Goal: Information Seeking & Learning: Find specific fact

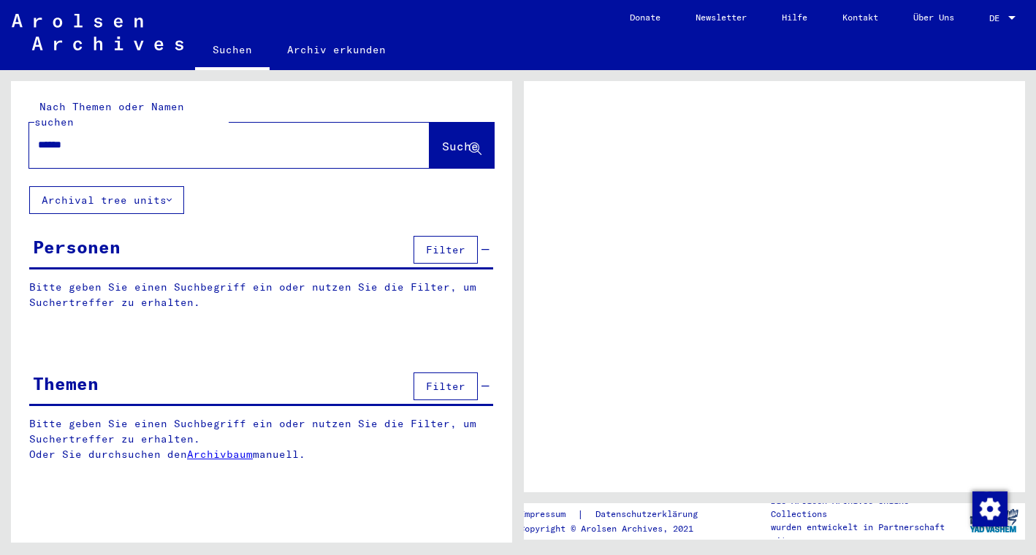
type input "*******"
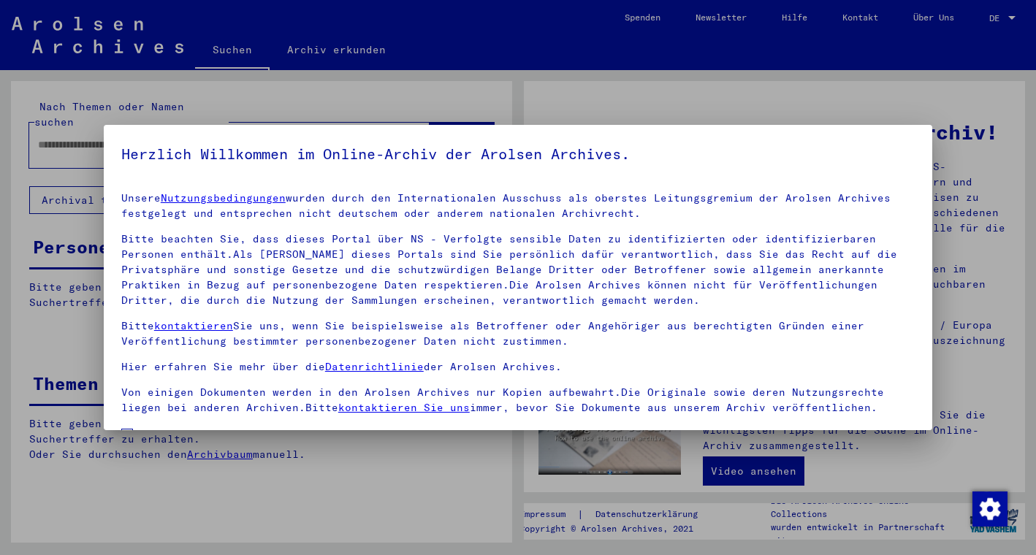
scroll to position [118, 0]
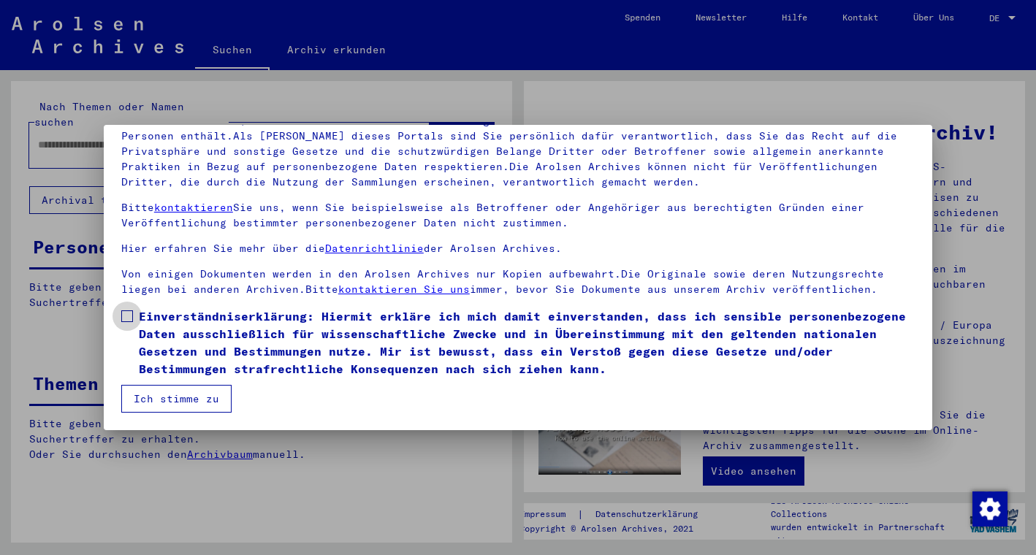
click at [125, 312] on span at bounding box center [127, 317] width 12 height 12
click at [186, 402] on button "Ich stimme zu" at bounding box center [176, 399] width 110 height 28
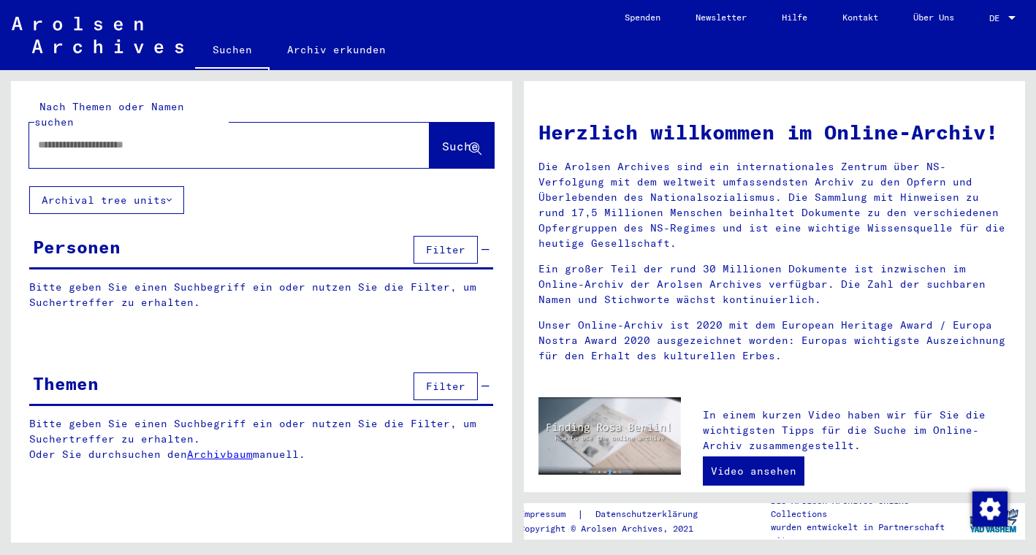
click at [178, 137] on input "text" at bounding box center [212, 144] width 348 height 15
type input "********"
click at [454, 139] on span "Suche" at bounding box center [460, 146] width 37 height 15
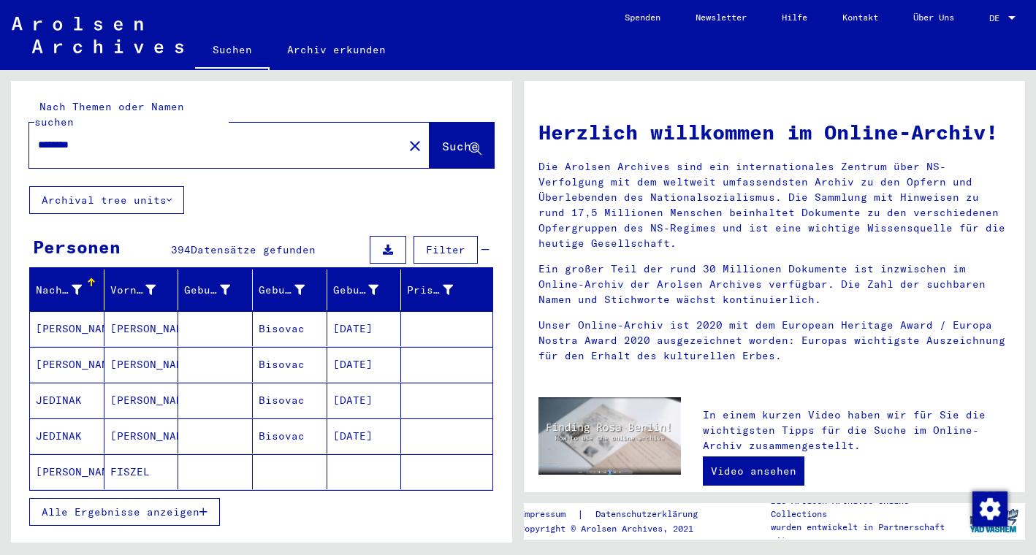
click at [181, 506] on span "Alle Ergebnisse anzeigen" at bounding box center [121, 512] width 158 height 13
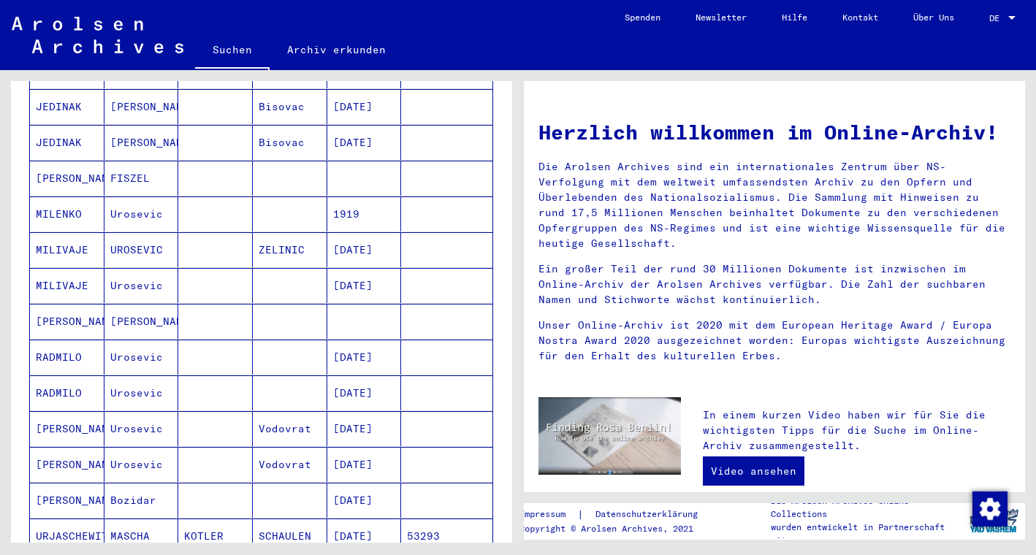
scroll to position [295, 0]
click at [126, 271] on mat-cell "Urosevic" at bounding box center [142, 284] width 75 height 35
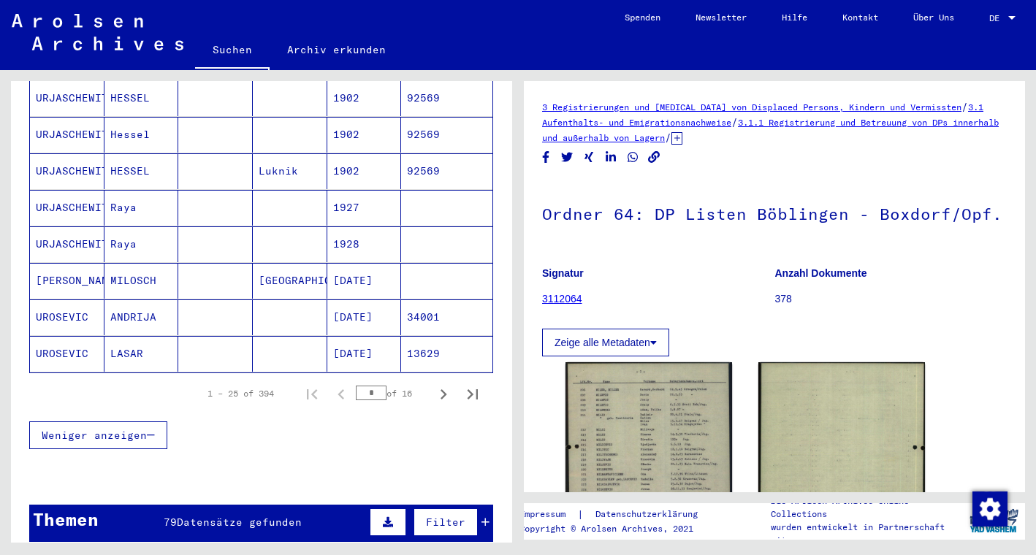
scroll to position [851, 0]
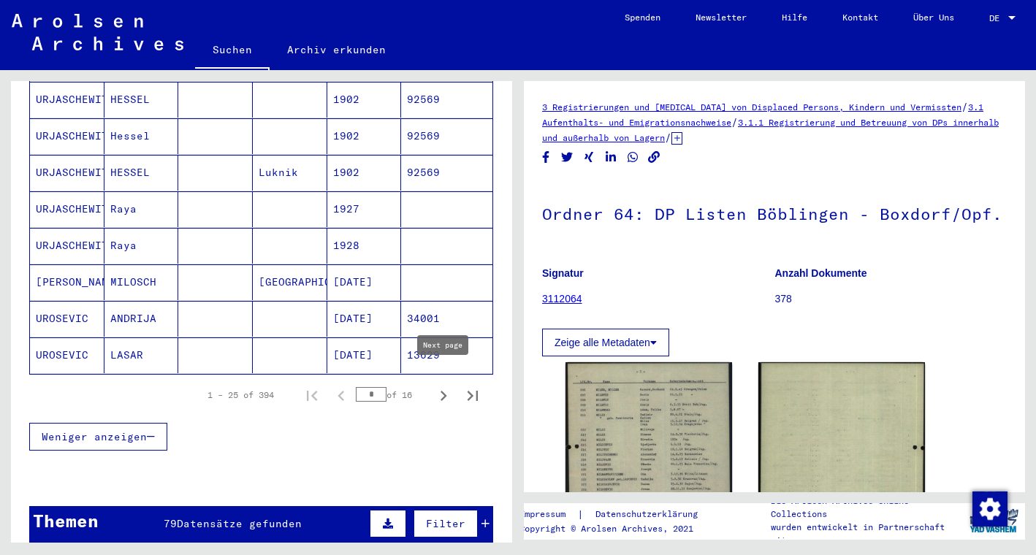
click at [445, 386] on icon "Next page" at bounding box center [443, 396] width 20 height 20
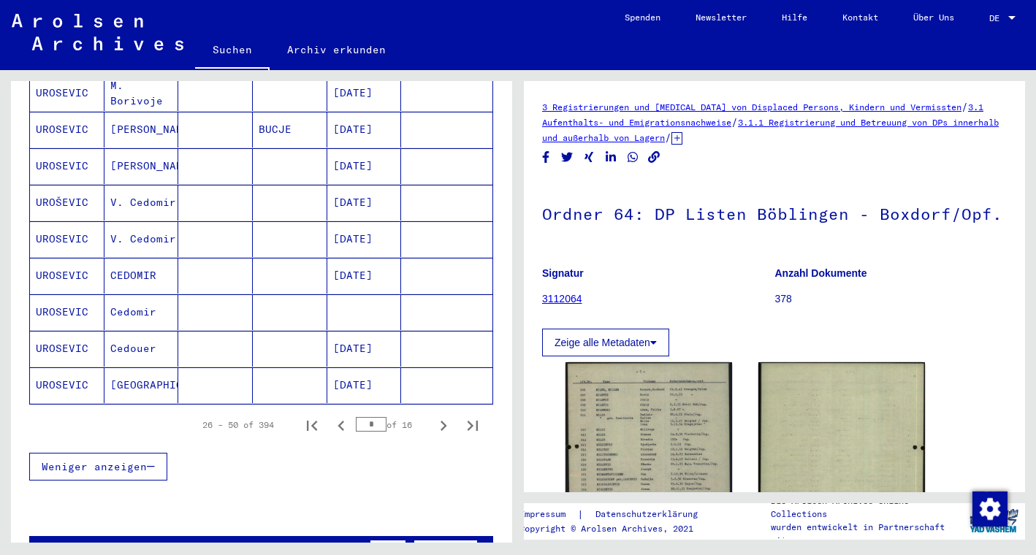
scroll to position [822, 0]
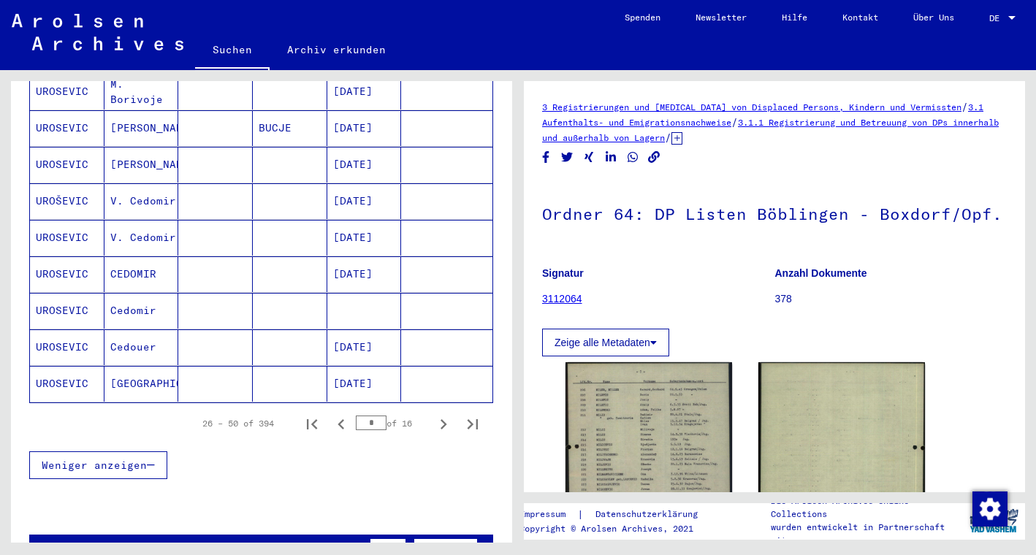
click at [137, 147] on mat-cell "[PERSON_NAME]" at bounding box center [142, 165] width 75 height 36
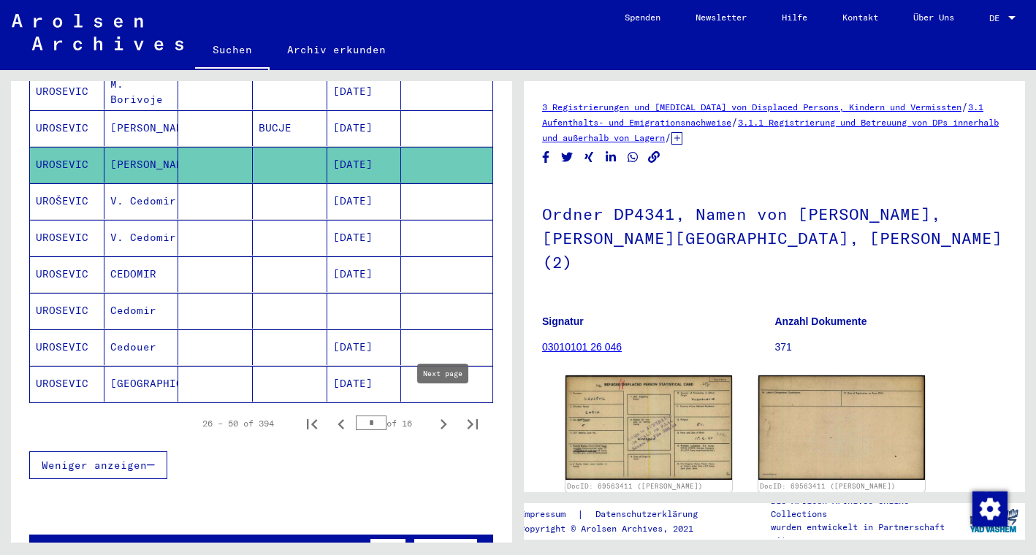
click at [441, 414] on icon "Next page" at bounding box center [443, 424] width 20 height 20
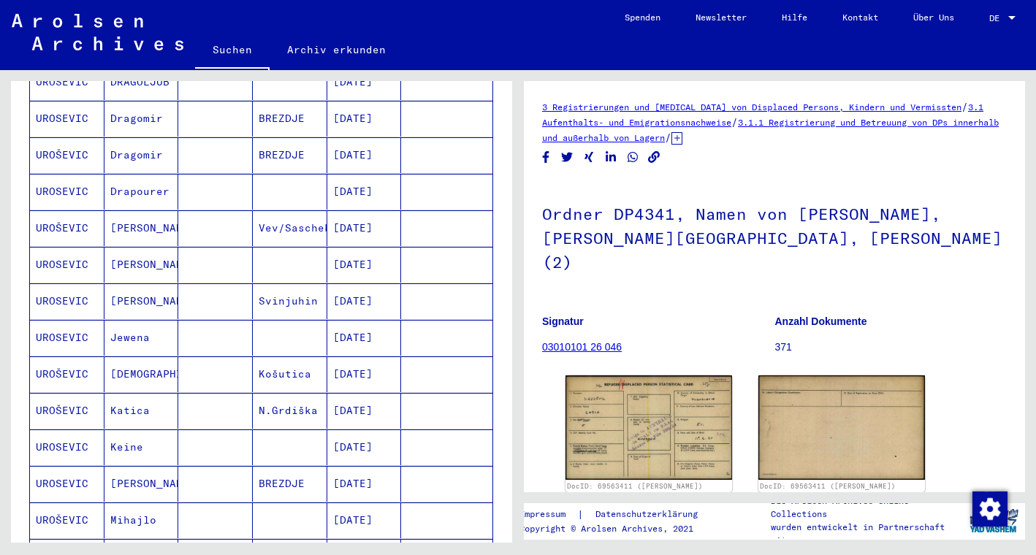
scroll to position [647, 0]
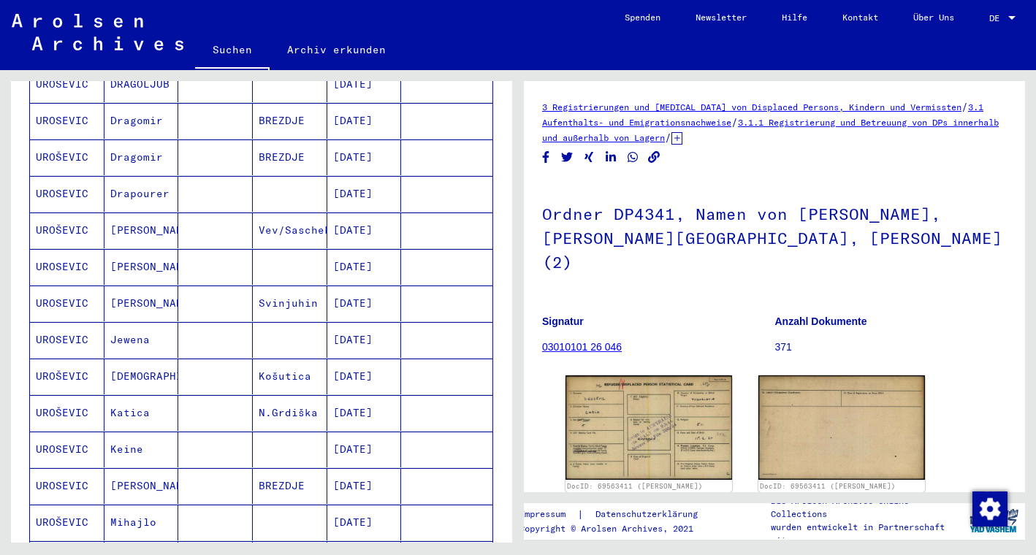
click at [154, 182] on mat-cell "Drapourer" at bounding box center [142, 194] width 75 height 36
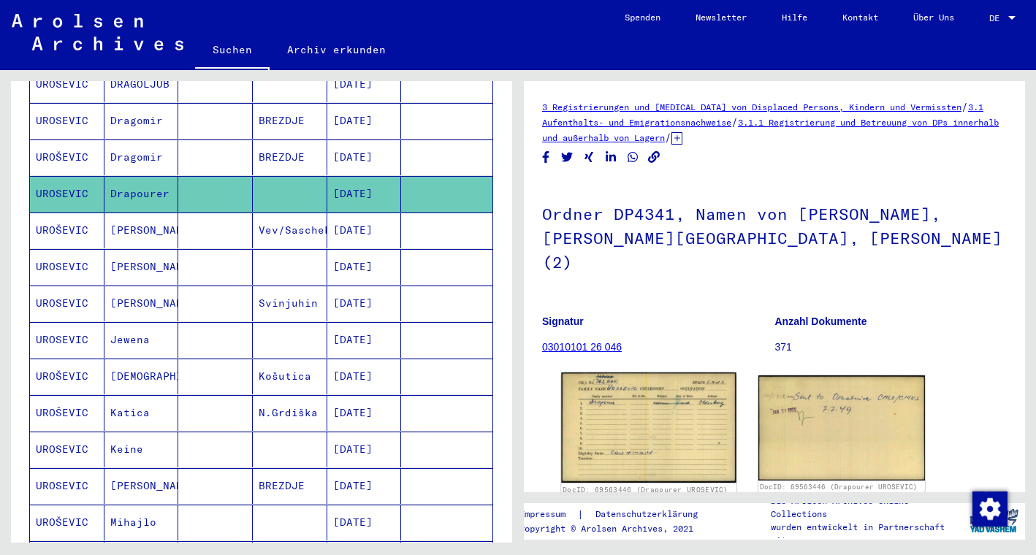
click at [618, 377] on img at bounding box center [648, 428] width 175 height 110
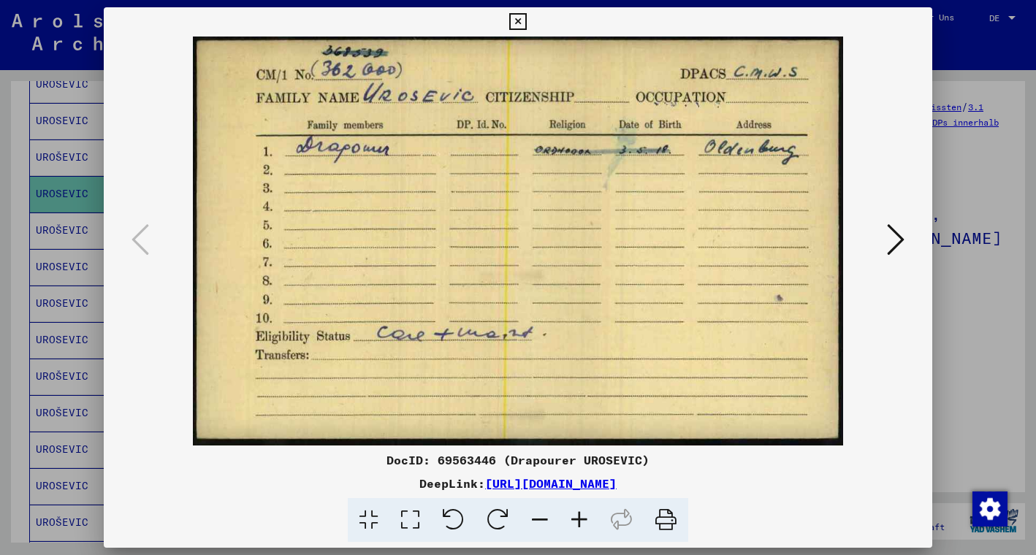
click at [898, 232] on icon at bounding box center [896, 239] width 18 height 35
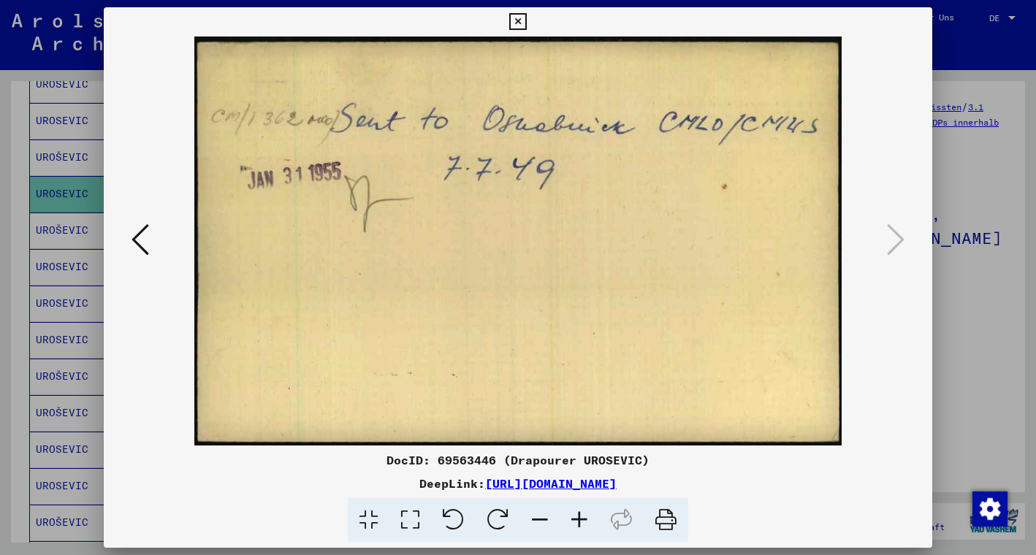
click at [142, 237] on icon at bounding box center [141, 239] width 18 height 35
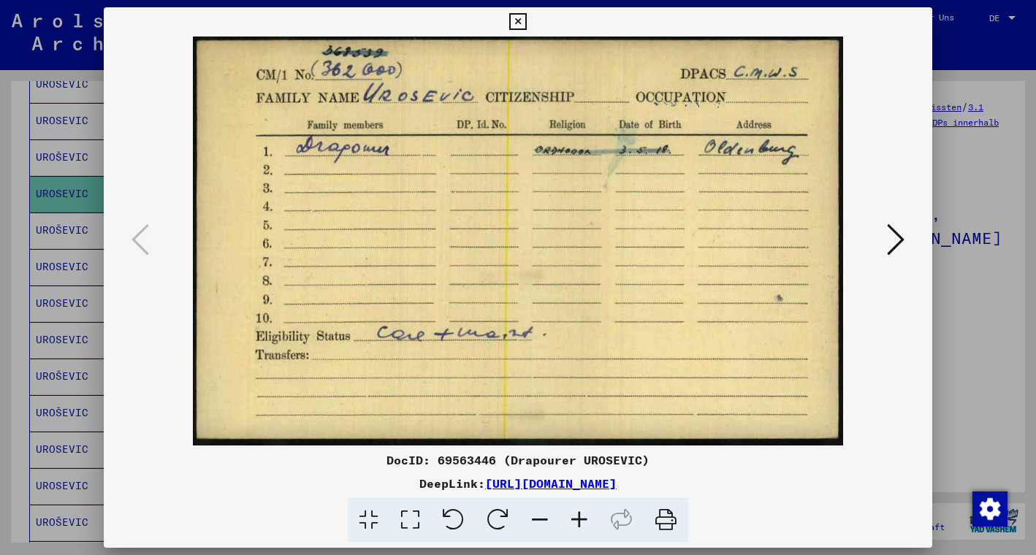
click at [526, 23] on icon at bounding box center [517, 22] width 17 height 18
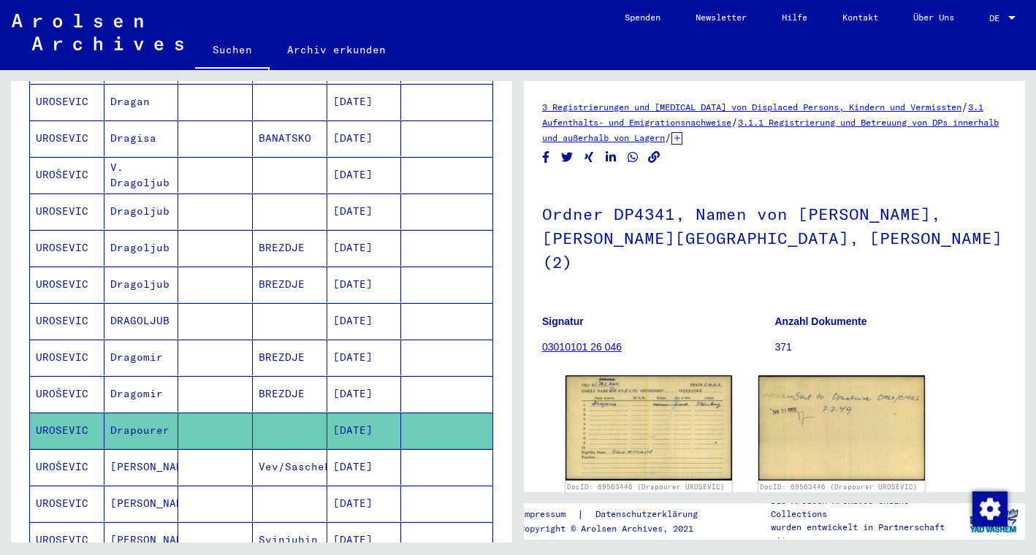
scroll to position [408, 0]
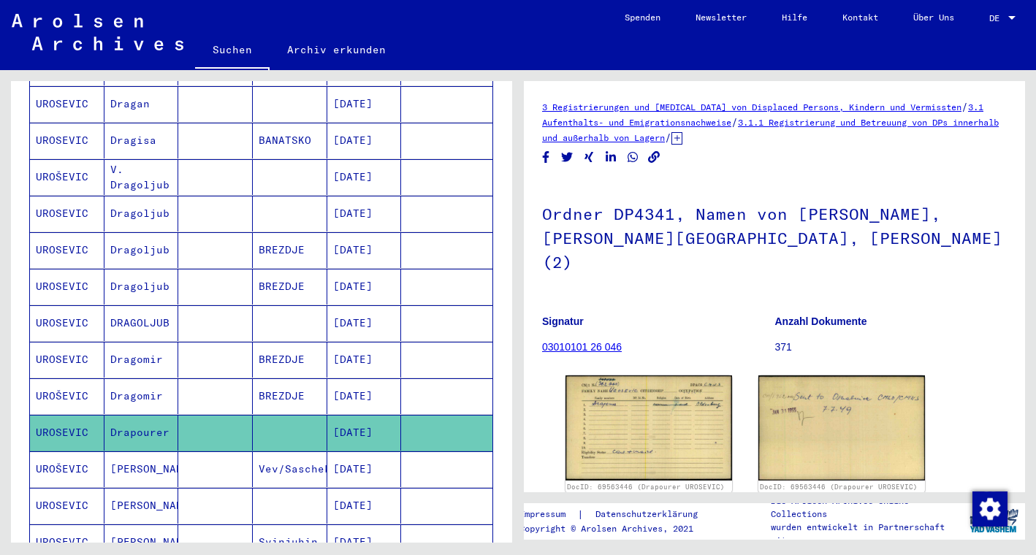
click at [122, 200] on mat-cell "Dragoljub" at bounding box center [142, 214] width 75 height 36
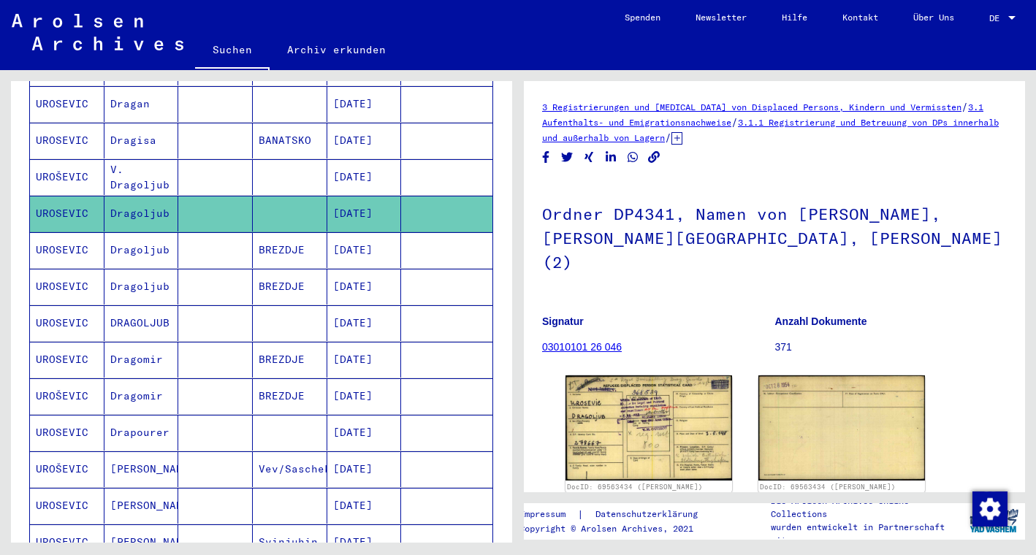
click at [144, 241] on mat-cell "Dragoljub" at bounding box center [142, 250] width 75 height 36
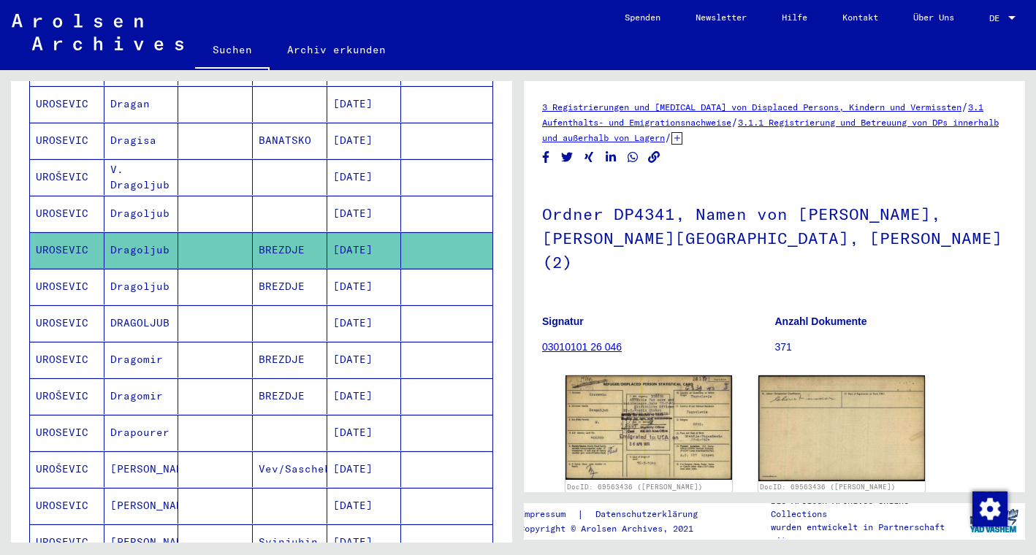
click at [159, 271] on mat-cell "Dragoljub" at bounding box center [142, 287] width 75 height 36
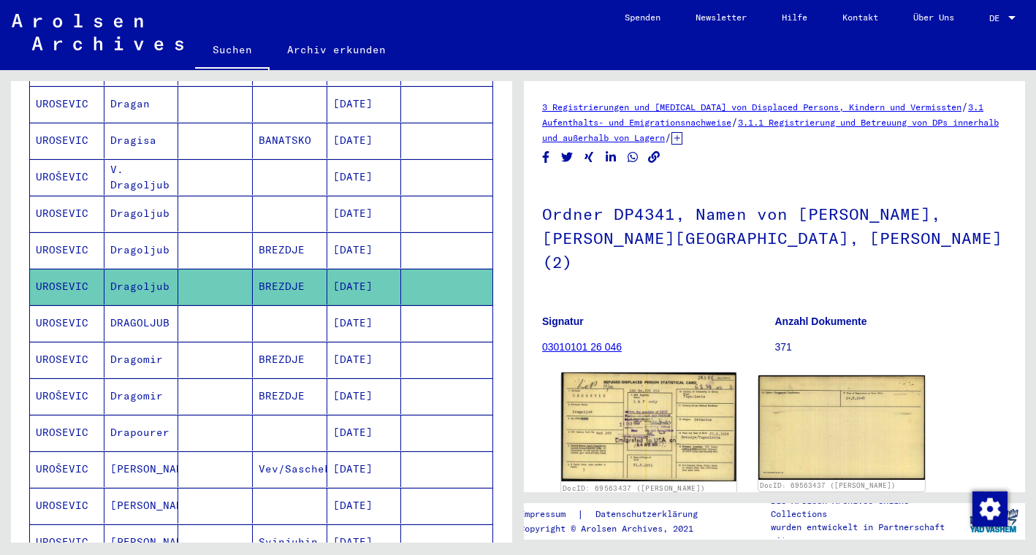
click at [631, 390] on img at bounding box center [648, 427] width 175 height 109
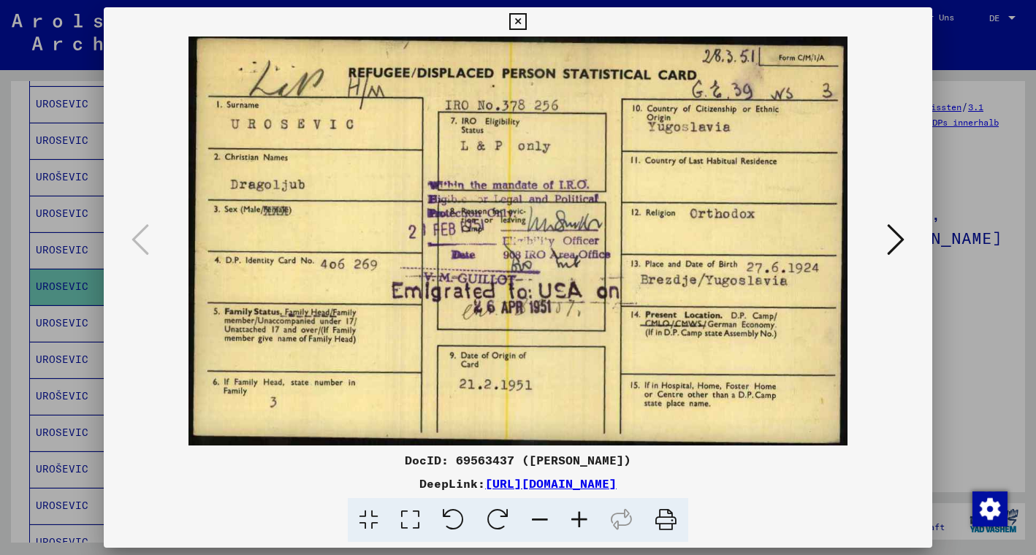
click at [891, 231] on icon at bounding box center [896, 239] width 18 height 35
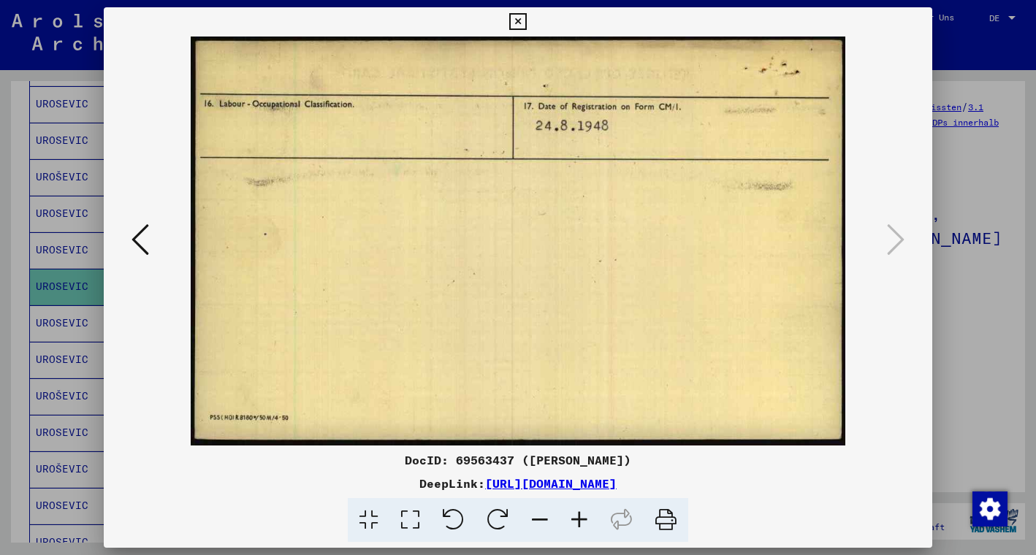
click at [136, 243] on icon at bounding box center [141, 239] width 18 height 35
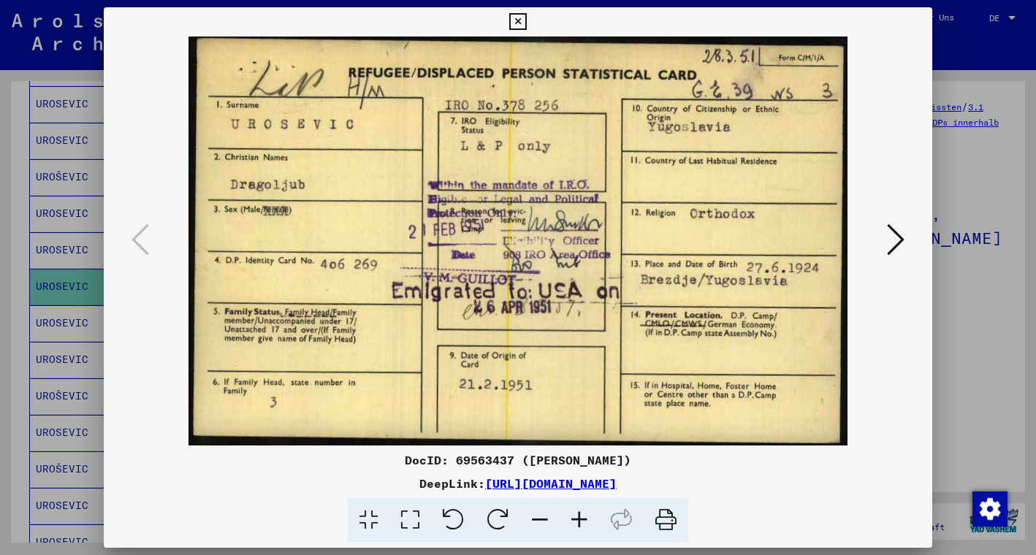
click at [526, 22] on icon at bounding box center [517, 22] width 17 height 18
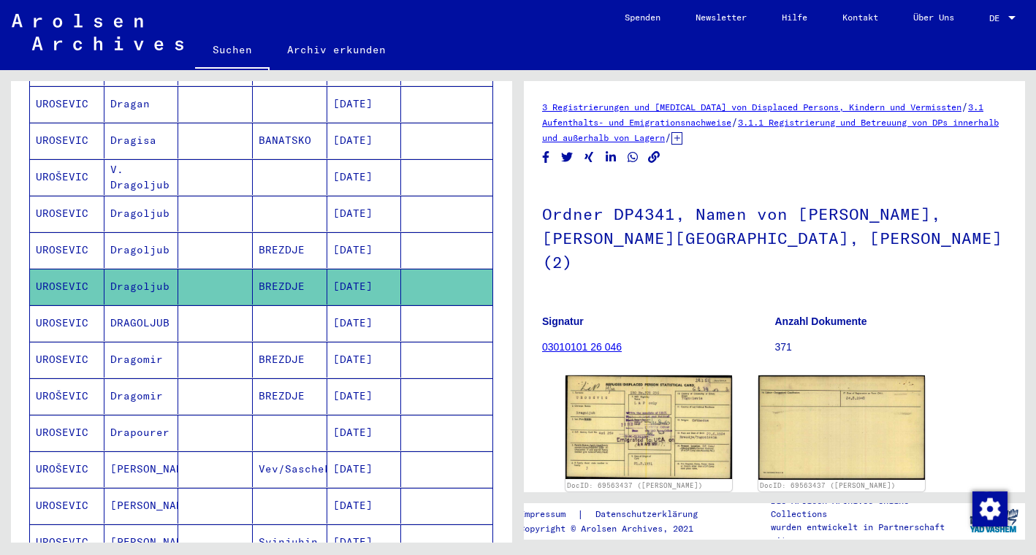
click at [371, 312] on mat-cell "[DATE]" at bounding box center [364, 323] width 75 height 36
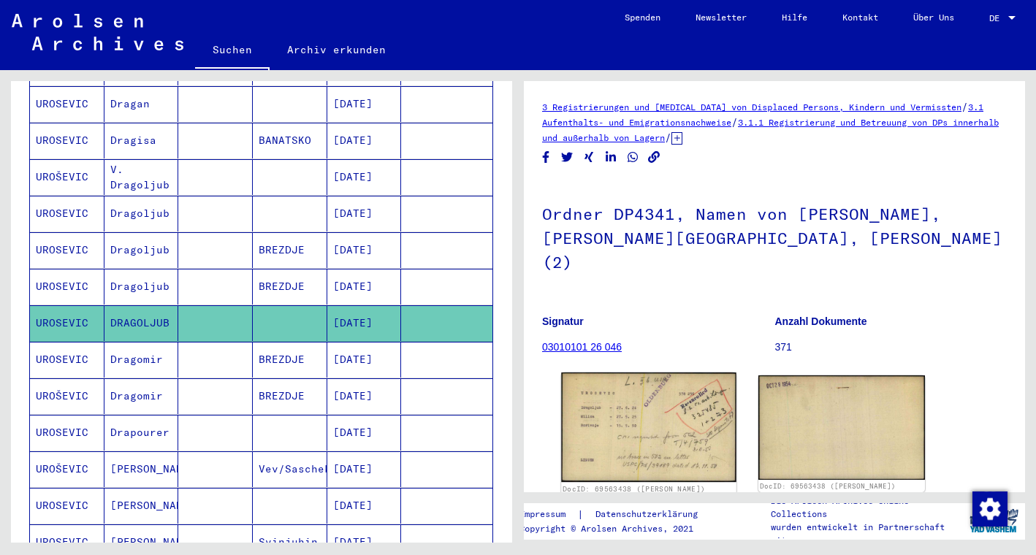
click at [634, 408] on img at bounding box center [648, 428] width 175 height 110
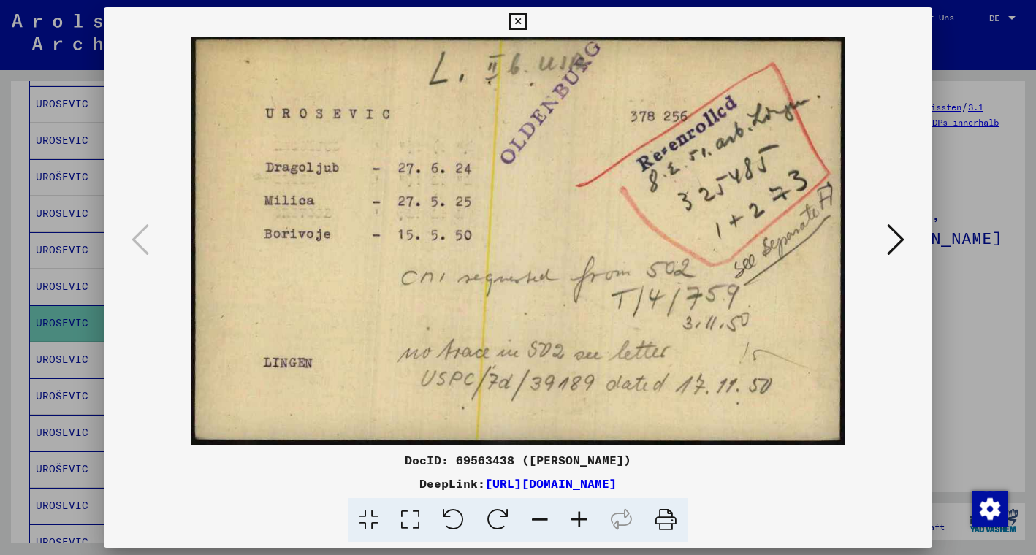
click at [891, 233] on icon at bounding box center [896, 239] width 18 height 35
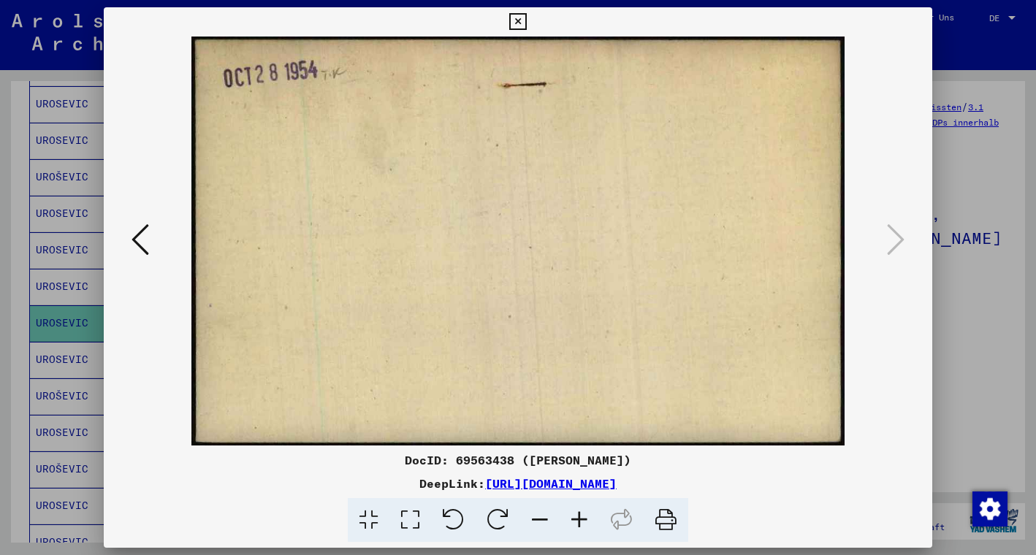
click at [526, 16] on icon at bounding box center [517, 22] width 17 height 18
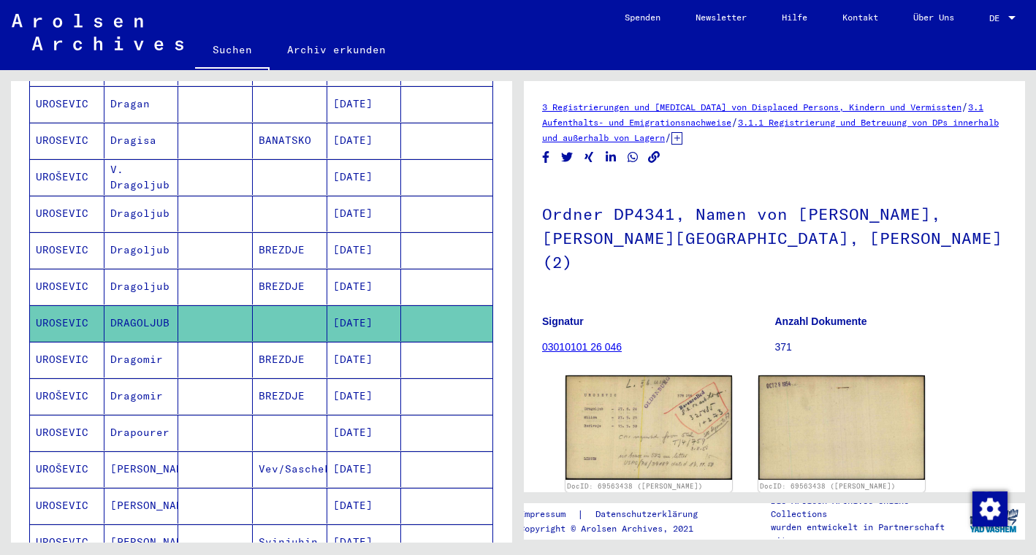
click at [140, 418] on mat-cell "Drapourer" at bounding box center [142, 433] width 75 height 36
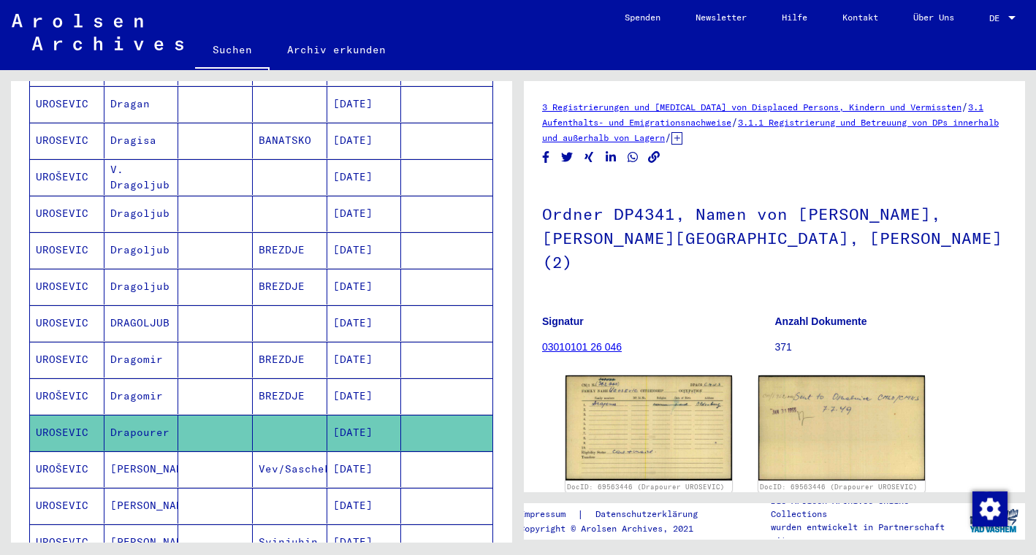
click at [151, 232] on mat-cell "Dragoljub" at bounding box center [142, 250] width 75 height 36
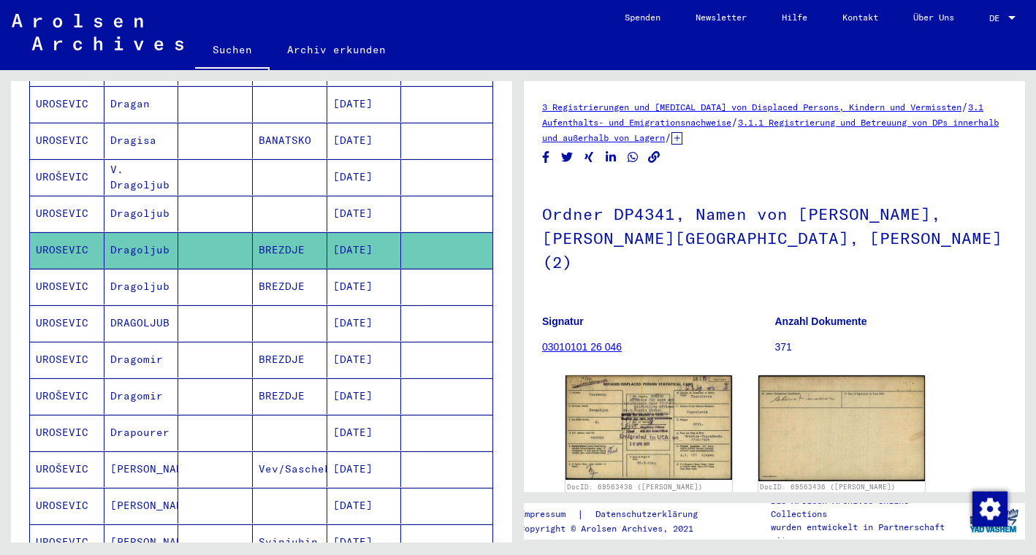
click at [148, 198] on mat-cell "Dragoljub" at bounding box center [142, 214] width 75 height 36
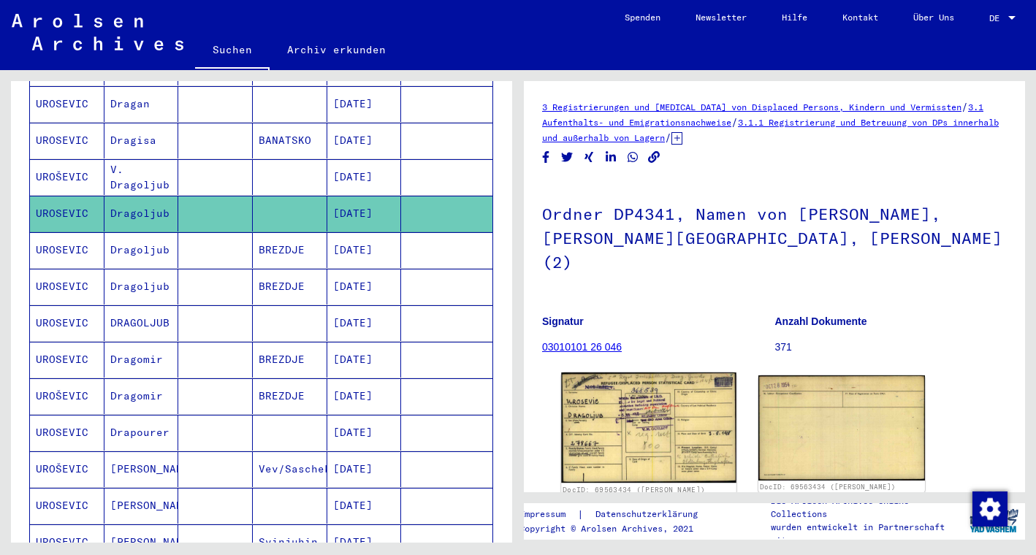
click at [642, 384] on img at bounding box center [648, 428] width 175 height 110
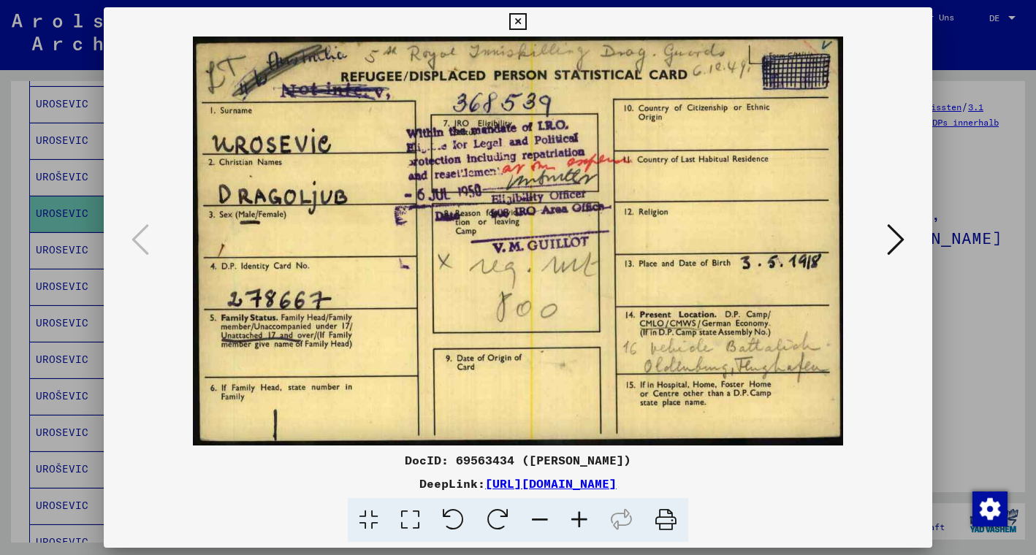
click at [895, 235] on icon at bounding box center [896, 239] width 18 height 35
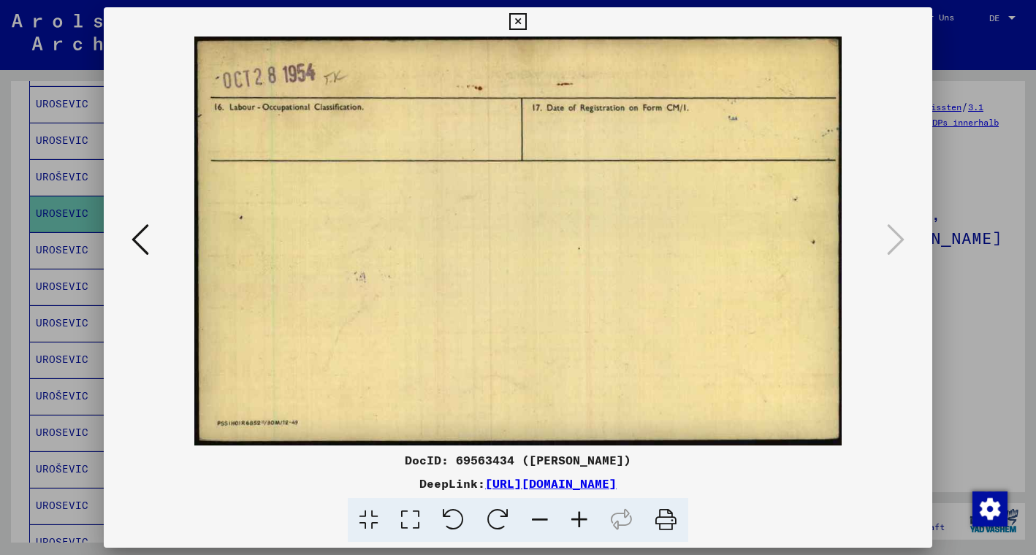
click at [526, 17] on icon at bounding box center [517, 22] width 17 height 18
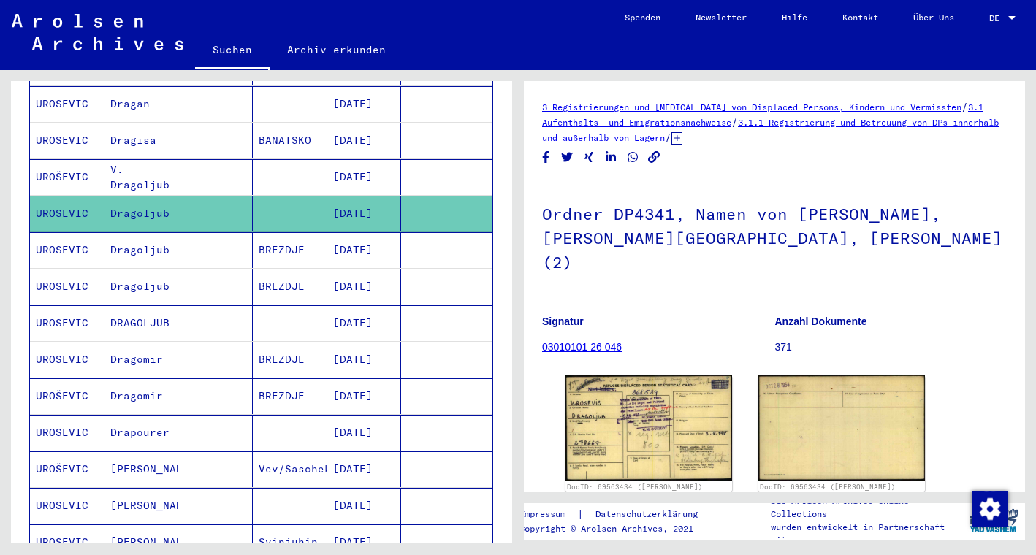
click at [319, 238] on mat-cell "BREZDJE" at bounding box center [290, 250] width 75 height 36
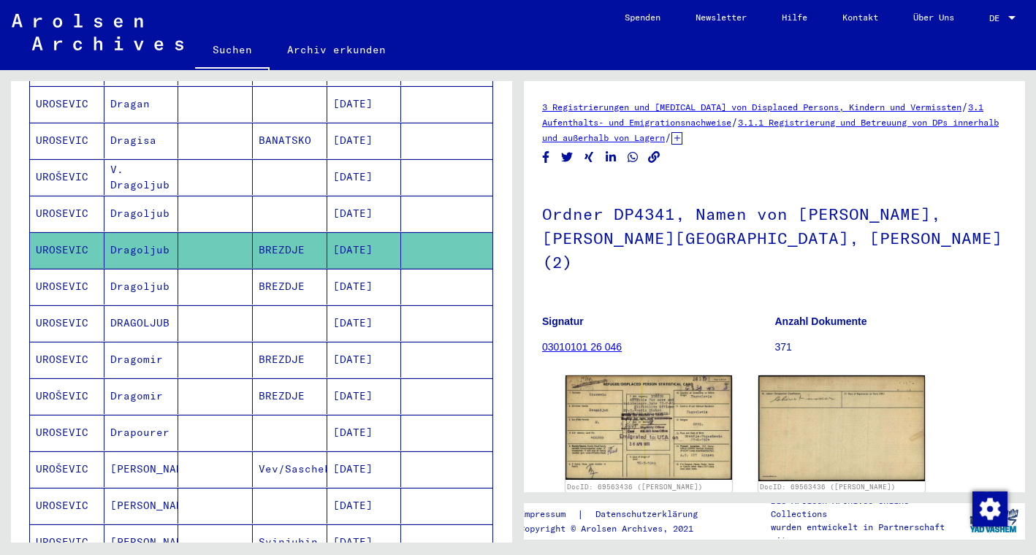
click at [302, 269] on mat-cell "BREZDJE" at bounding box center [290, 287] width 75 height 36
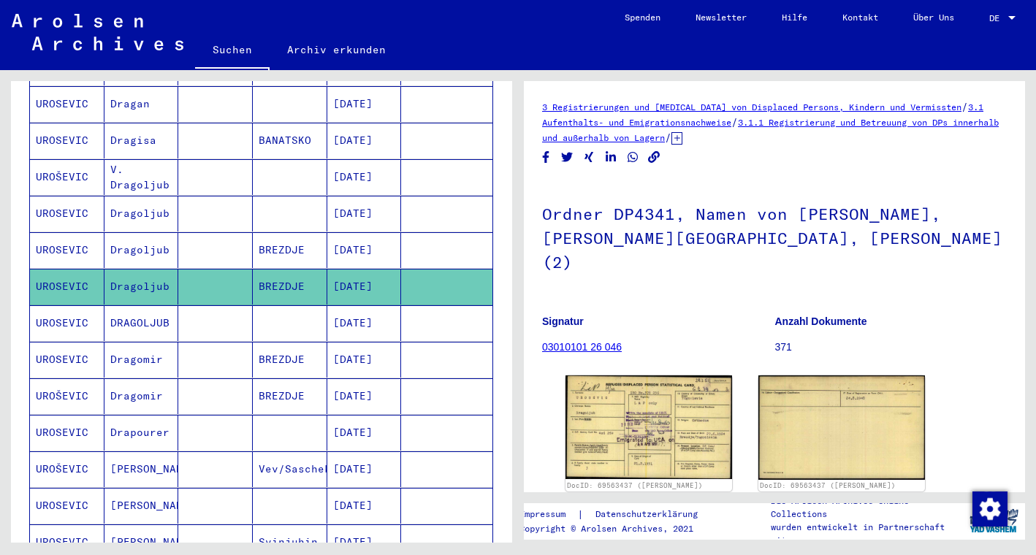
click at [310, 311] on mat-cell at bounding box center [290, 323] width 75 height 36
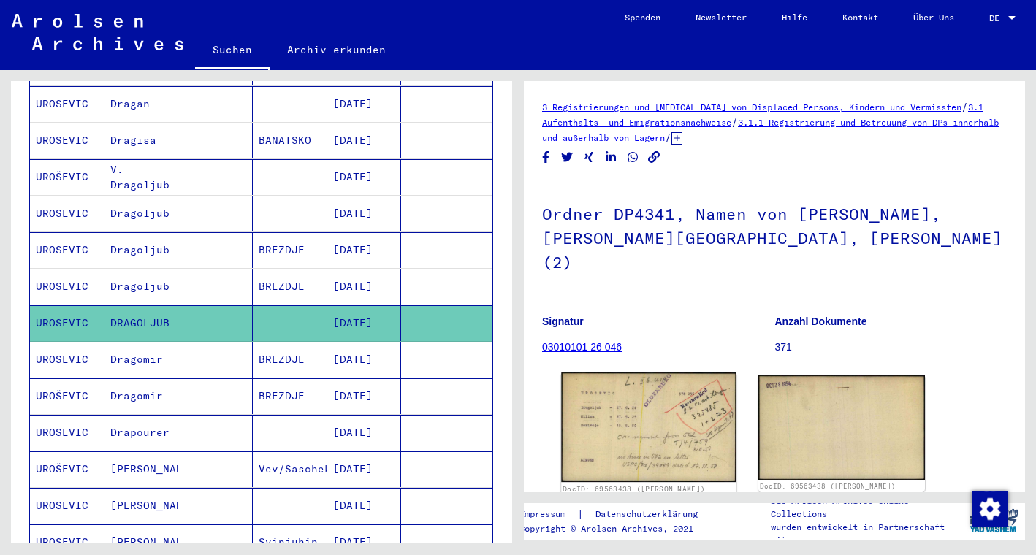
click at [683, 413] on img at bounding box center [648, 428] width 175 height 110
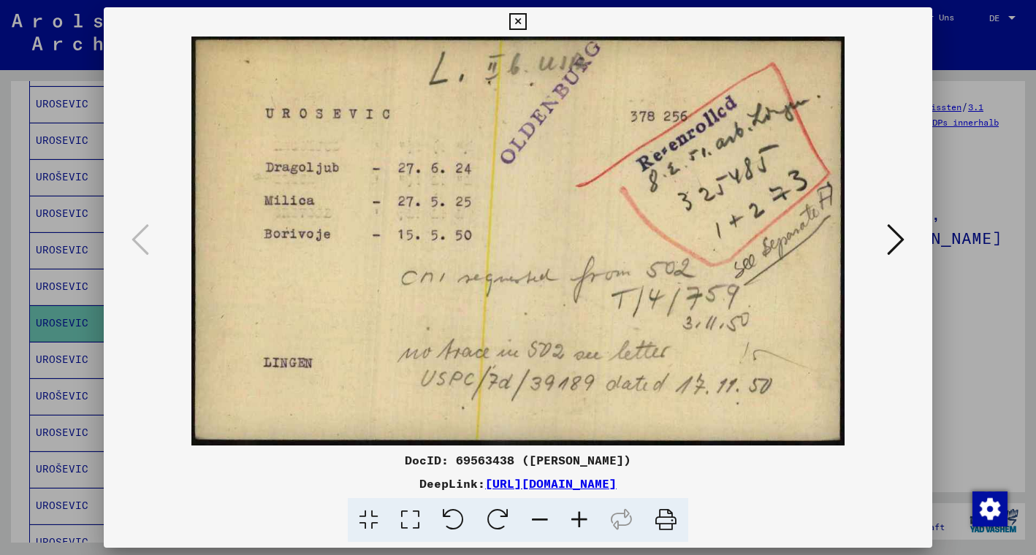
click at [896, 232] on icon at bounding box center [896, 239] width 18 height 35
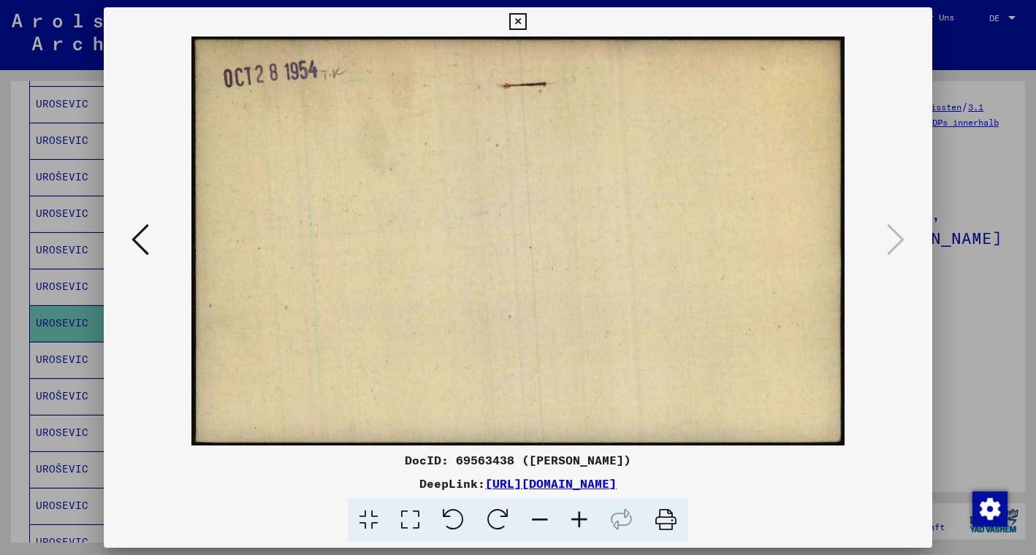
click at [526, 19] on icon at bounding box center [517, 22] width 17 height 18
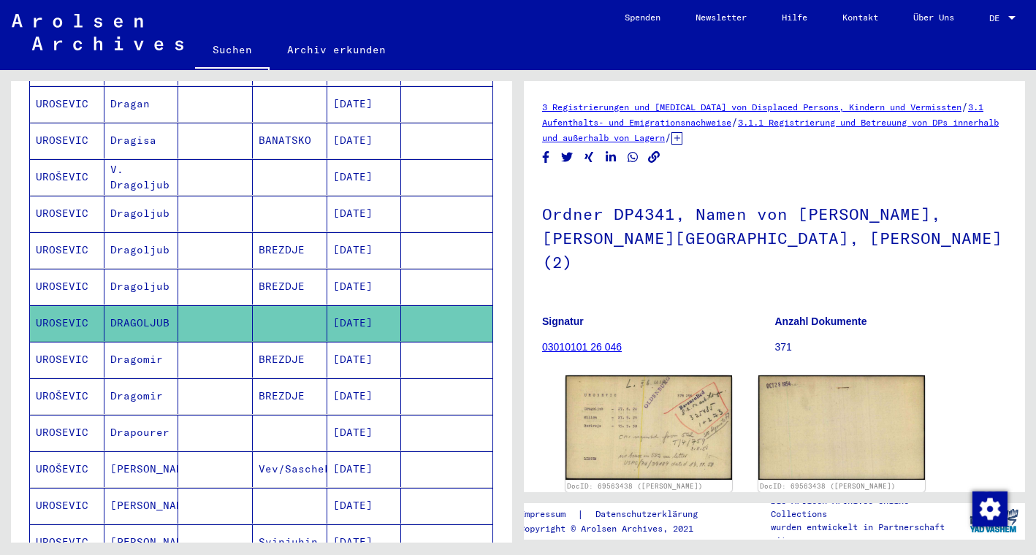
click at [205, 213] on mat-cell at bounding box center [215, 214] width 75 height 36
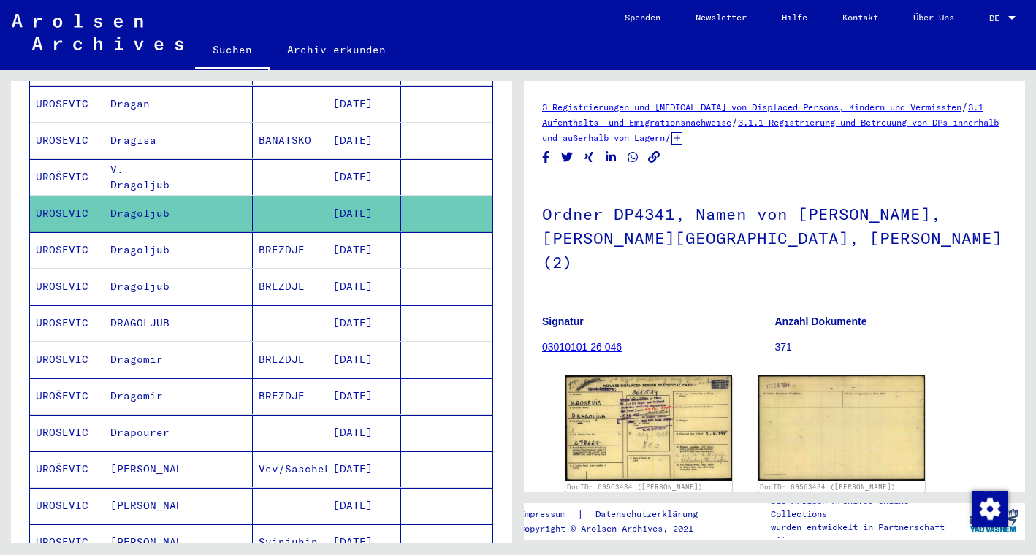
click at [189, 170] on mat-cell at bounding box center [215, 177] width 75 height 36
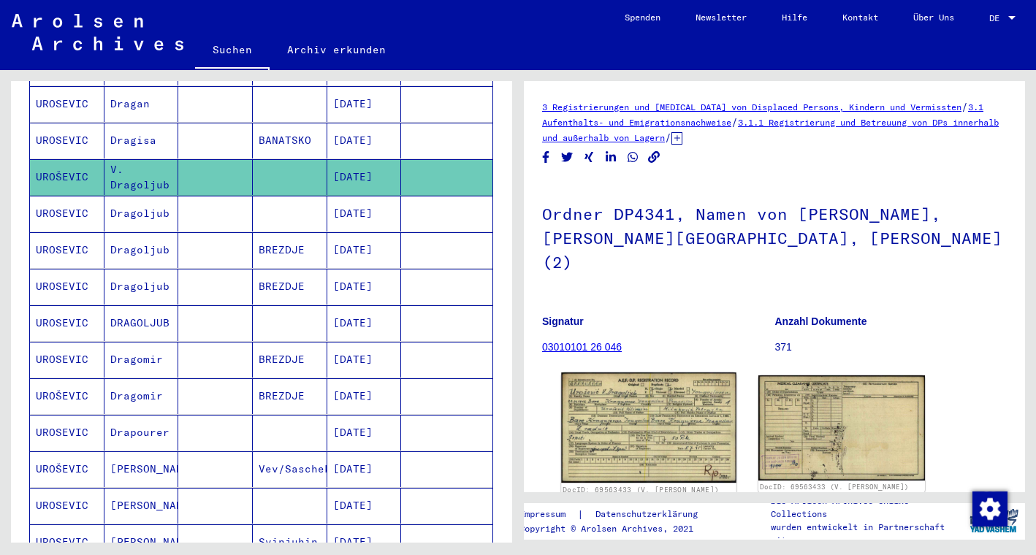
click at [677, 432] on img at bounding box center [648, 428] width 175 height 111
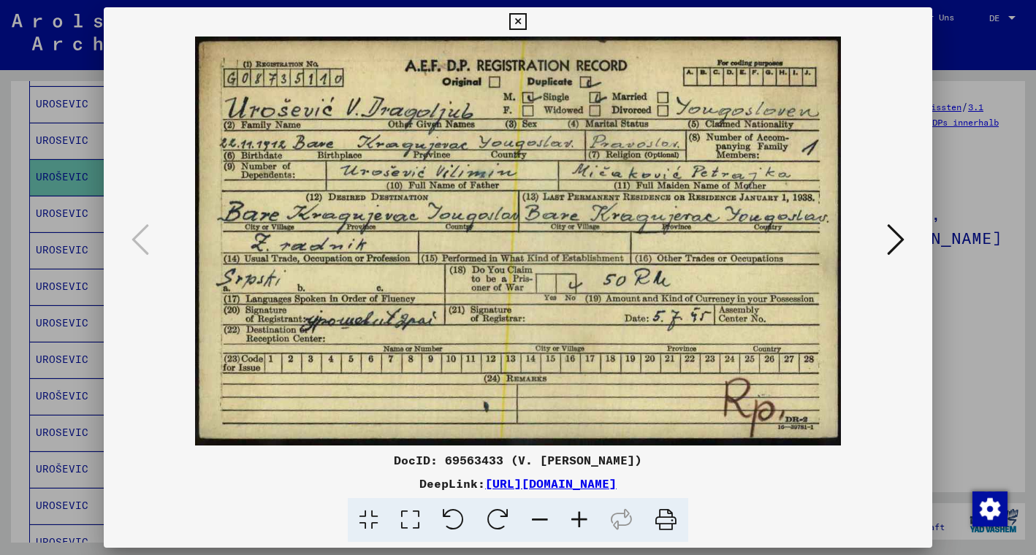
click at [890, 242] on icon at bounding box center [896, 239] width 18 height 35
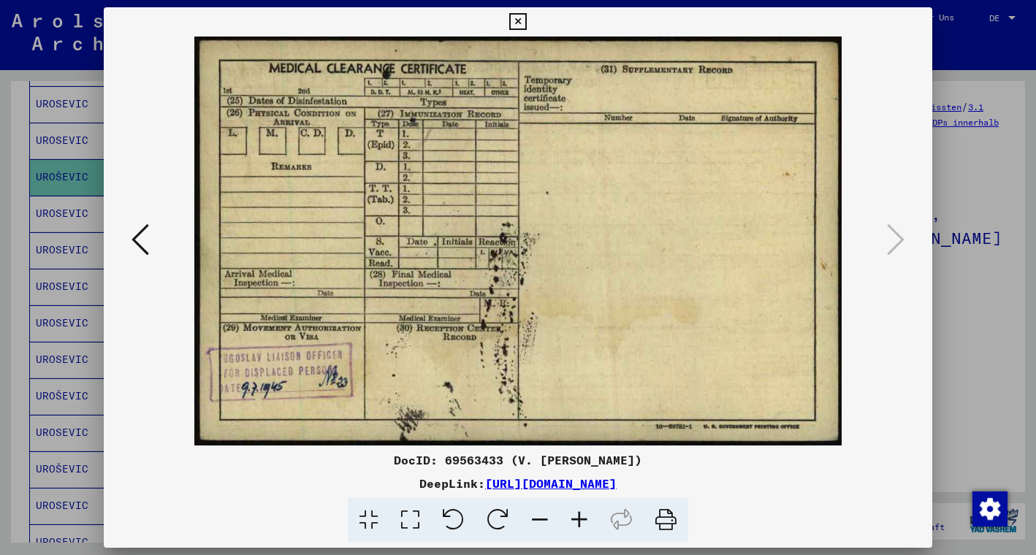
click at [526, 20] on icon at bounding box center [517, 22] width 17 height 18
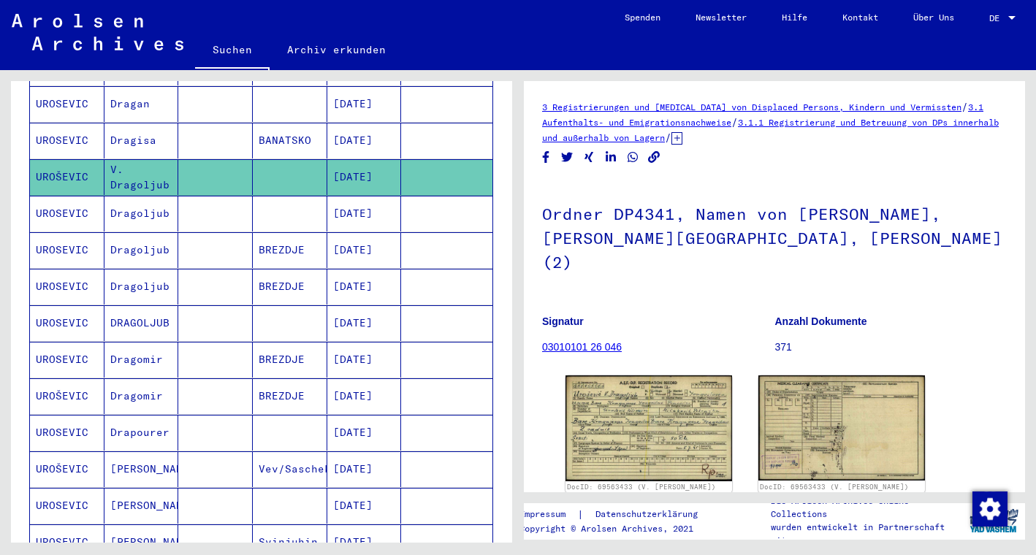
click at [368, 129] on mat-cell "[DATE]" at bounding box center [364, 141] width 75 height 36
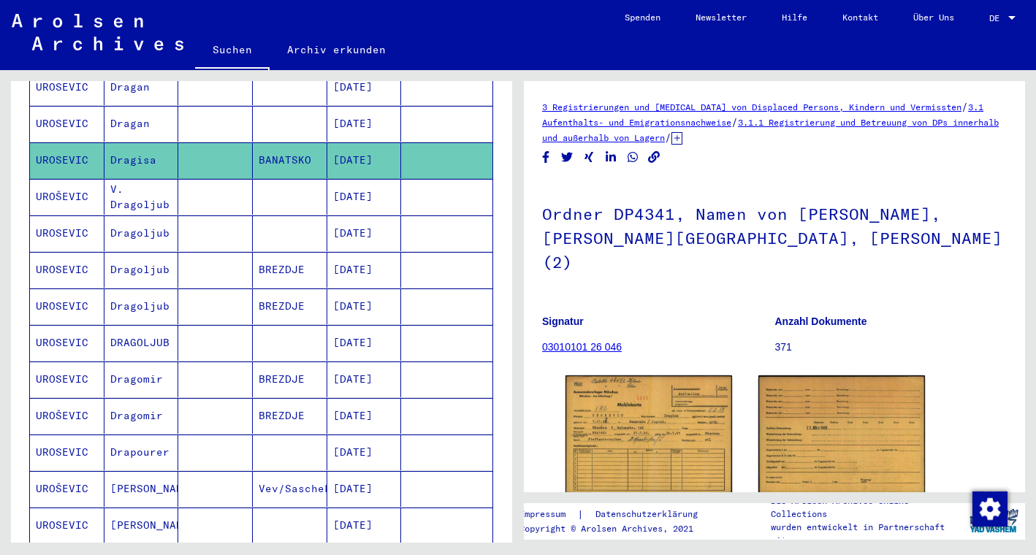
scroll to position [371, 0]
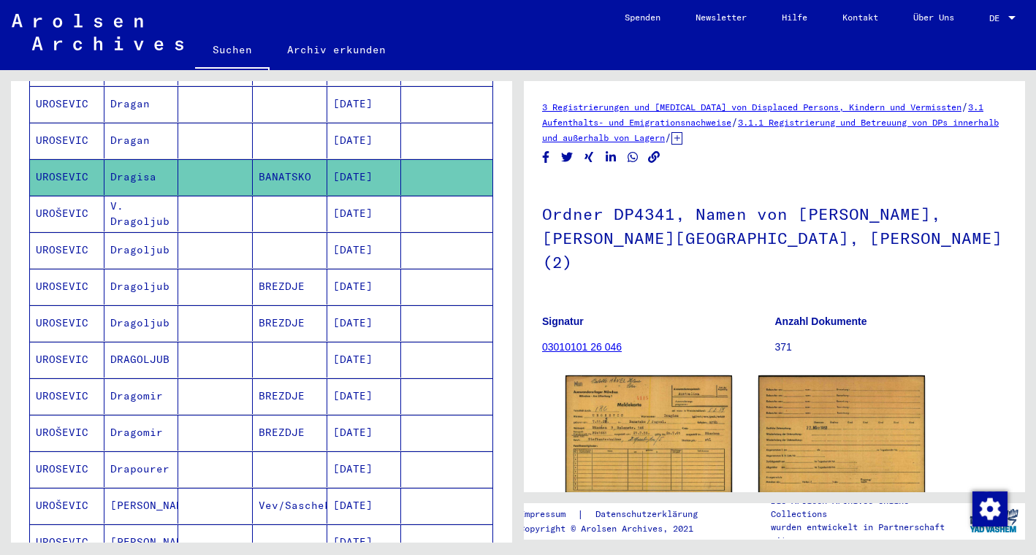
click at [368, 129] on mat-cell "[DATE]" at bounding box center [364, 141] width 75 height 36
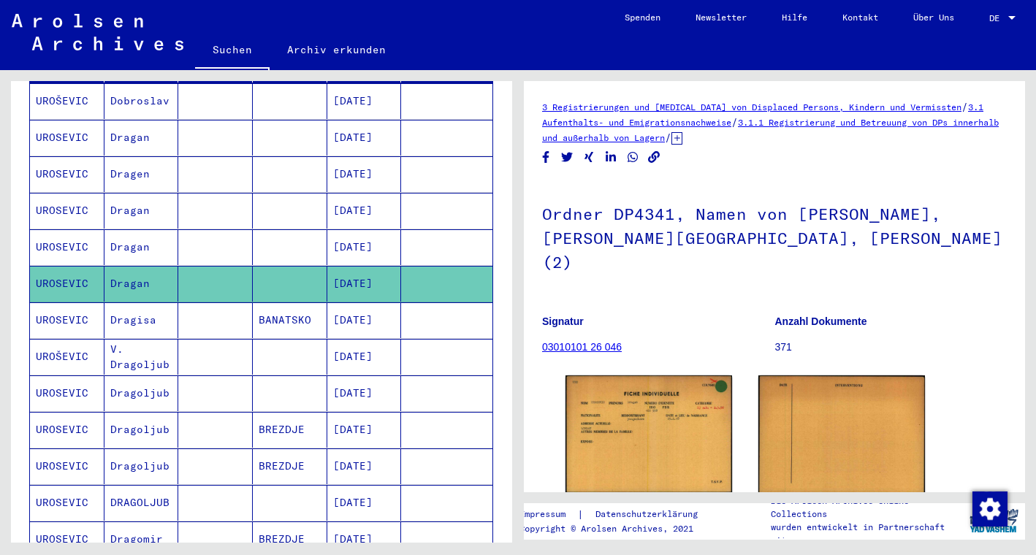
scroll to position [227, 0]
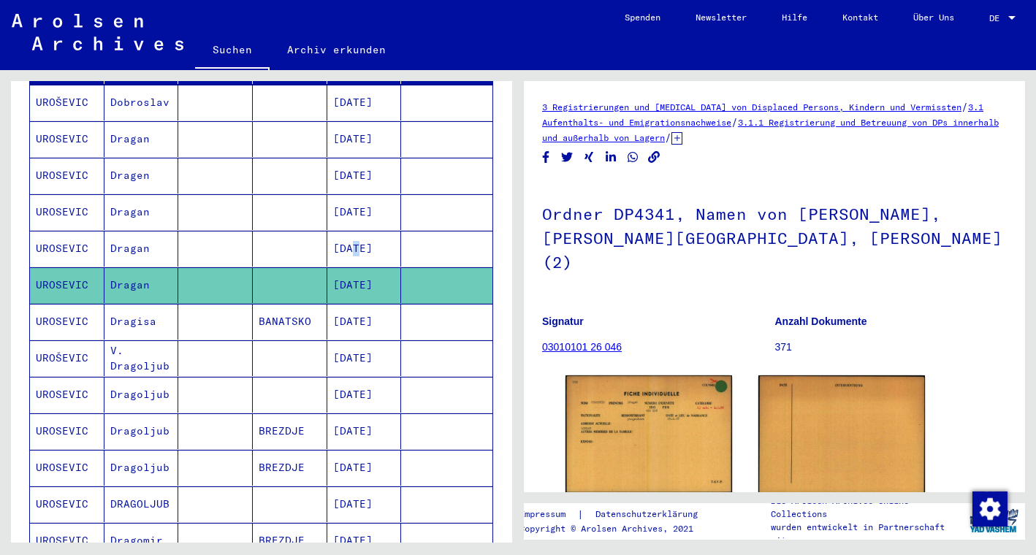
click at [349, 232] on mat-cell "[DATE]" at bounding box center [364, 249] width 75 height 36
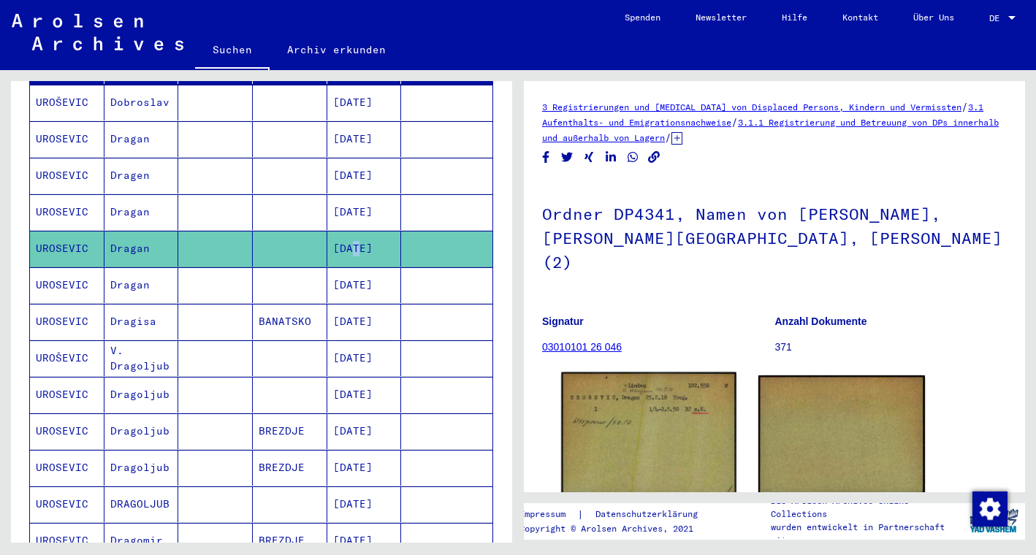
click at [603, 395] on img at bounding box center [648, 435] width 175 height 124
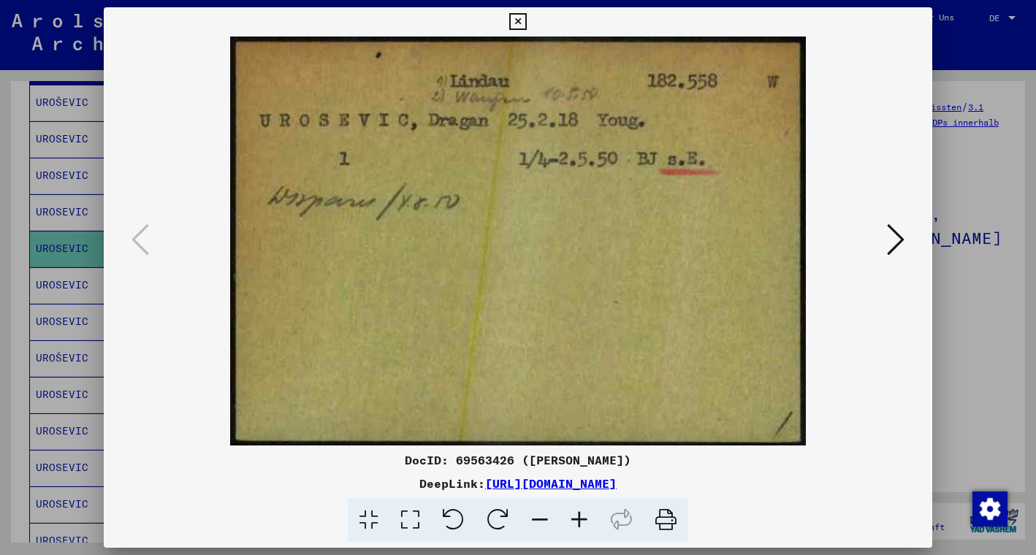
click at [898, 236] on icon at bounding box center [896, 239] width 18 height 35
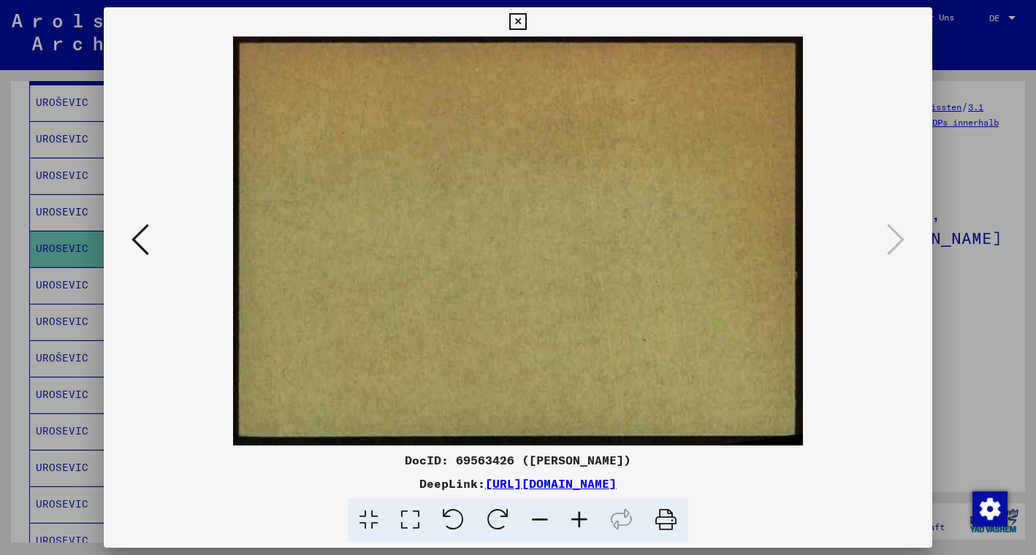
click at [526, 20] on icon at bounding box center [517, 22] width 17 height 18
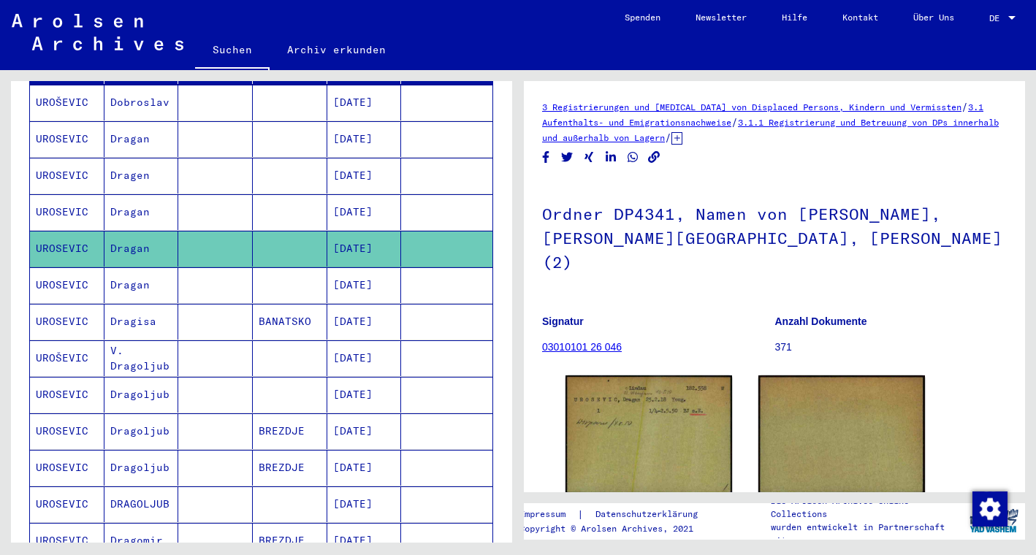
click at [368, 194] on mat-cell "[DATE]" at bounding box center [364, 212] width 75 height 36
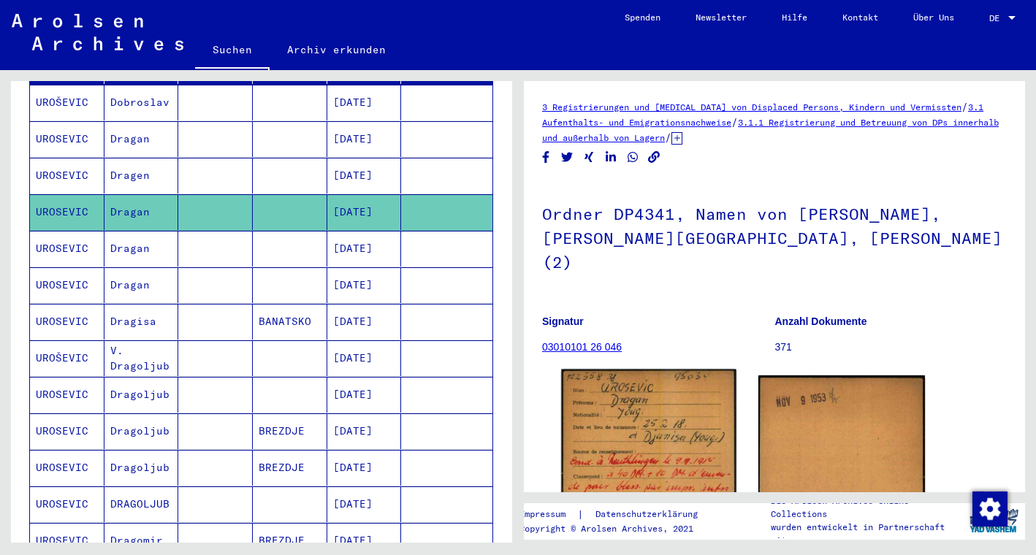
click at [646, 419] on img at bounding box center [648, 493] width 175 height 246
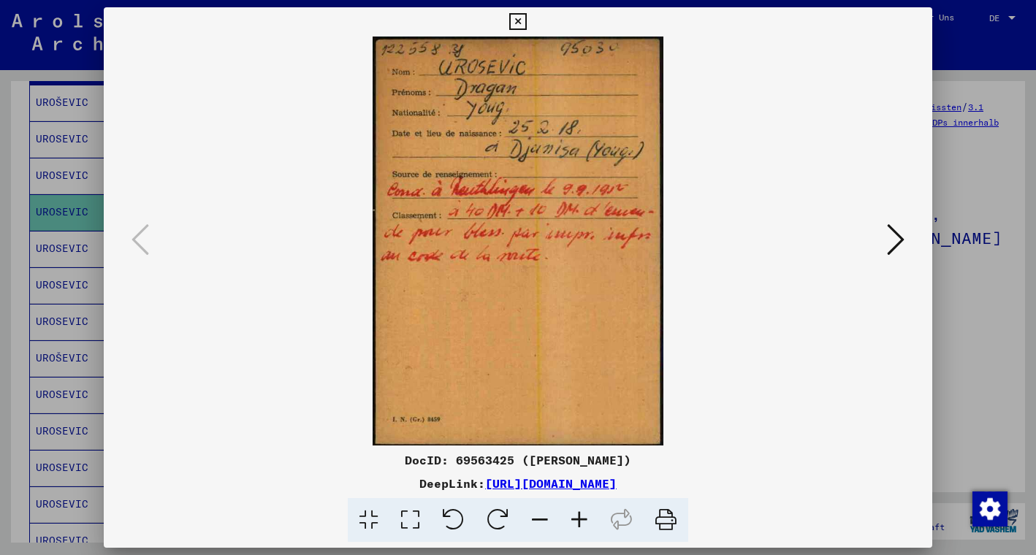
click at [526, 24] on icon at bounding box center [517, 22] width 17 height 18
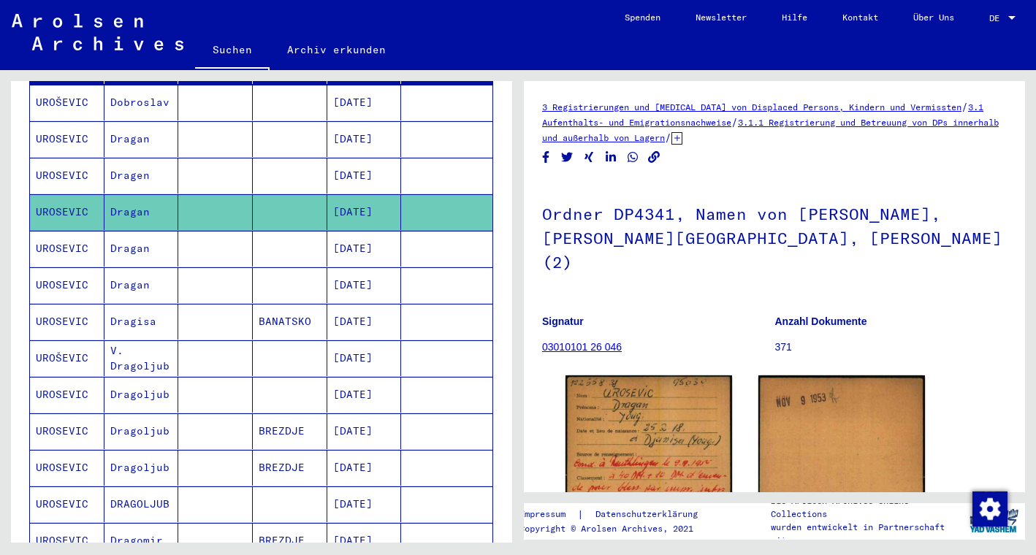
click at [355, 164] on mat-cell "[DATE]" at bounding box center [364, 176] width 75 height 36
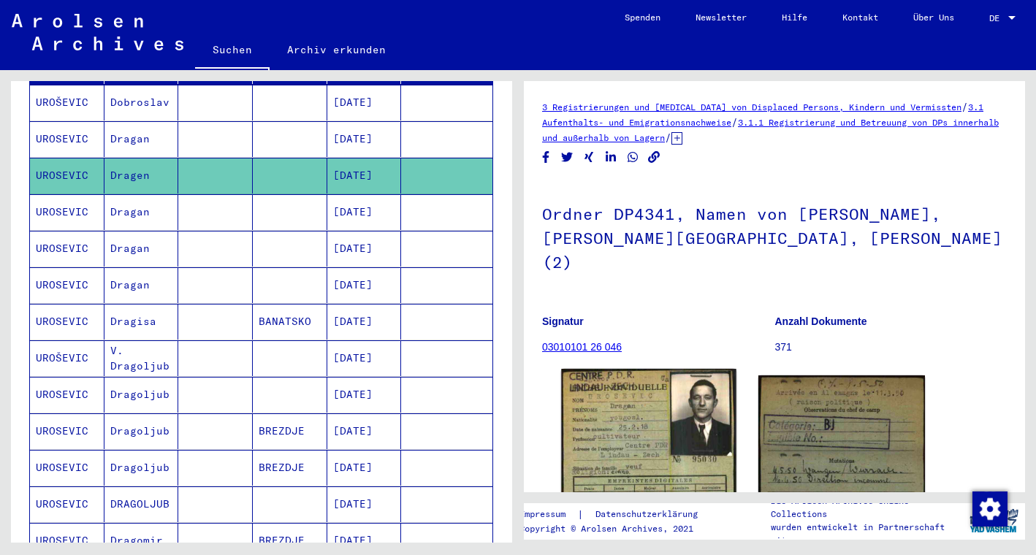
click at [647, 401] on img at bounding box center [648, 493] width 175 height 248
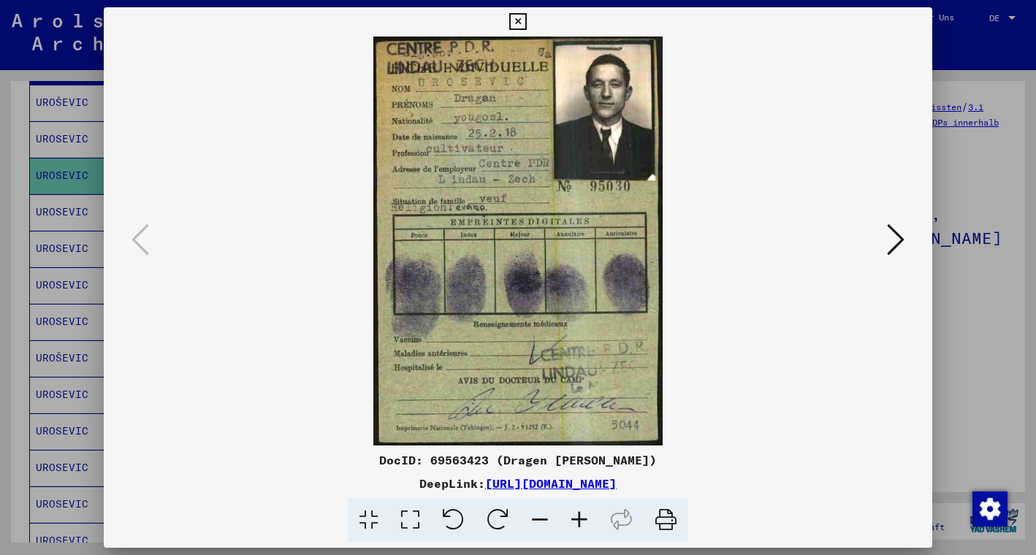
click at [898, 233] on icon at bounding box center [896, 239] width 18 height 35
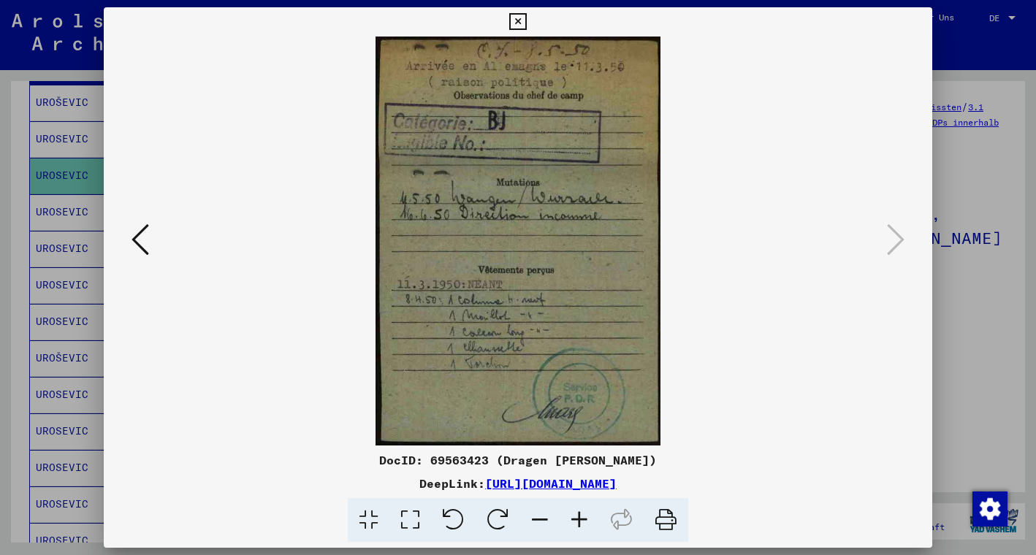
click at [148, 239] on icon at bounding box center [141, 239] width 18 height 35
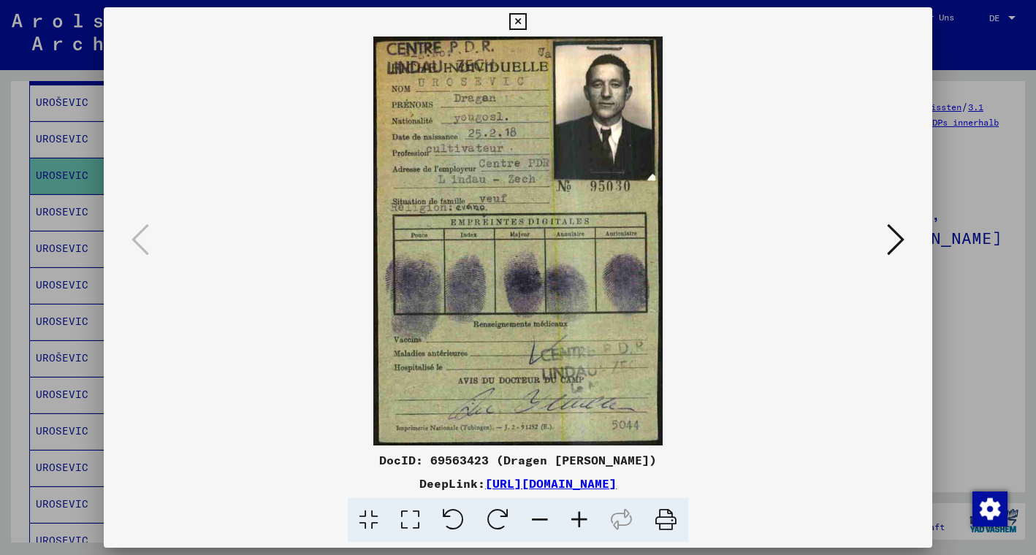
click at [526, 20] on icon at bounding box center [517, 22] width 17 height 18
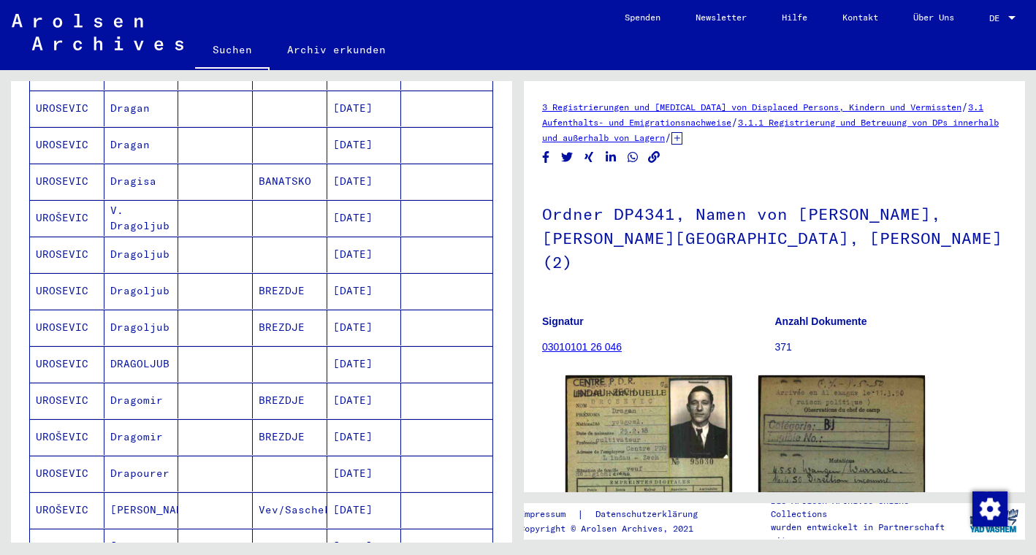
scroll to position [369, 0]
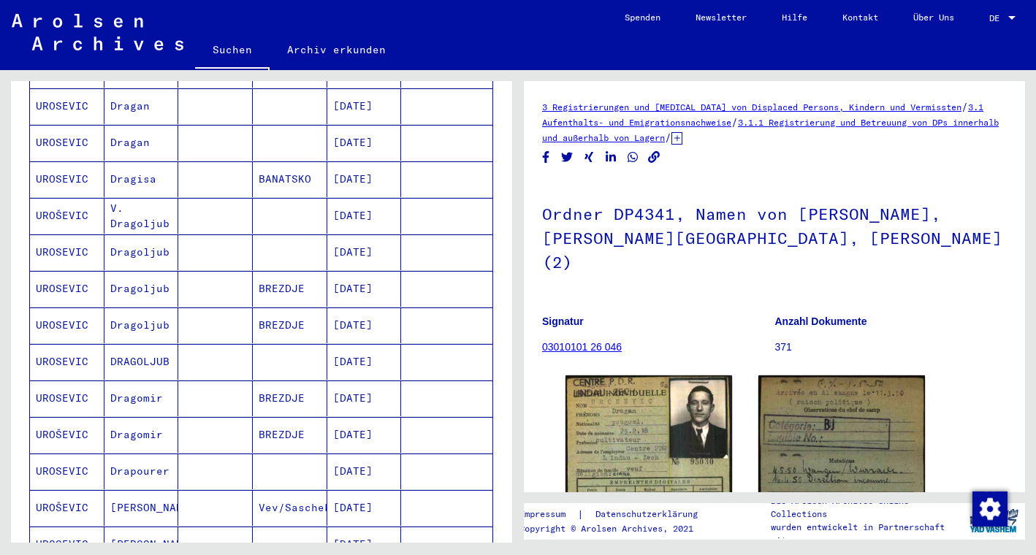
click at [381, 344] on mat-cell "[DATE]" at bounding box center [364, 362] width 75 height 36
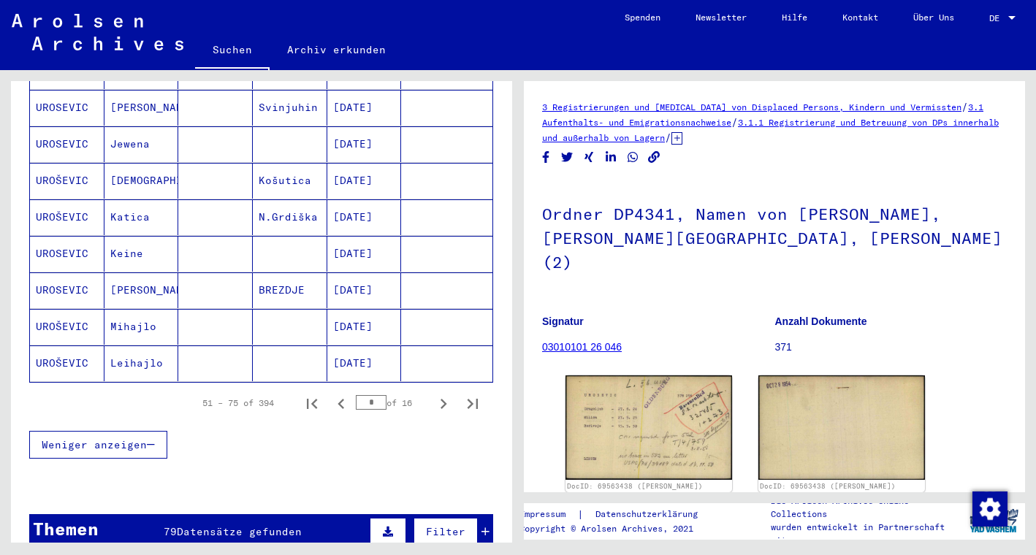
scroll to position [843, 0]
click at [445, 398] on icon "Next page" at bounding box center [444, 403] width 7 height 10
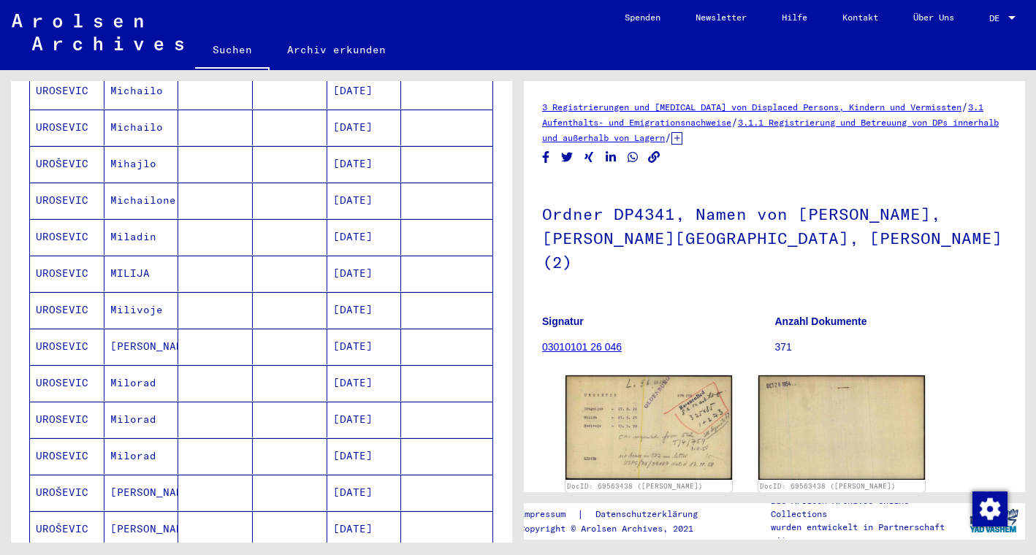
scroll to position [265, 0]
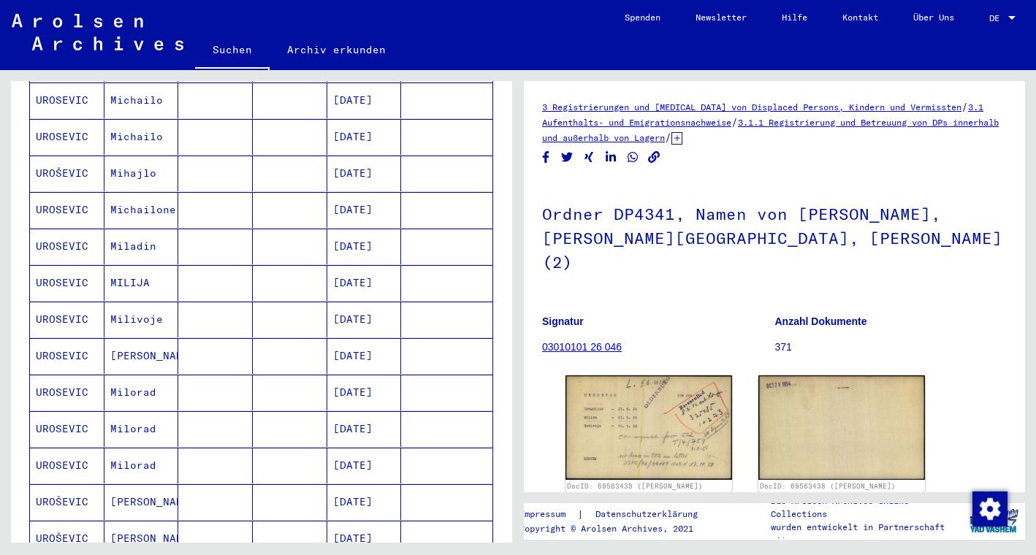
click at [125, 275] on mat-cell "MILIJA" at bounding box center [142, 283] width 75 height 36
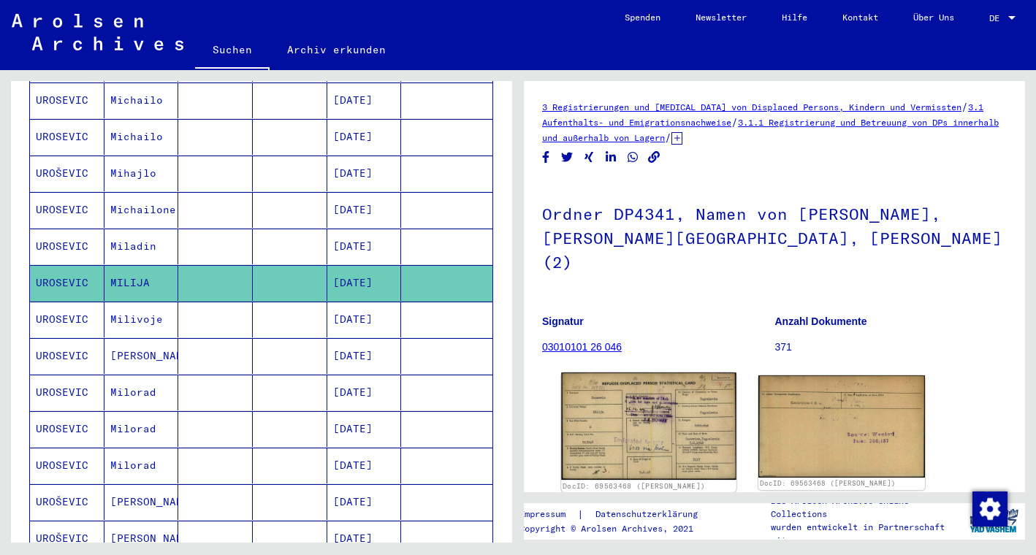
click at [672, 395] on img at bounding box center [648, 426] width 175 height 107
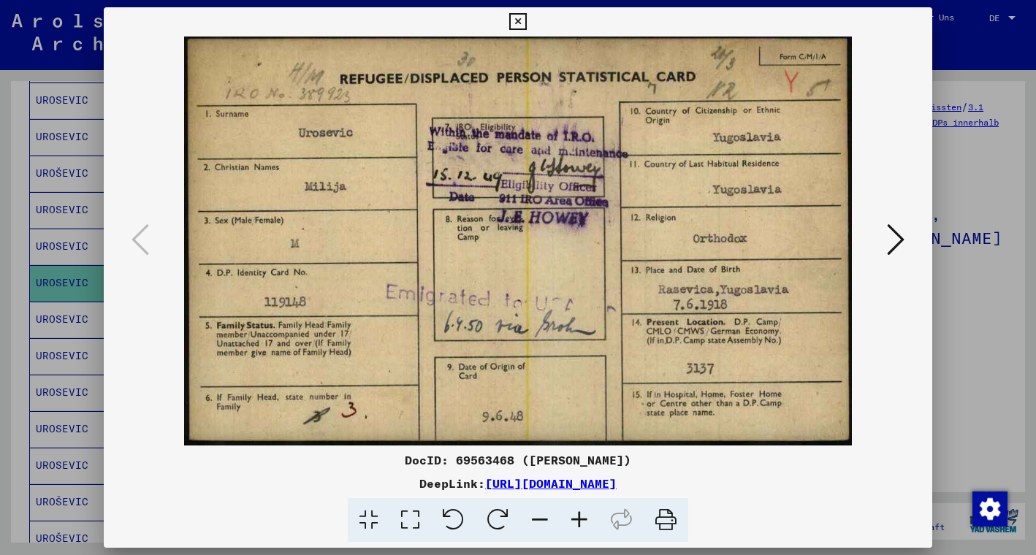
click at [896, 232] on icon at bounding box center [896, 239] width 18 height 35
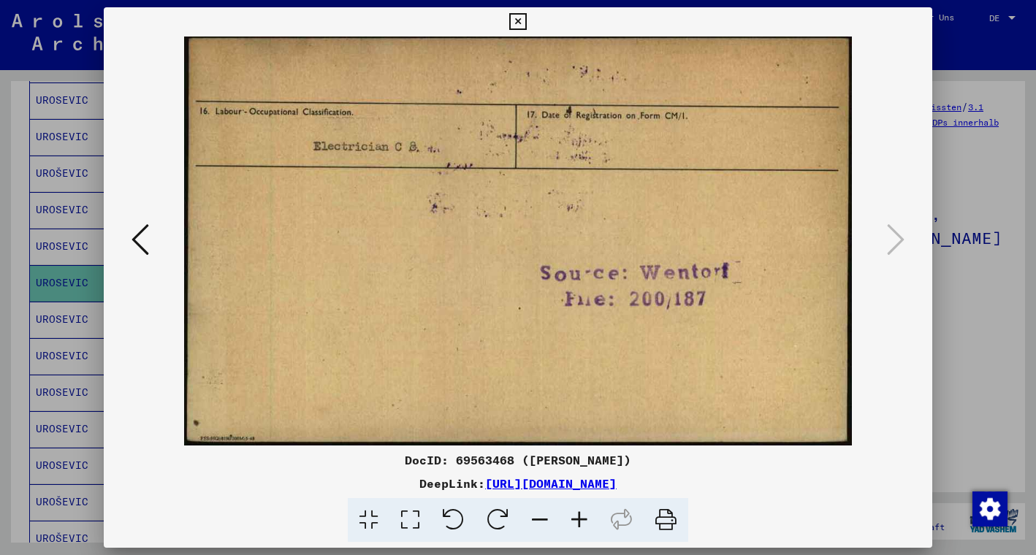
click at [526, 20] on icon at bounding box center [517, 22] width 17 height 18
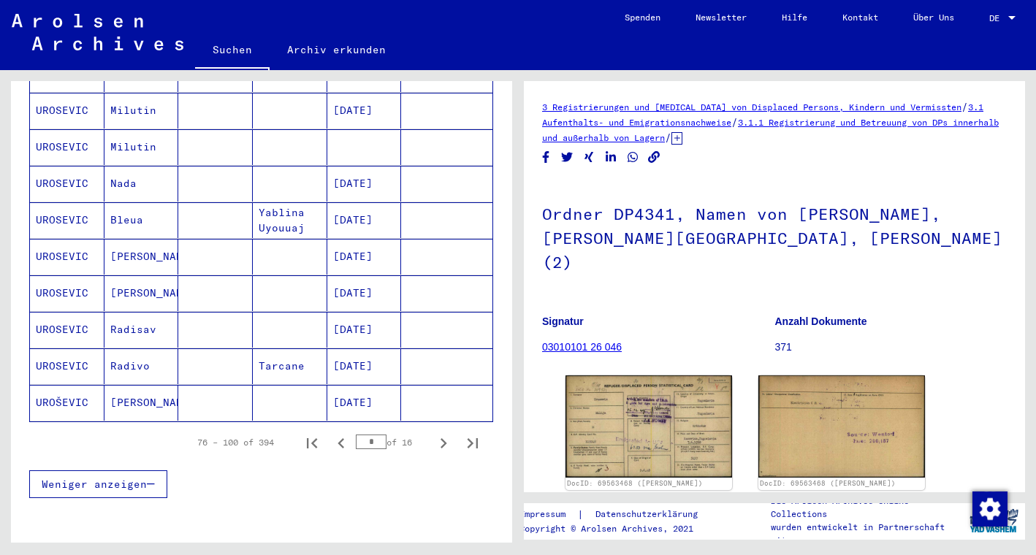
scroll to position [807, 0]
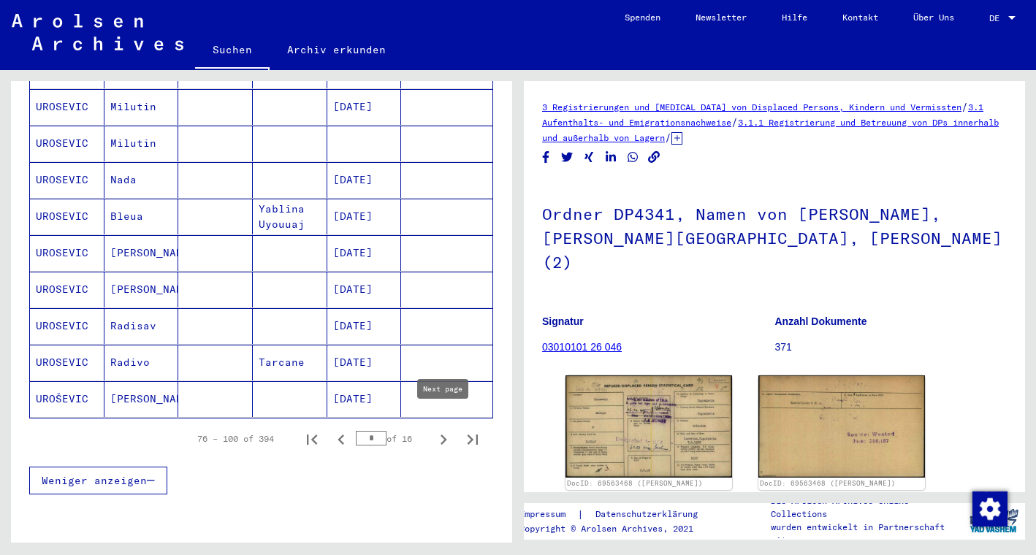
click at [444, 430] on icon "Next page" at bounding box center [443, 440] width 20 height 20
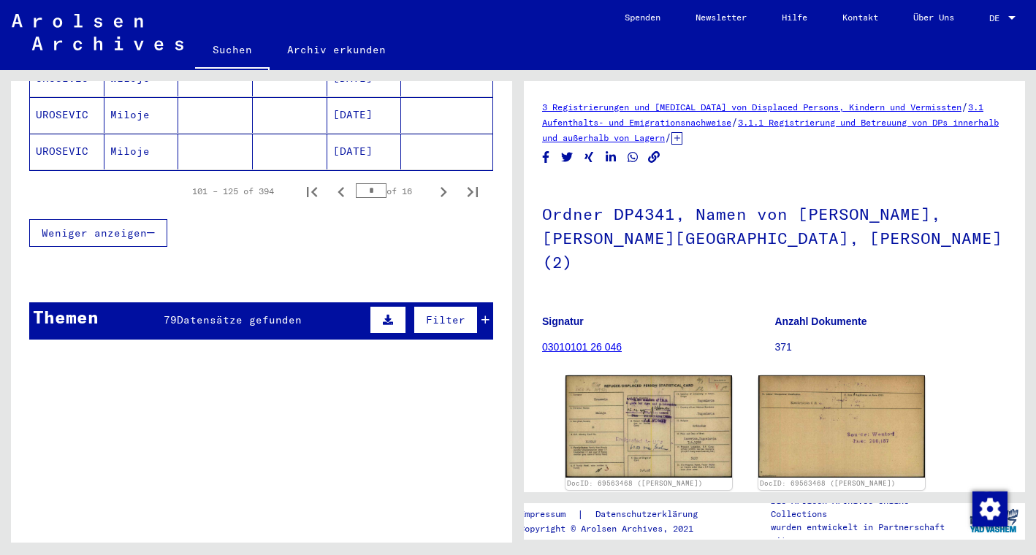
scroll to position [1063, 0]
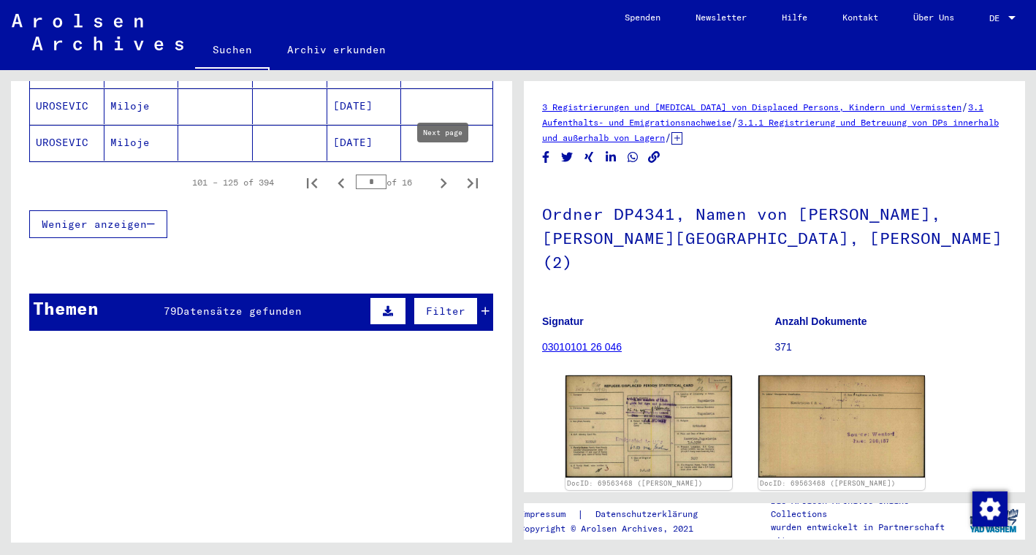
click at [445, 173] on icon "Next page" at bounding box center [443, 183] width 20 height 20
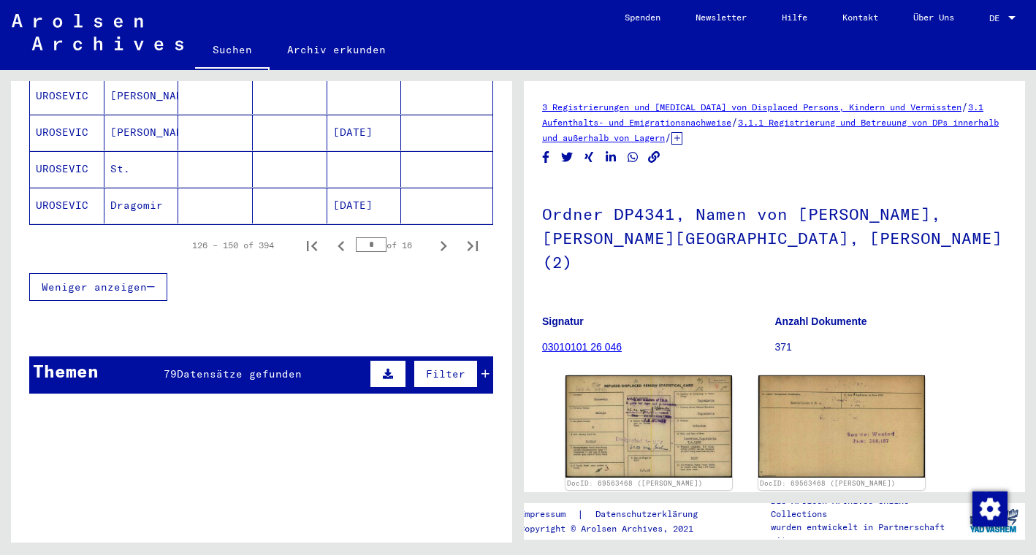
scroll to position [999, 0]
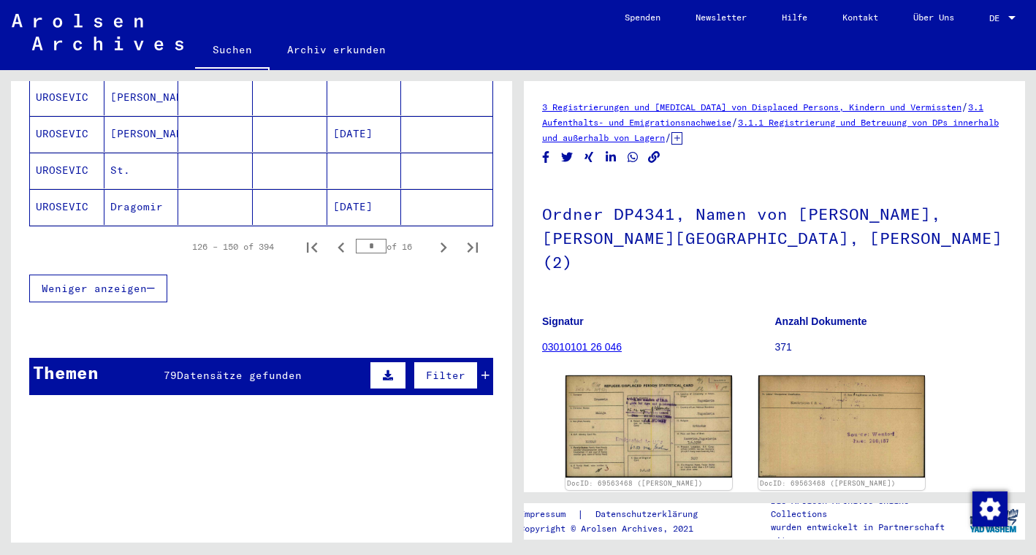
click at [376, 194] on mat-cell "[DATE]" at bounding box center [364, 207] width 75 height 36
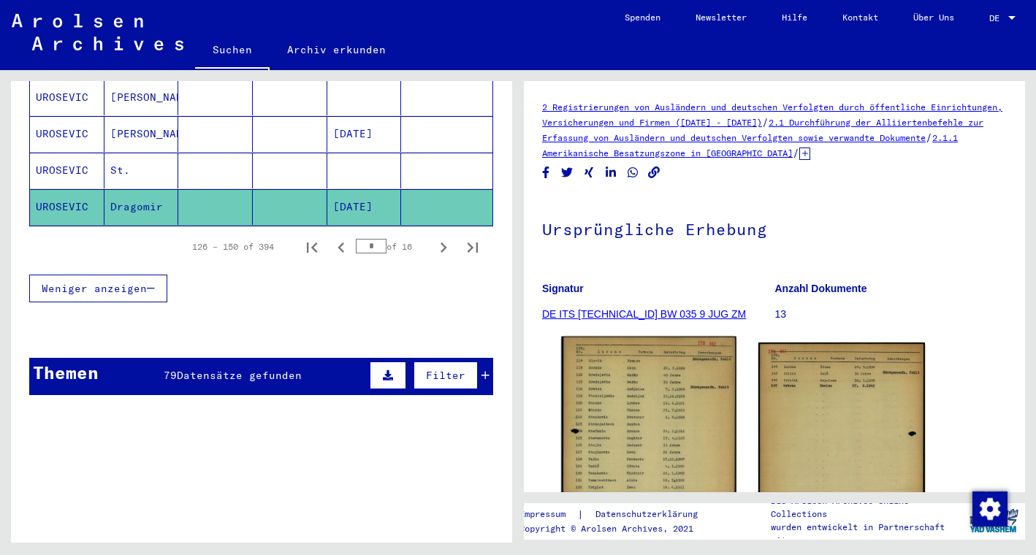
click at [628, 372] on img at bounding box center [648, 459] width 175 height 245
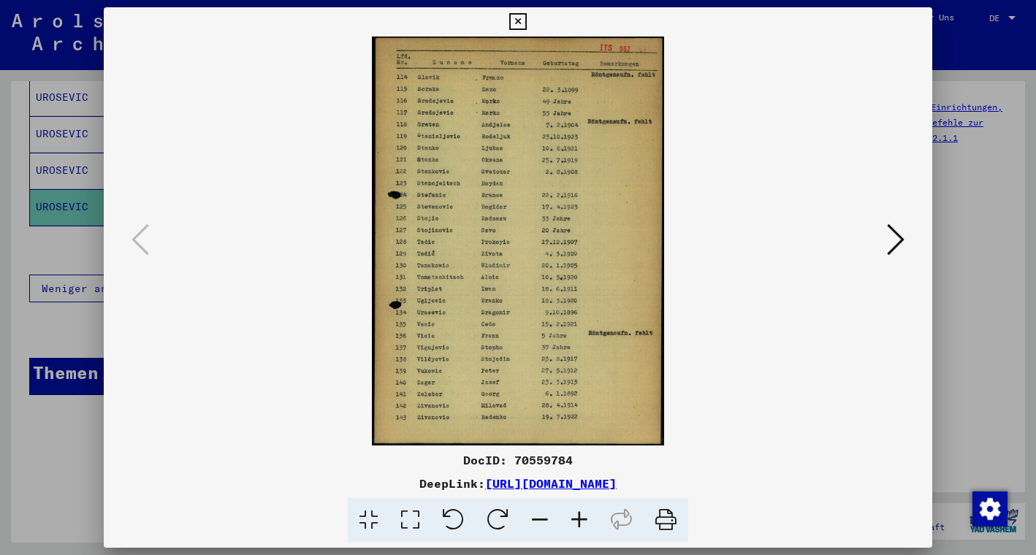
click at [578, 523] on icon at bounding box center [579, 520] width 39 height 45
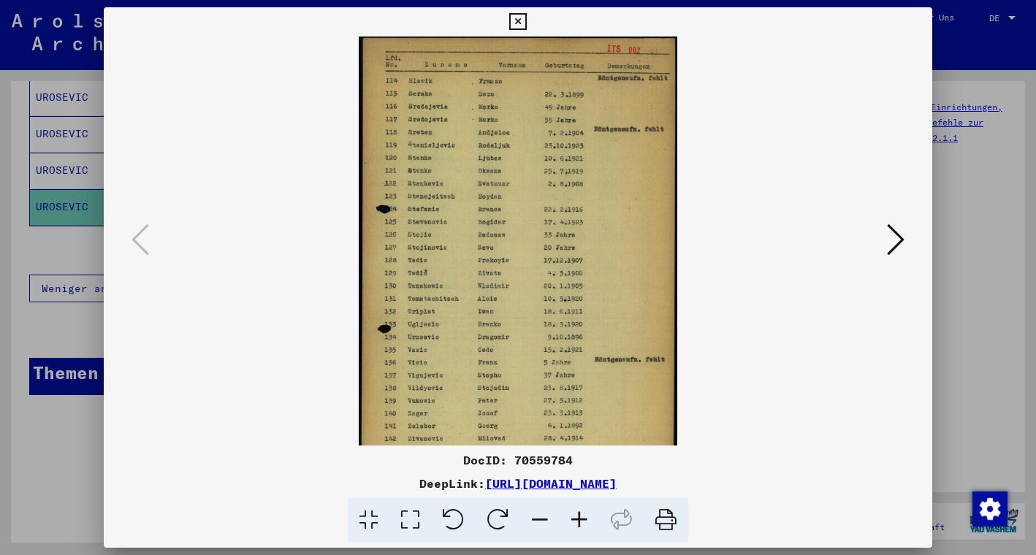
click at [578, 523] on icon at bounding box center [579, 520] width 39 height 45
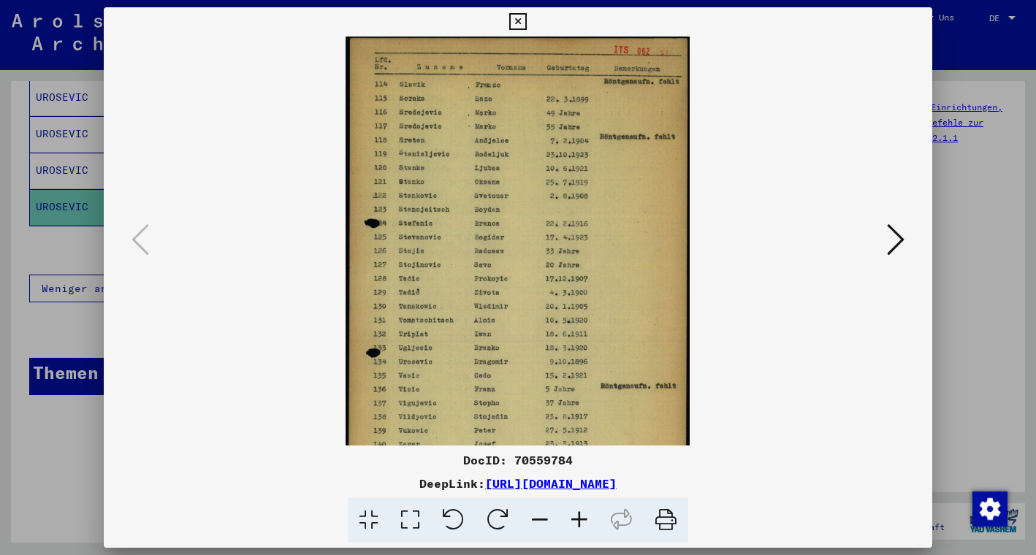
click at [892, 235] on icon at bounding box center [896, 239] width 18 height 35
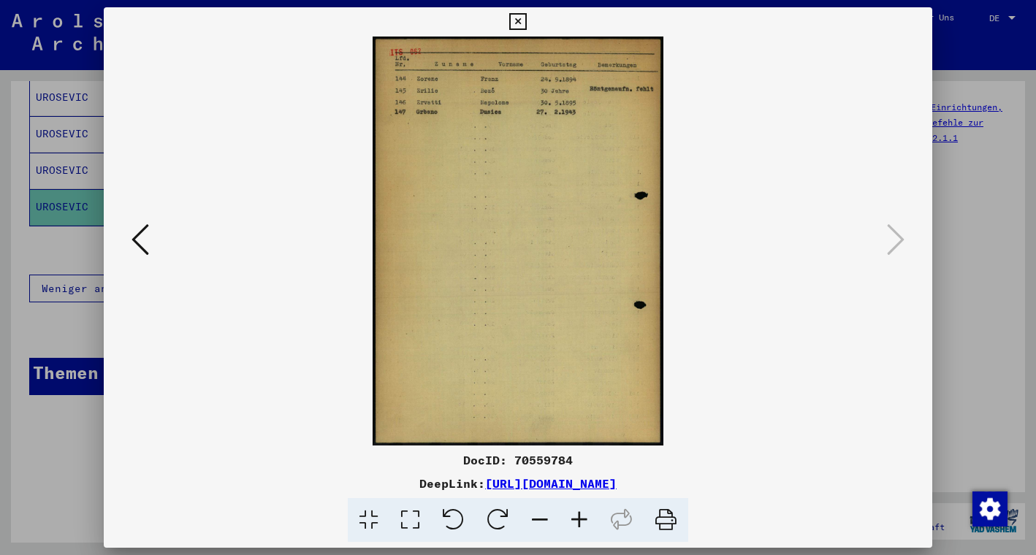
click at [526, 22] on icon at bounding box center [517, 22] width 17 height 18
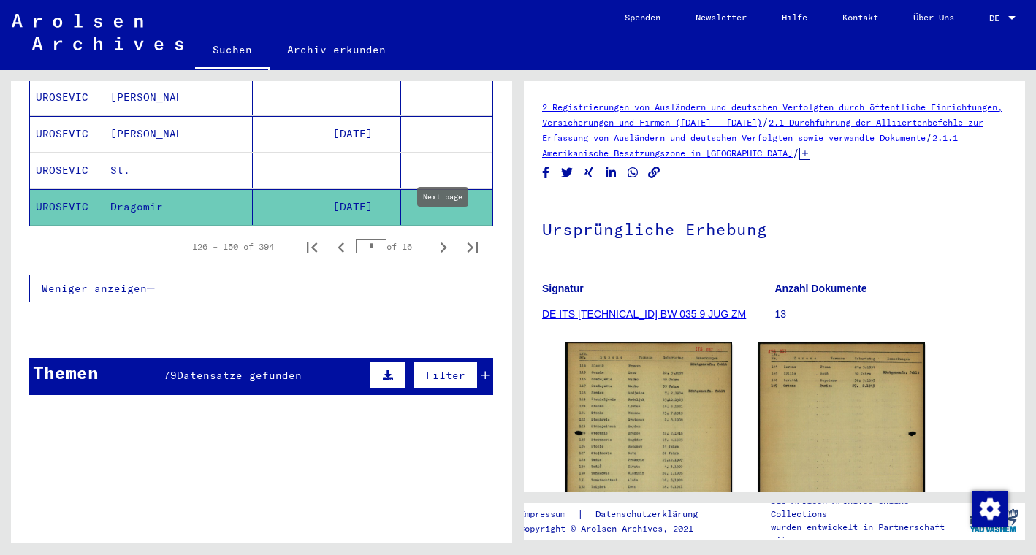
click at [442, 238] on icon "Next page" at bounding box center [443, 248] width 20 height 20
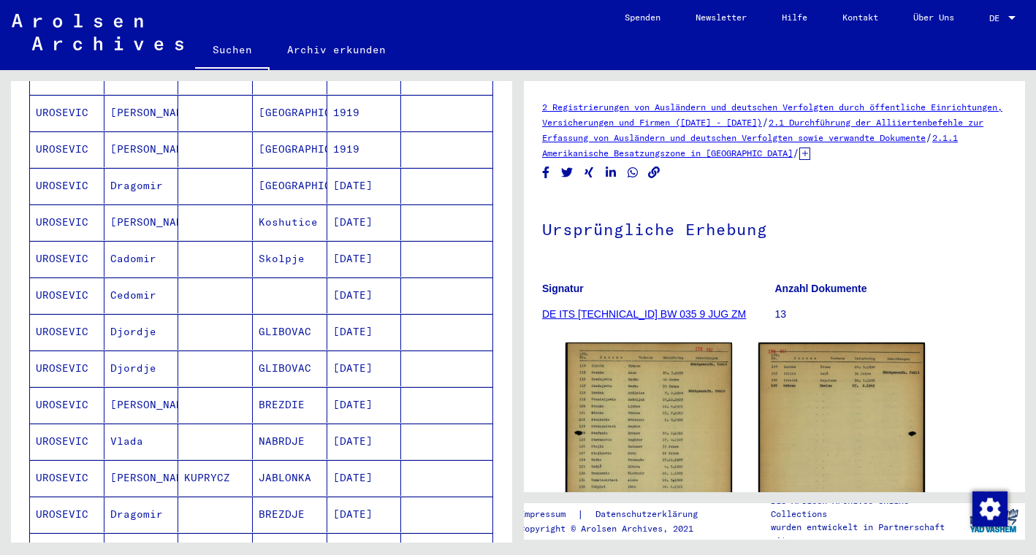
scroll to position [617, 0]
click at [352, 170] on mat-cell "[DATE]" at bounding box center [364, 188] width 75 height 36
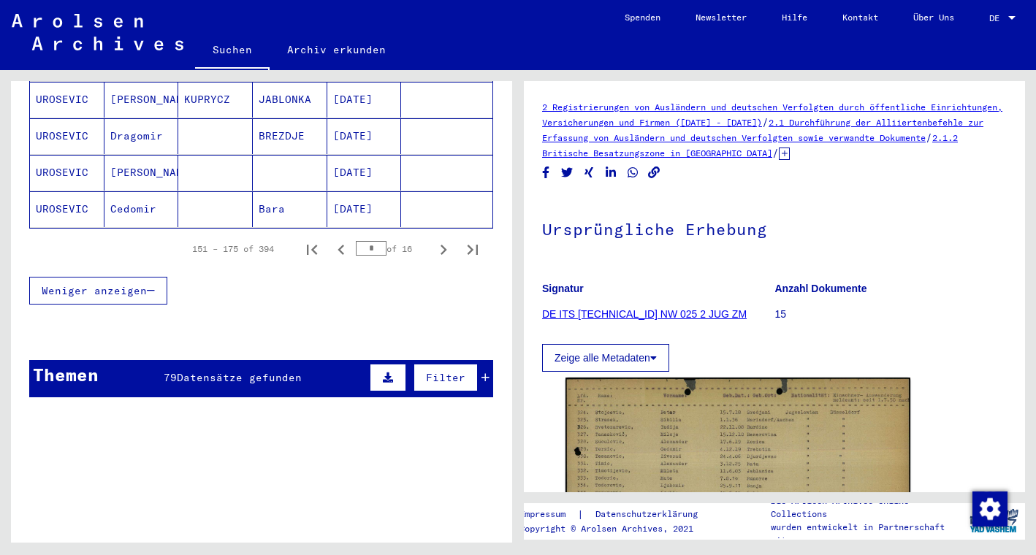
scroll to position [1109, 0]
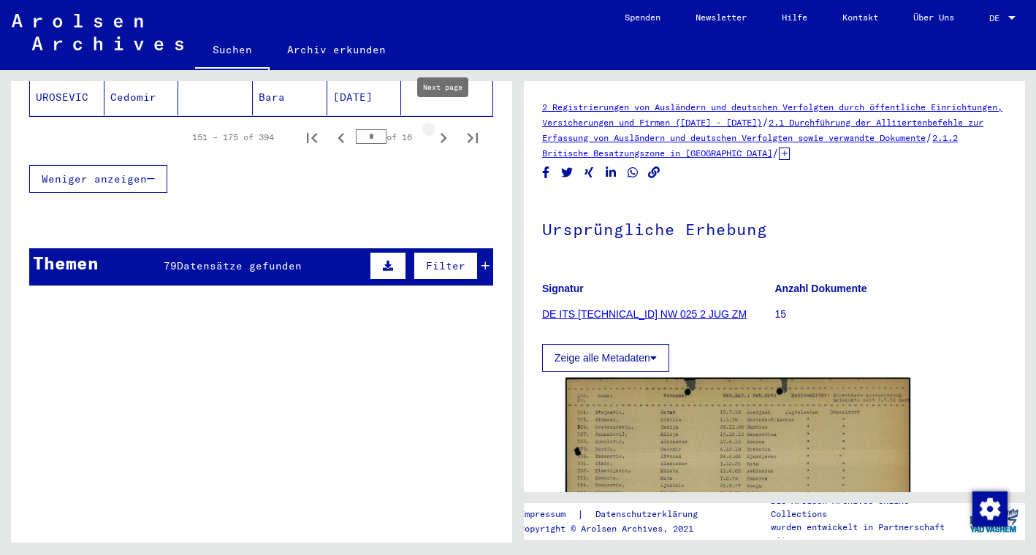
click at [446, 133] on icon "Next page" at bounding box center [444, 138] width 7 height 10
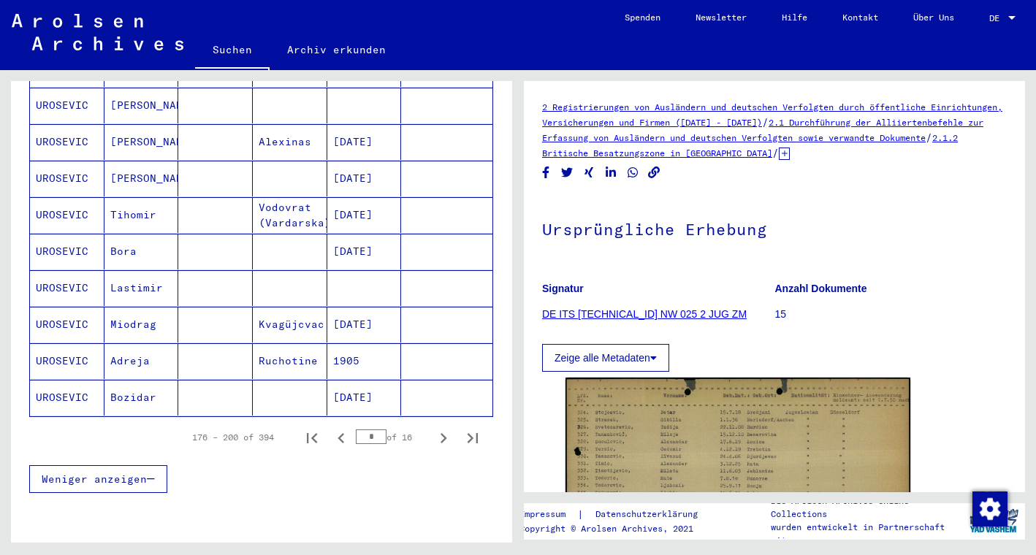
scroll to position [806, 0]
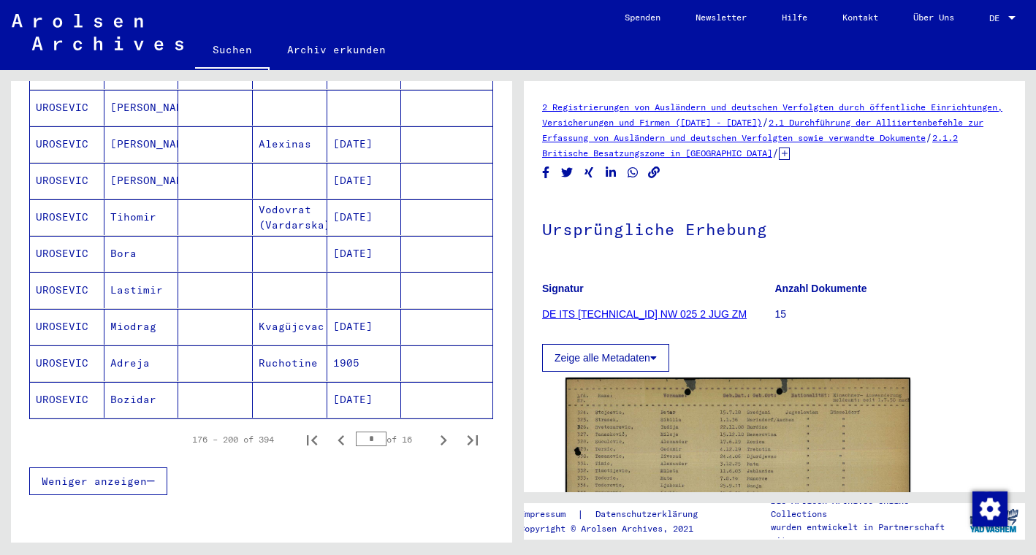
click at [393, 128] on mat-cell "[DATE]" at bounding box center [364, 144] width 75 height 36
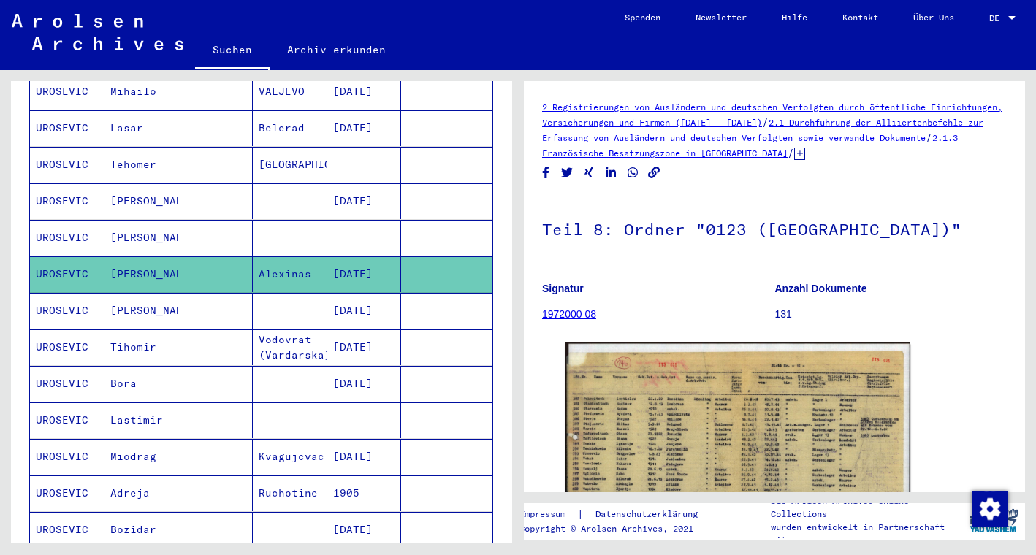
scroll to position [675, 0]
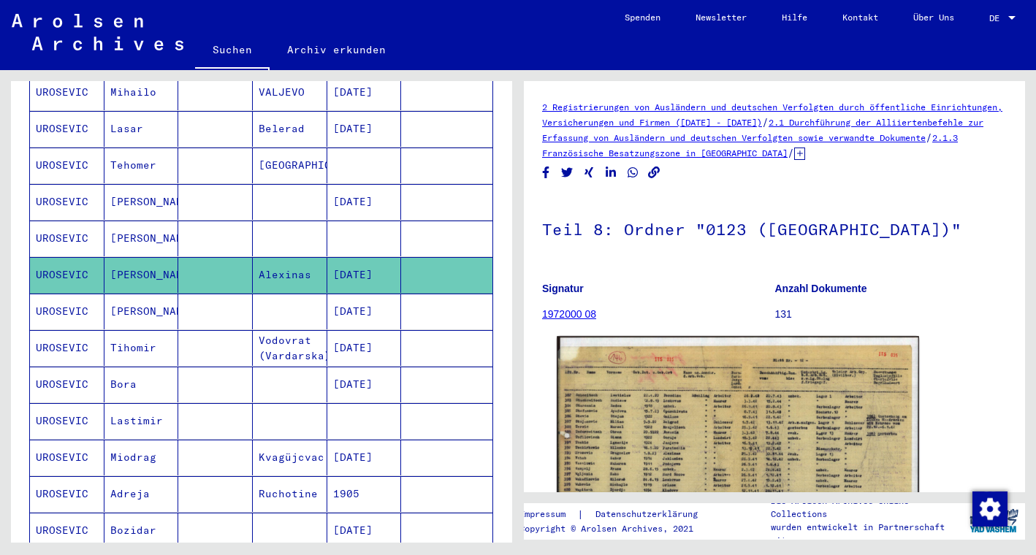
click at [646, 414] on img at bounding box center [738, 464] width 362 height 256
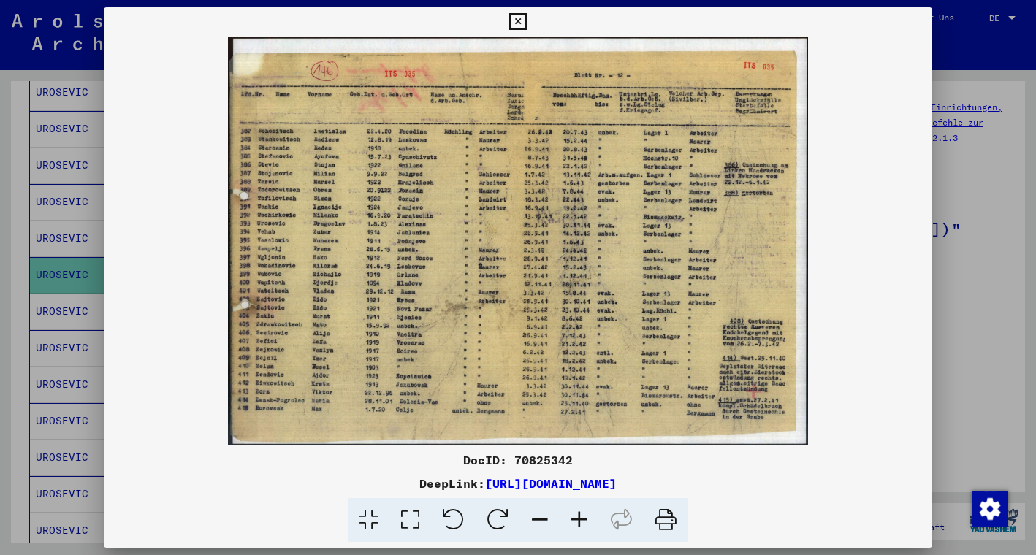
click at [580, 516] on icon at bounding box center [579, 520] width 39 height 45
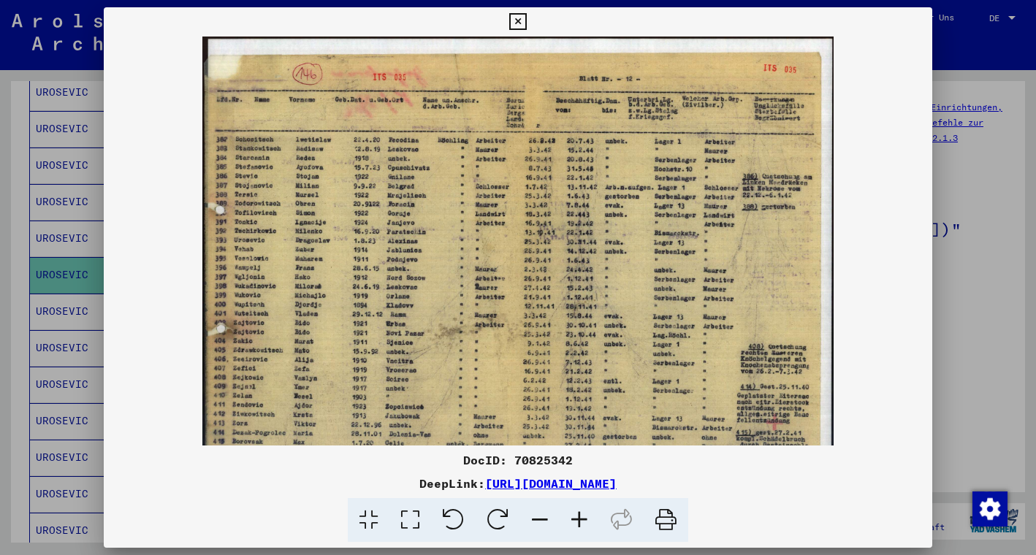
click at [580, 516] on icon at bounding box center [579, 520] width 39 height 45
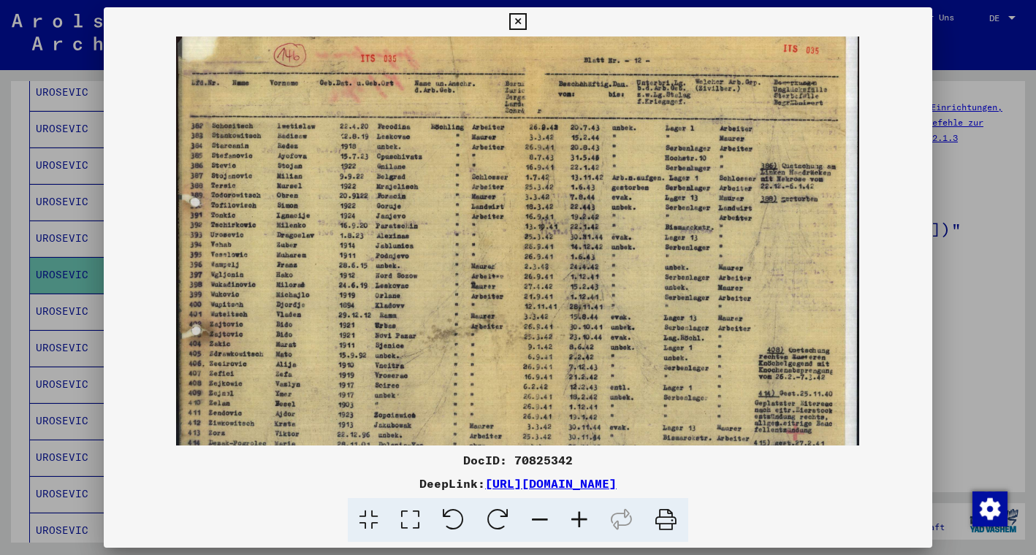
scroll to position [0, 0]
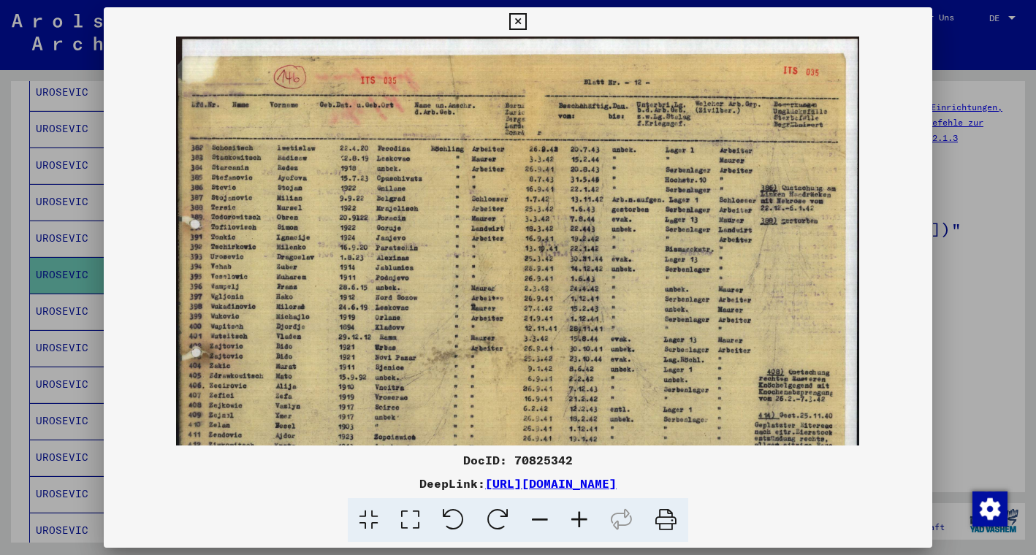
drag, startPoint x: 422, startPoint y: 373, endPoint x: 475, endPoint y: 303, distance: 88.1
click at [583, 514] on icon at bounding box center [579, 520] width 39 height 45
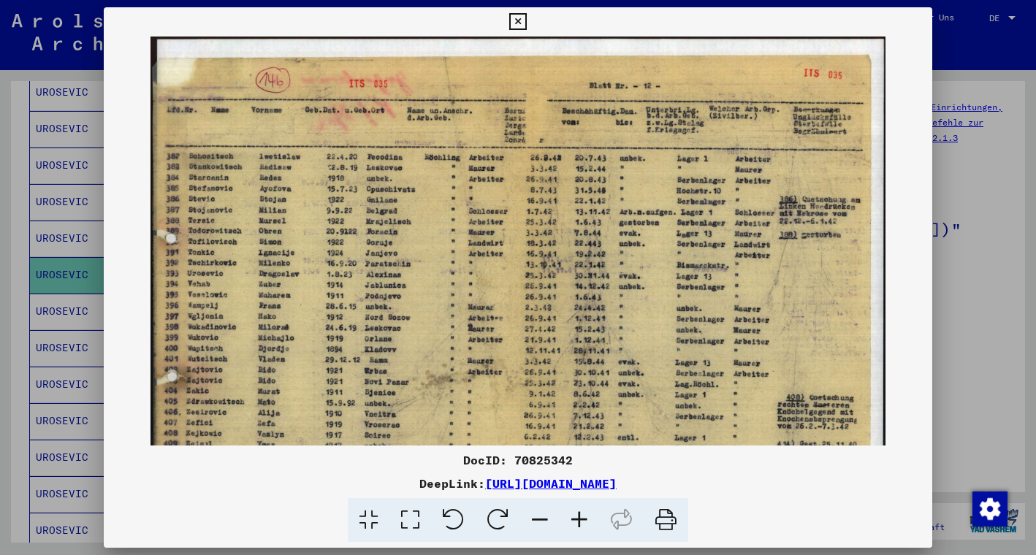
click at [583, 514] on icon at bounding box center [579, 520] width 39 height 45
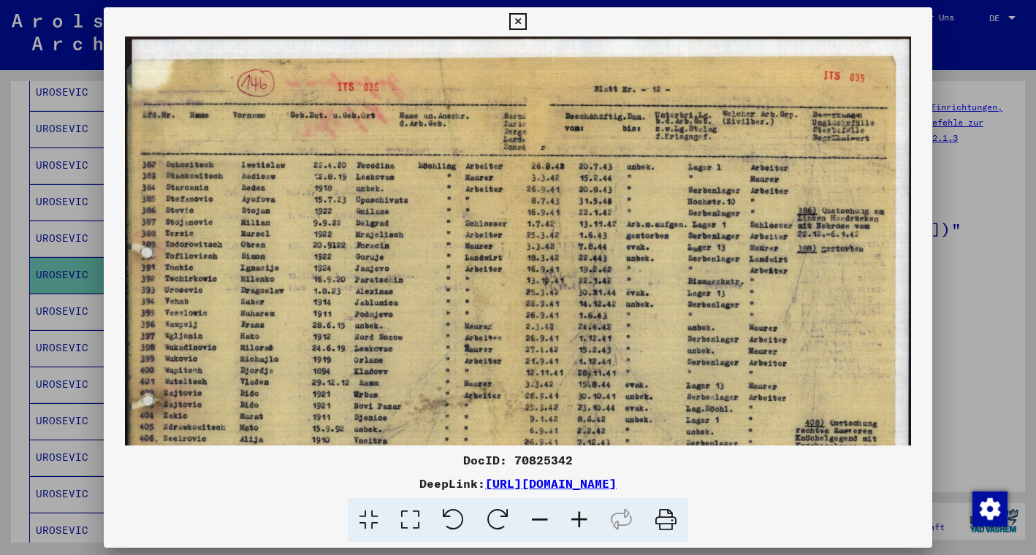
click at [583, 514] on icon at bounding box center [579, 520] width 39 height 45
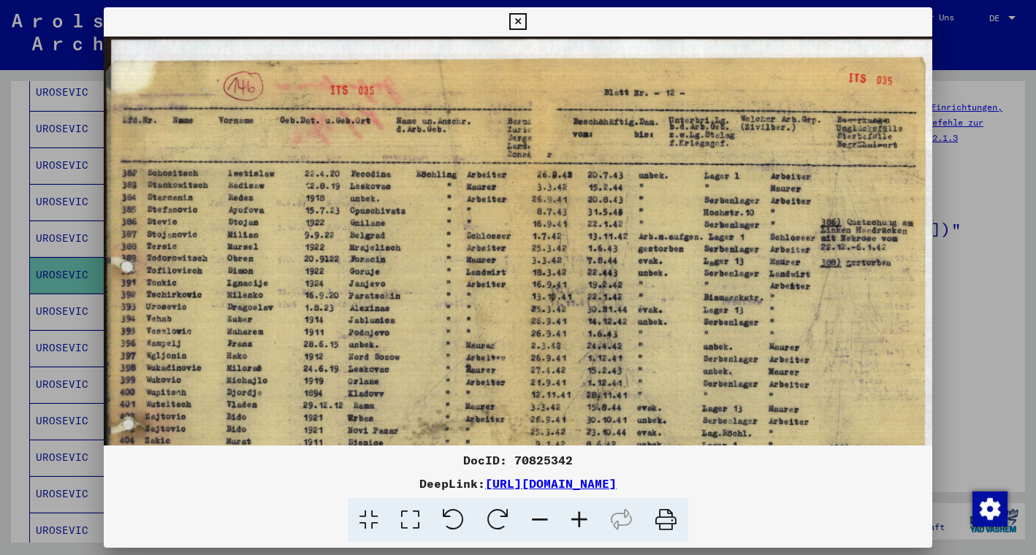
click at [583, 514] on icon at bounding box center [579, 520] width 39 height 45
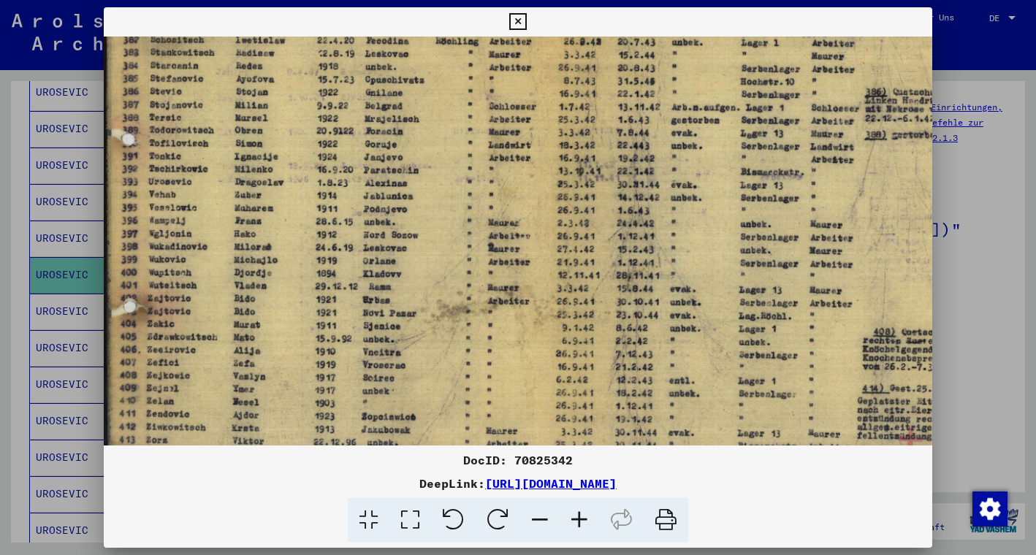
scroll to position [143, 0]
drag, startPoint x: 543, startPoint y: 400, endPoint x: 558, endPoint y: 257, distance: 143.3
click at [526, 23] on icon at bounding box center [517, 22] width 17 height 18
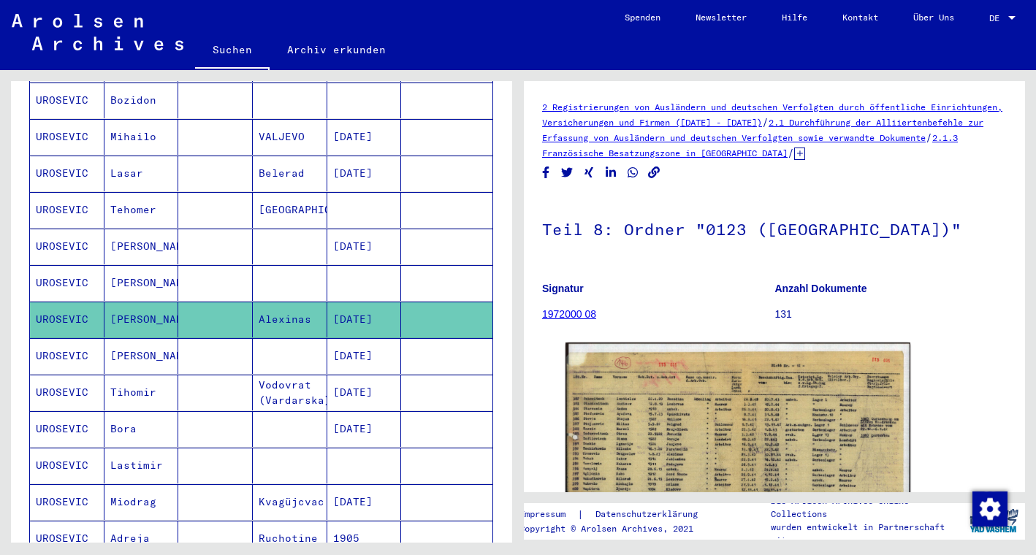
scroll to position [615, 0]
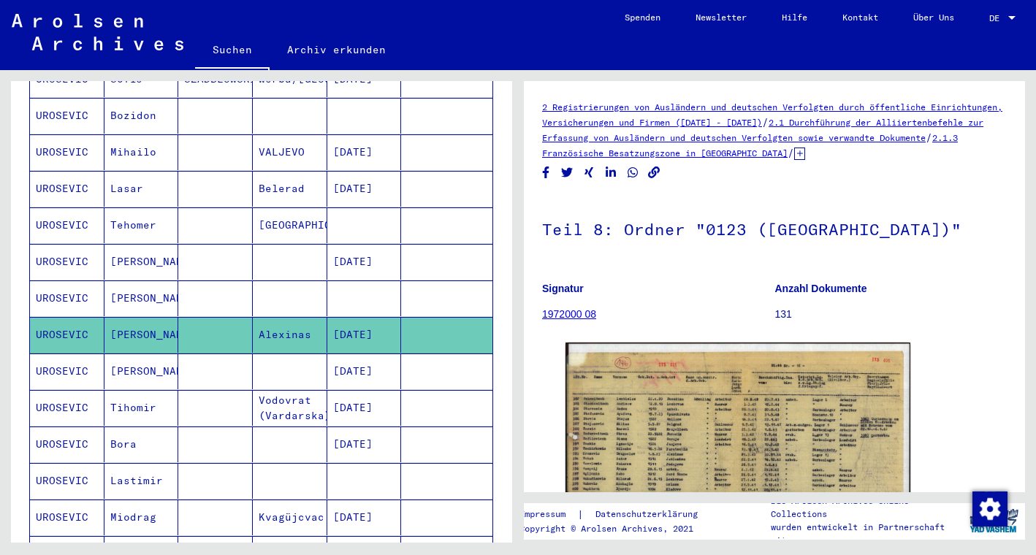
click at [297, 218] on mat-cell "[GEOGRAPHIC_DATA]" at bounding box center [290, 226] width 75 height 36
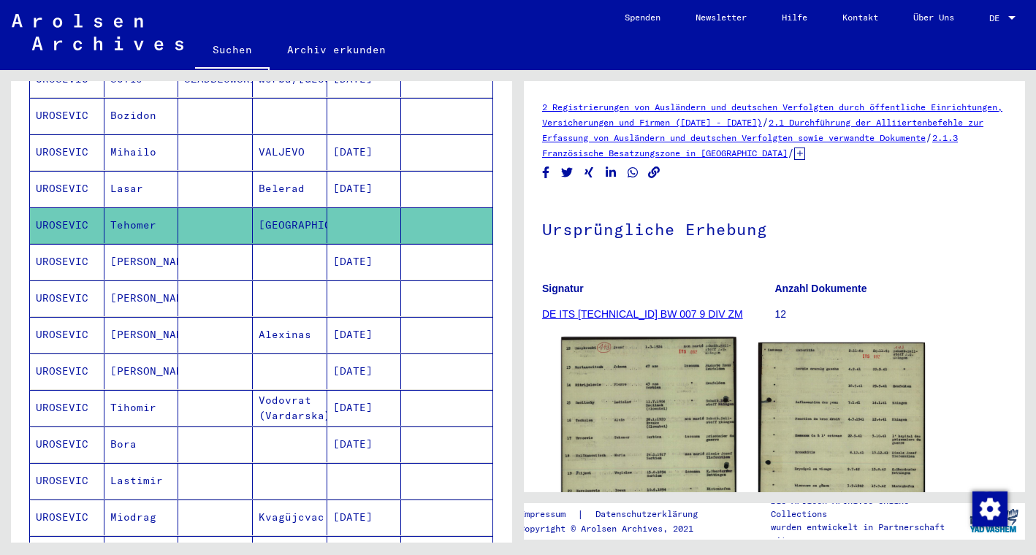
click at [631, 395] on img at bounding box center [648, 448] width 175 height 221
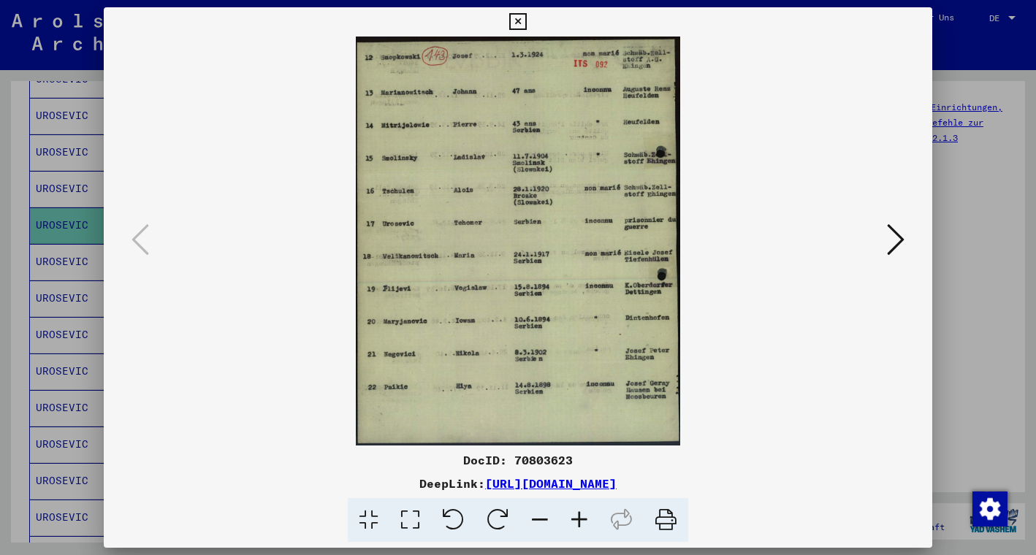
click at [526, 20] on icon at bounding box center [517, 22] width 17 height 18
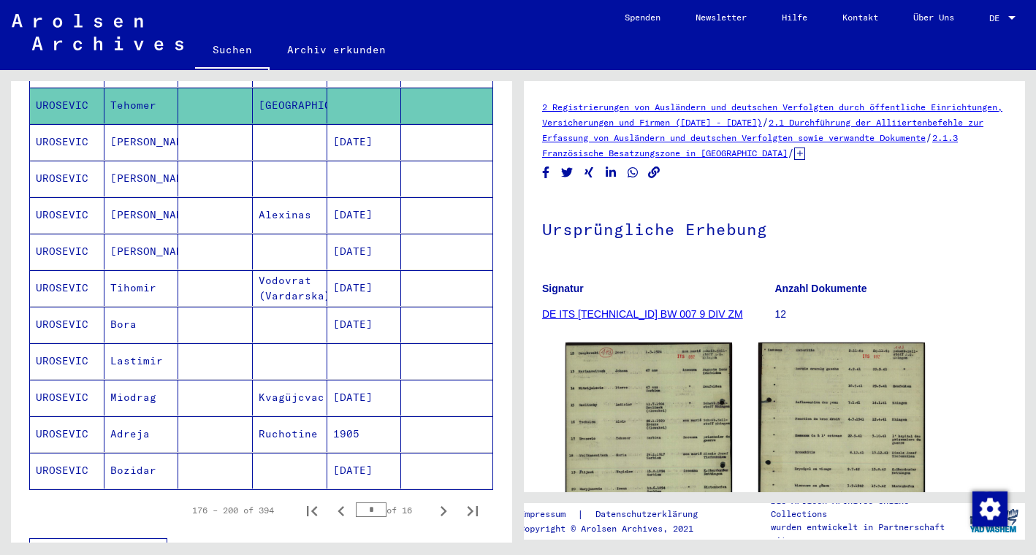
scroll to position [740, 0]
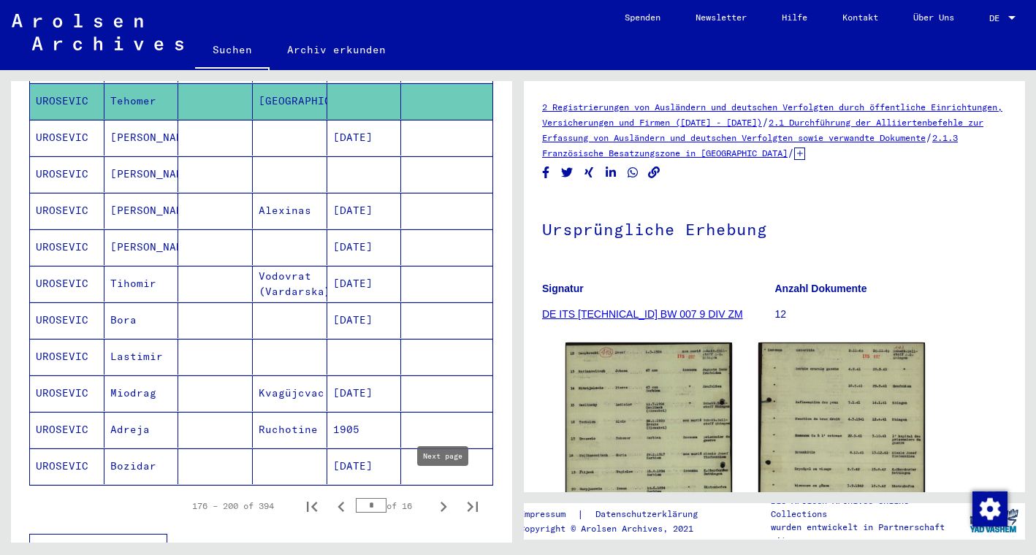
click at [443, 497] on icon "Next page" at bounding box center [443, 507] width 20 height 20
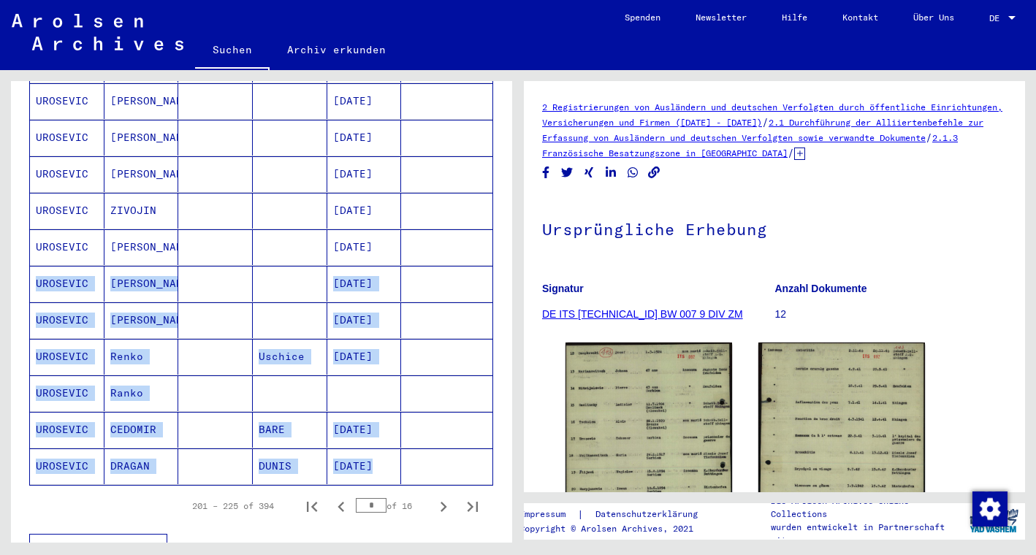
drag, startPoint x: 405, startPoint y: 242, endPoint x: 411, endPoint y: 446, distance: 204.0
click at [411, 446] on mat-table "Nachname Vorname Geburtsname Geburt‏ Geburtsdatum Prisoner # [PERSON_NAME] [PER…" at bounding box center [261, 8] width 464 height 956
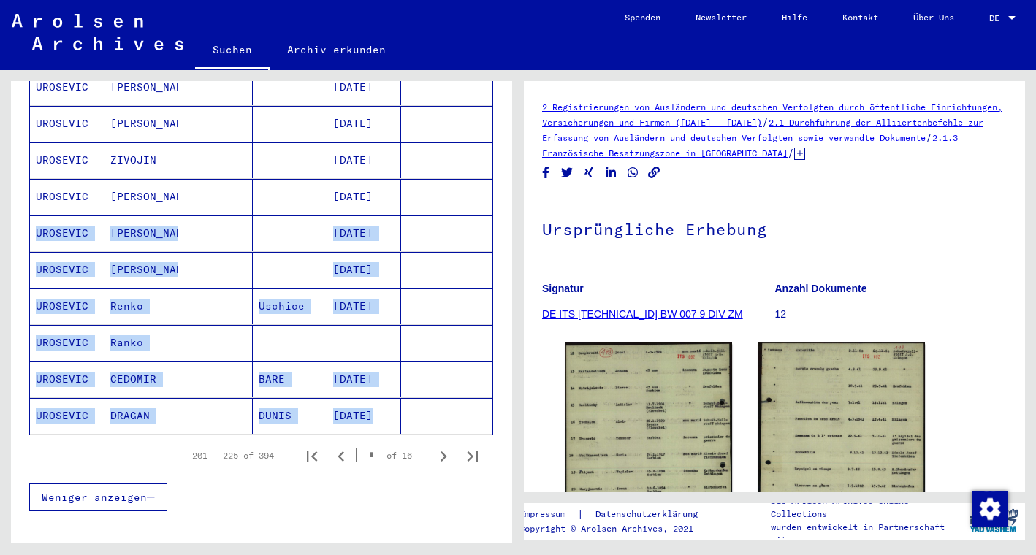
scroll to position [791, 0]
click at [444, 446] on icon "Next page" at bounding box center [443, 456] width 20 height 20
type input "**"
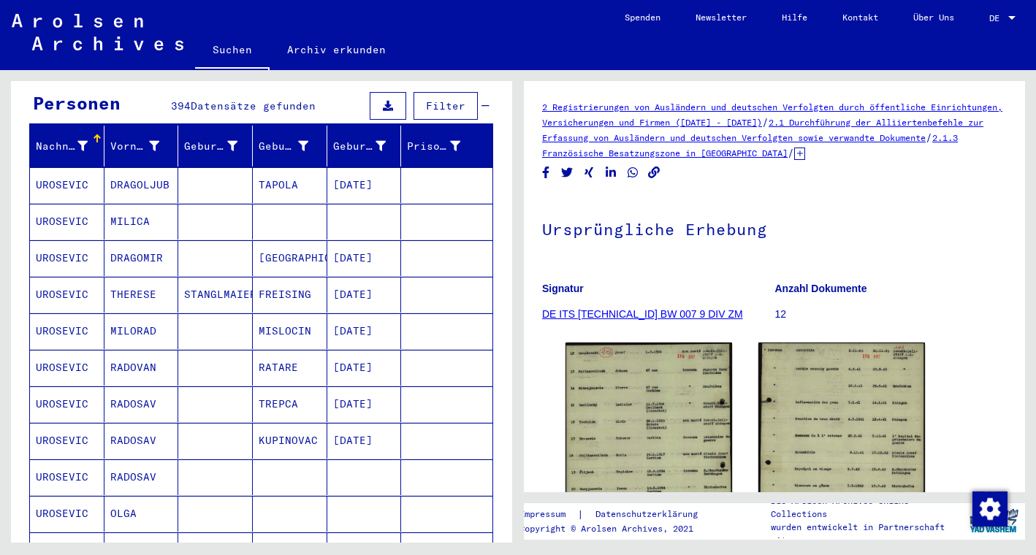
scroll to position [93, 0]
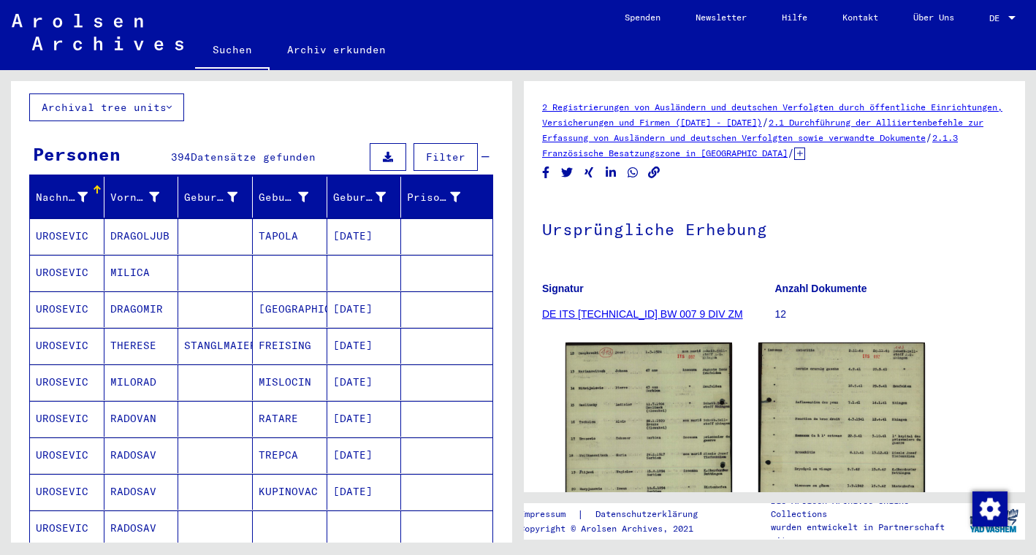
click at [147, 264] on mat-cell "MILICA" at bounding box center [142, 273] width 75 height 36
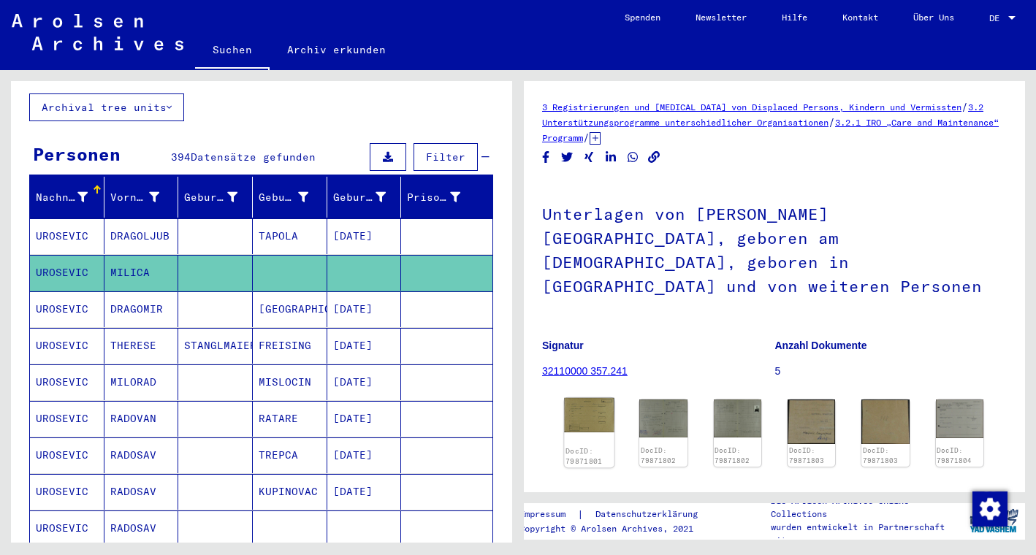
click at [596, 398] on img at bounding box center [589, 415] width 50 height 35
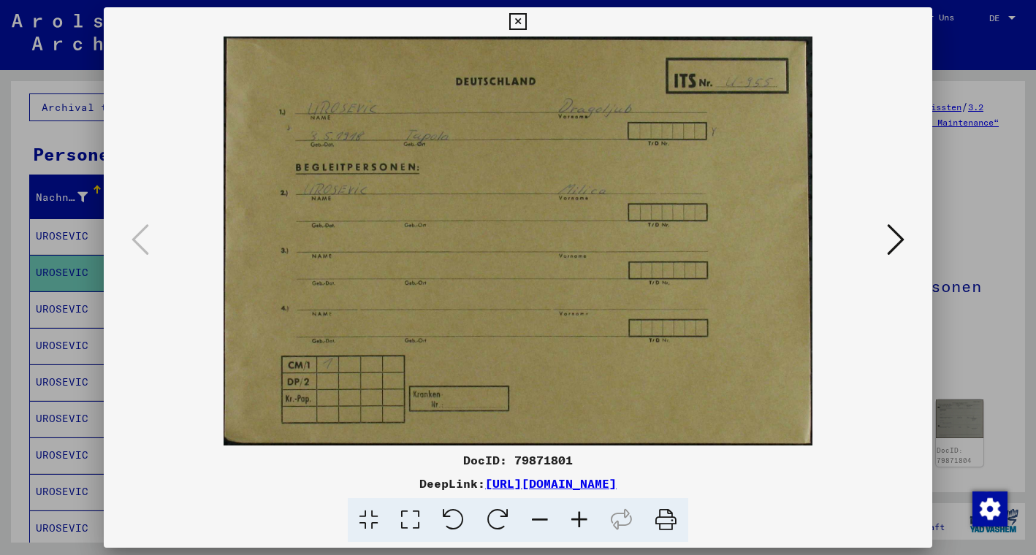
click at [898, 238] on icon at bounding box center [896, 239] width 18 height 35
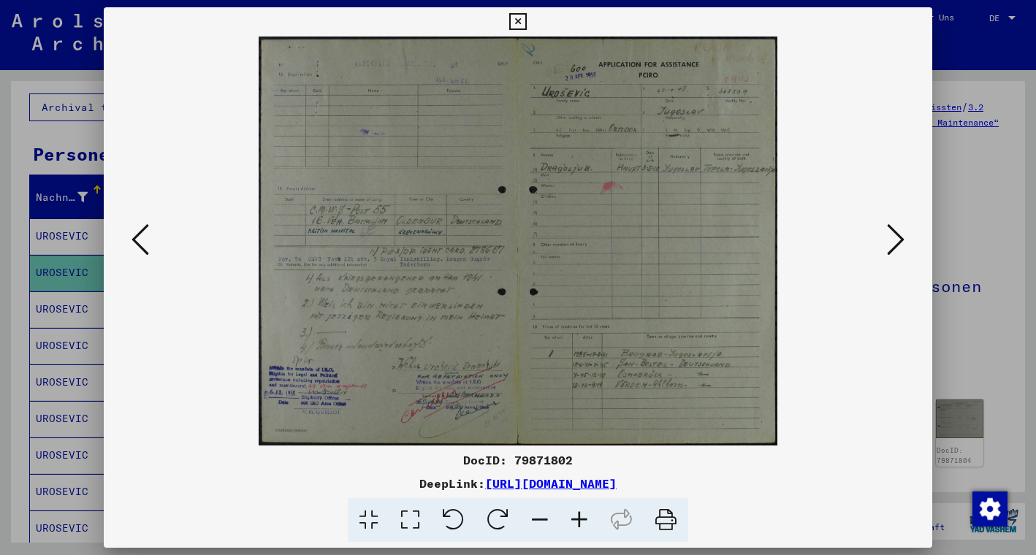
click at [898, 239] on icon at bounding box center [896, 239] width 18 height 35
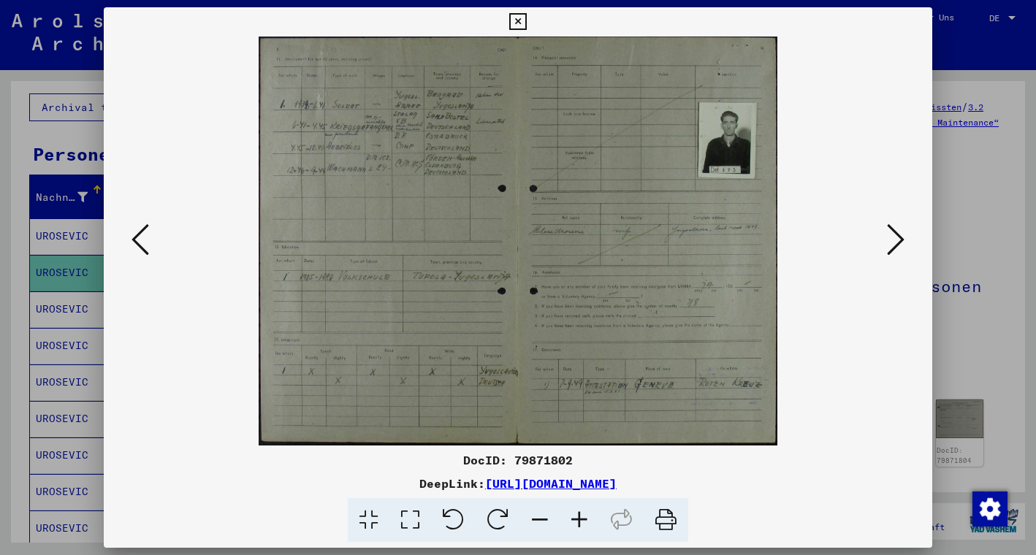
click at [580, 523] on icon at bounding box center [579, 520] width 39 height 45
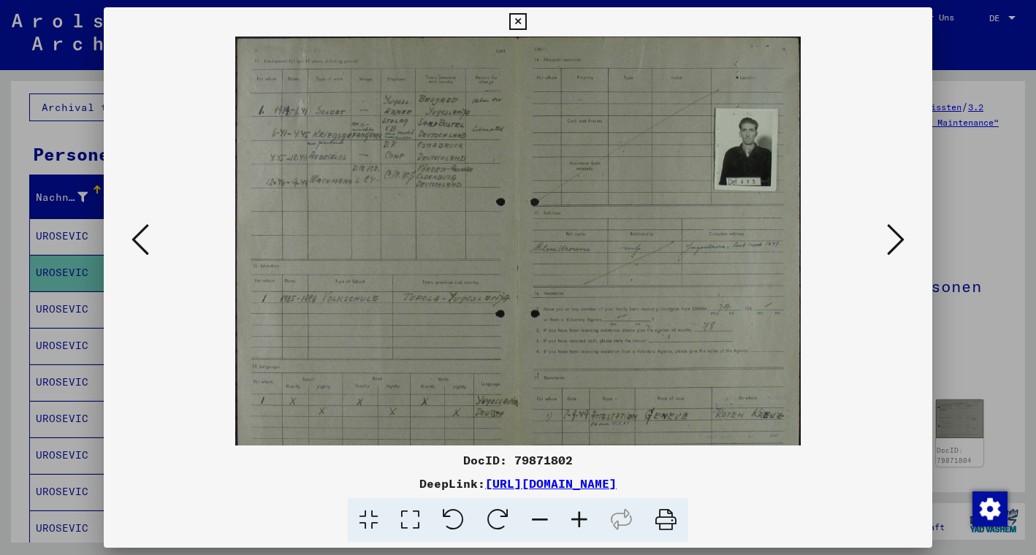
click at [580, 523] on icon at bounding box center [579, 520] width 39 height 45
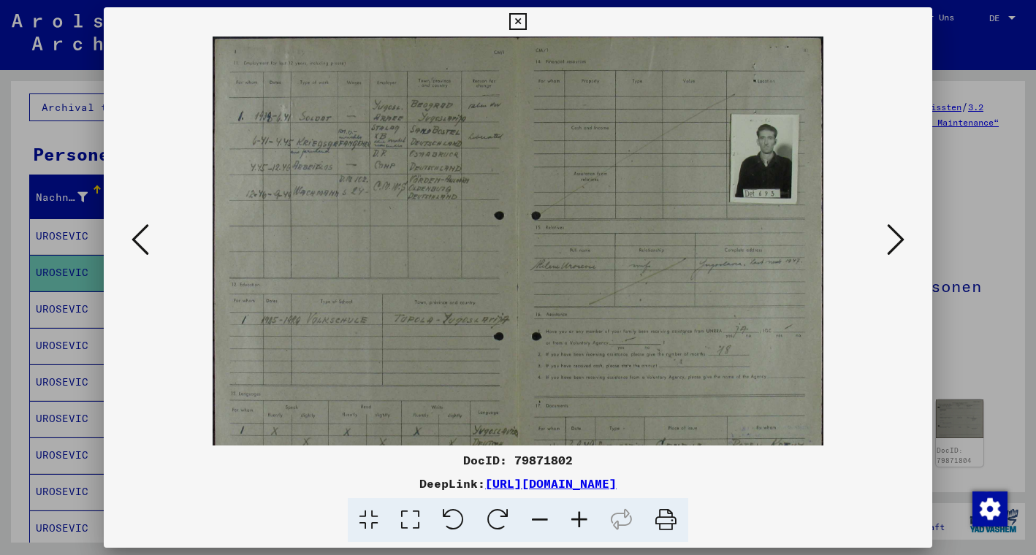
click at [580, 523] on icon at bounding box center [579, 520] width 39 height 45
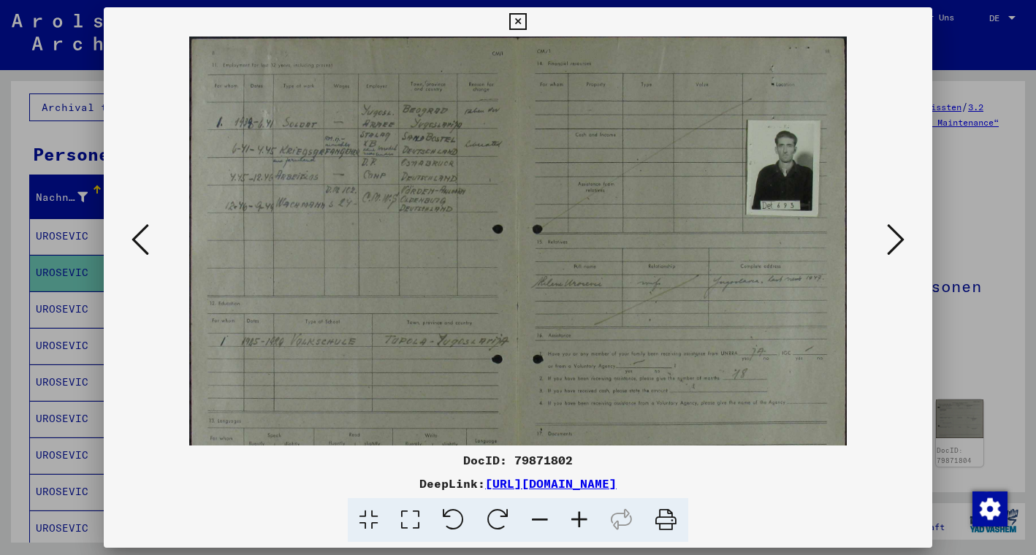
click at [580, 523] on icon at bounding box center [579, 520] width 39 height 45
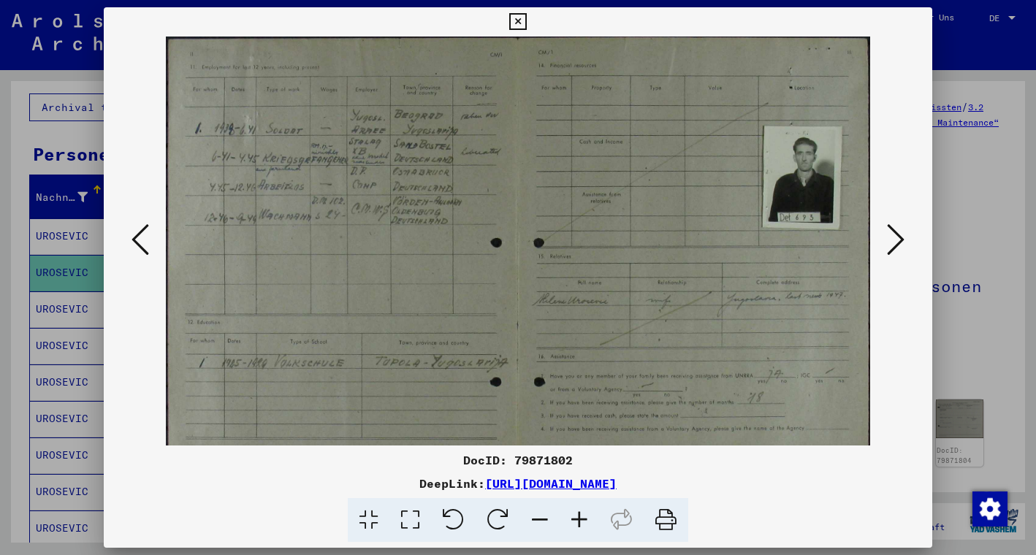
click at [580, 523] on icon at bounding box center [579, 520] width 39 height 45
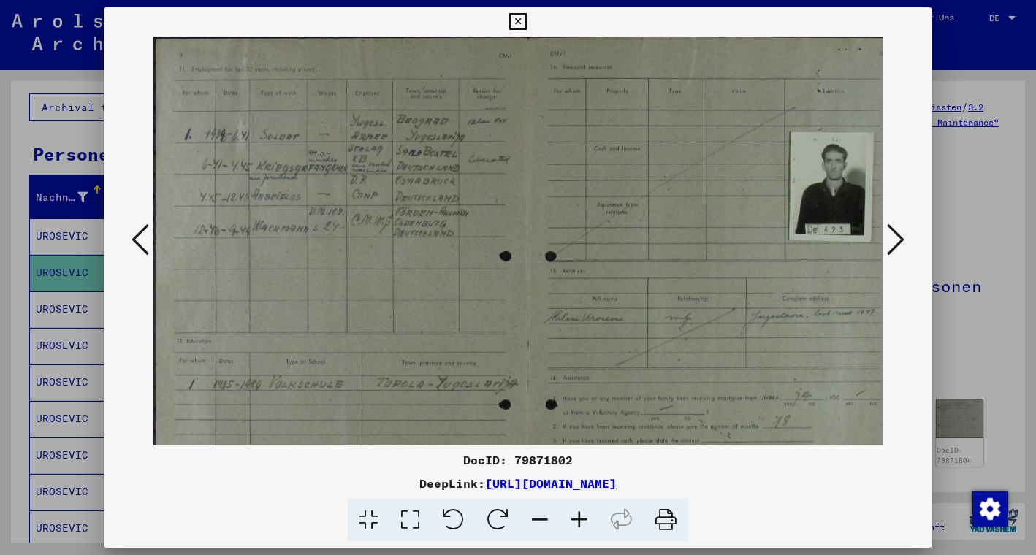
click at [580, 523] on icon at bounding box center [579, 520] width 39 height 45
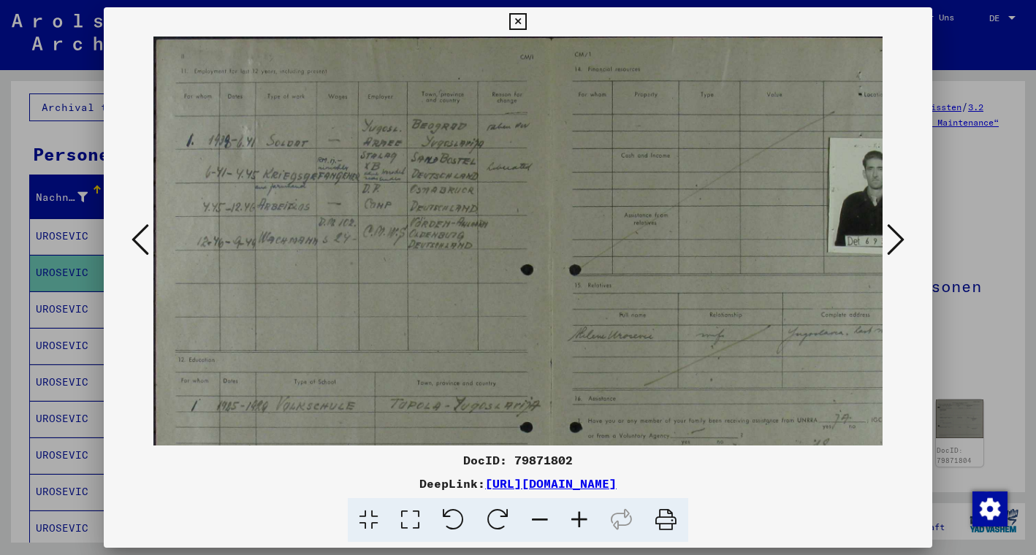
click at [580, 523] on icon at bounding box center [579, 520] width 39 height 45
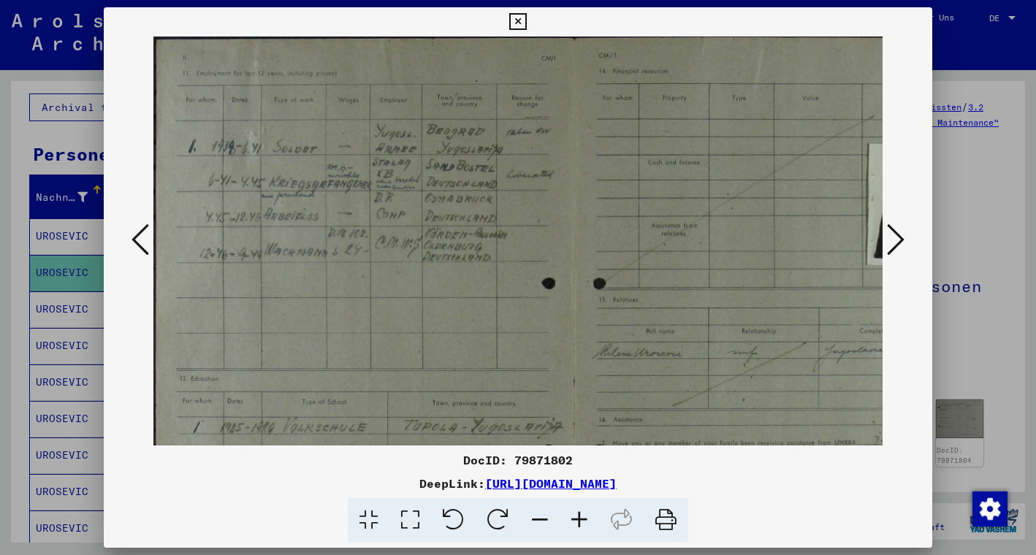
click at [580, 523] on icon at bounding box center [579, 520] width 39 height 45
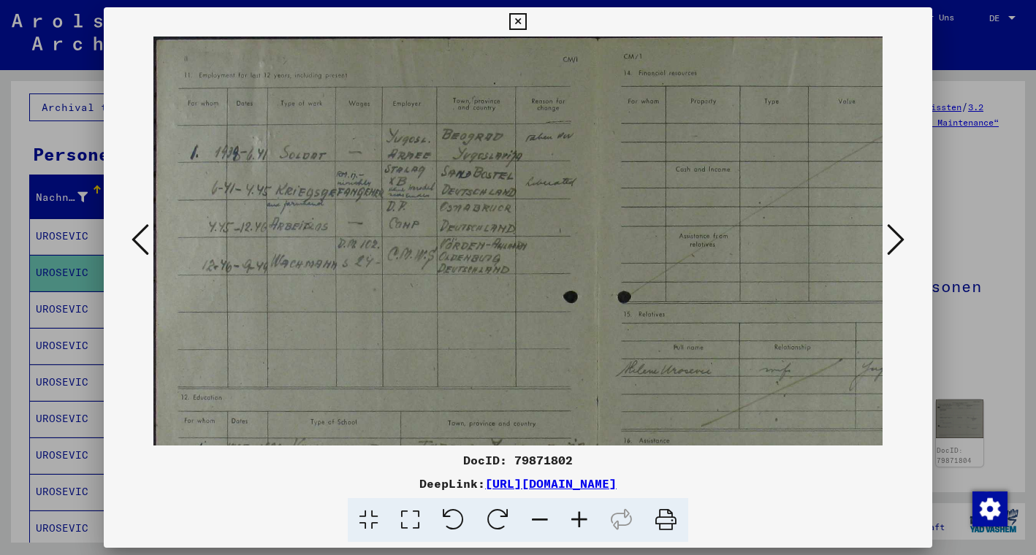
click at [580, 523] on icon at bounding box center [579, 520] width 39 height 45
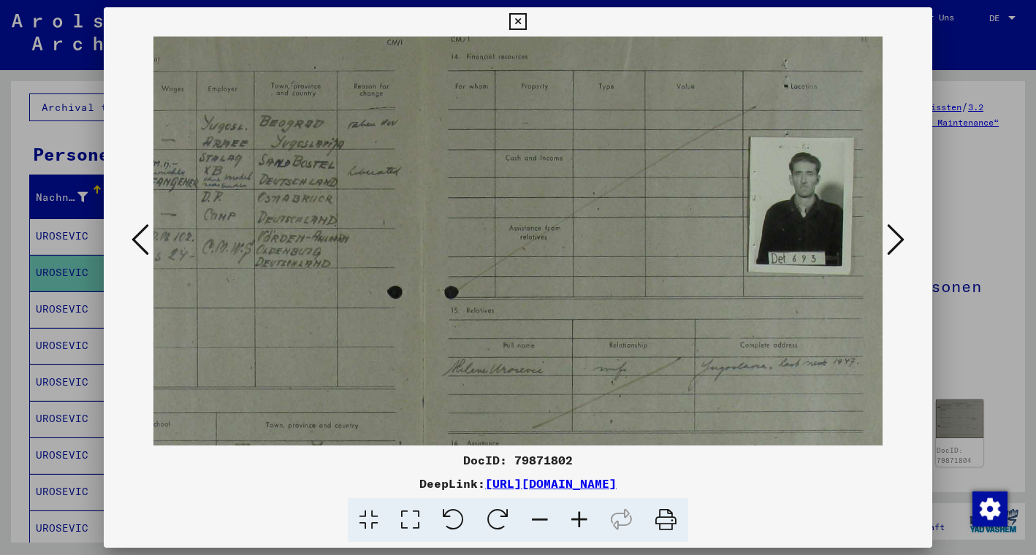
scroll to position [18, 198]
drag, startPoint x: 793, startPoint y: 340, endPoint x: 595, endPoint y: 322, distance: 198.9
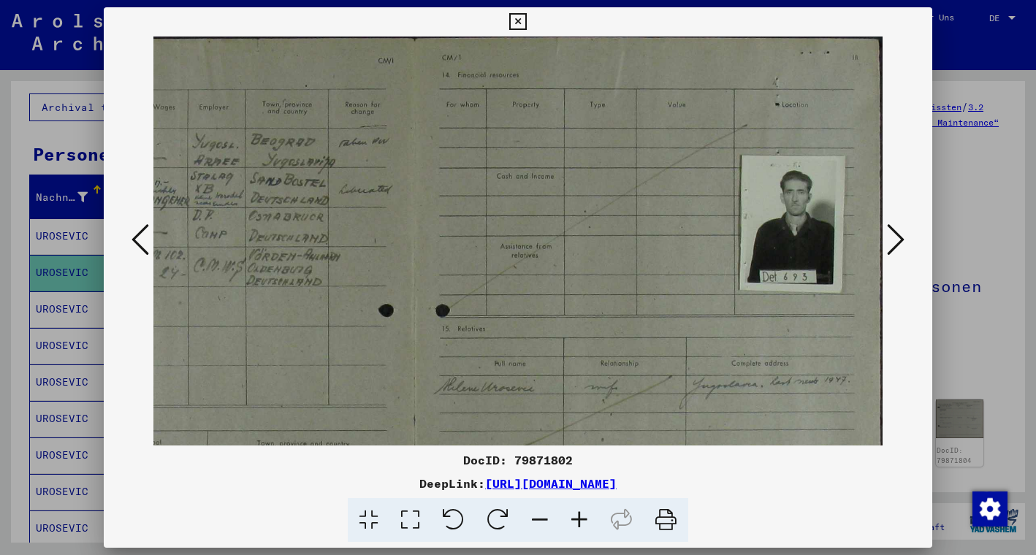
drag, startPoint x: 791, startPoint y: 304, endPoint x: 555, endPoint y: 349, distance: 241.1
click at [580, 521] on icon at bounding box center [579, 520] width 39 height 45
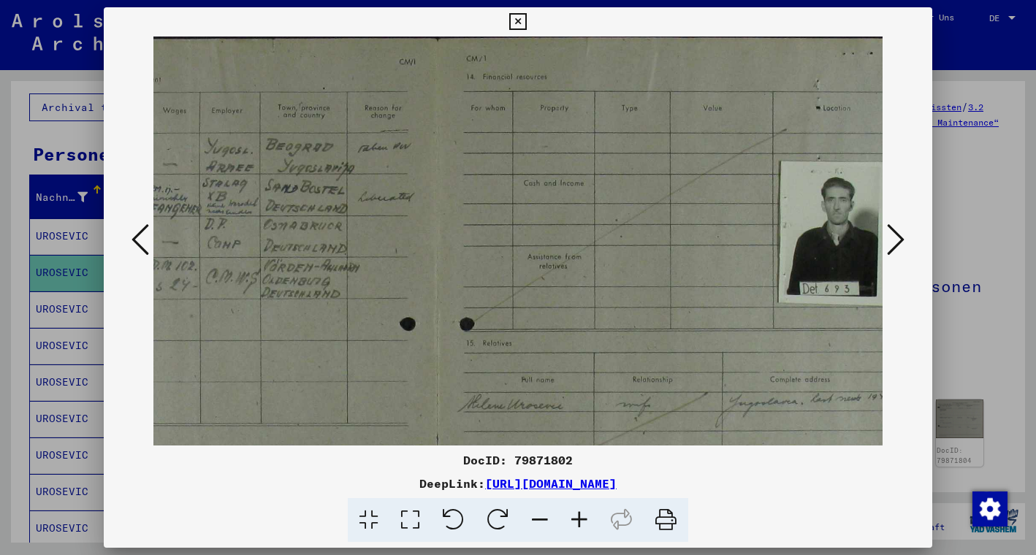
click at [580, 521] on icon at bounding box center [579, 520] width 39 height 45
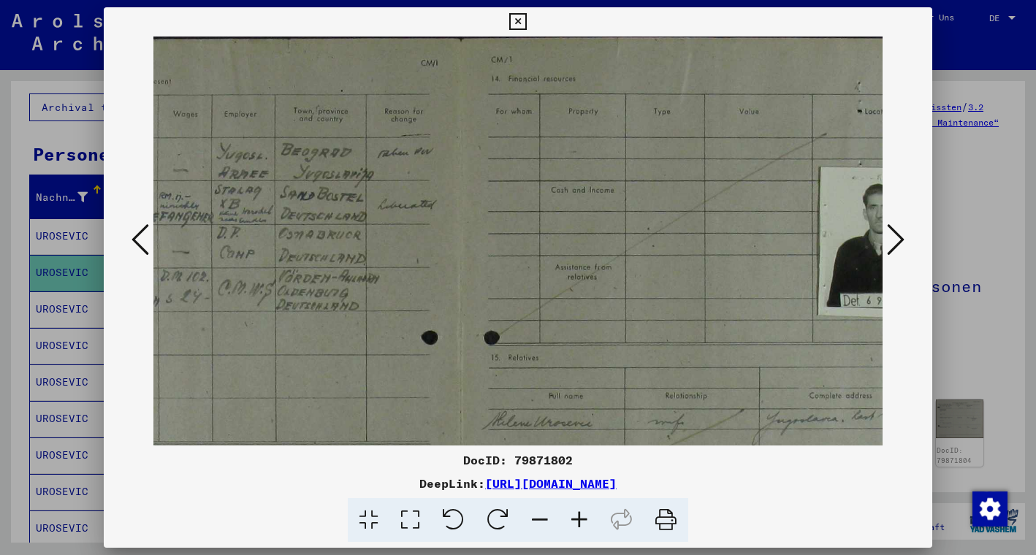
click at [580, 521] on icon at bounding box center [579, 520] width 39 height 45
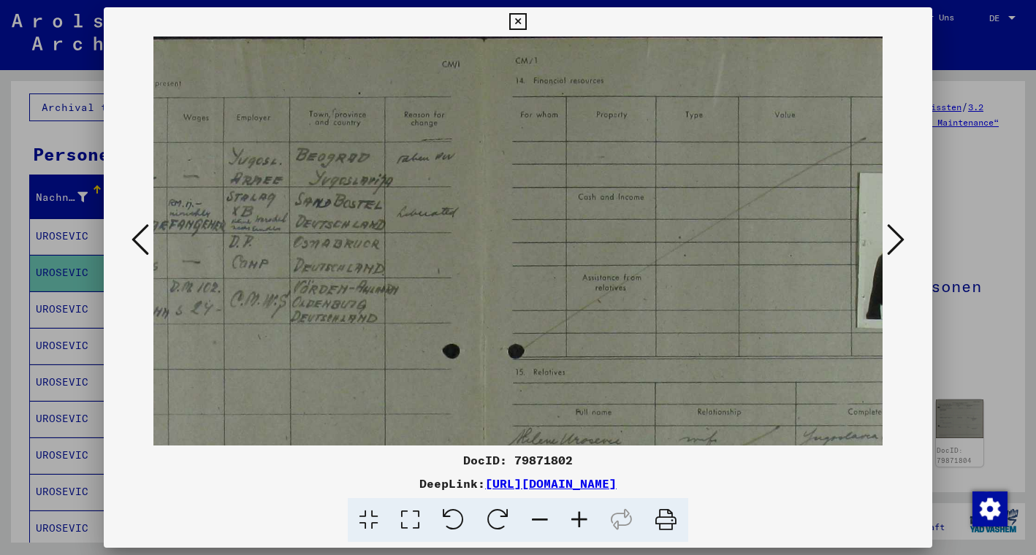
click at [580, 521] on icon at bounding box center [579, 520] width 39 height 45
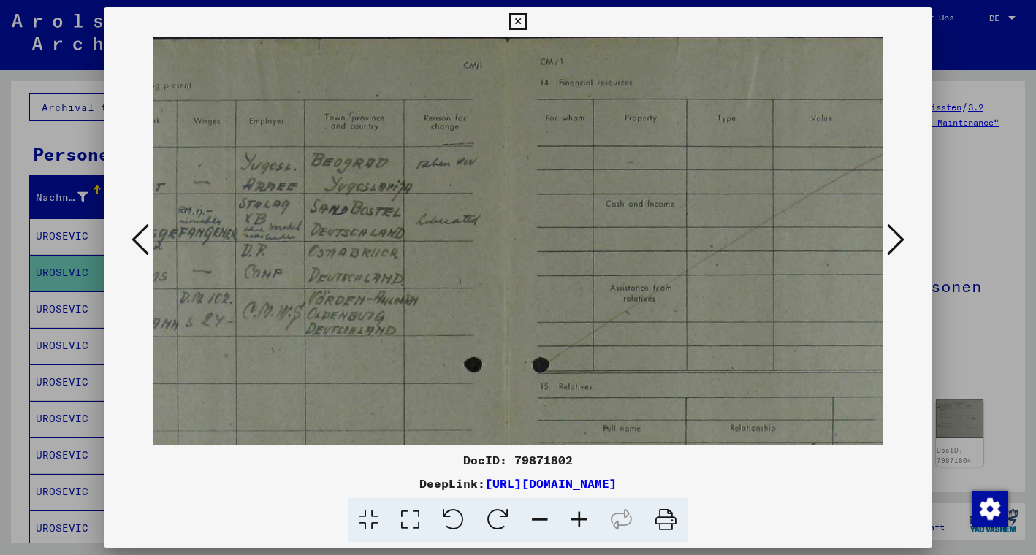
click at [580, 521] on icon at bounding box center [579, 520] width 39 height 45
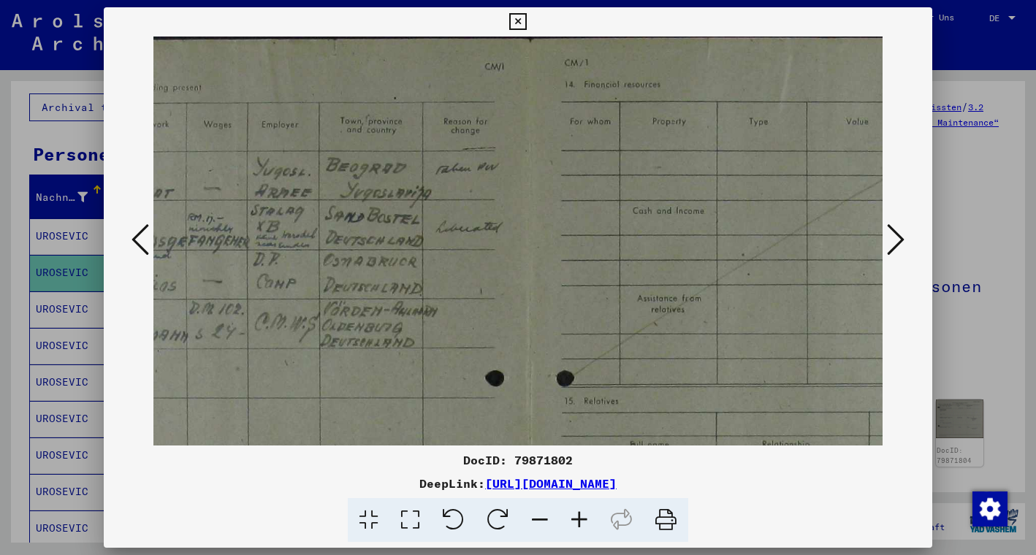
click at [580, 521] on icon at bounding box center [579, 520] width 39 height 45
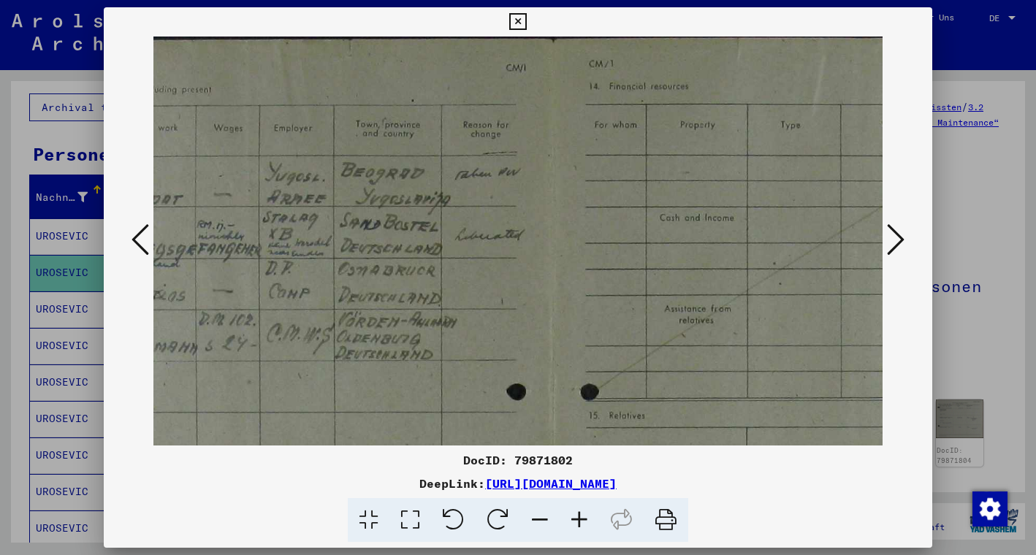
click at [580, 521] on icon at bounding box center [579, 520] width 39 height 45
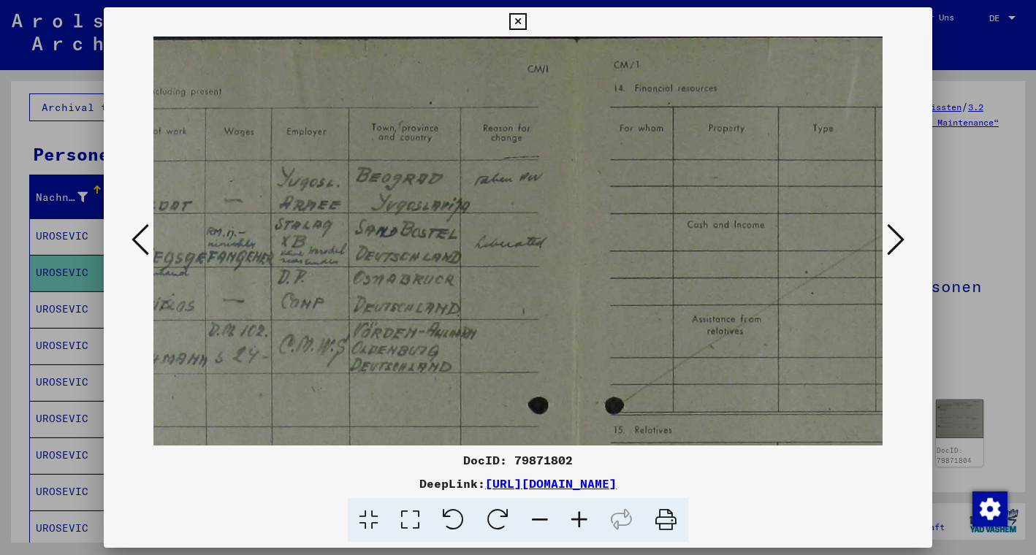
click at [580, 521] on icon at bounding box center [579, 520] width 39 height 45
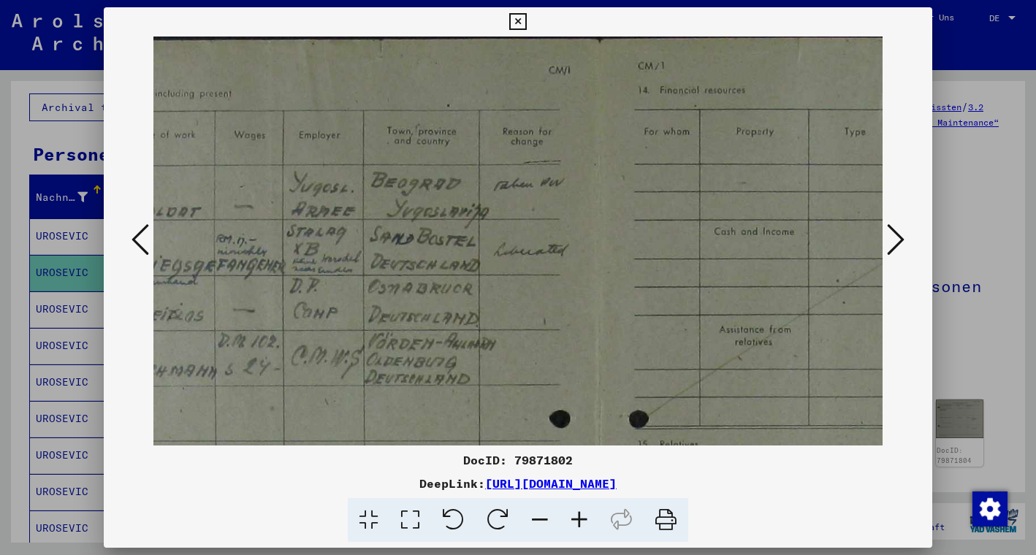
click at [580, 521] on icon at bounding box center [579, 520] width 39 height 45
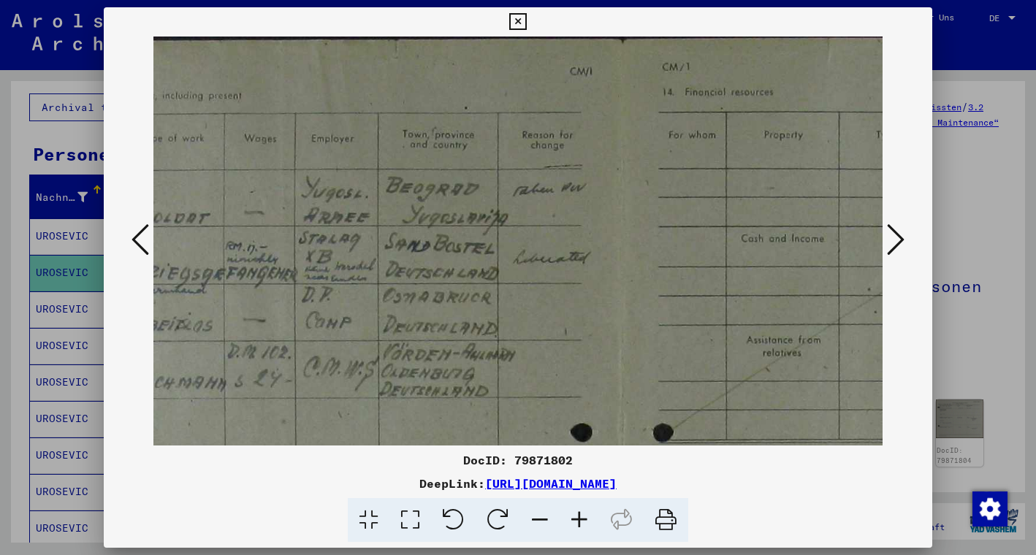
click at [580, 521] on icon at bounding box center [579, 520] width 39 height 45
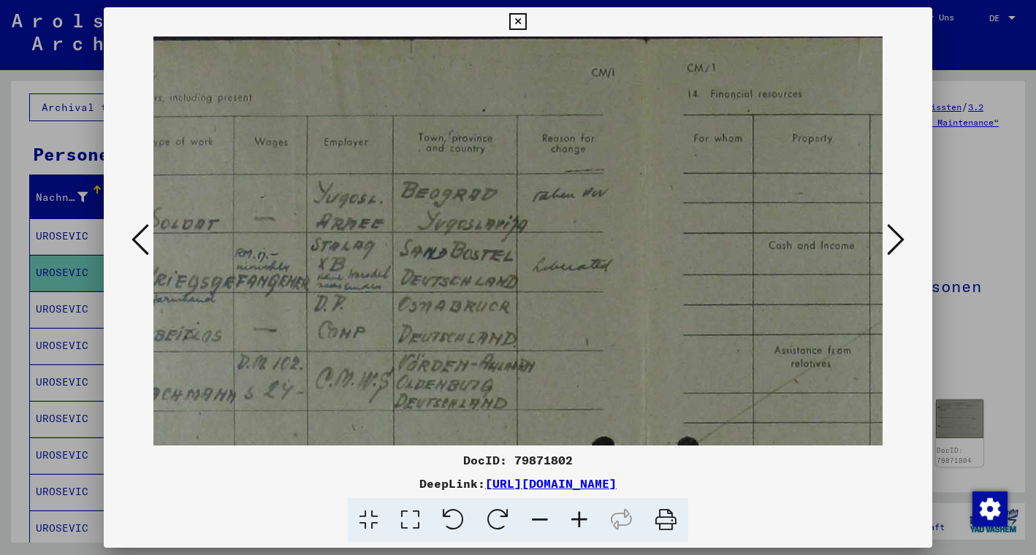
click at [580, 521] on icon at bounding box center [579, 520] width 39 height 45
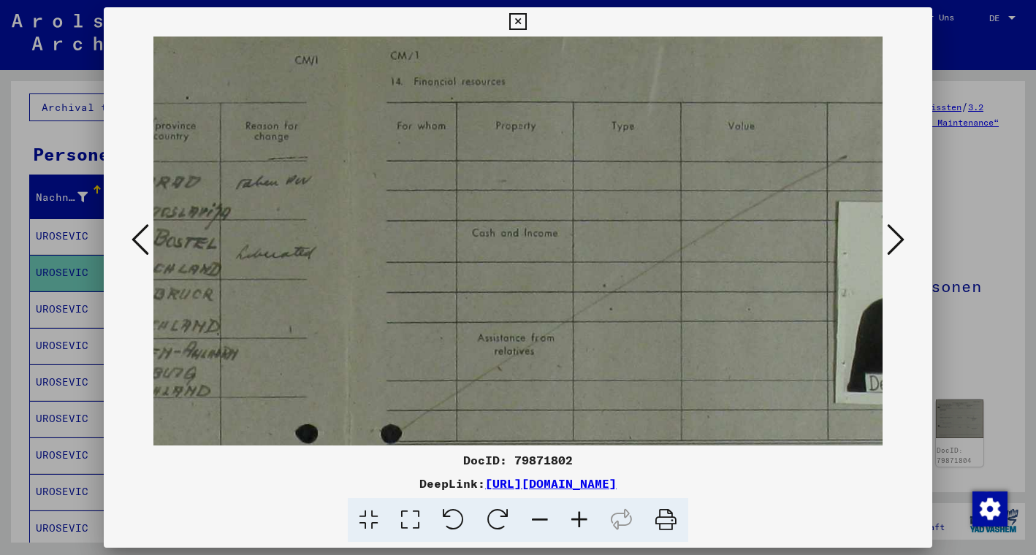
drag, startPoint x: 805, startPoint y: 327, endPoint x: 504, endPoint y: 313, distance: 301.4
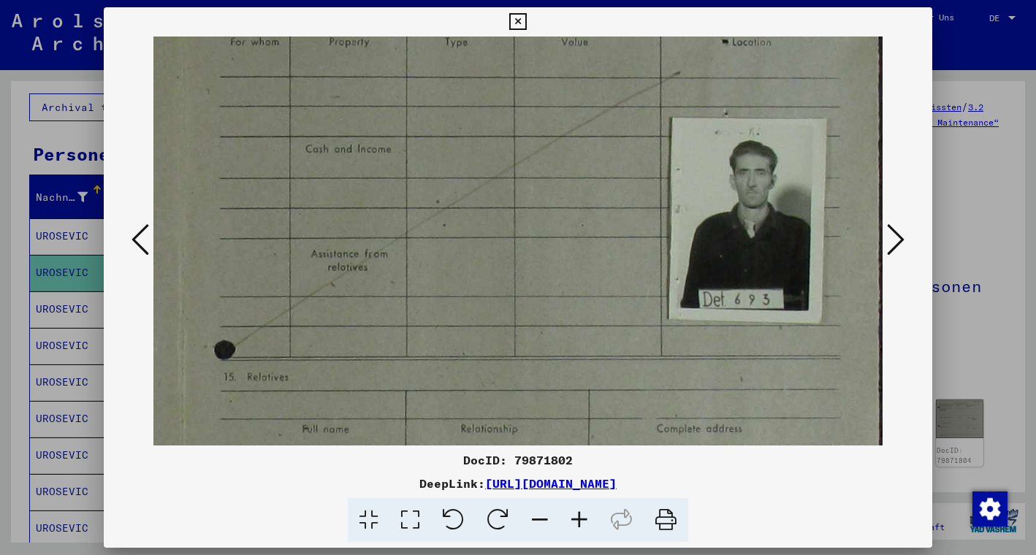
scroll to position [96, 669]
drag, startPoint x: 672, startPoint y: 283, endPoint x: 297, endPoint y: 202, distance: 383.6
click at [577, 517] on icon at bounding box center [579, 520] width 39 height 45
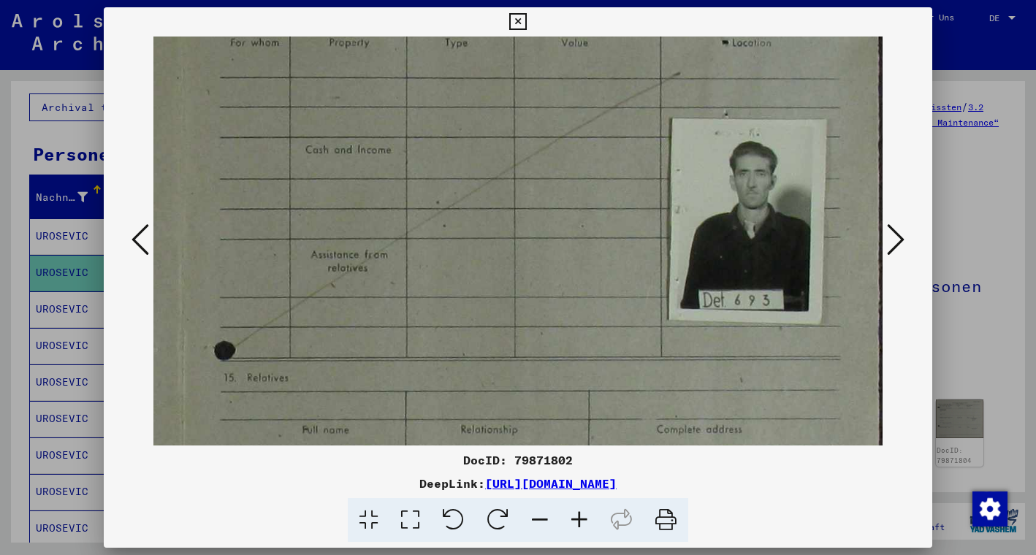
click at [575, 520] on icon at bounding box center [579, 520] width 39 height 45
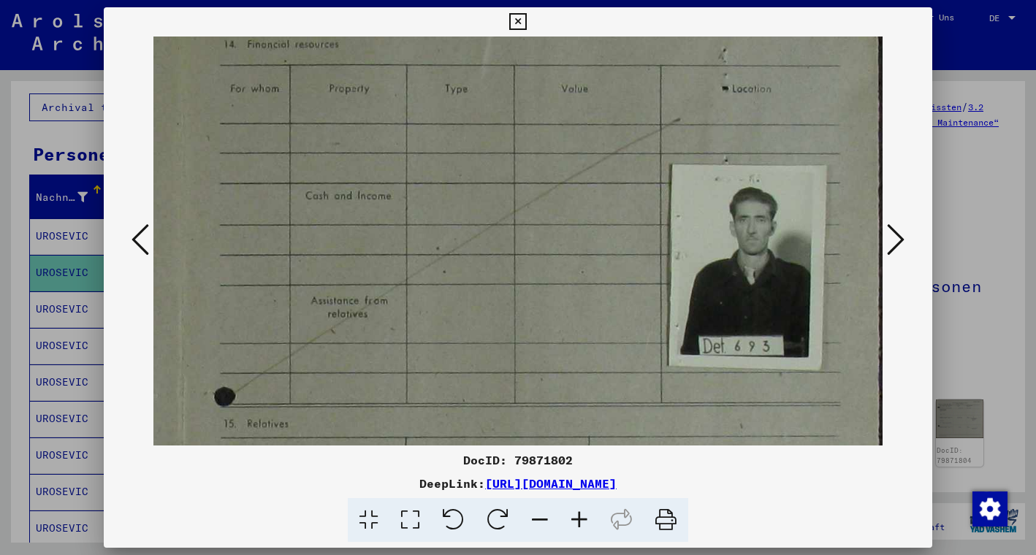
scroll to position [49, 669]
drag, startPoint x: 777, startPoint y: 291, endPoint x: 777, endPoint y: 338, distance: 46.8
click at [536, 520] on icon at bounding box center [539, 520] width 39 height 45
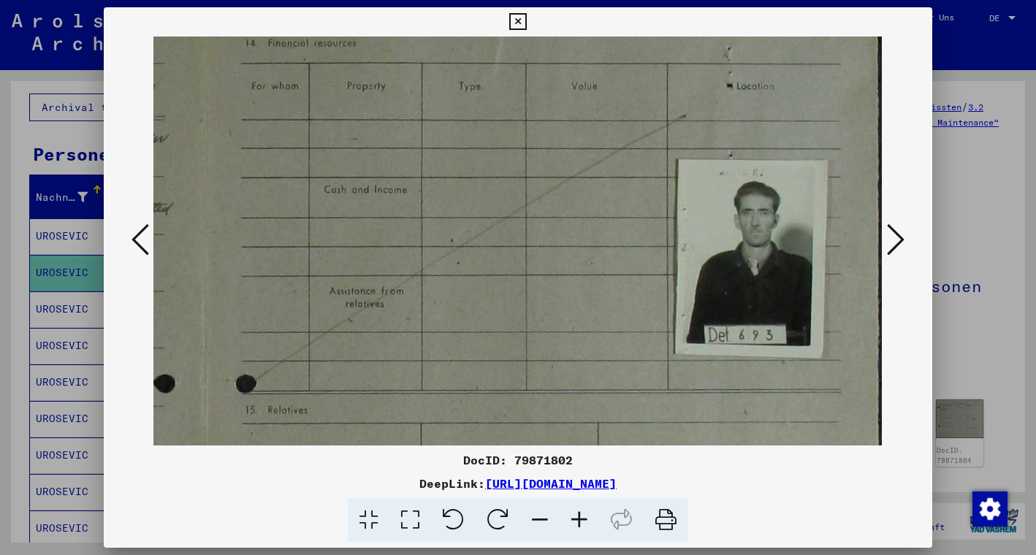
click at [536, 520] on icon at bounding box center [539, 520] width 39 height 45
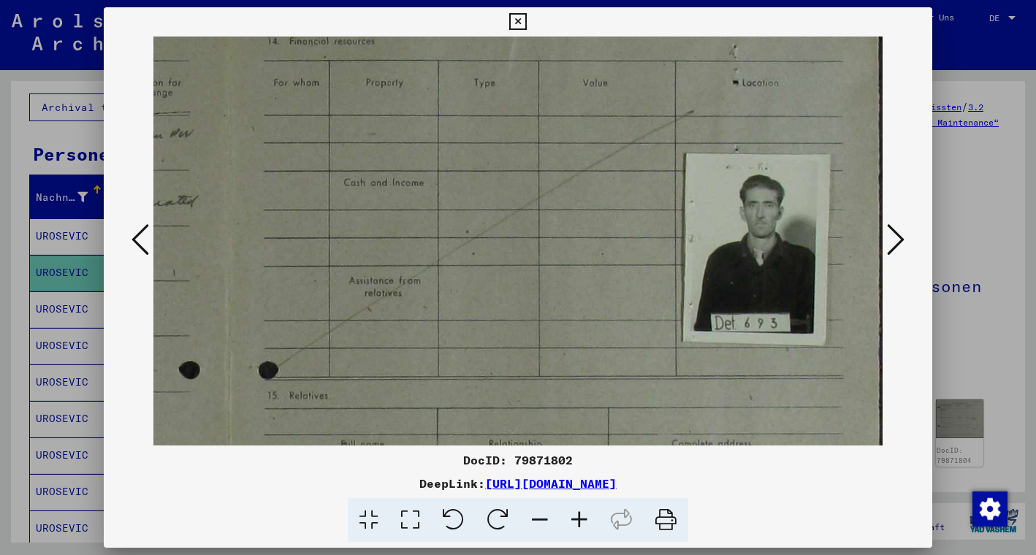
click at [536, 520] on icon at bounding box center [539, 520] width 39 height 45
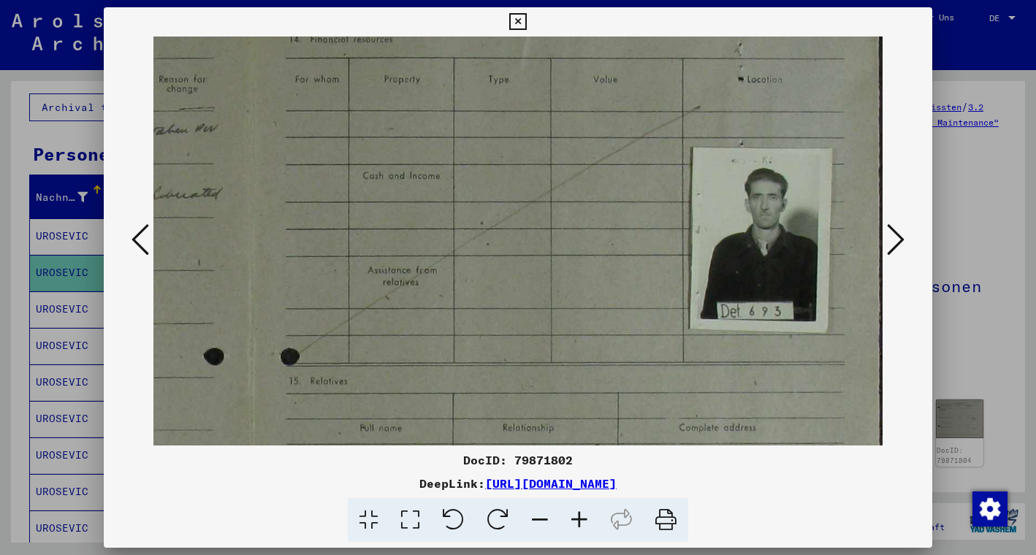
click at [536, 520] on icon at bounding box center [539, 520] width 39 height 45
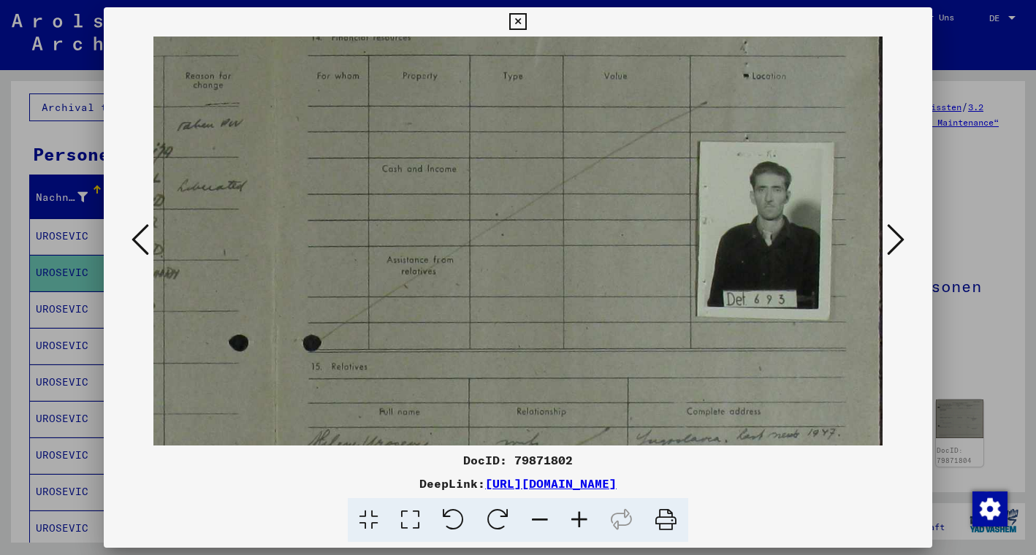
click at [536, 520] on icon at bounding box center [539, 520] width 39 height 45
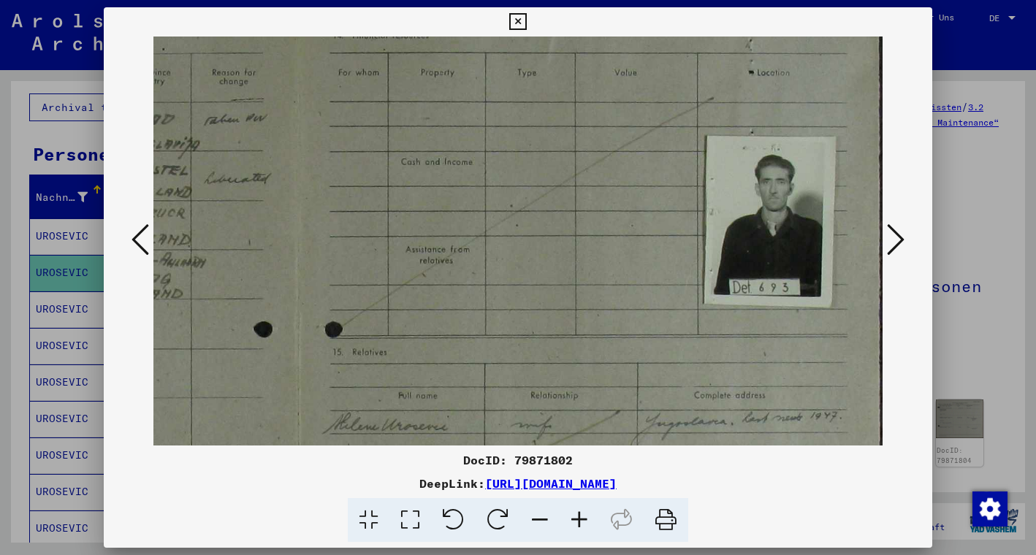
click at [536, 520] on icon at bounding box center [539, 520] width 39 height 45
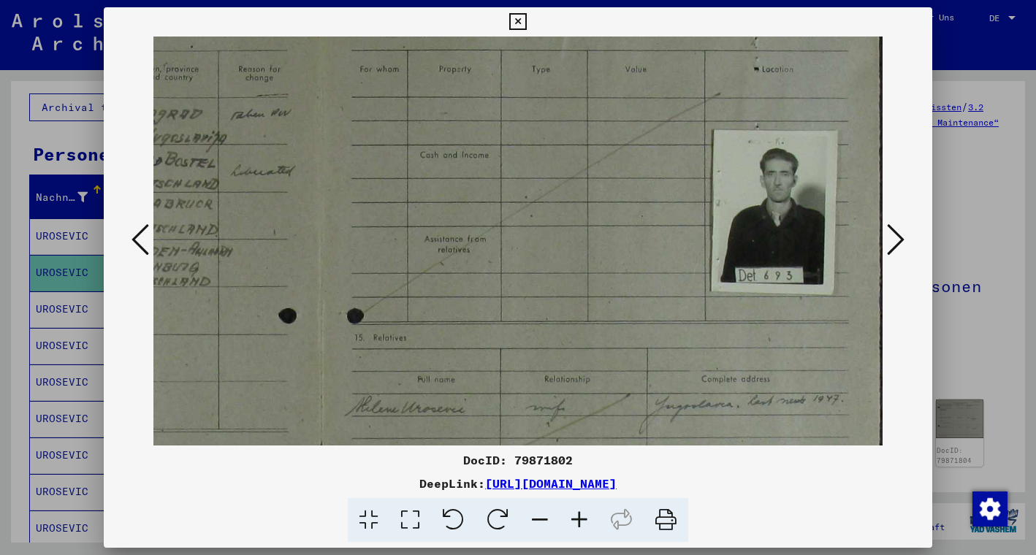
click at [536, 520] on icon at bounding box center [539, 520] width 39 height 45
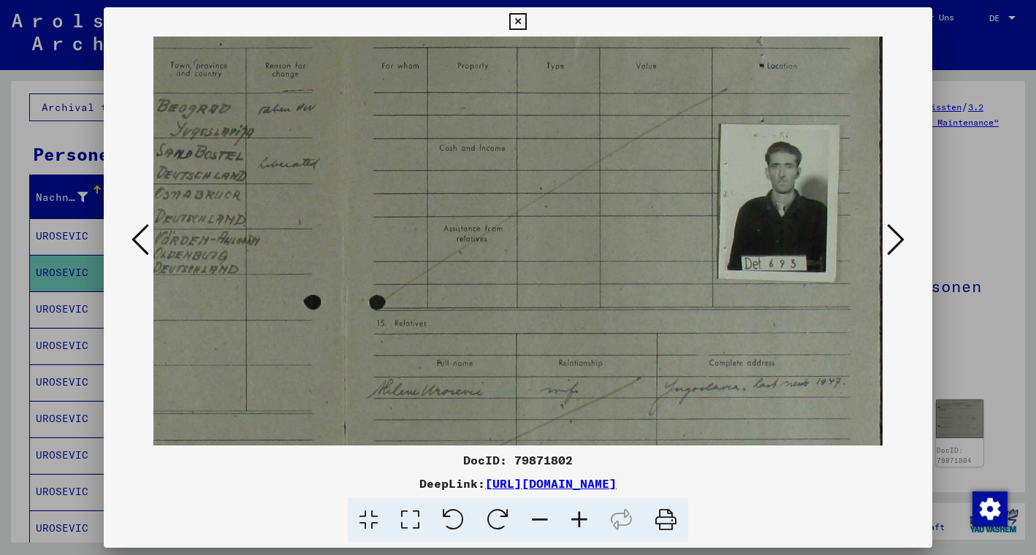
click at [536, 520] on icon at bounding box center [539, 520] width 39 height 45
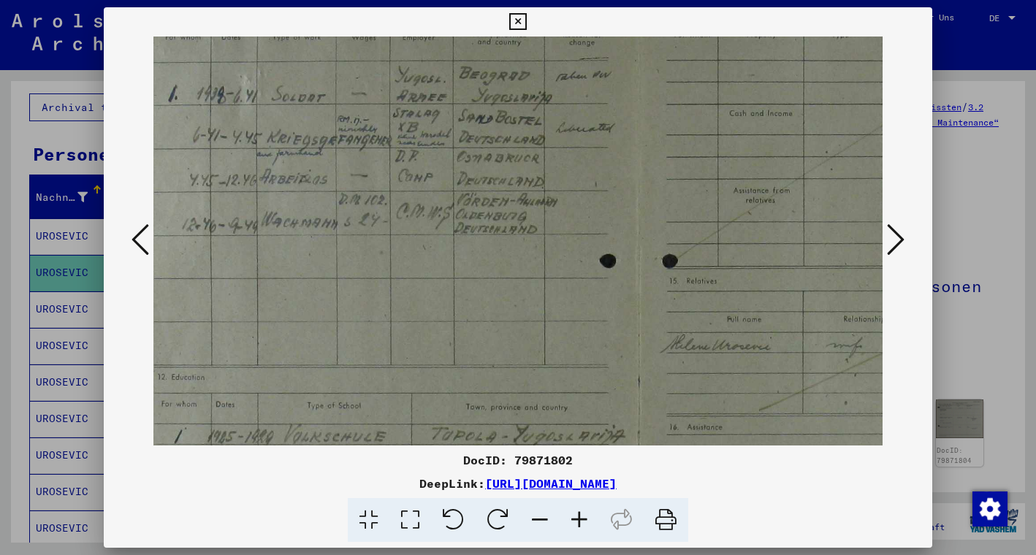
scroll to position [113, 31]
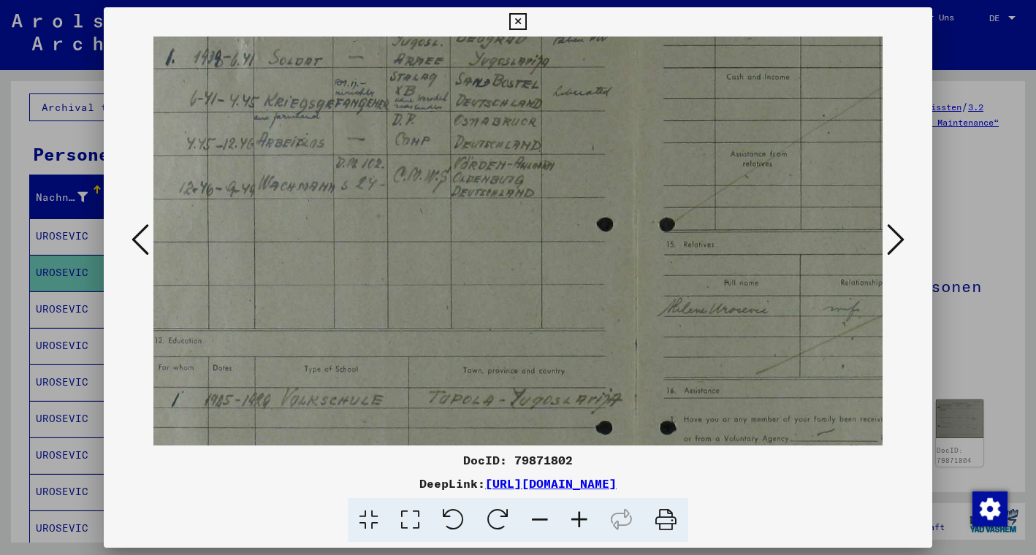
drag, startPoint x: 549, startPoint y: 406, endPoint x: 817, endPoint y: 341, distance: 276.0
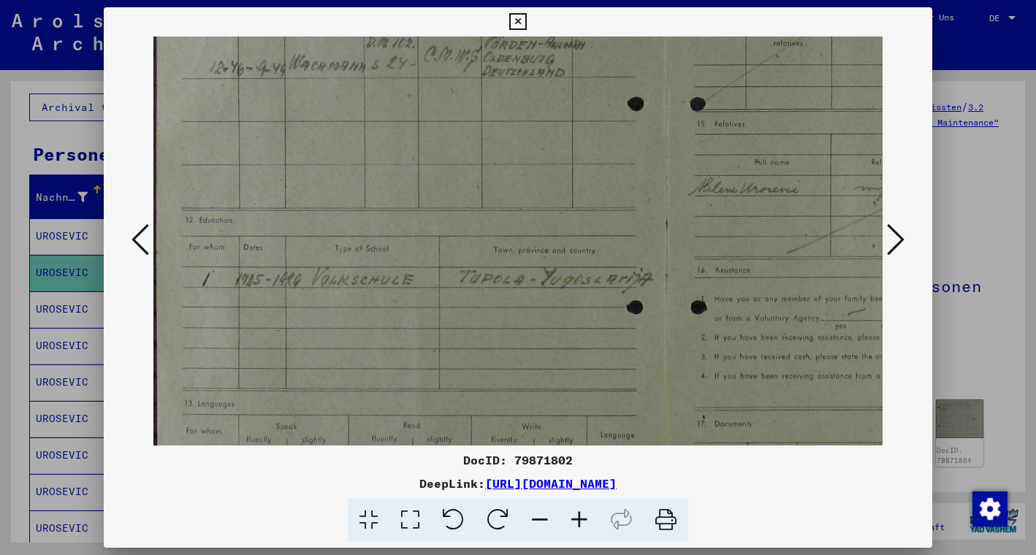
scroll to position [242, 0]
drag, startPoint x: 399, startPoint y: 410, endPoint x: 667, endPoint y: 282, distance: 297.1
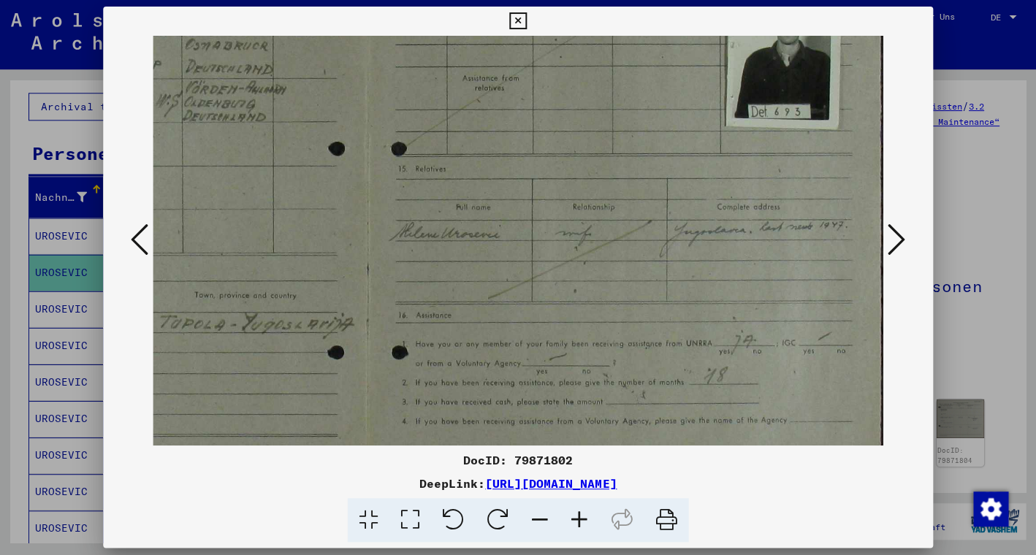
scroll to position [188, 299]
drag, startPoint x: 778, startPoint y: 239, endPoint x: 426, endPoint y: 293, distance: 355.7
click at [758, 276] on img at bounding box center [369, 254] width 1028 height 811
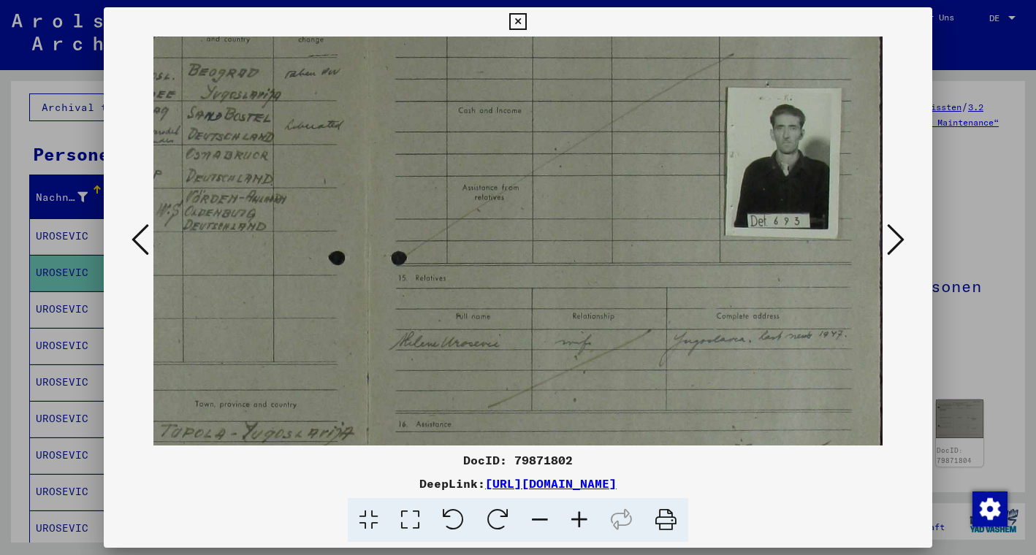
scroll to position [67, 299]
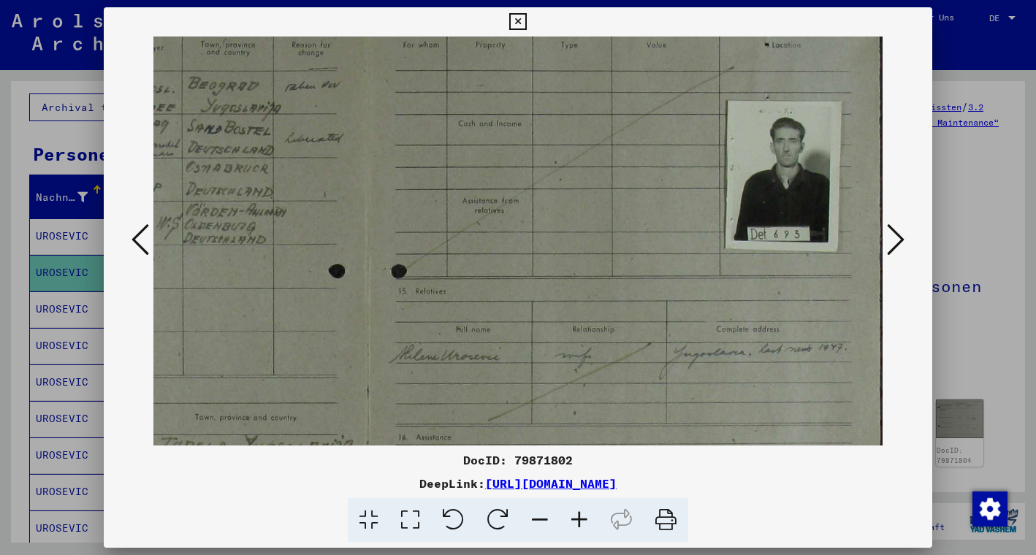
drag, startPoint x: 813, startPoint y: 132, endPoint x: 793, endPoint y: 252, distance: 122.2
click at [526, 21] on icon at bounding box center [517, 22] width 17 height 18
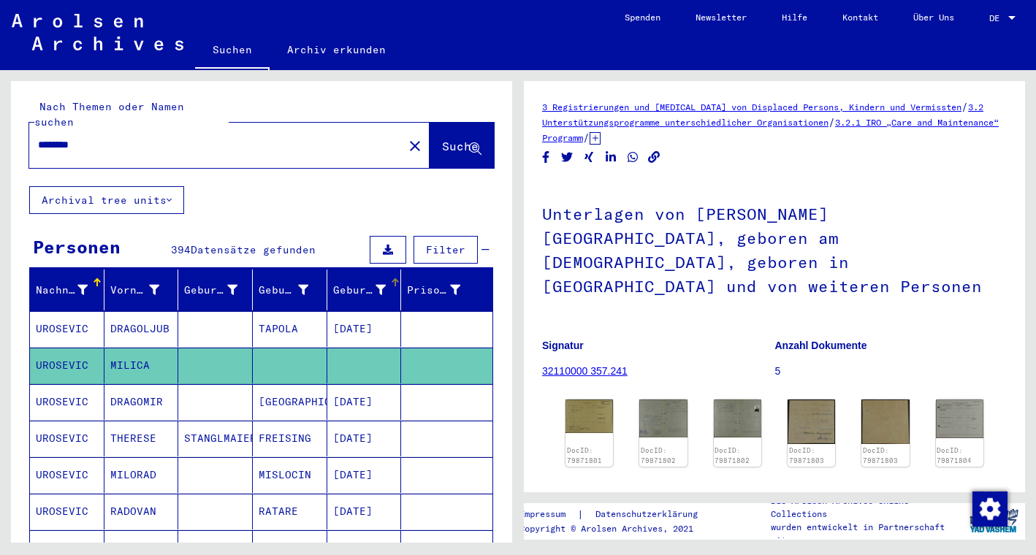
scroll to position [0, 0]
click at [39, 137] on input "********" at bounding box center [216, 144] width 357 height 15
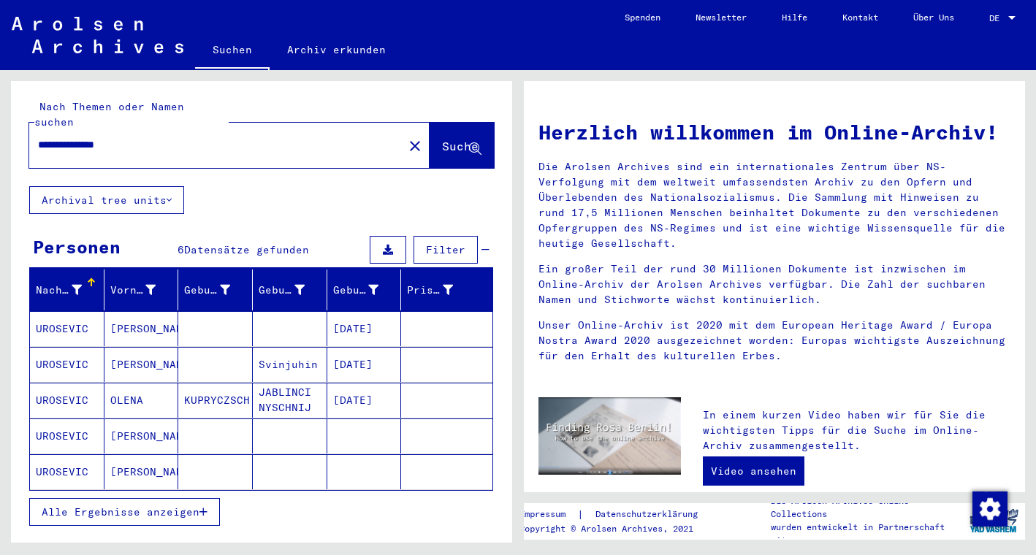
click at [136, 314] on mat-cell "[PERSON_NAME]" at bounding box center [142, 328] width 75 height 35
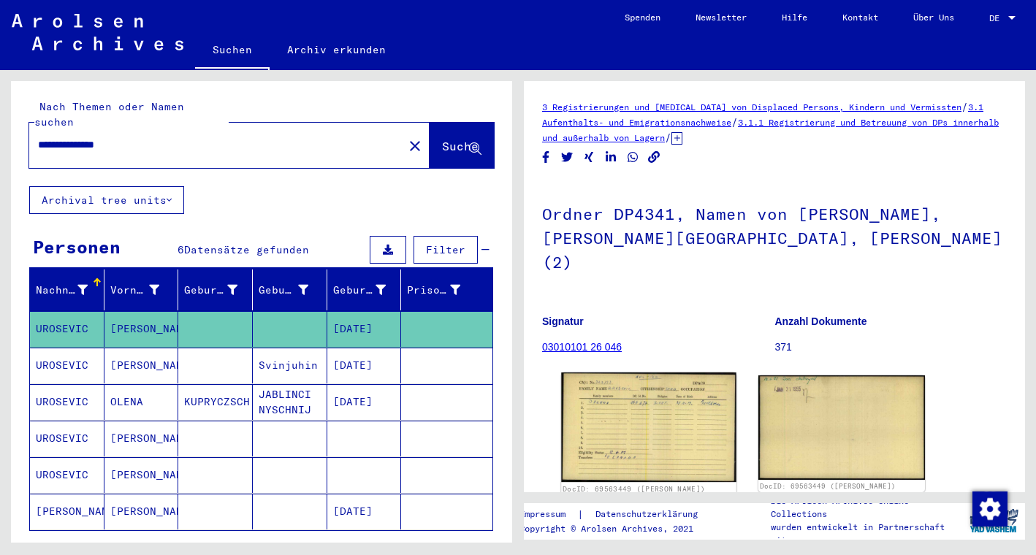
click at [640, 405] on img at bounding box center [648, 428] width 175 height 110
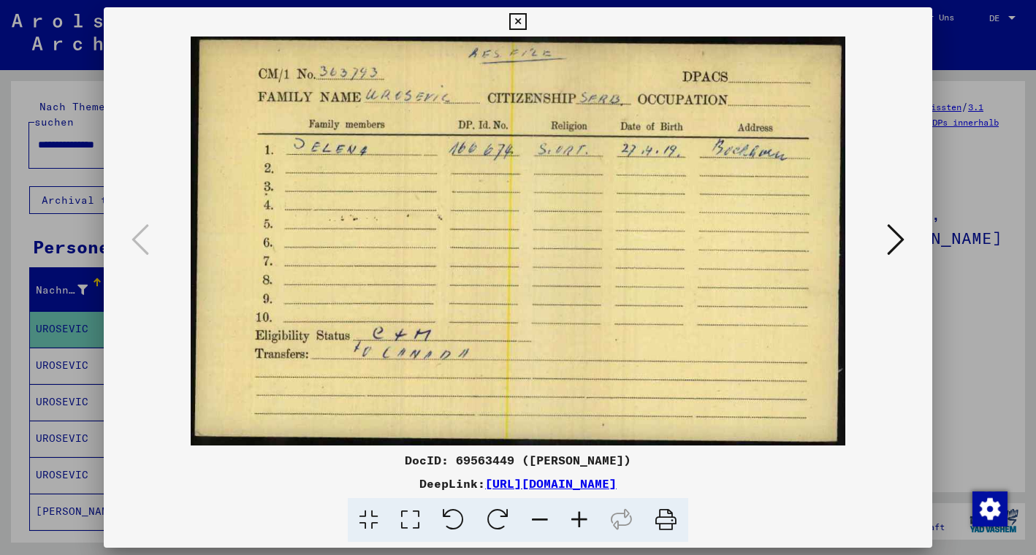
click at [895, 231] on icon at bounding box center [896, 239] width 18 height 35
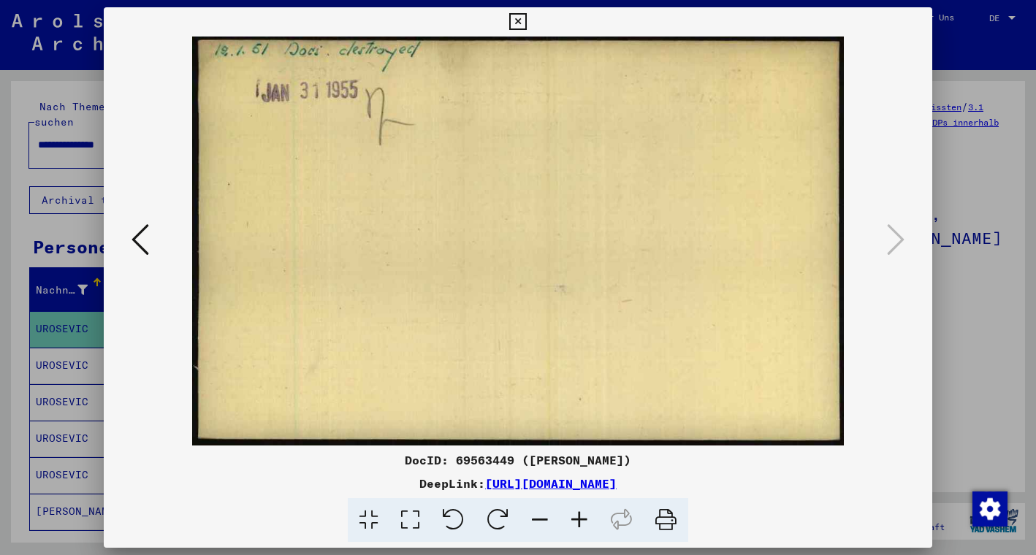
click at [526, 21] on icon at bounding box center [517, 22] width 17 height 18
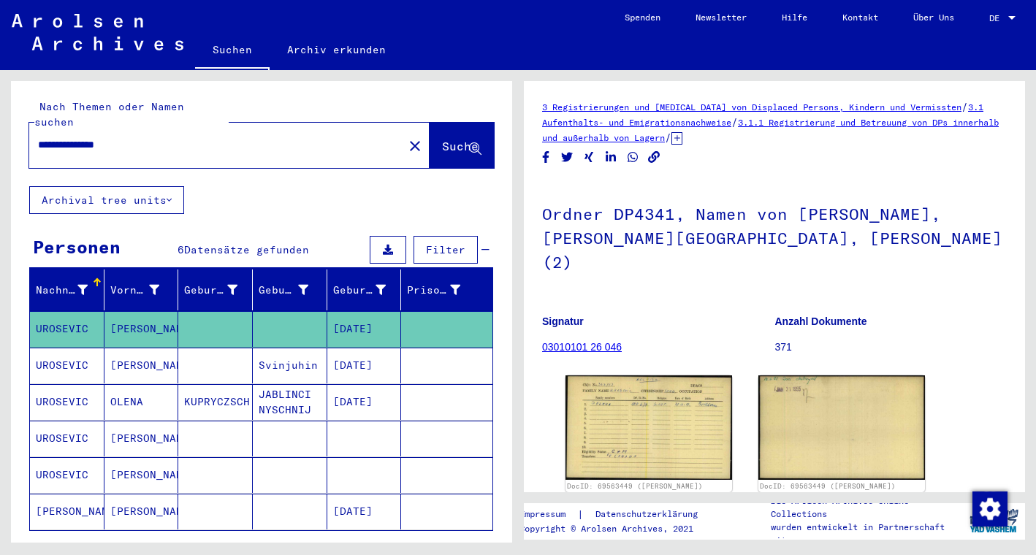
click at [116, 353] on mat-cell "[PERSON_NAME]" at bounding box center [142, 366] width 75 height 36
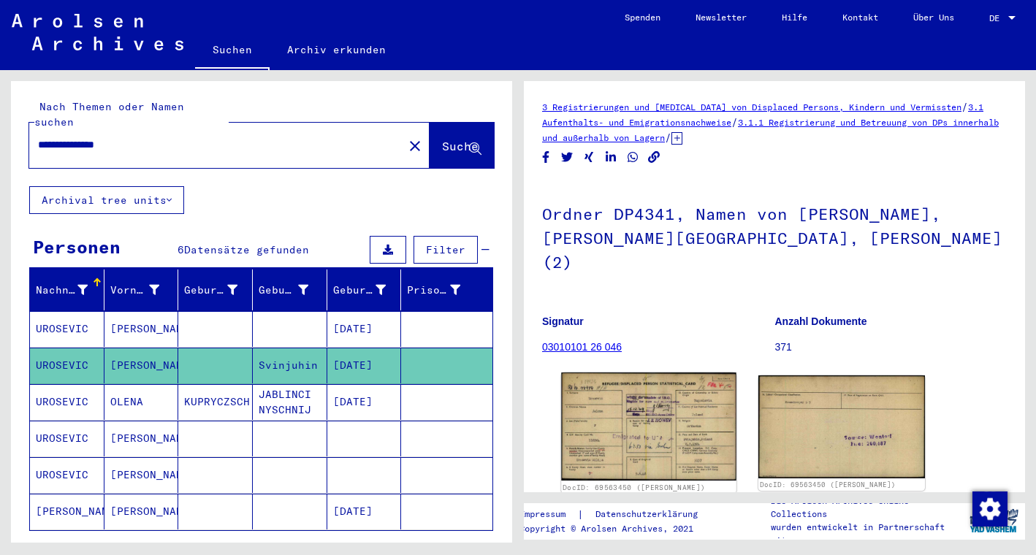
click at [651, 415] on img at bounding box center [648, 427] width 175 height 108
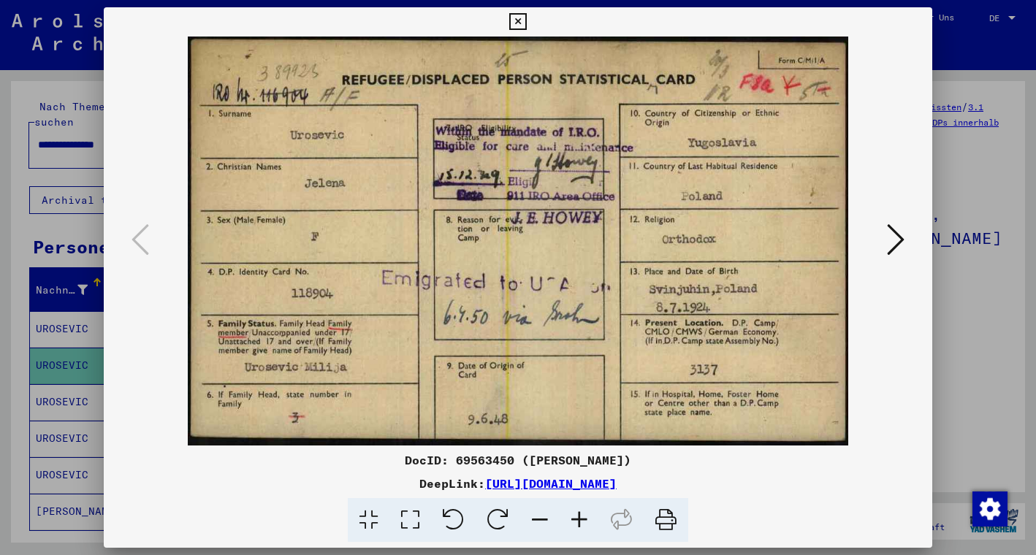
click at [526, 17] on icon at bounding box center [517, 22] width 17 height 18
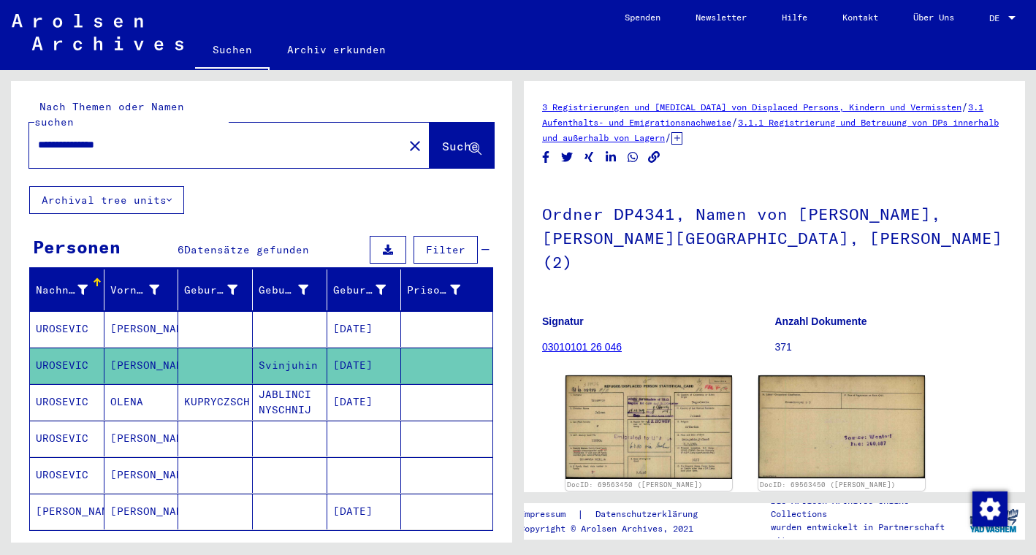
click at [300, 387] on mat-cell "JABLINCI NYSCHNIJ" at bounding box center [290, 402] width 75 height 36
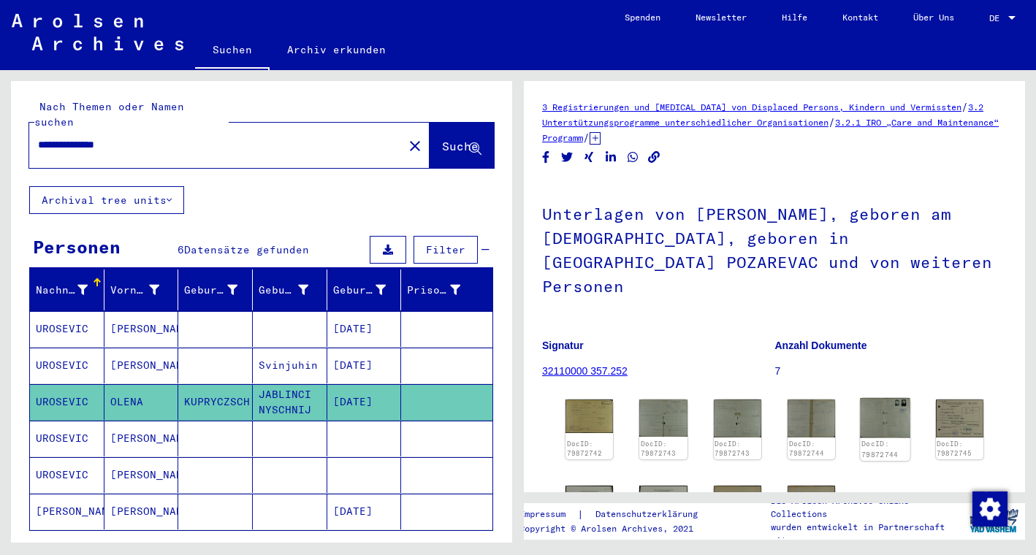
click at [884, 406] on img at bounding box center [886, 417] width 50 height 39
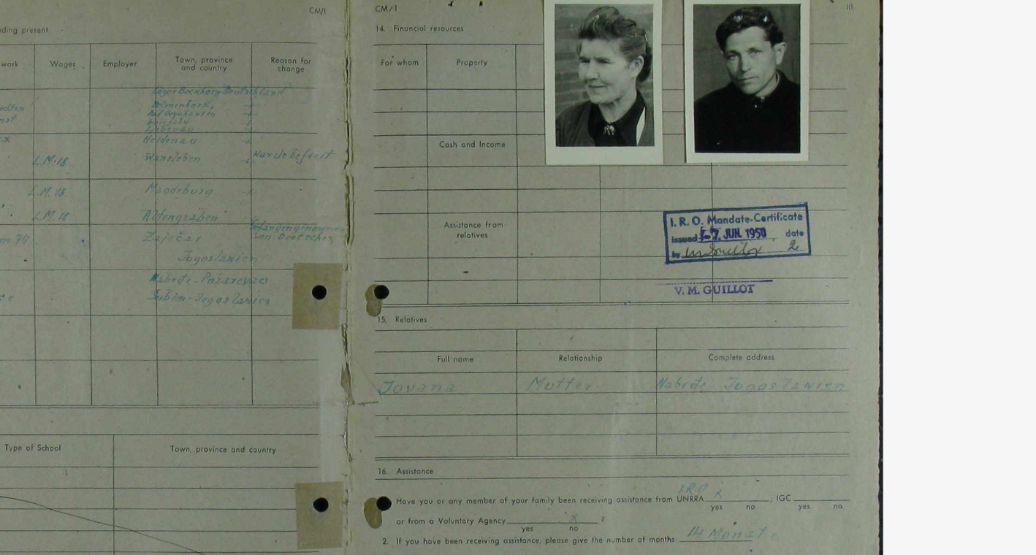
drag, startPoint x: 240, startPoint y: 74, endPoint x: 348, endPoint y: 93, distance: 109.8
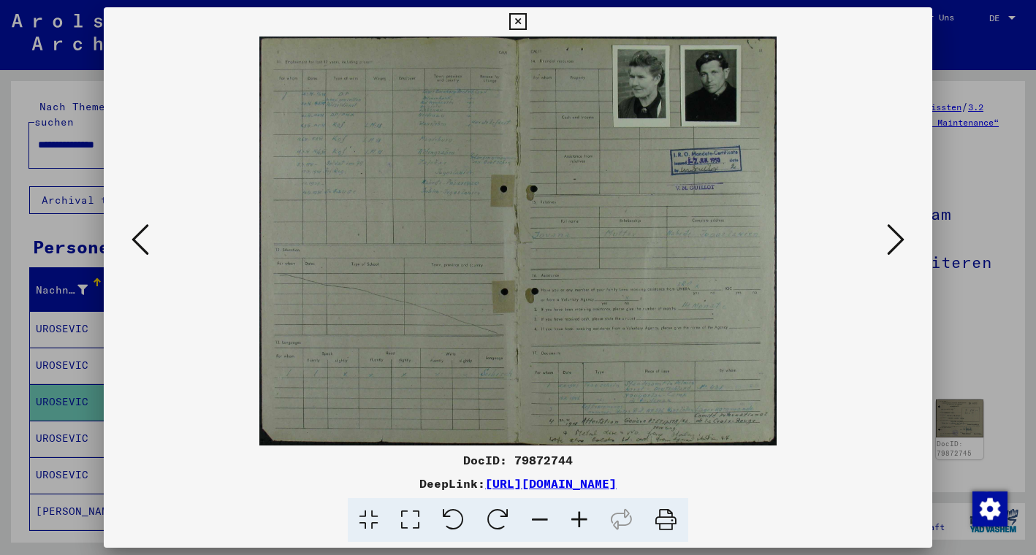
click at [578, 520] on icon at bounding box center [579, 520] width 39 height 45
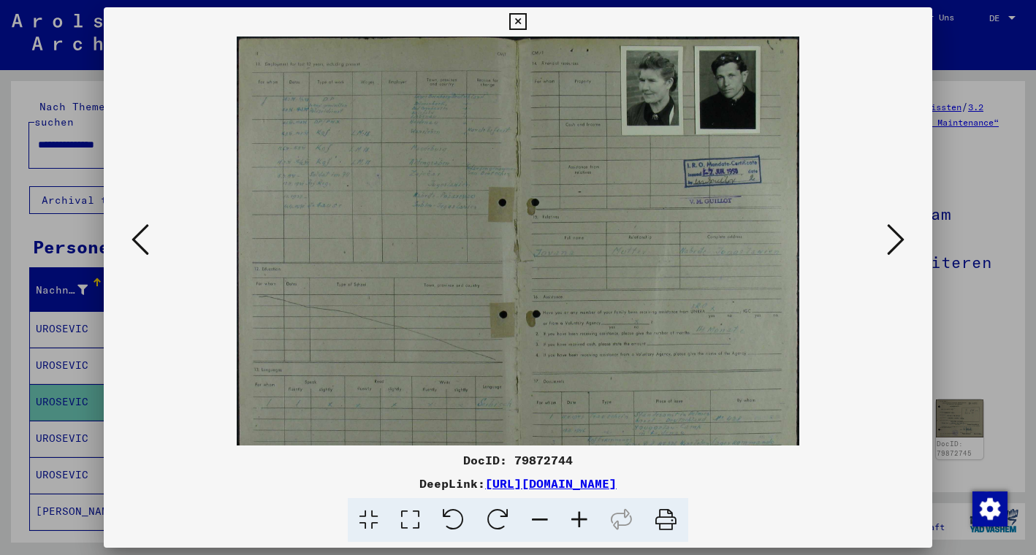
click at [578, 520] on icon at bounding box center [579, 520] width 39 height 45
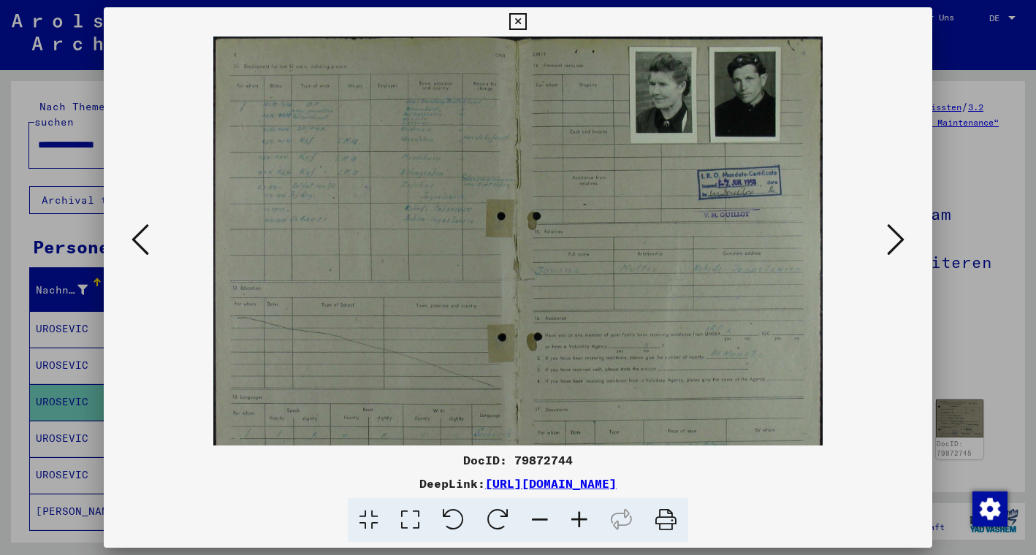
click at [578, 520] on icon at bounding box center [579, 520] width 39 height 45
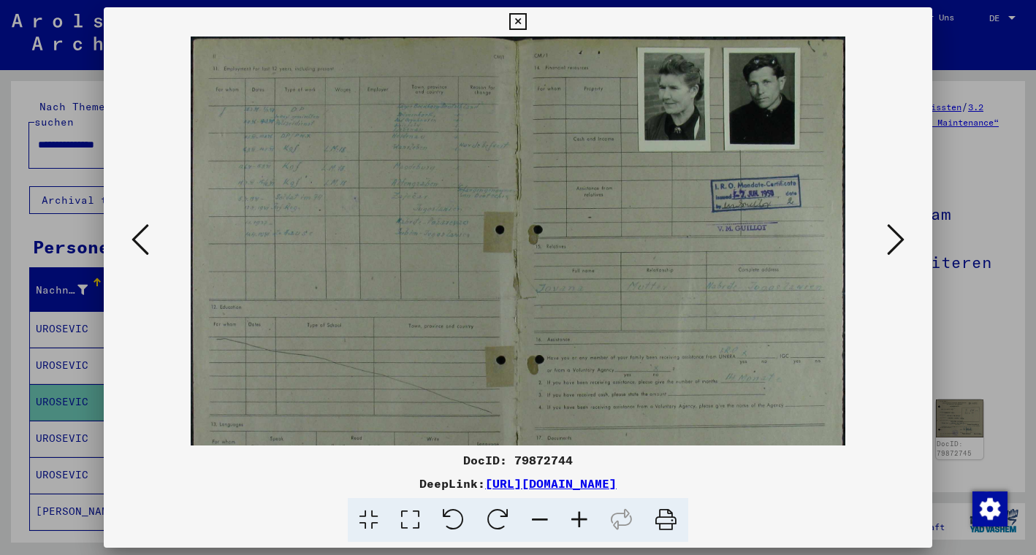
click at [578, 520] on icon at bounding box center [579, 520] width 39 height 45
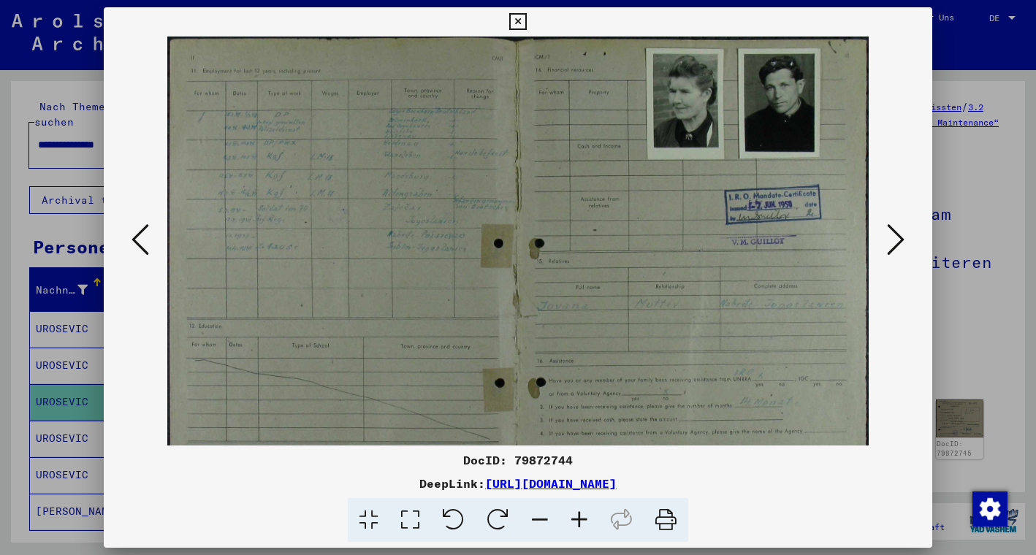
click at [578, 520] on icon at bounding box center [579, 520] width 39 height 45
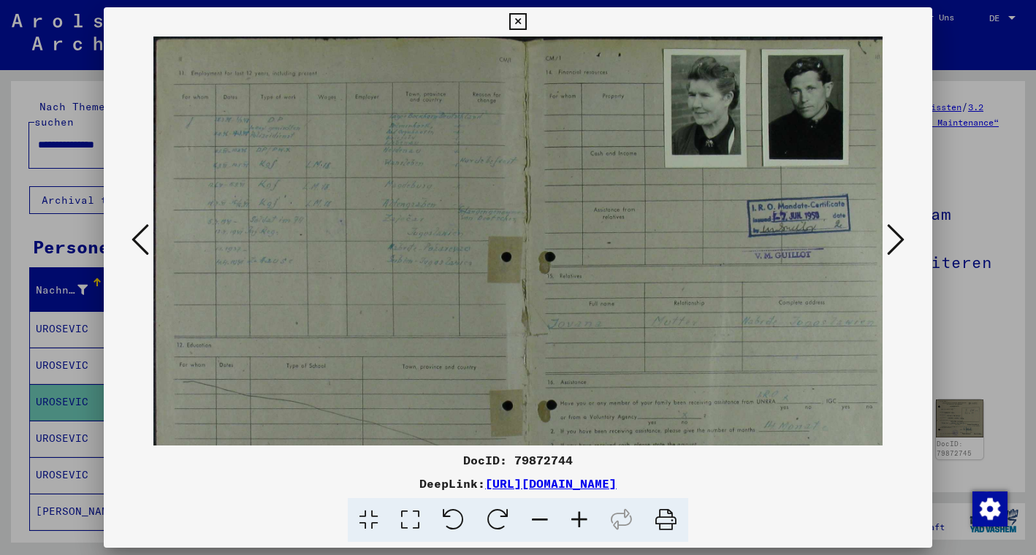
click at [578, 520] on icon at bounding box center [579, 520] width 39 height 45
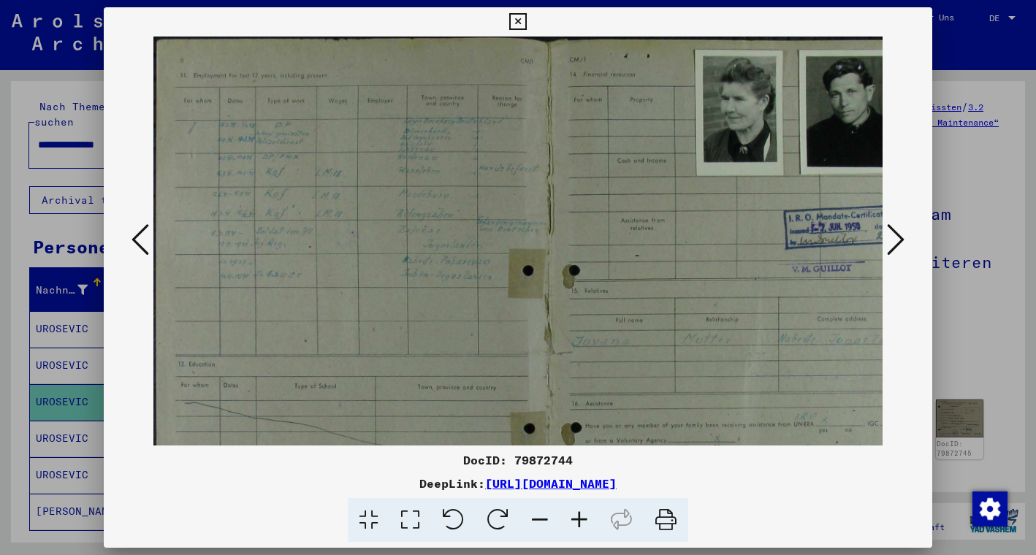
click at [578, 520] on icon at bounding box center [579, 520] width 39 height 45
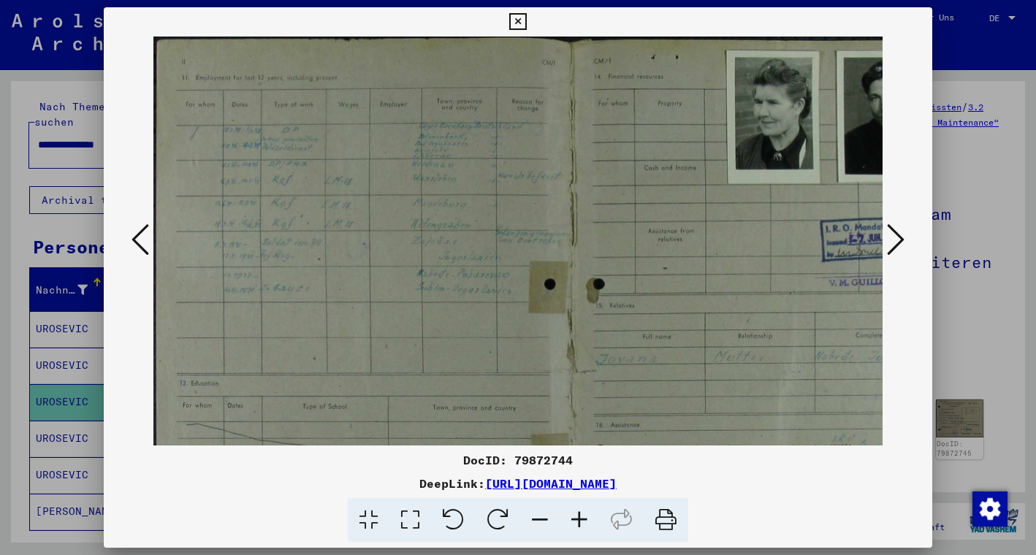
click at [578, 520] on icon at bounding box center [579, 520] width 39 height 45
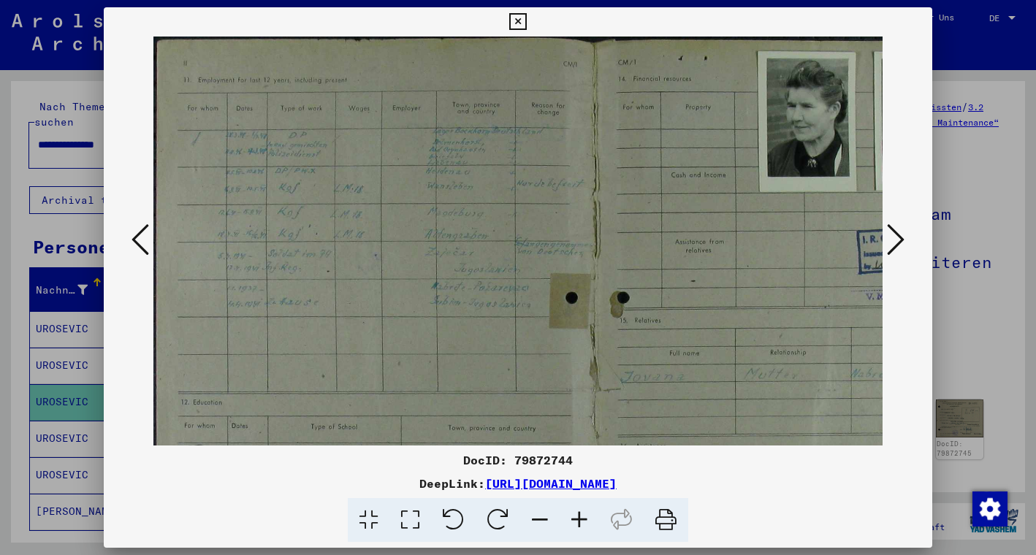
click at [578, 520] on icon at bounding box center [579, 520] width 39 height 45
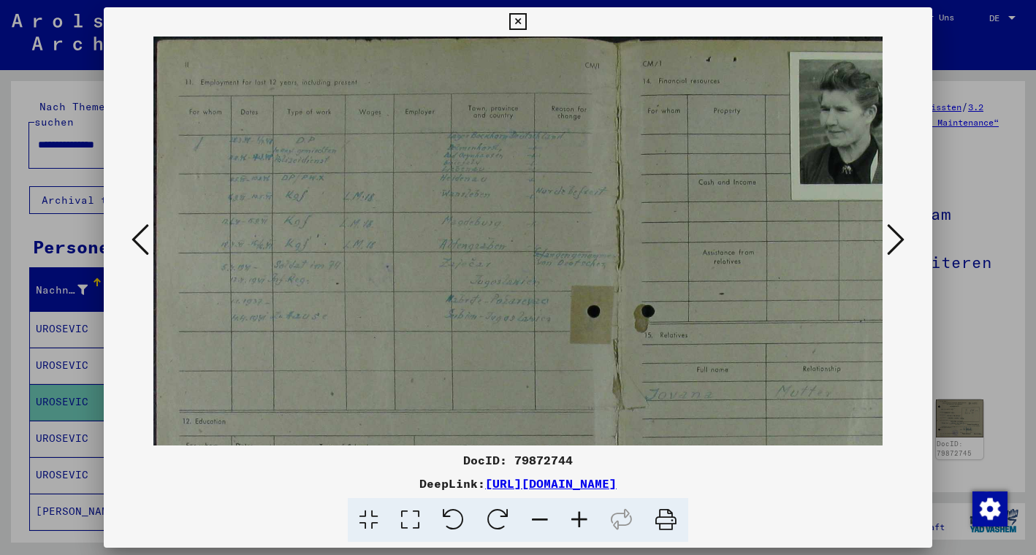
click at [578, 520] on icon at bounding box center [579, 520] width 39 height 45
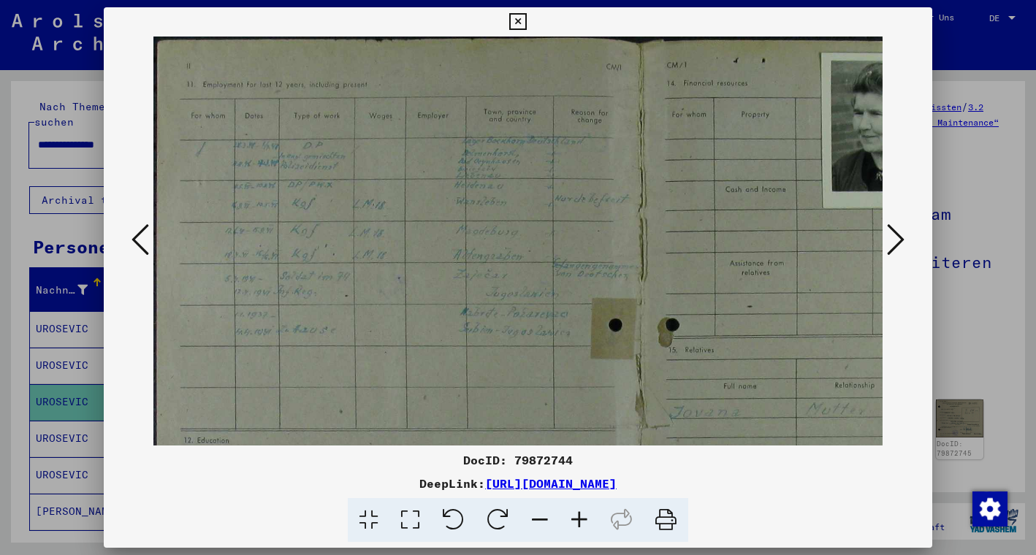
click at [578, 520] on icon at bounding box center [579, 520] width 39 height 45
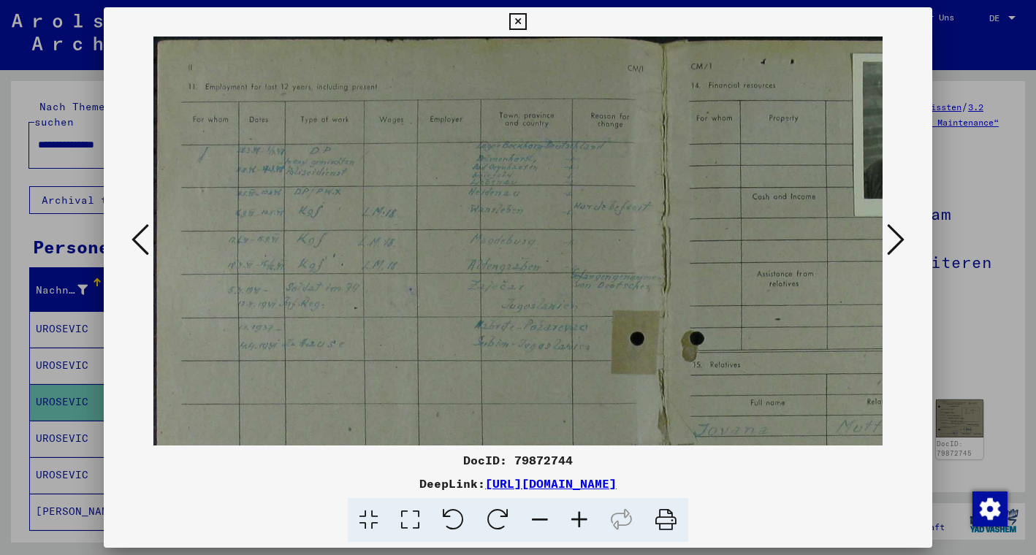
click at [578, 520] on icon at bounding box center [579, 520] width 39 height 45
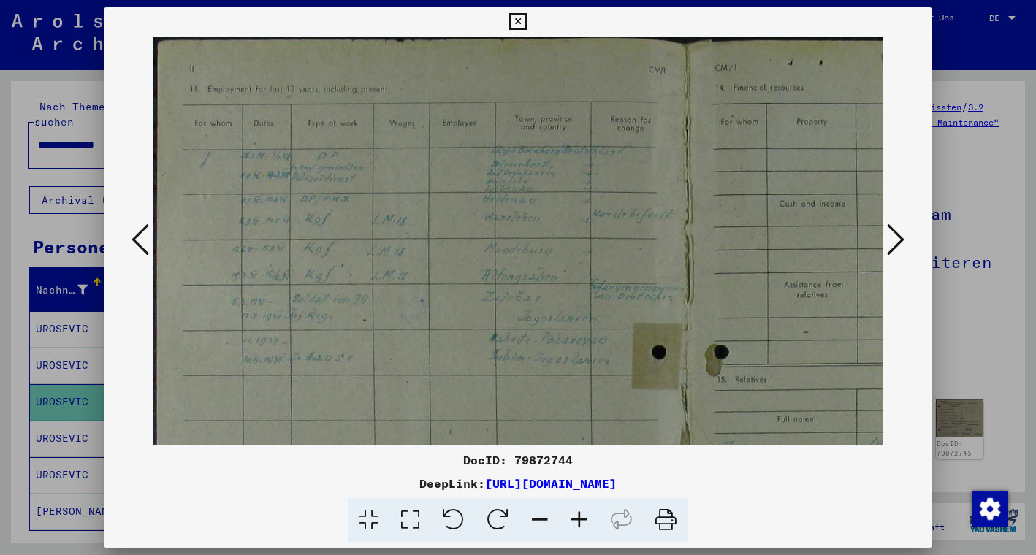
click at [577, 520] on icon at bounding box center [579, 520] width 39 height 45
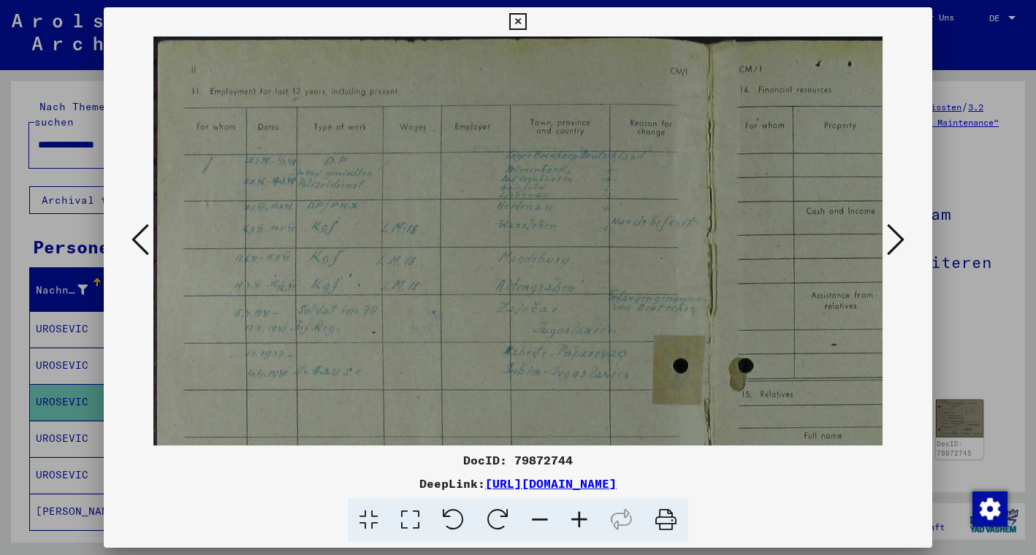
click at [577, 520] on icon at bounding box center [579, 520] width 39 height 45
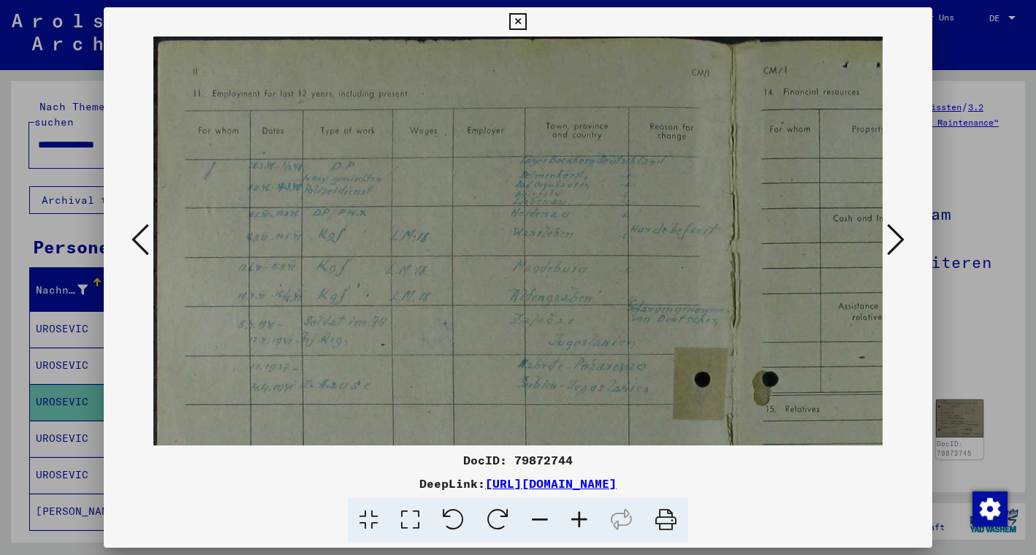
click at [534, 518] on icon at bounding box center [539, 520] width 39 height 45
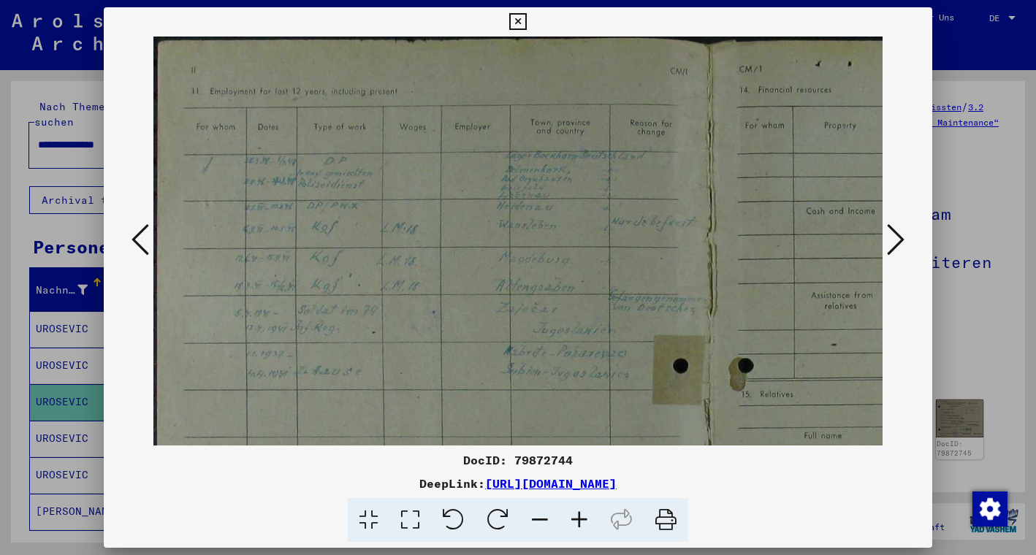
click at [534, 518] on icon at bounding box center [539, 520] width 39 height 45
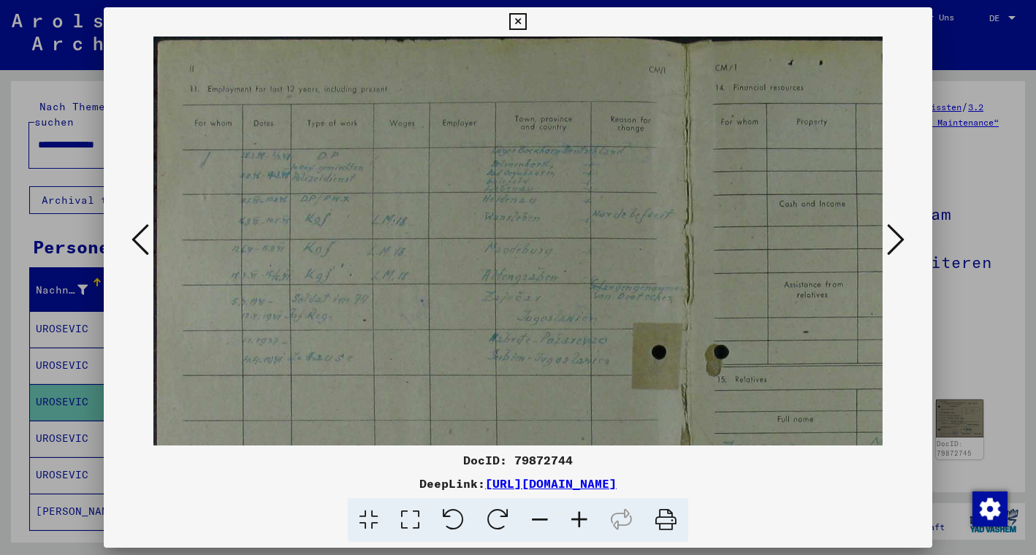
click at [534, 518] on icon at bounding box center [539, 520] width 39 height 45
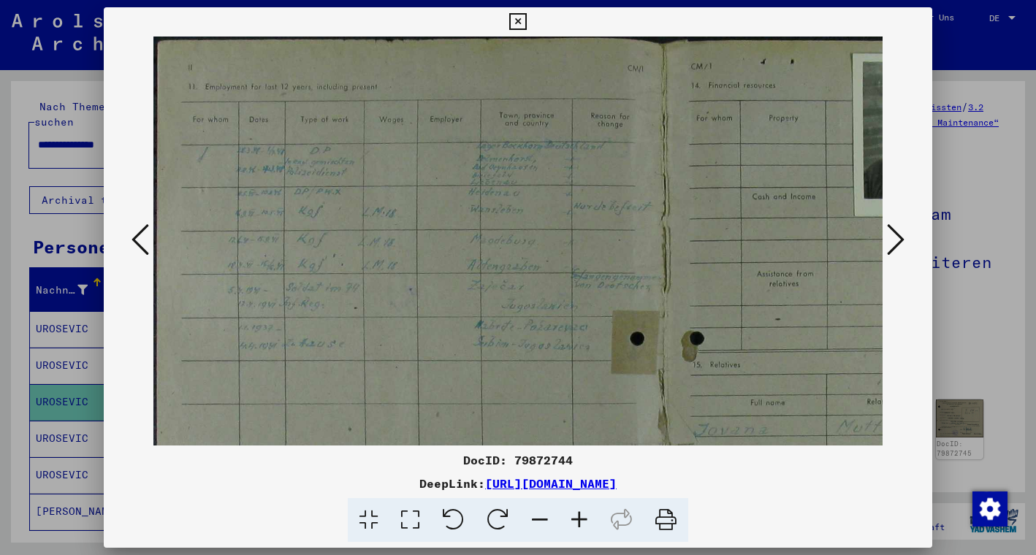
click at [534, 518] on icon at bounding box center [539, 520] width 39 height 45
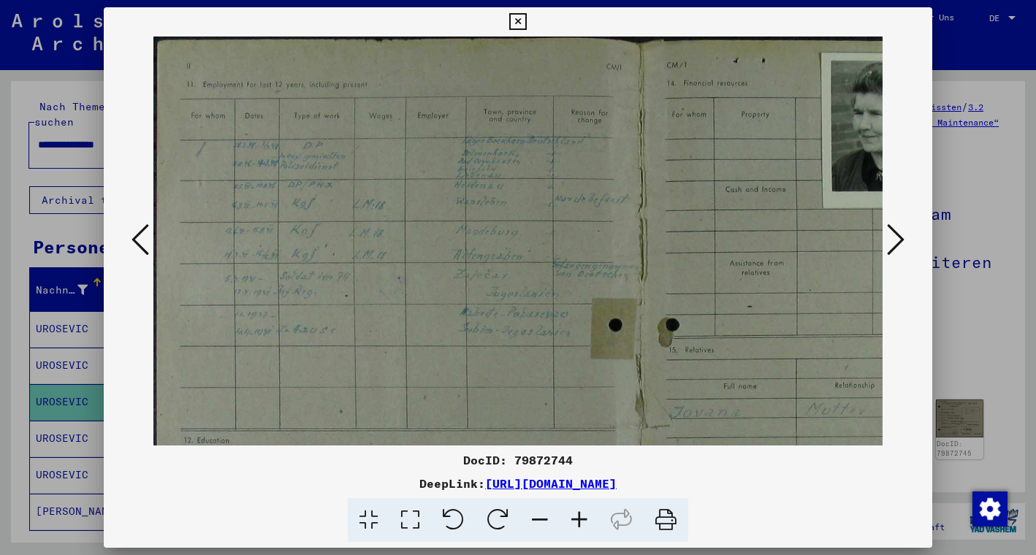
click at [534, 518] on icon at bounding box center [539, 520] width 39 height 45
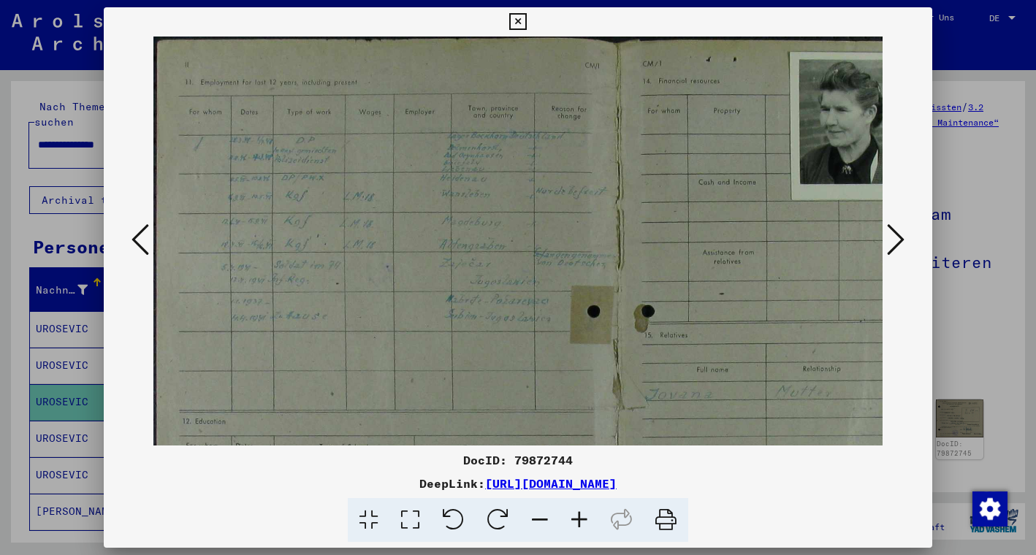
click at [534, 518] on icon at bounding box center [539, 520] width 39 height 45
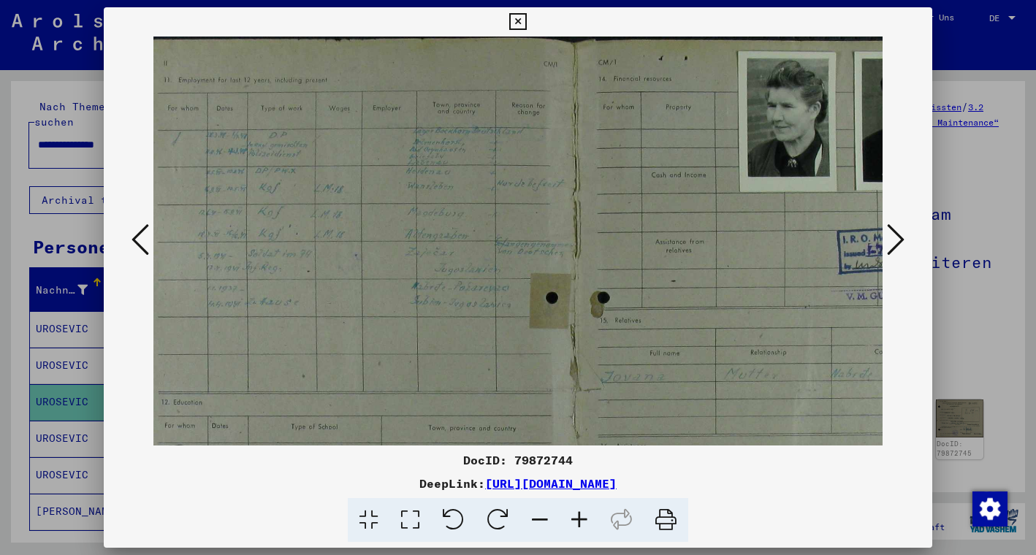
scroll to position [0, 157]
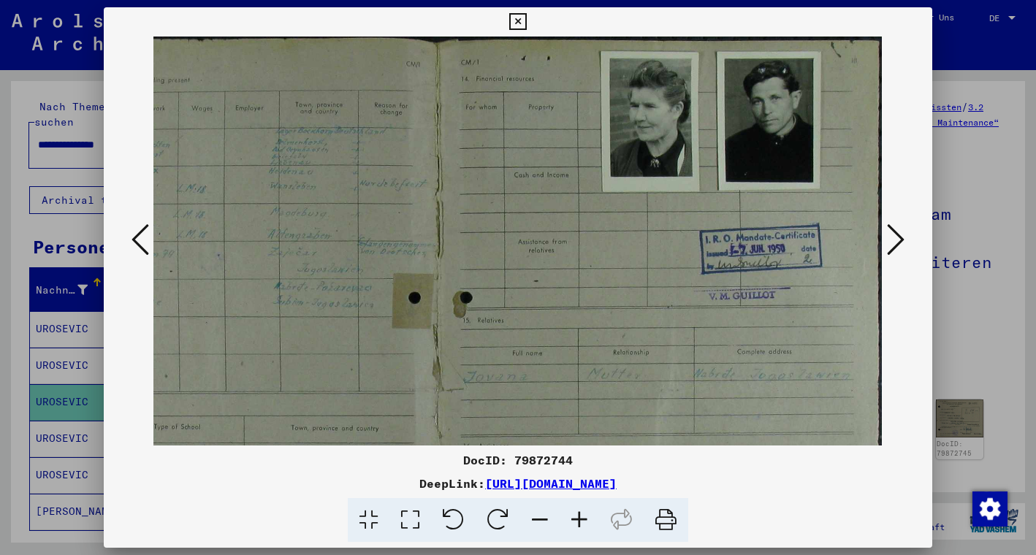
drag, startPoint x: 795, startPoint y: 278, endPoint x: 555, endPoint y: 310, distance: 241.8
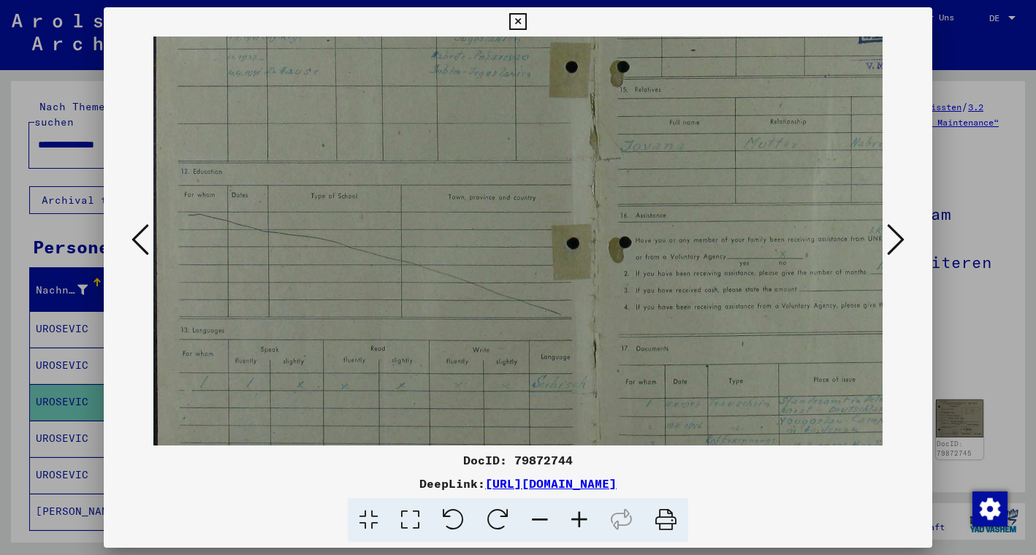
scroll to position [231, 1]
drag, startPoint x: 306, startPoint y: 383, endPoint x: 608, endPoint y: 152, distance: 380.0
click at [498, 212] on img at bounding box center [596, 157] width 886 height 702
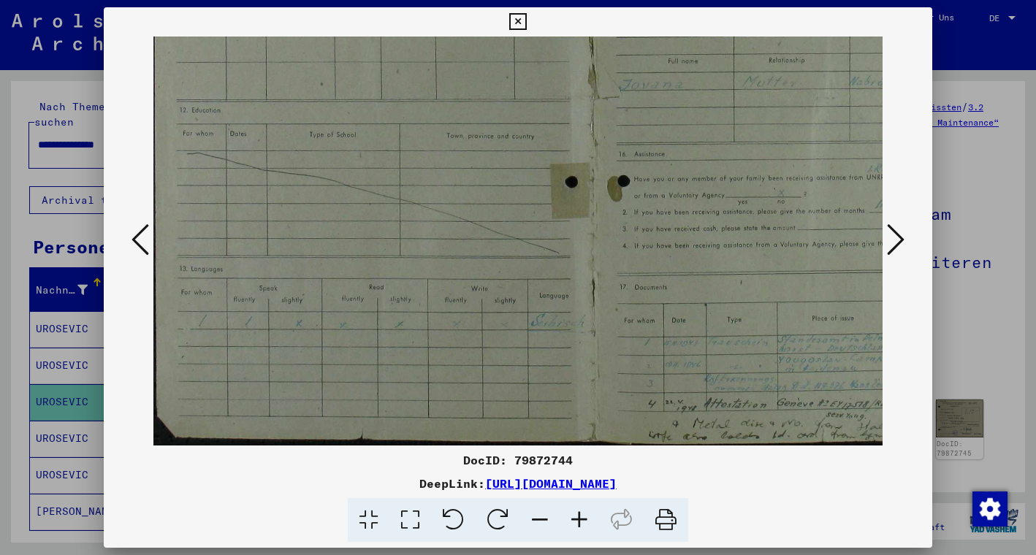
scroll to position [292, 0]
drag, startPoint x: 409, startPoint y: 359, endPoint x: 410, endPoint y: 270, distance: 89.2
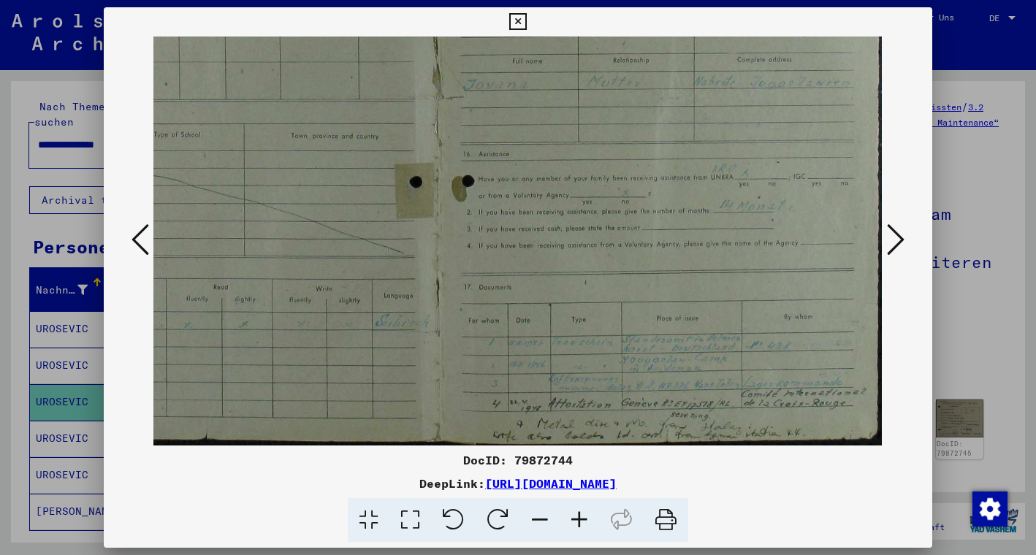
scroll to position [292, 157]
drag, startPoint x: 716, startPoint y: 327, endPoint x: 444, endPoint y: 323, distance: 271.9
click at [526, 21] on icon at bounding box center [517, 22] width 17 height 18
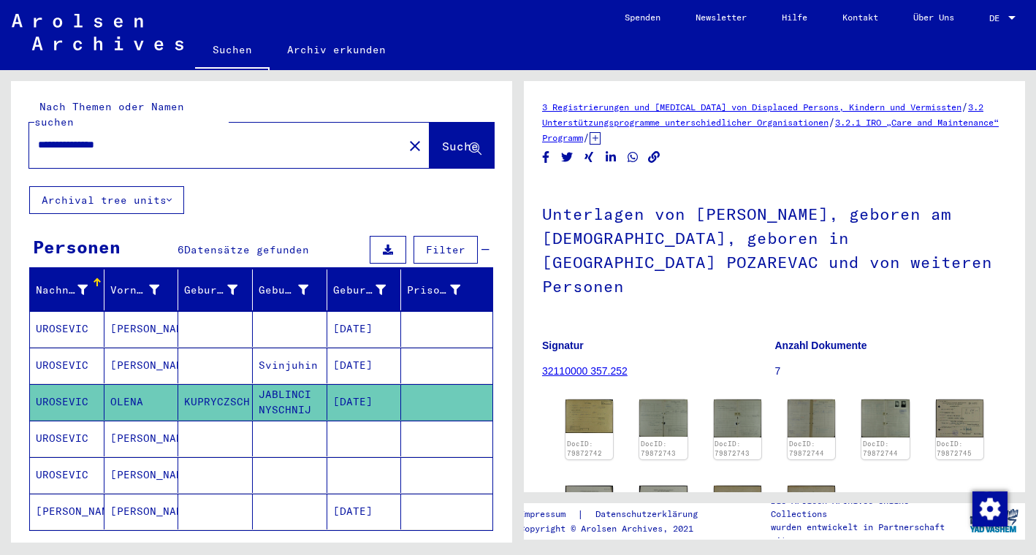
click at [149, 428] on mat-cell "[PERSON_NAME]" at bounding box center [142, 439] width 75 height 36
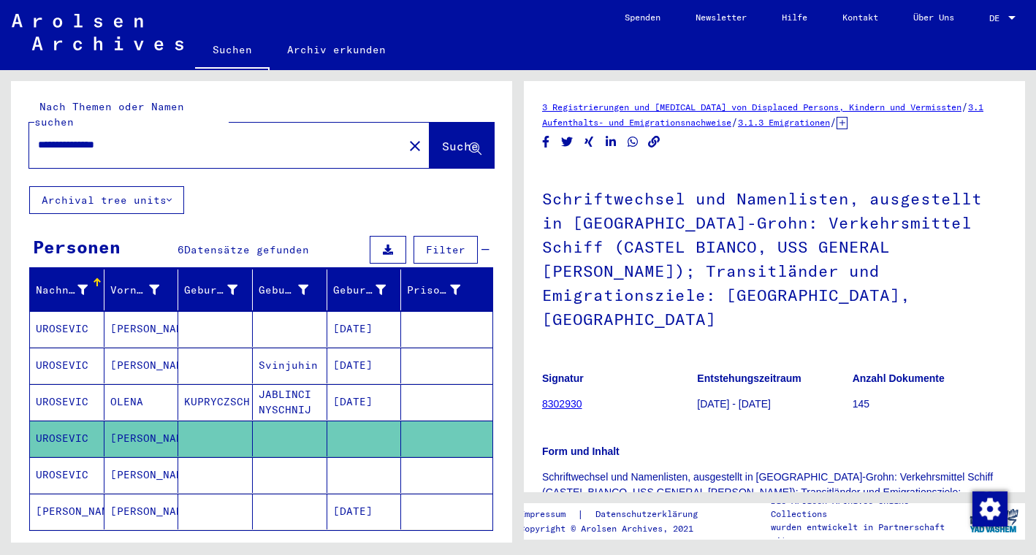
click at [147, 464] on mat-cell "[PERSON_NAME]" at bounding box center [142, 475] width 75 height 36
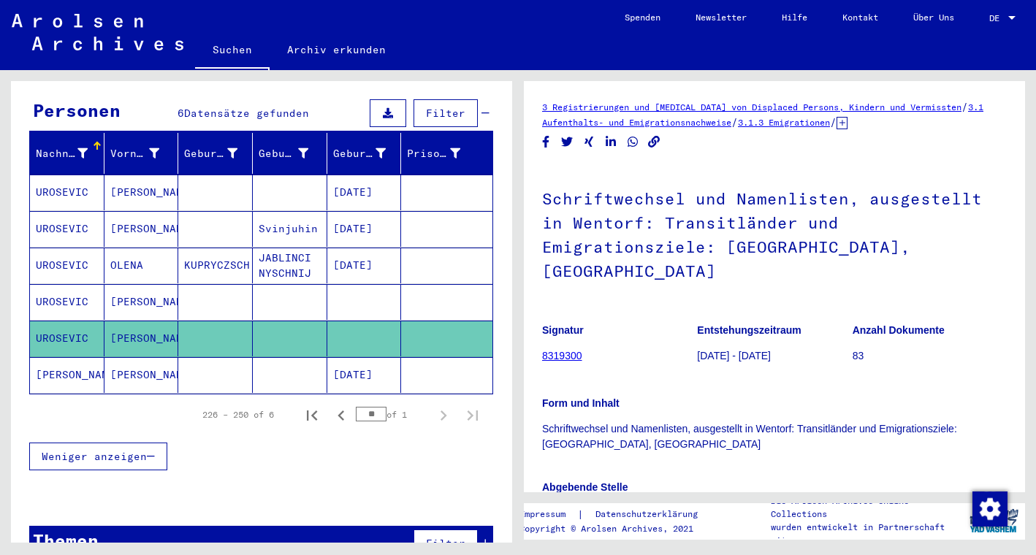
scroll to position [153, 0]
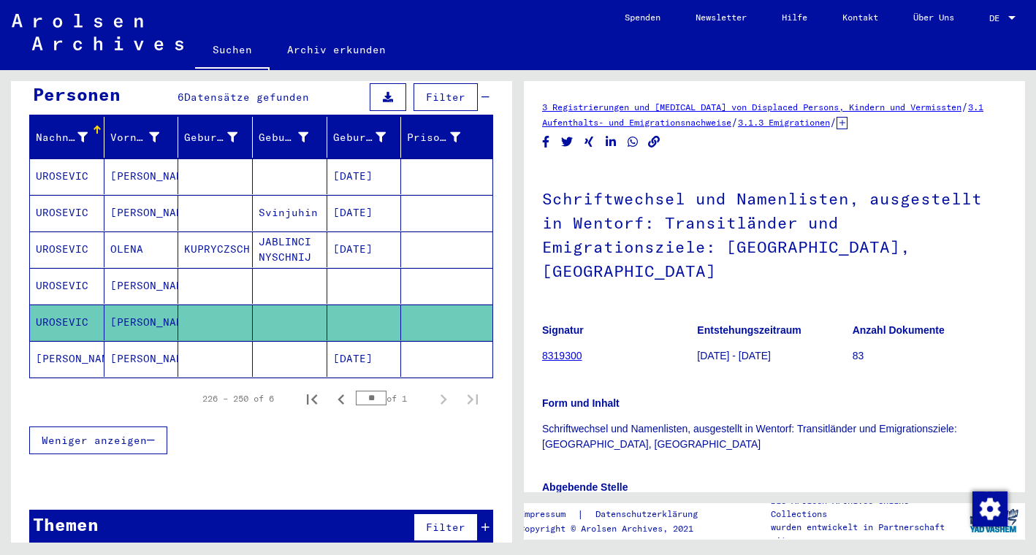
click at [140, 344] on mat-cell "[PERSON_NAME]" at bounding box center [142, 359] width 75 height 36
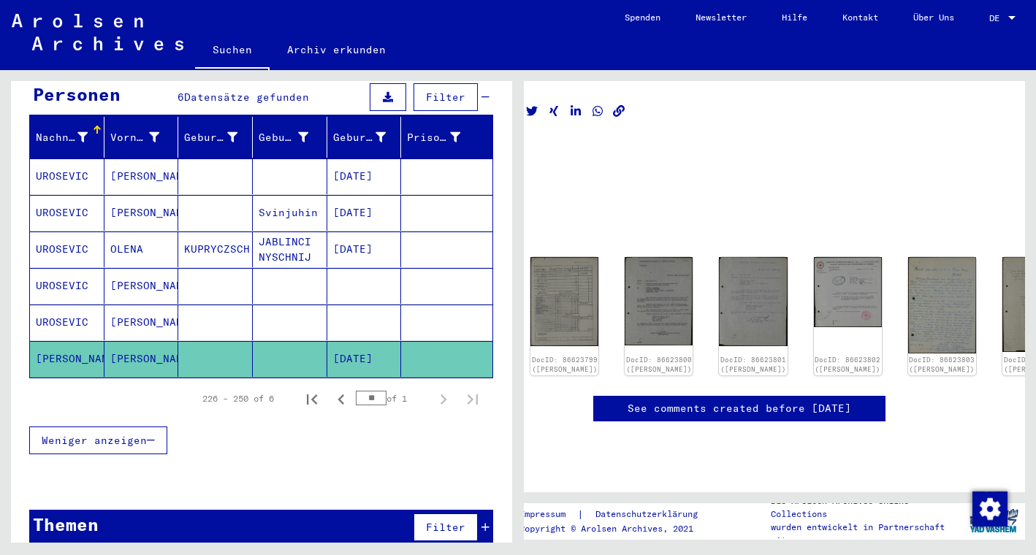
scroll to position [0, 34]
click at [138, 312] on mat-cell "[PERSON_NAME]" at bounding box center [142, 323] width 75 height 36
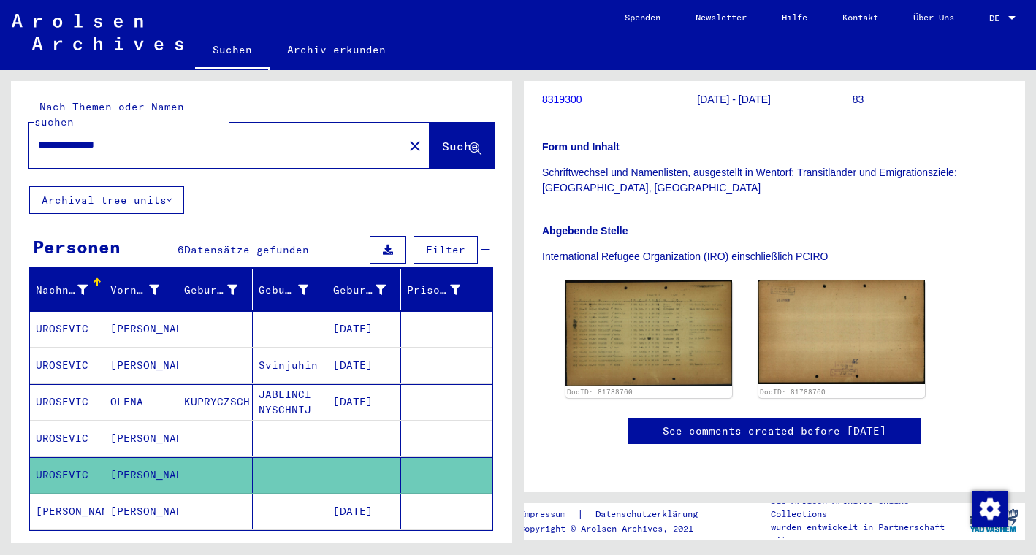
scroll to position [1, 0]
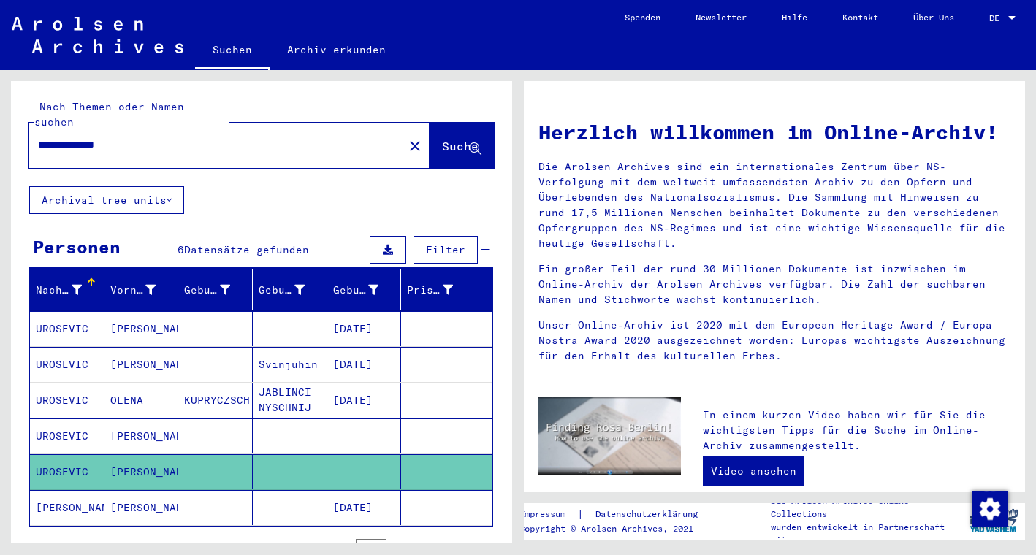
type input "********"
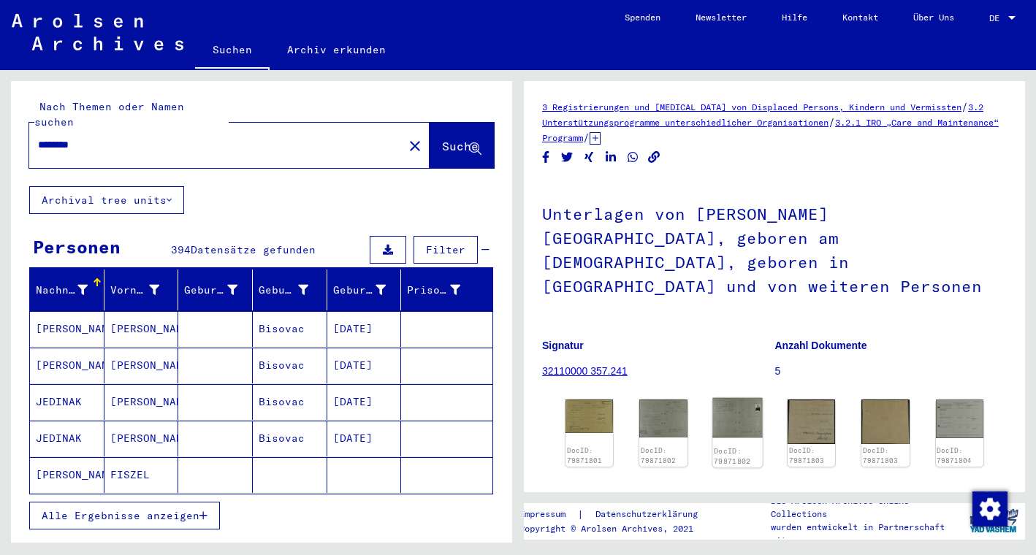
click at [748, 400] on img at bounding box center [738, 417] width 50 height 39
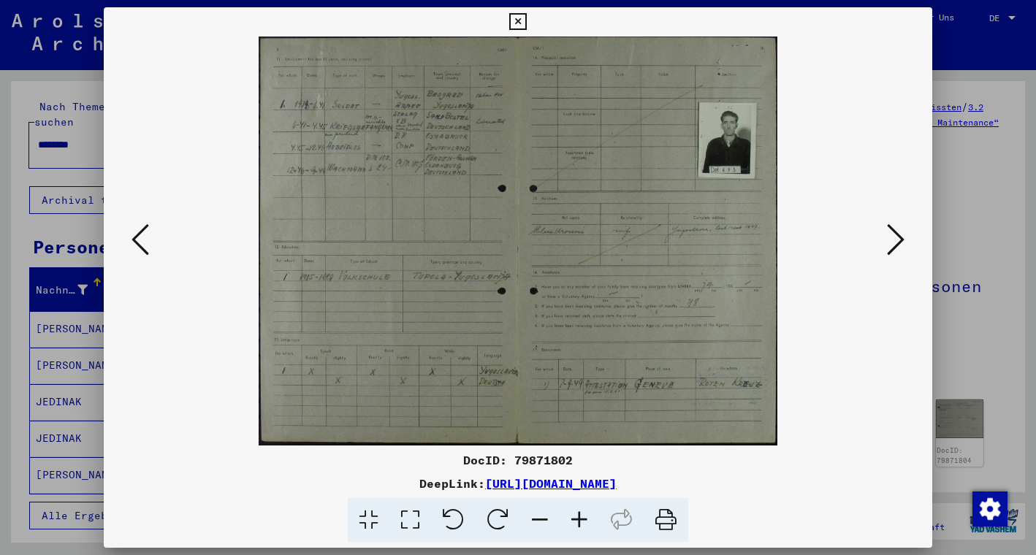
click at [579, 523] on icon at bounding box center [579, 520] width 39 height 45
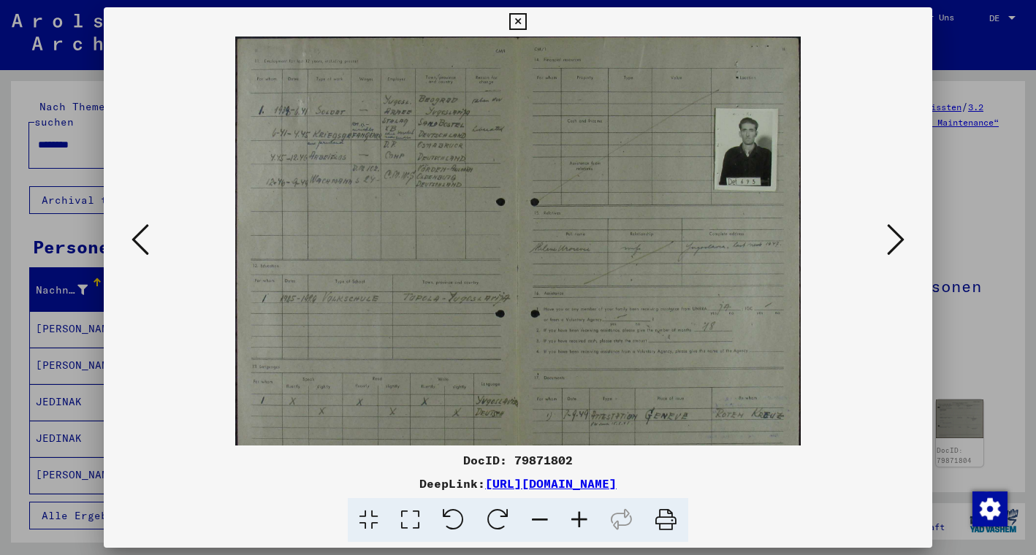
click at [579, 523] on icon at bounding box center [579, 520] width 39 height 45
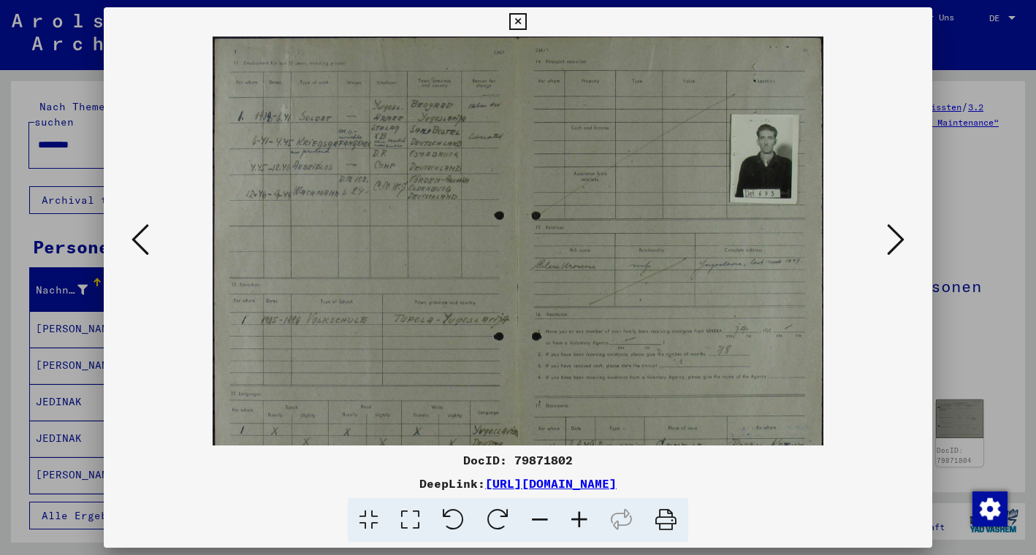
click at [579, 523] on icon at bounding box center [579, 520] width 39 height 45
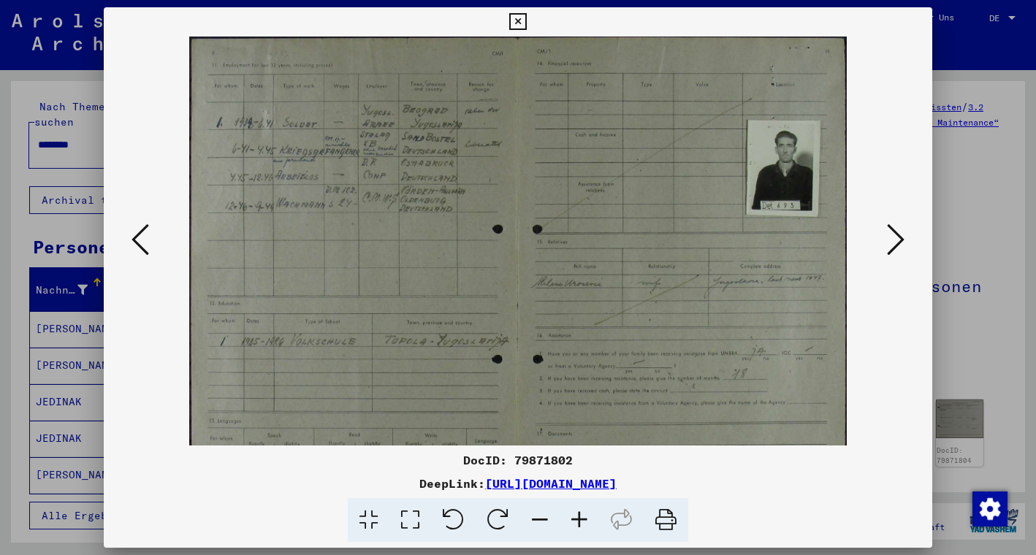
click at [579, 523] on icon at bounding box center [579, 520] width 39 height 45
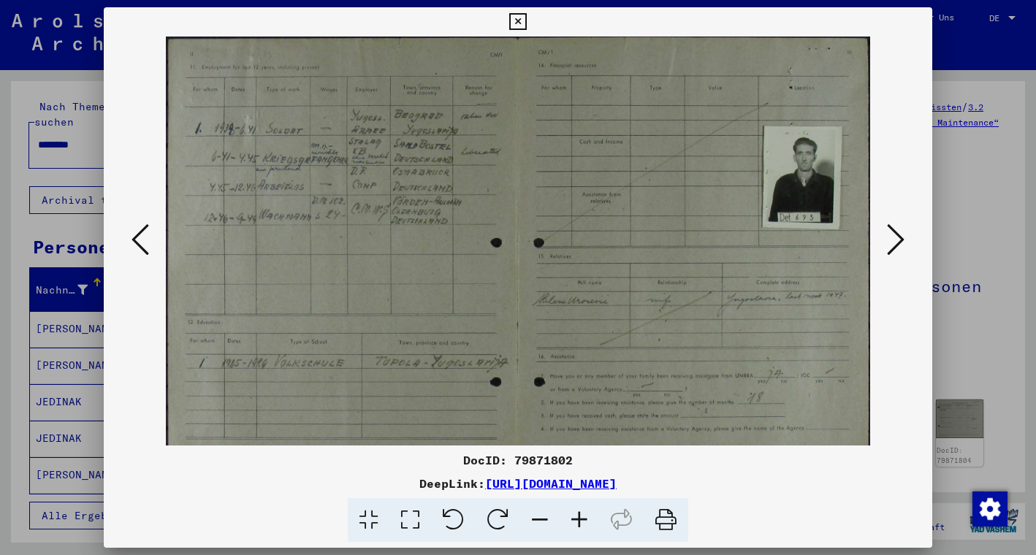
click at [579, 523] on icon at bounding box center [579, 520] width 39 height 45
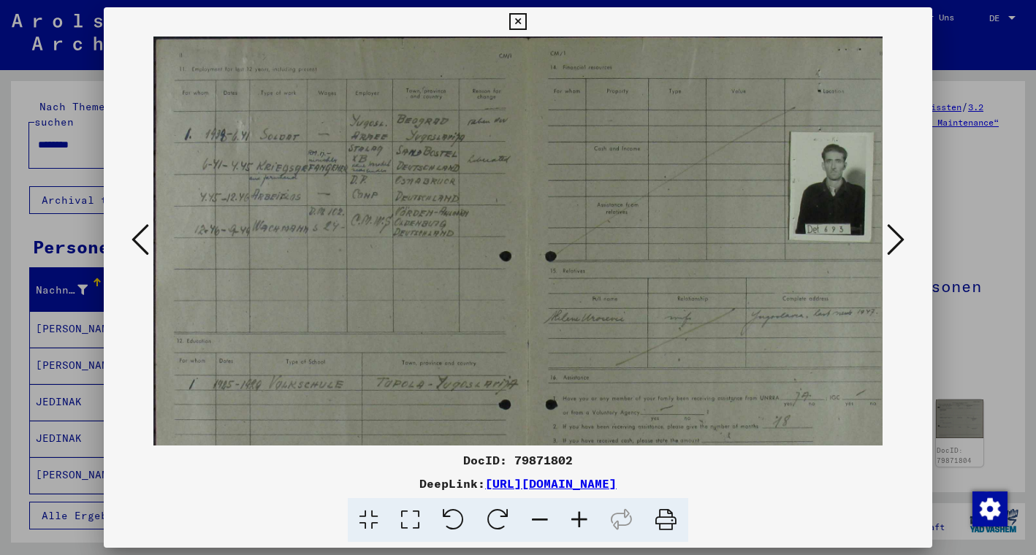
click at [579, 523] on icon at bounding box center [579, 520] width 39 height 45
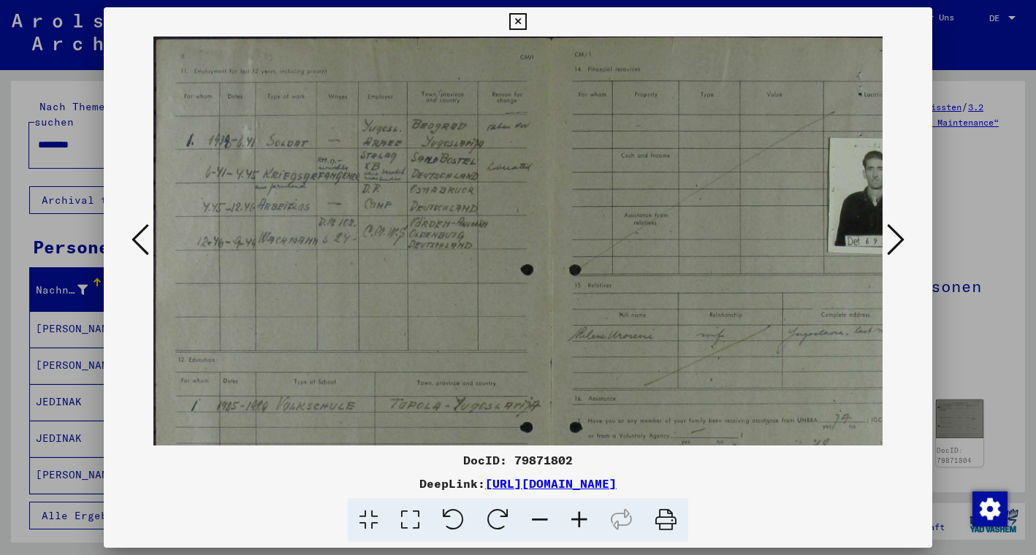
click at [579, 523] on icon at bounding box center [579, 520] width 39 height 45
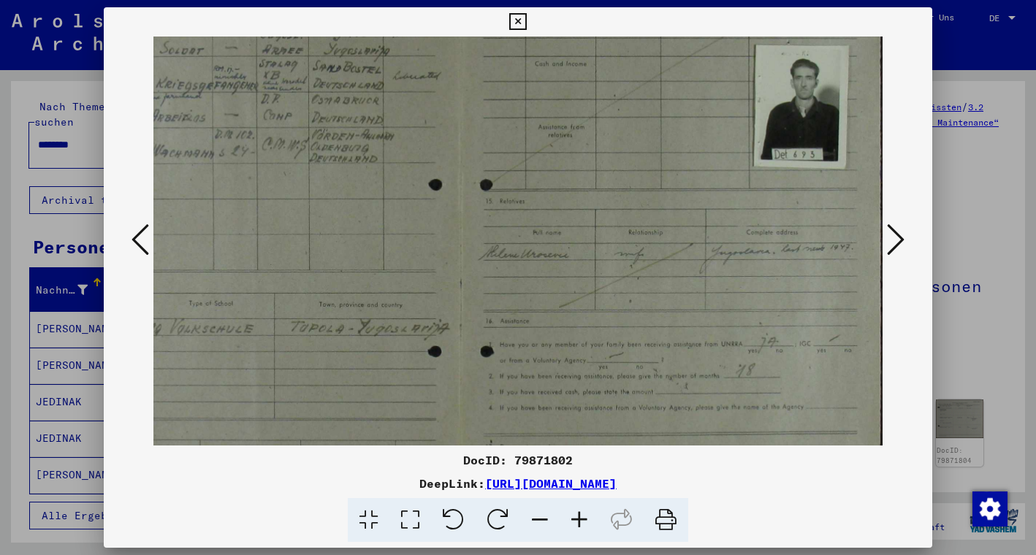
drag, startPoint x: 719, startPoint y: 418, endPoint x: 563, endPoint y: 320, distance: 183.9
click at [578, 523] on icon at bounding box center [579, 520] width 39 height 45
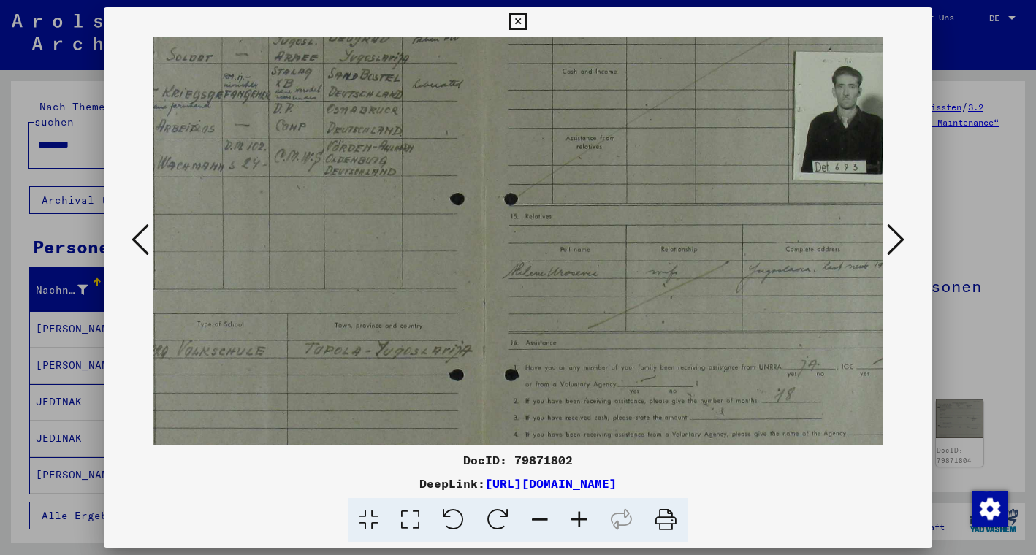
click at [578, 523] on icon at bounding box center [579, 520] width 39 height 45
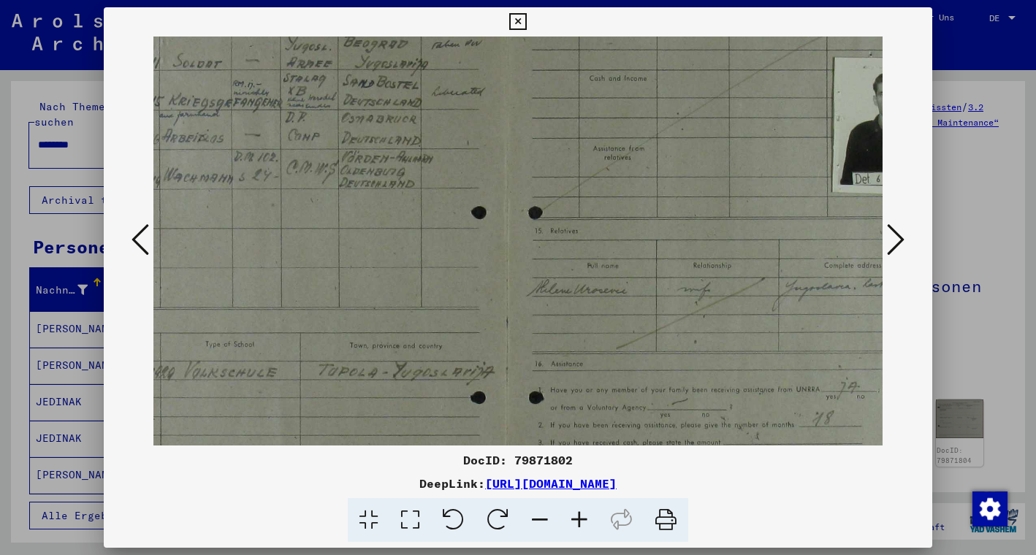
click at [578, 523] on icon at bounding box center [579, 520] width 39 height 45
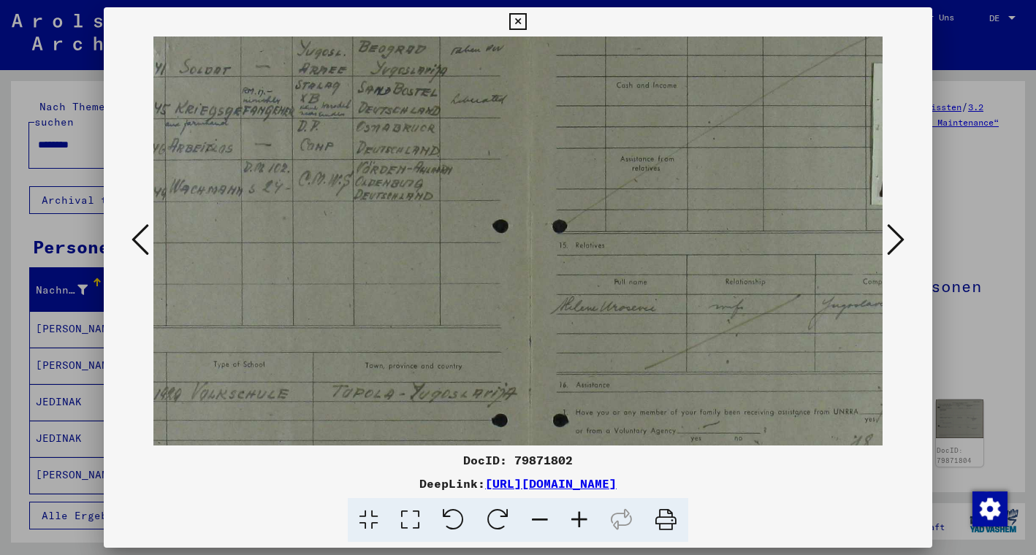
click at [578, 523] on icon at bounding box center [579, 520] width 39 height 45
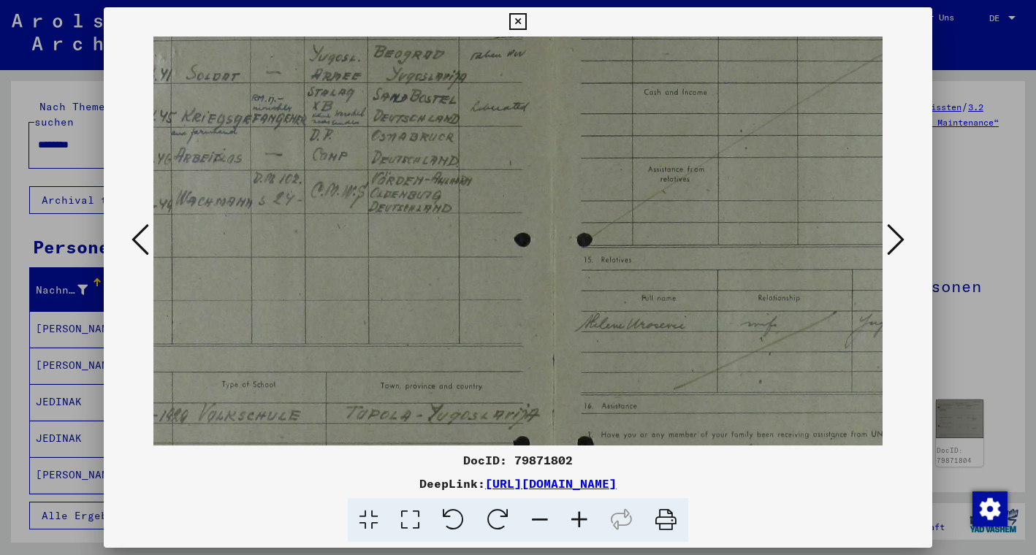
click at [578, 523] on icon at bounding box center [579, 520] width 39 height 45
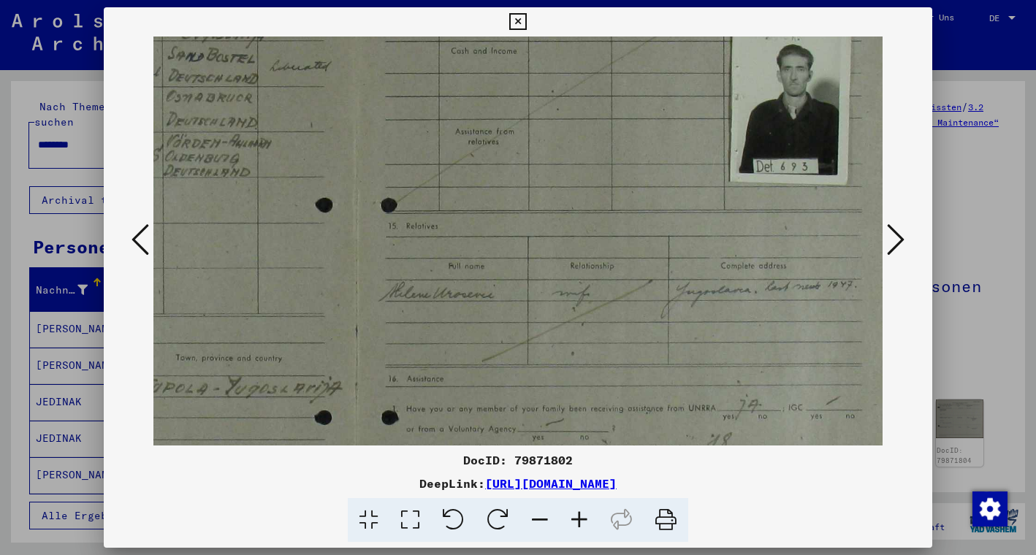
scroll to position [148, 335]
drag, startPoint x: 711, startPoint y: 399, endPoint x: 490, endPoint y: 349, distance: 226.9
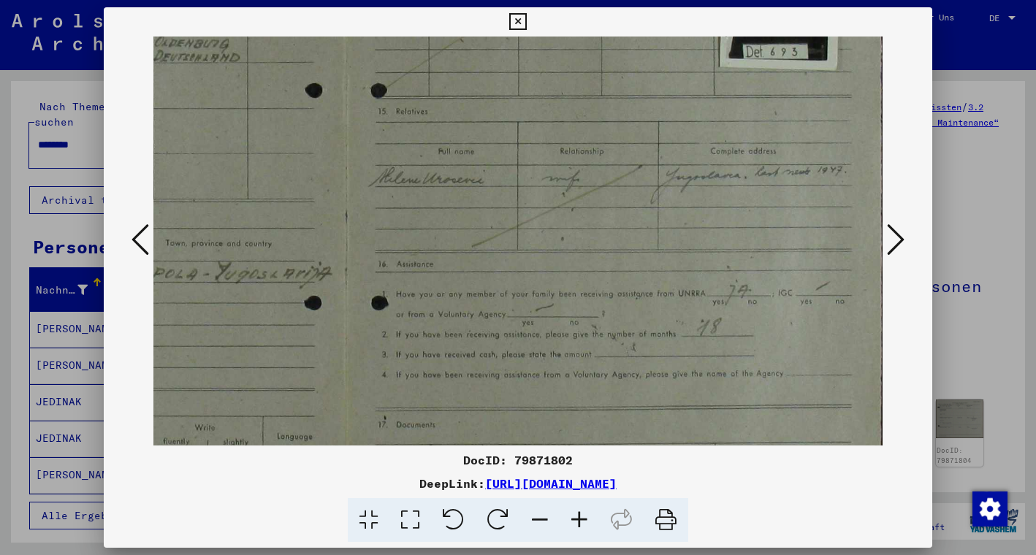
scroll to position [267, 341]
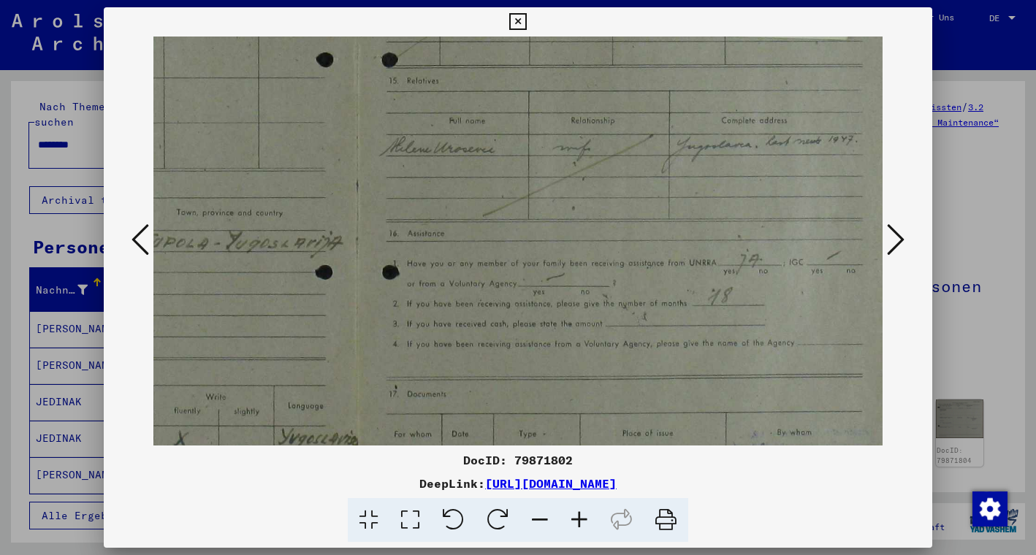
drag, startPoint x: 716, startPoint y: 402, endPoint x: 694, endPoint y: 258, distance: 145.6
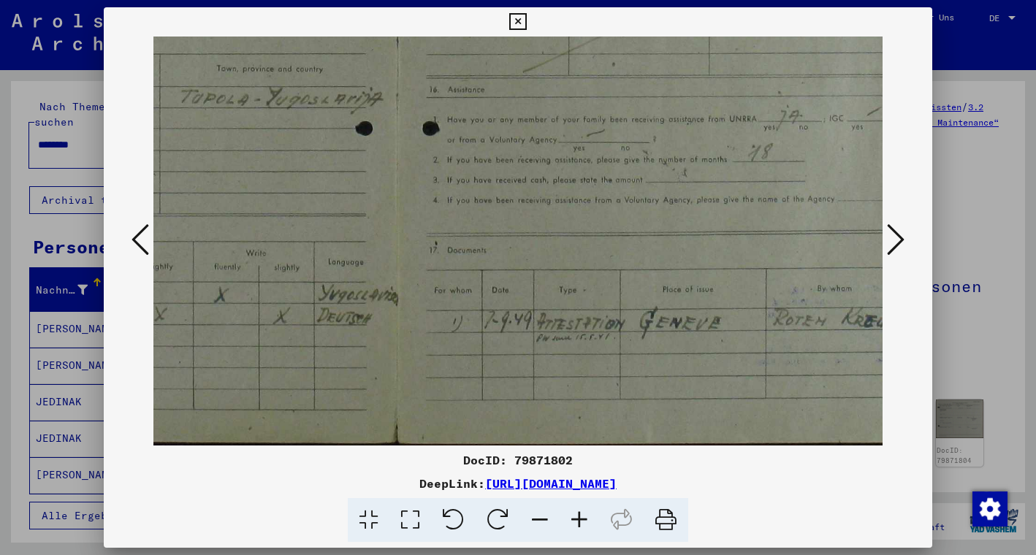
drag, startPoint x: 569, startPoint y: 416, endPoint x: 608, endPoint y: 265, distance: 156.3
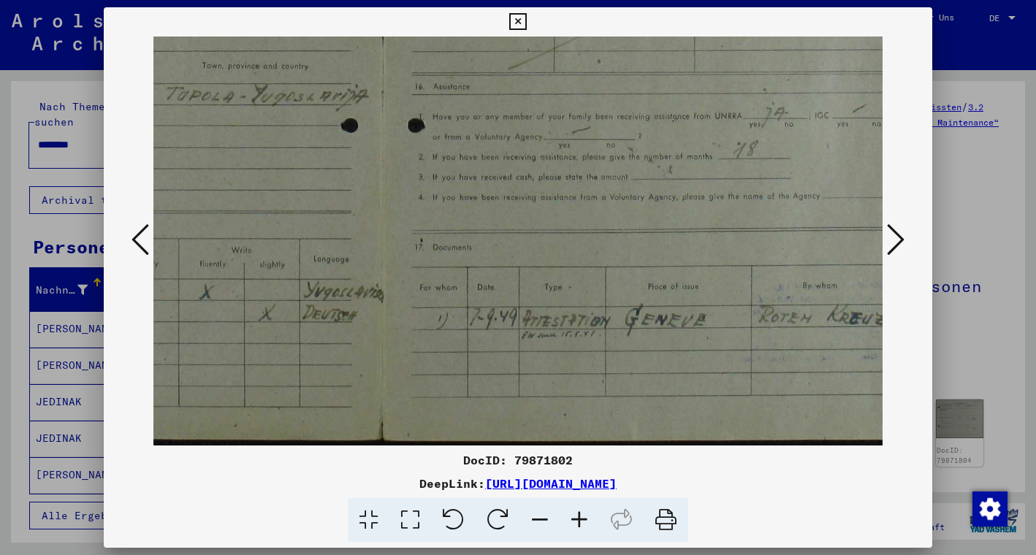
scroll to position [438, 345]
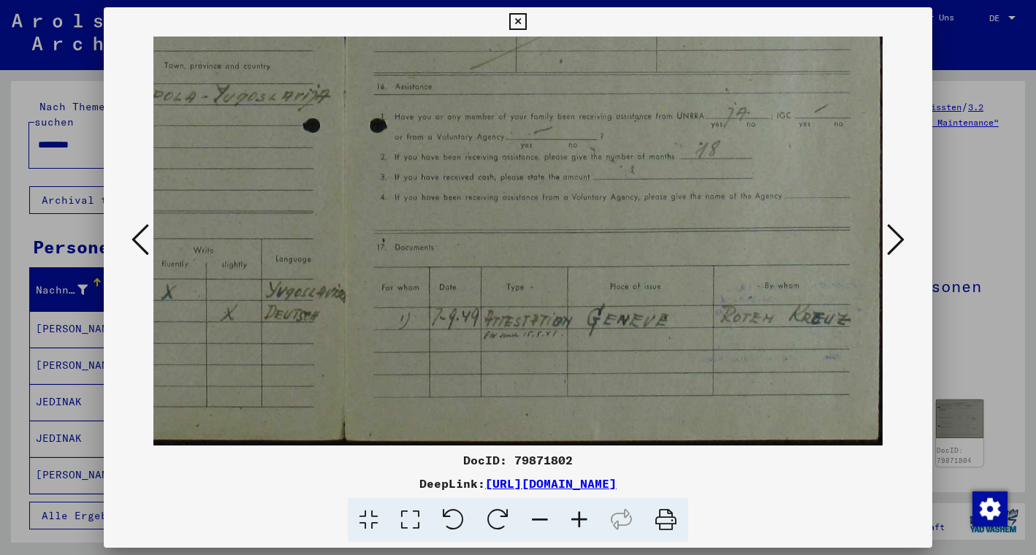
drag, startPoint x: 721, startPoint y: 263, endPoint x: 524, endPoint y: 247, distance: 198.0
click at [893, 235] on icon at bounding box center [896, 239] width 18 height 35
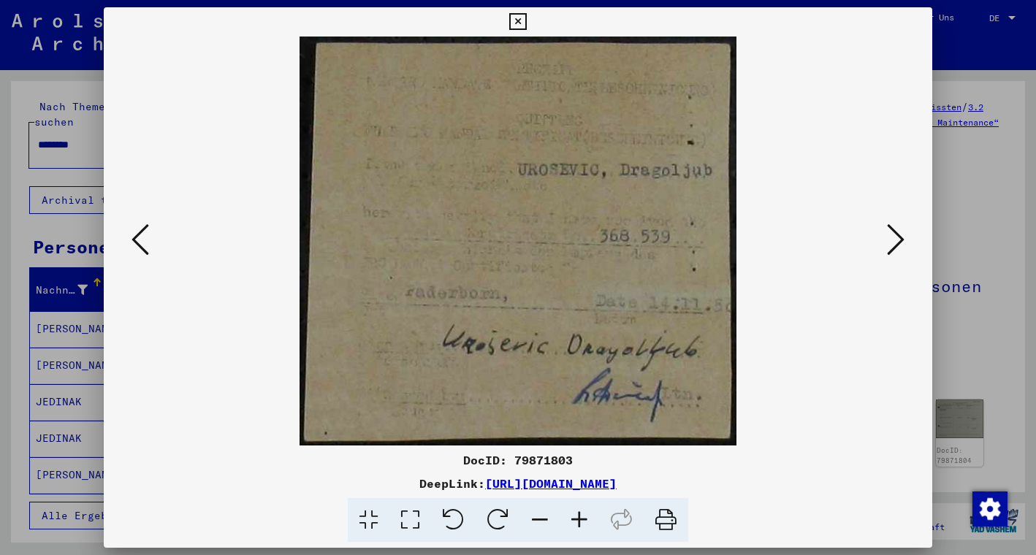
scroll to position [0, 0]
click at [576, 523] on icon at bounding box center [579, 520] width 39 height 45
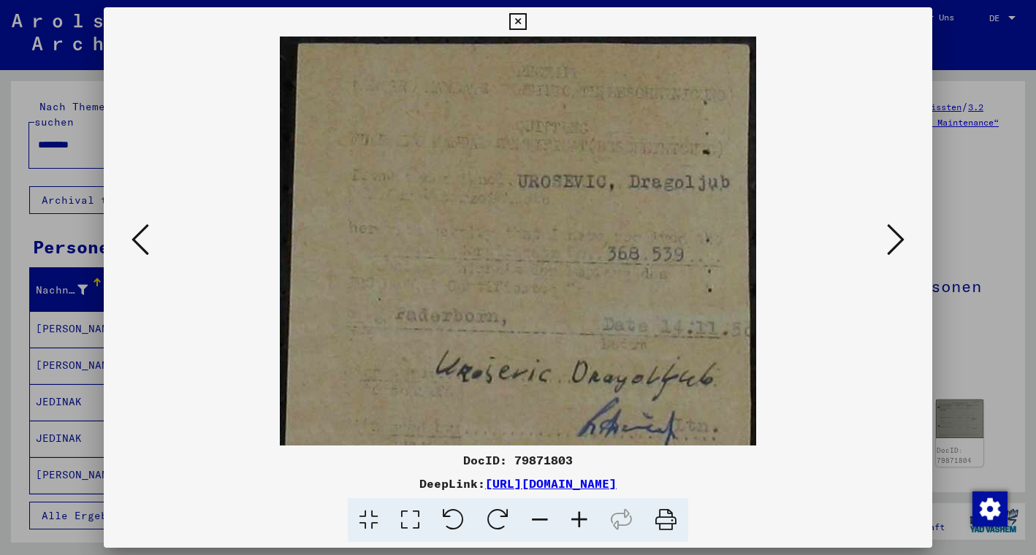
click at [576, 523] on icon at bounding box center [579, 520] width 39 height 45
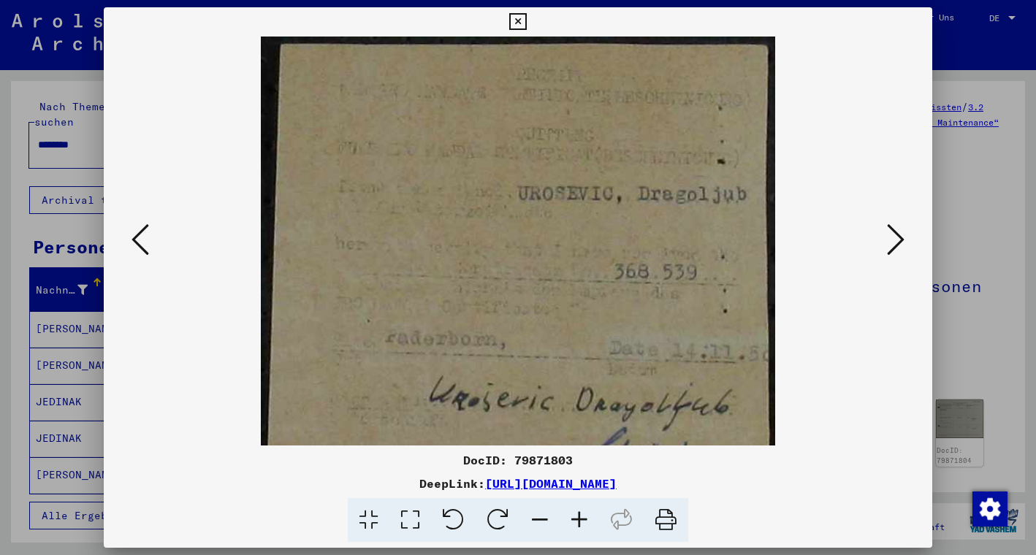
click at [576, 523] on icon at bounding box center [579, 520] width 39 height 45
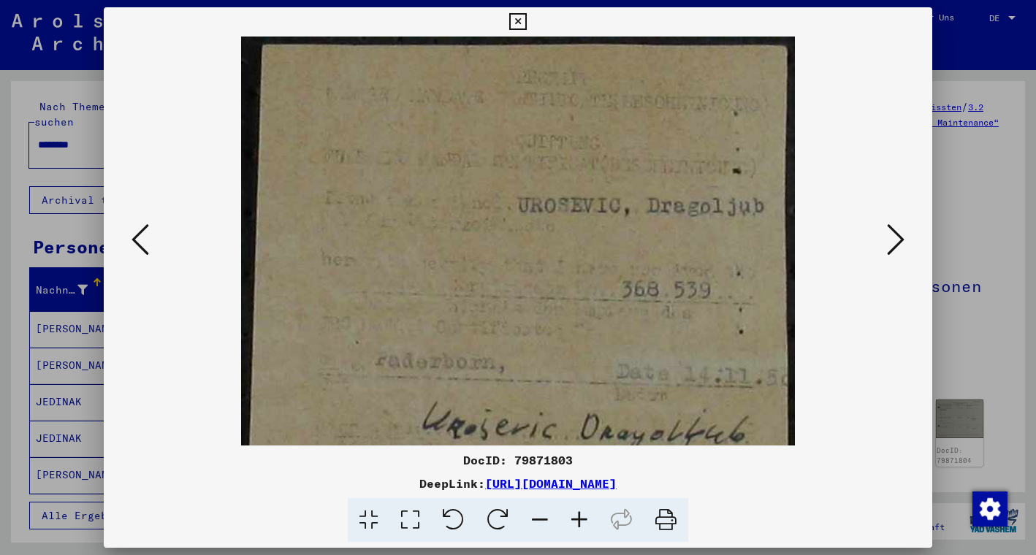
click at [576, 523] on icon at bounding box center [579, 520] width 39 height 45
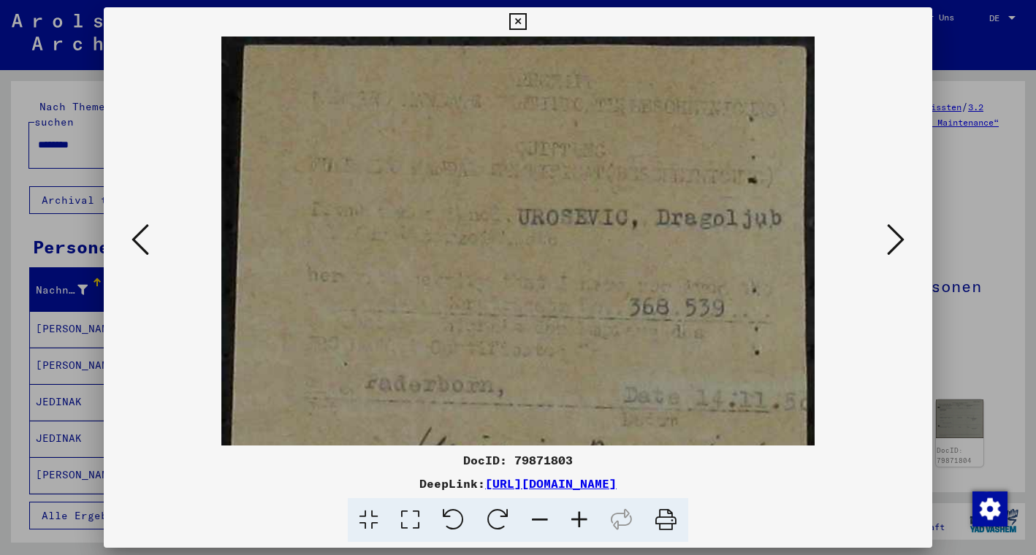
click at [576, 523] on icon at bounding box center [579, 520] width 39 height 45
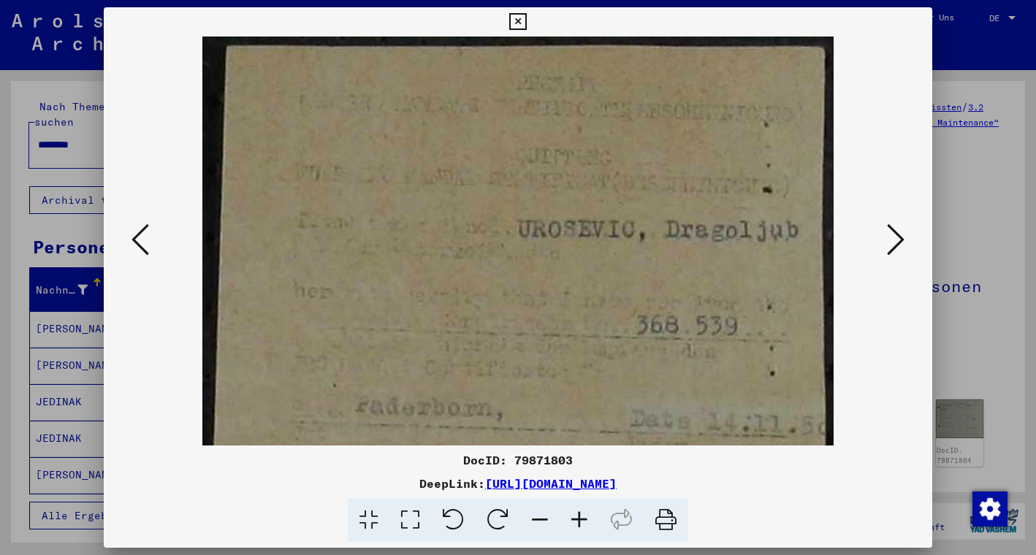
click at [576, 523] on icon at bounding box center [579, 520] width 39 height 45
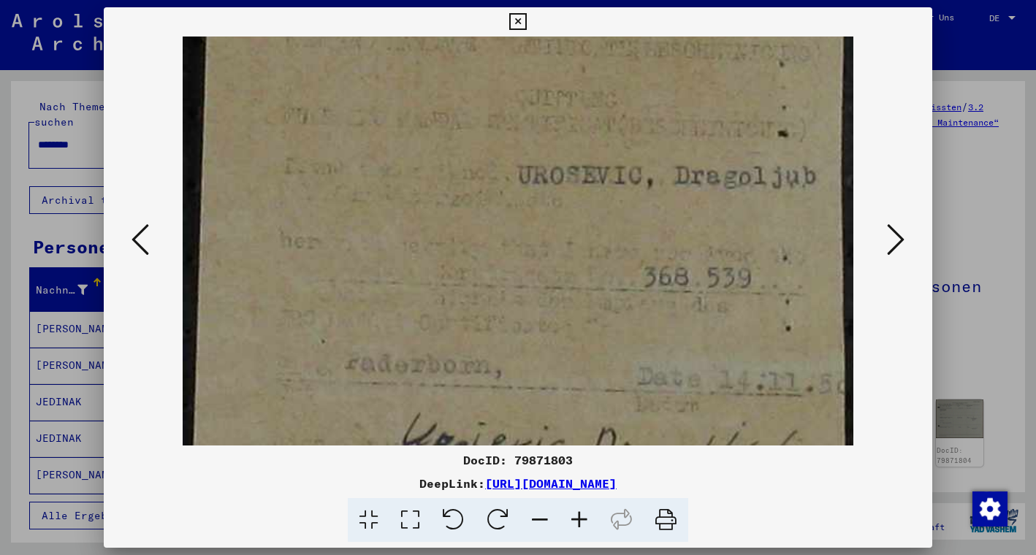
scroll to position [85, 0]
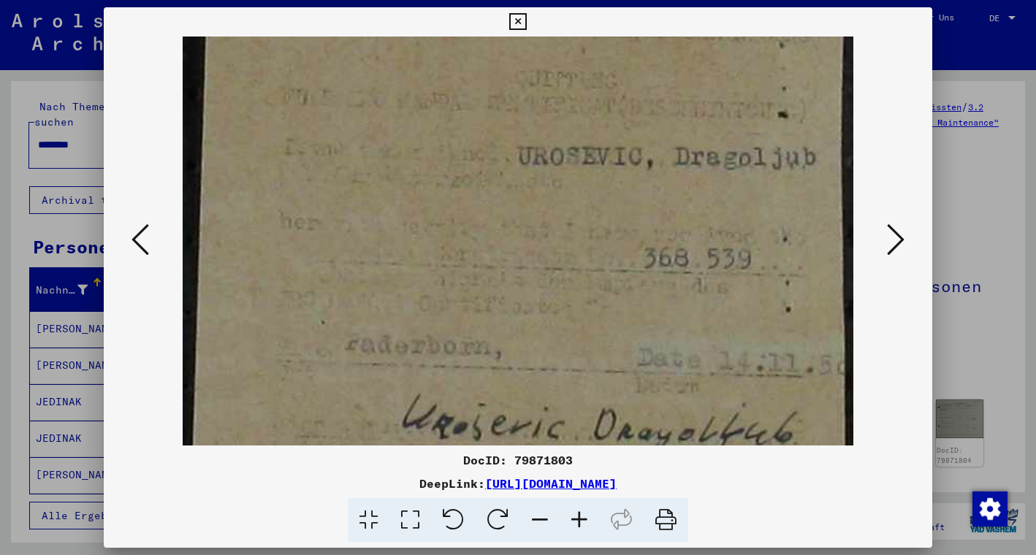
drag, startPoint x: 602, startPoint y: 375, endPoint x: 595, endPoint y: 290, distance: 85.1
click at [577, 524] on icon at bounding box center [579, 520] width 39 height 45
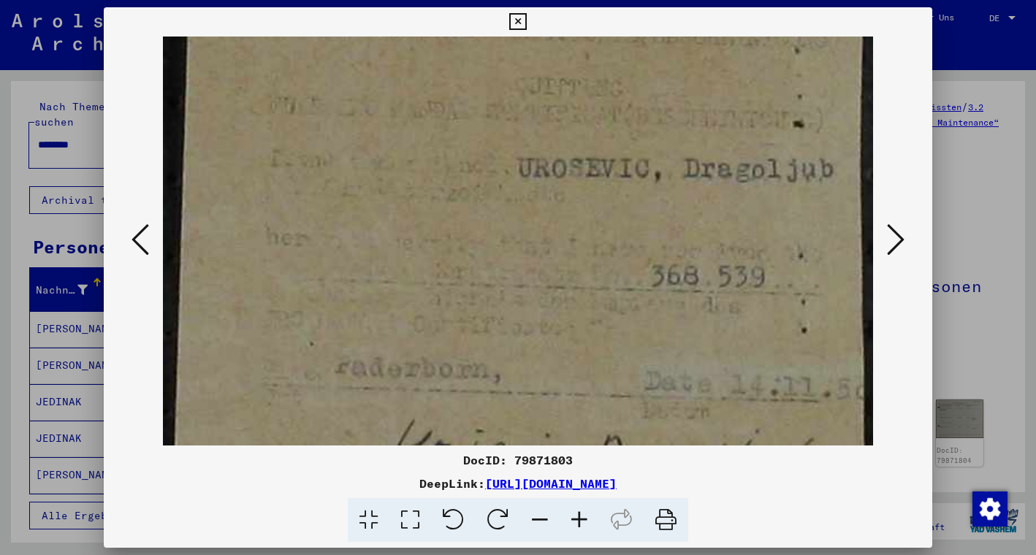
click at [577, 524] on icon at bounding box center [579, 520] width 39 height 45
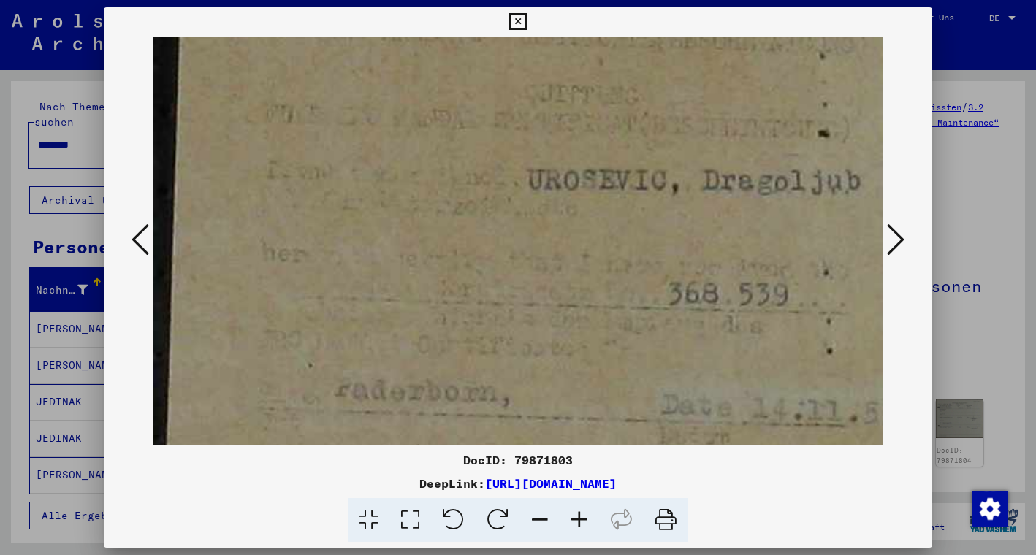
click at [577, 524] on icon at bounding box center [579, 520] width 39 height 45
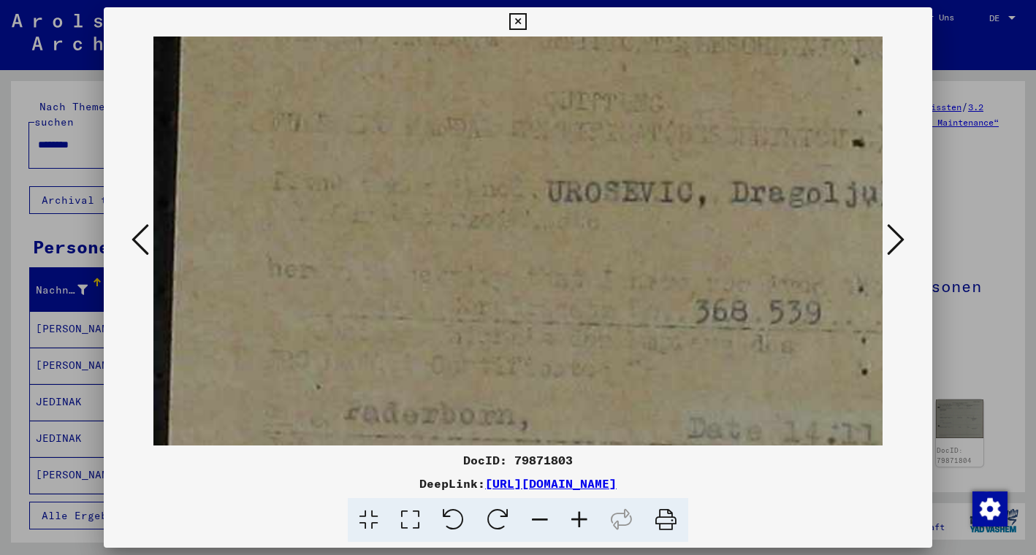
click at [577, 524] on icon at bounding box center [579, 520] width 39 height 45
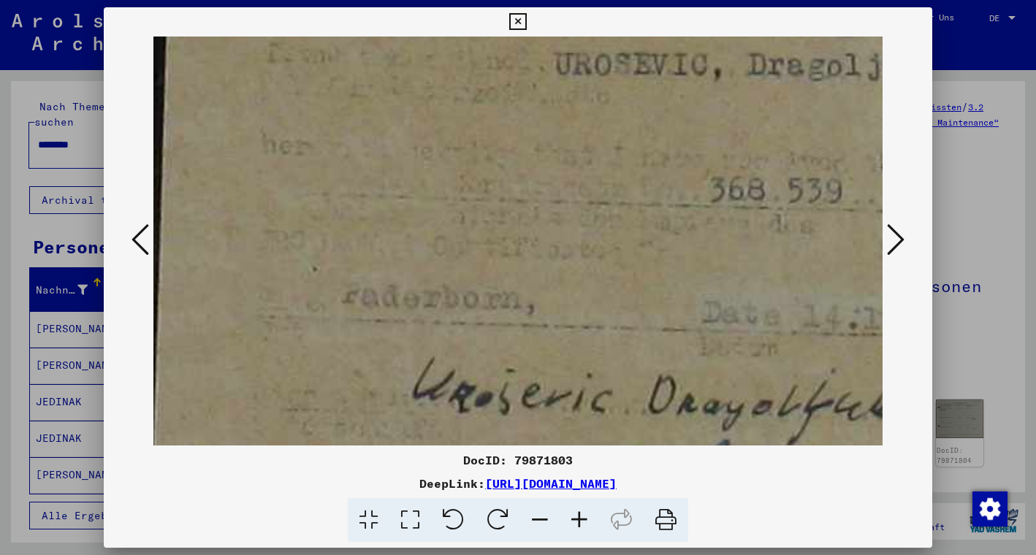
scroll to position [224, 11]
drag, startPoint x: 667, startPoint y: 392, endPoint x: 656, endPoint y: 251, distance: 140.7
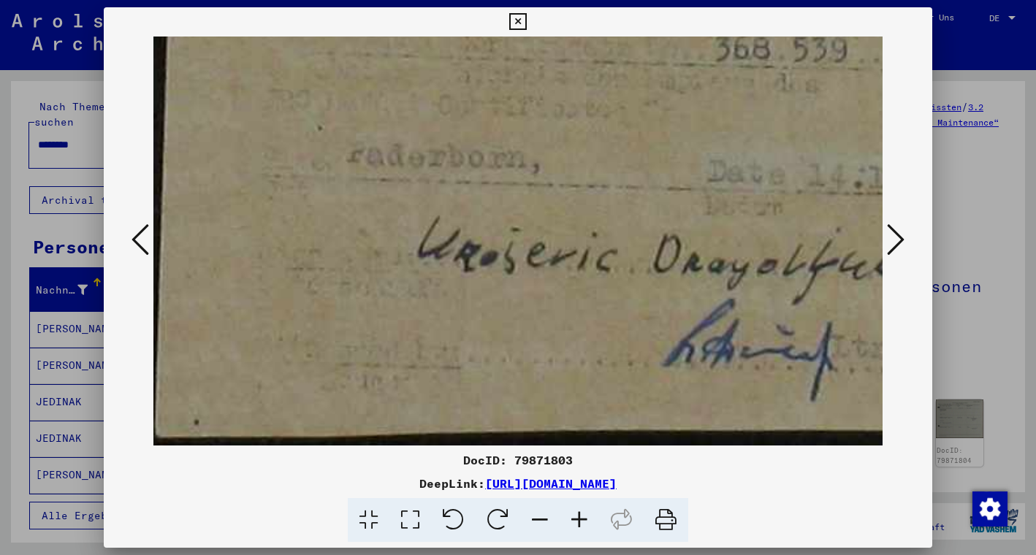
scroll to position [365, 5]
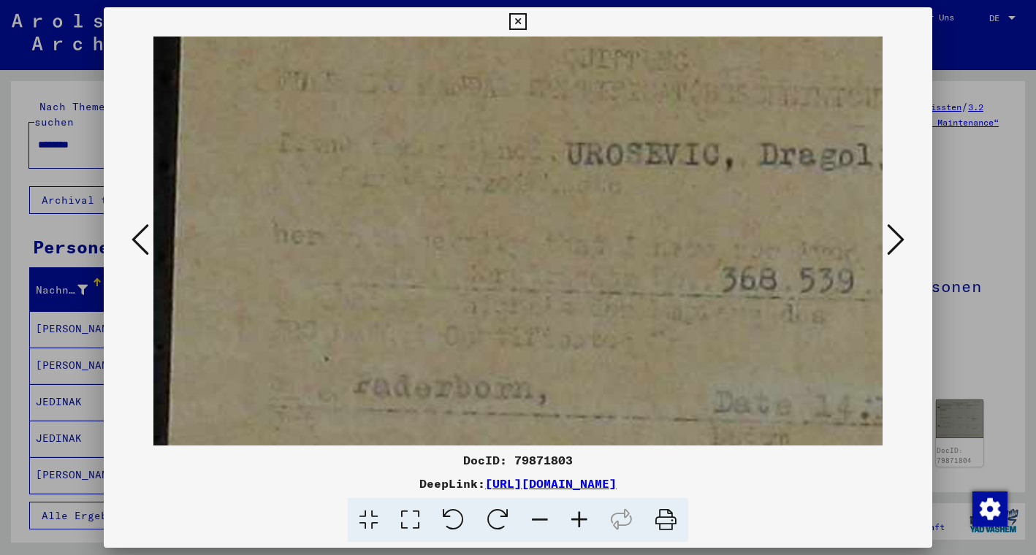
drag, startPoint x: 729, startPoint y: 318, endPoint x: 710, endPoint y: 385, distance: 69.7
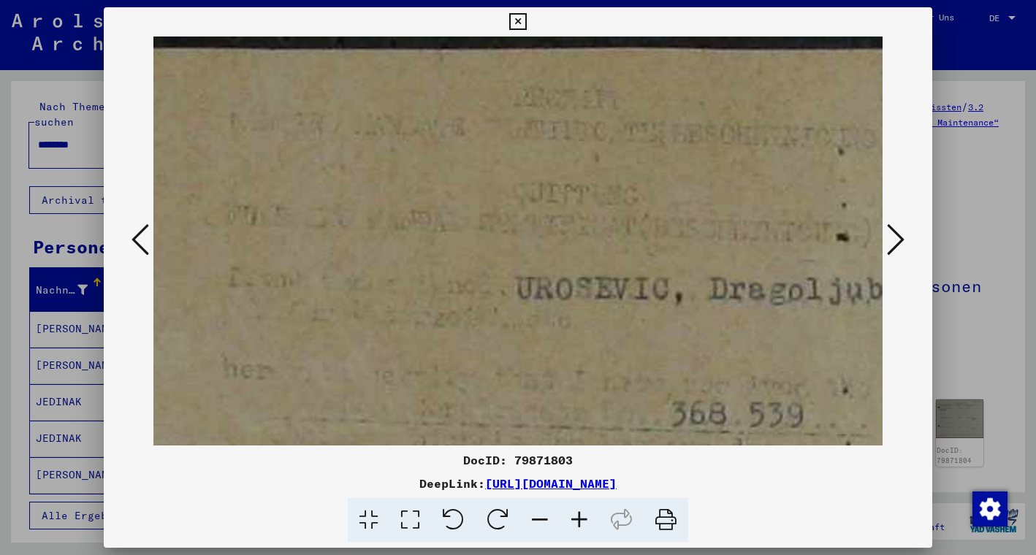
scroll to position [0, 50]
drag, startPoint x: 631, startPoint y: 200, endPoint x: 581, endPoint y: 422, distance: 227.8
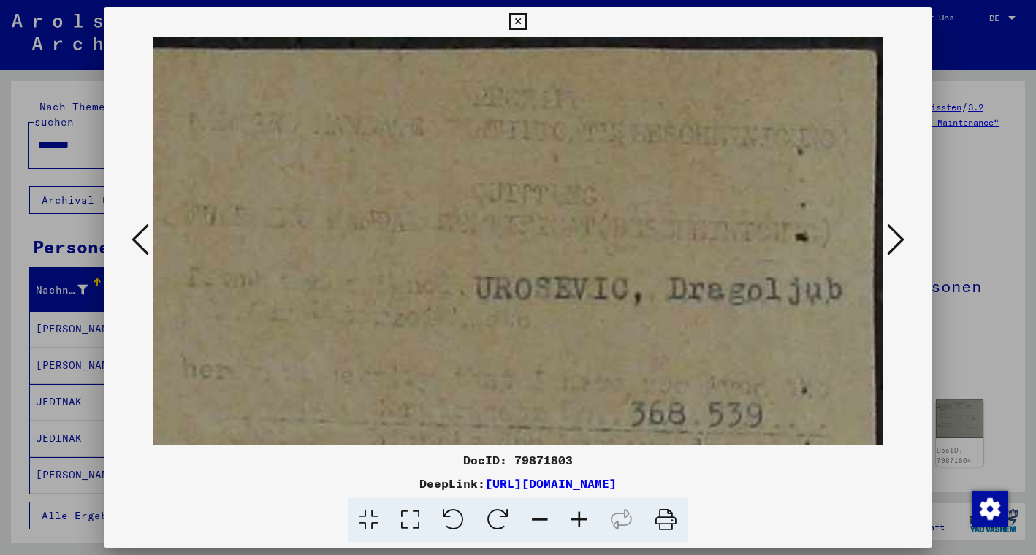
scroll to position [0, 98]
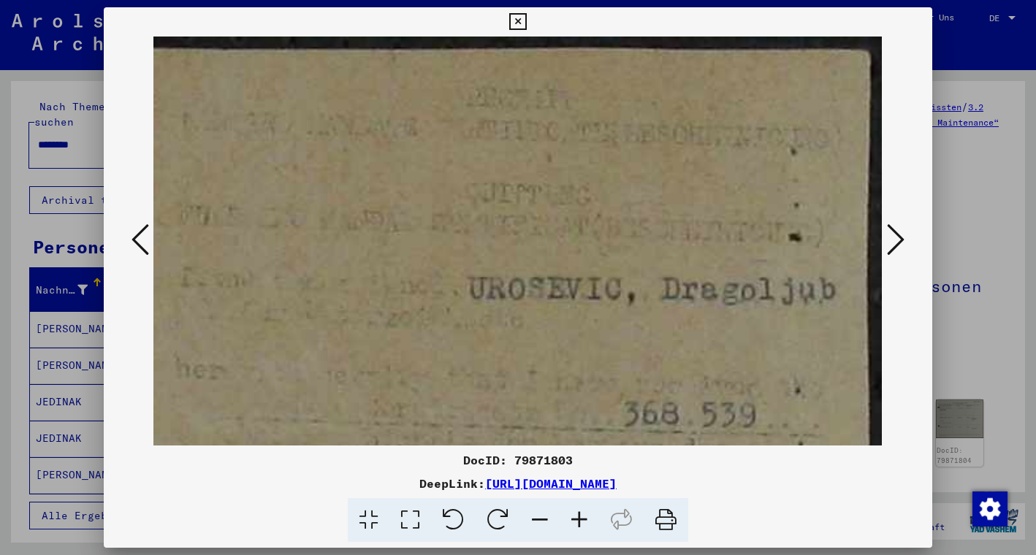
drag, startPoint x: 730, startPoint y: 221, endPoint x: 655, endPoint y: 221, distance: 75.3
click at [888, 241] on icon at bounding box center [896, 239] width 18 height 35
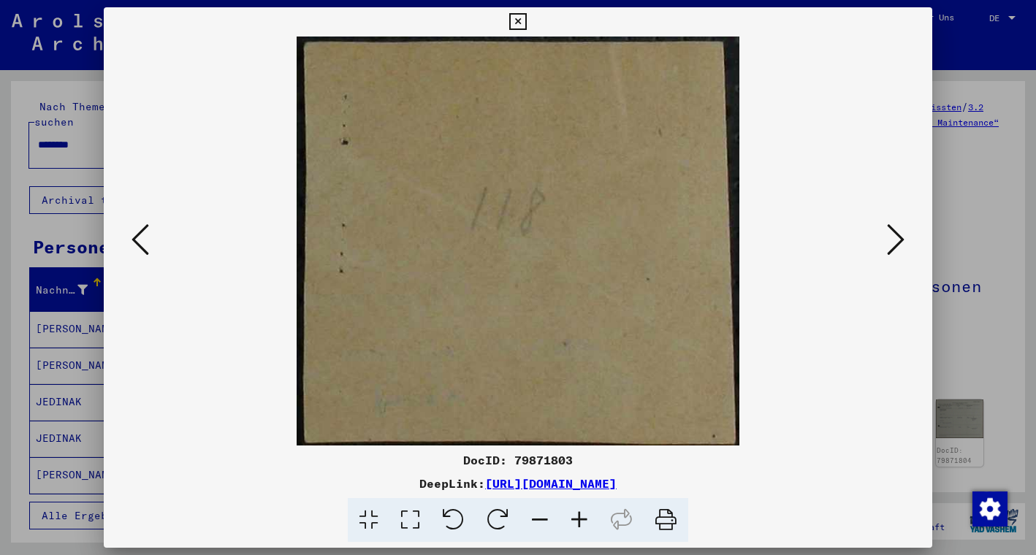
scroll to position [0, 0]
click at [894, 241] on icon at bounding box center [896, 239] width 18 height 35
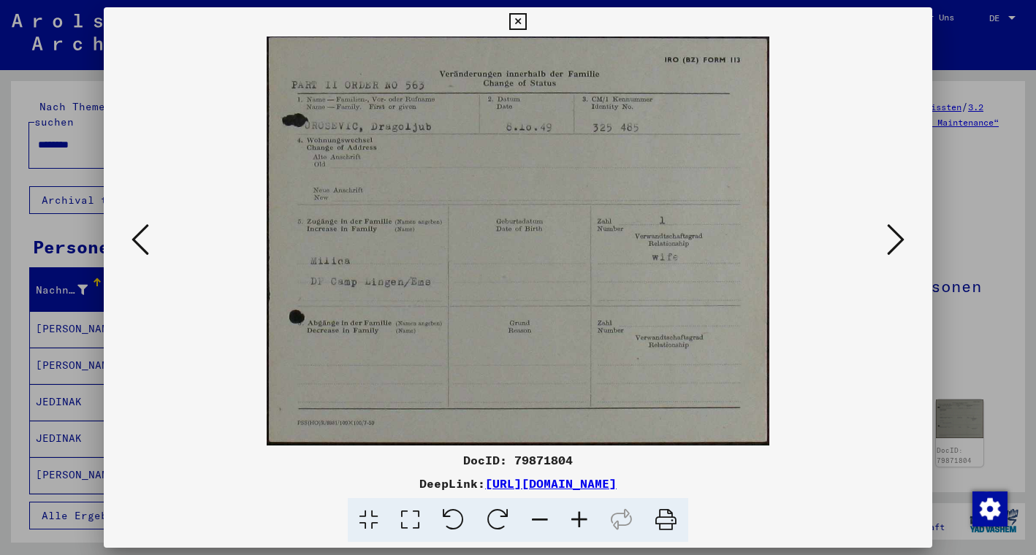
click at [889, 245] on icon at bounding box center [896, 239] width 18 height 35
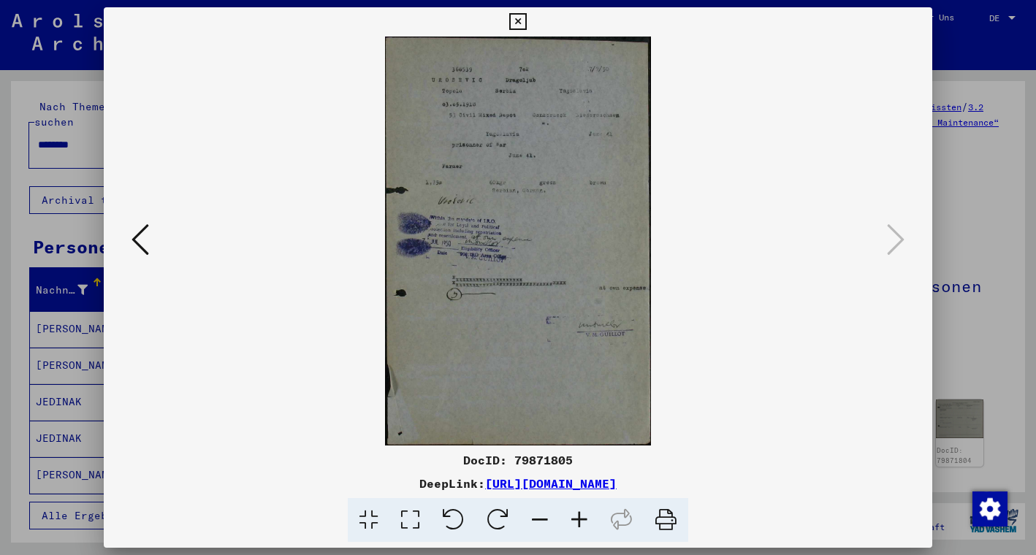
click at [580, 517] on icon at bounding box center [579, 520] width 39 height 45
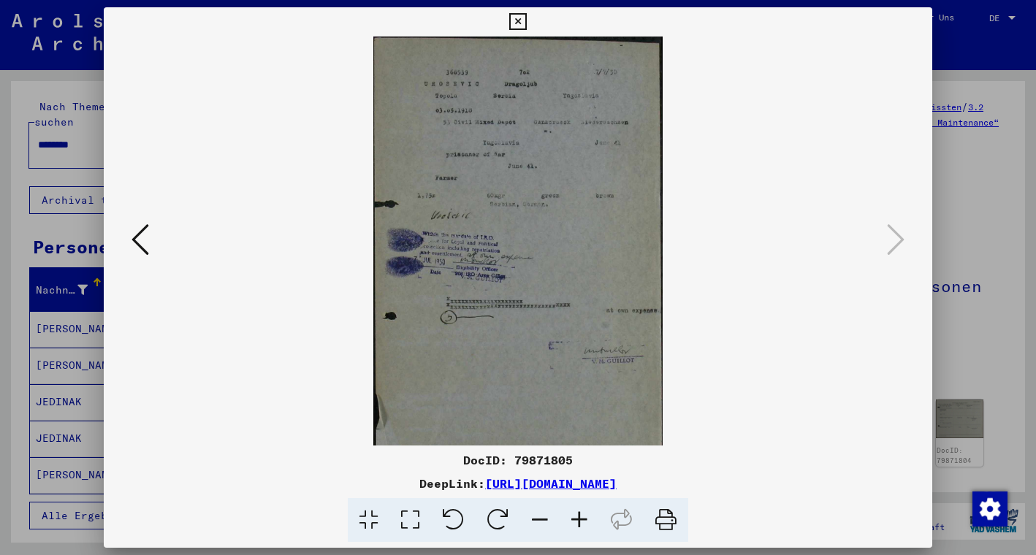
click at [580, 517] on icon at bounding box center [579, 520] width 39 height 45
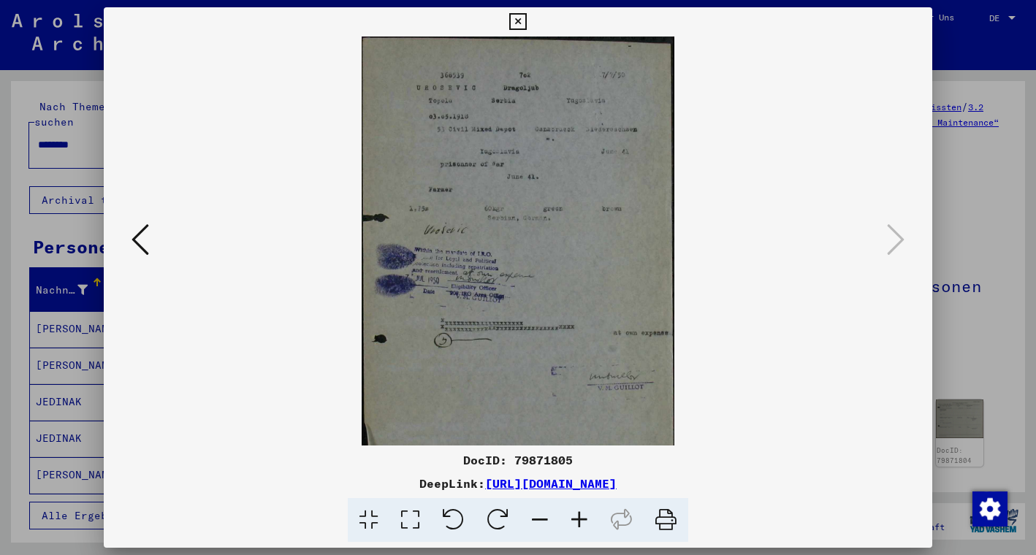
click at [580, 517] on icon at bounding box center [579, 520] width 39 height 45
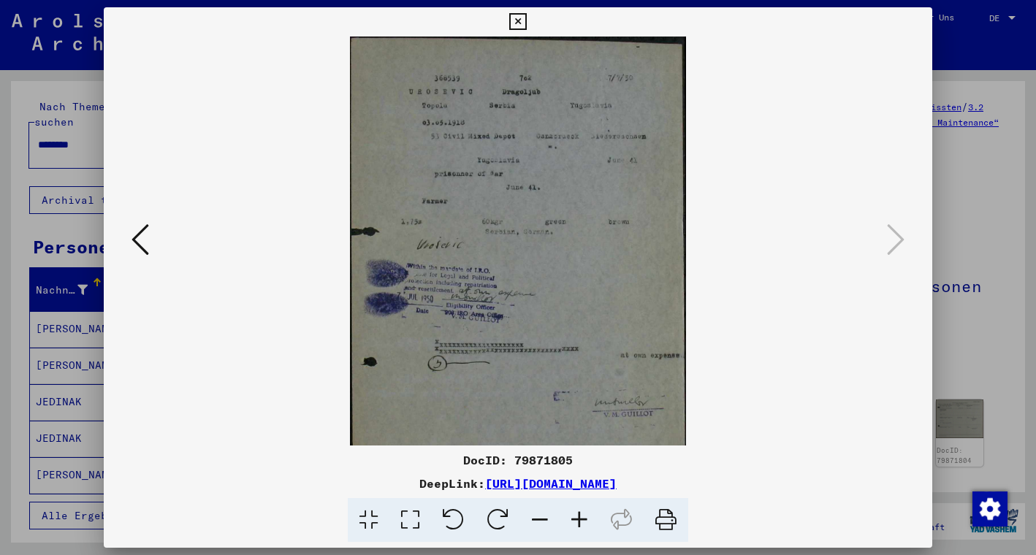
click at [580, 517] on icon at bounding box center [579, 520] width 39 height 45
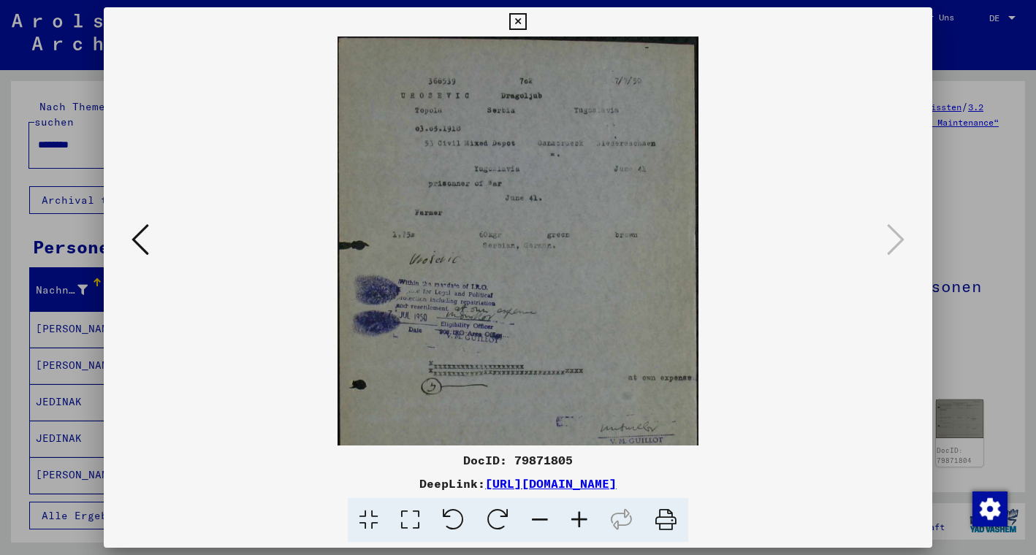
click at [580, 517] on icon at bounding box center [579, 520] width 39 height 45
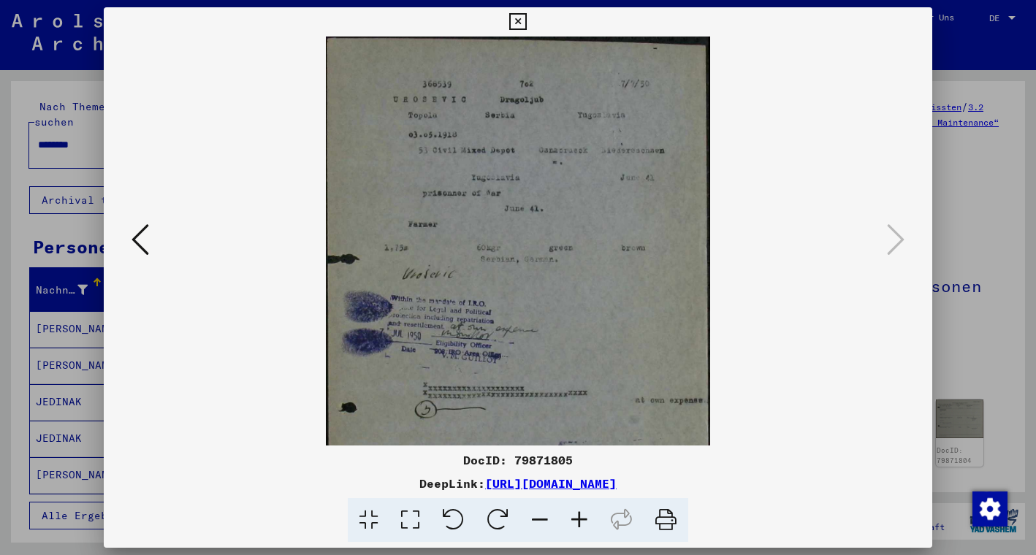
click at [580, 517] on icon at bounding box center [579, 520] width 39 height 45
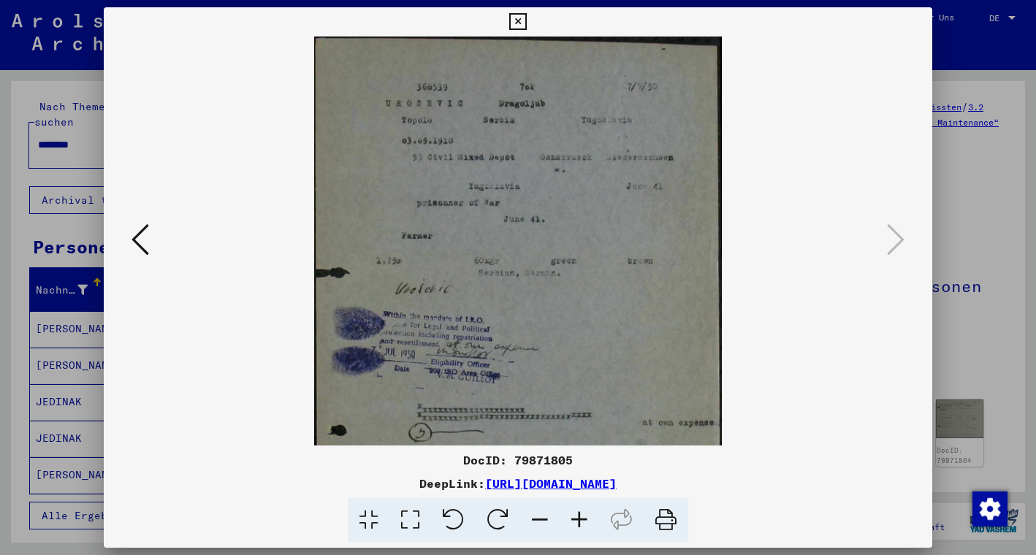
click at [580, 517] on icon at bounding box center [579, 520] width 39 height 45
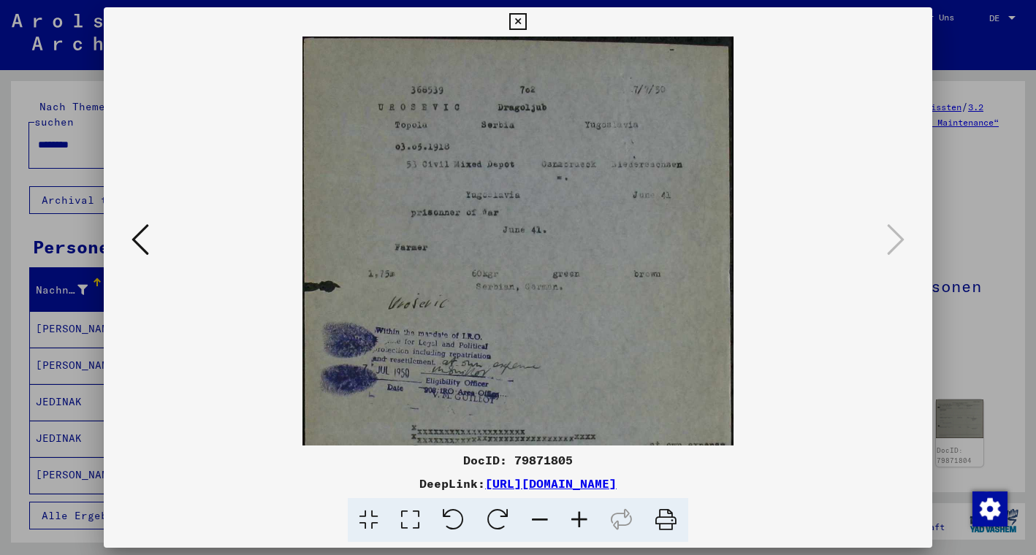
click at [580, 517] on icon at bounding box center [579, 520] width 39 height 45
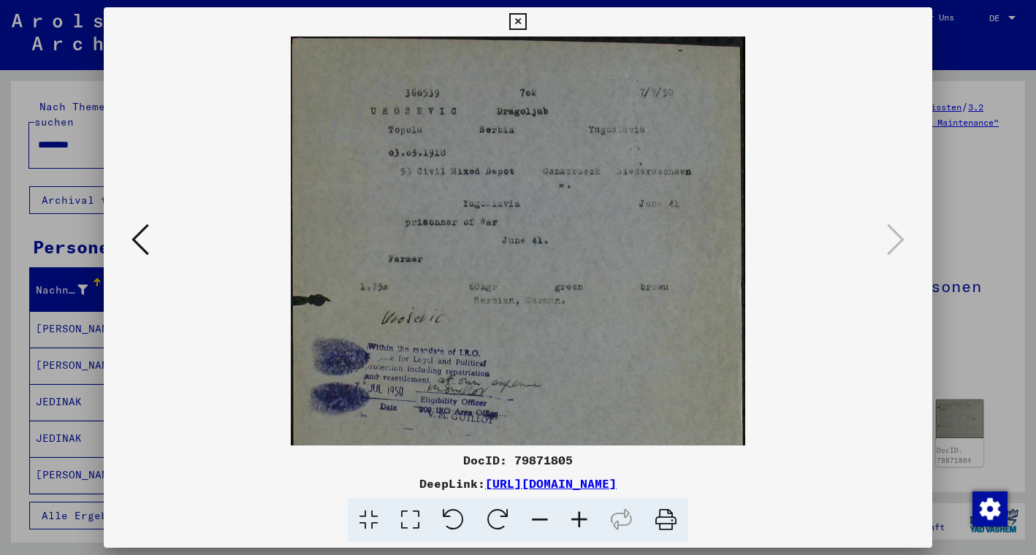
click at [580, 517] on icon at bounding box center [579, 520] width 39 height 45
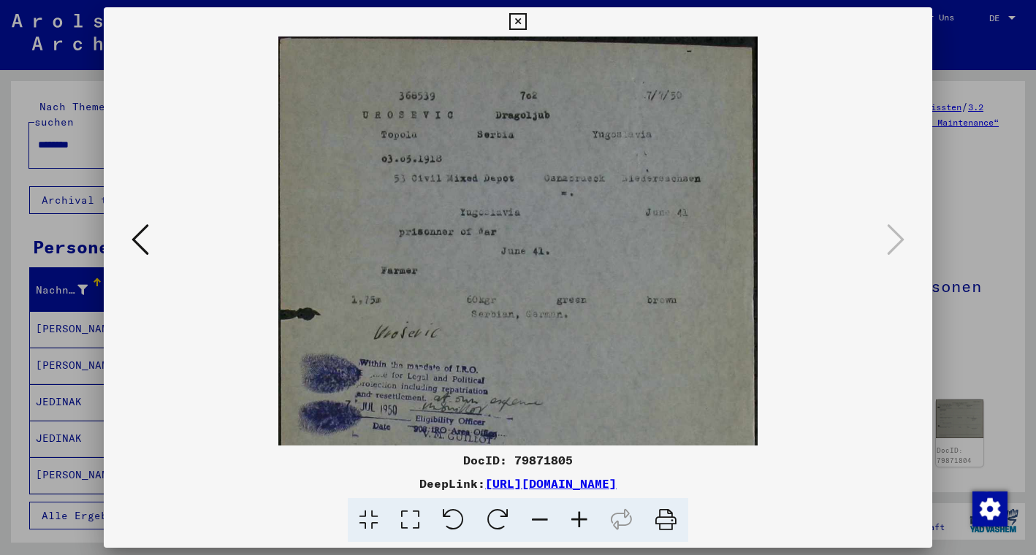
click at [580, 517] on icon at bounding box center [579, 520] width 39 height 45
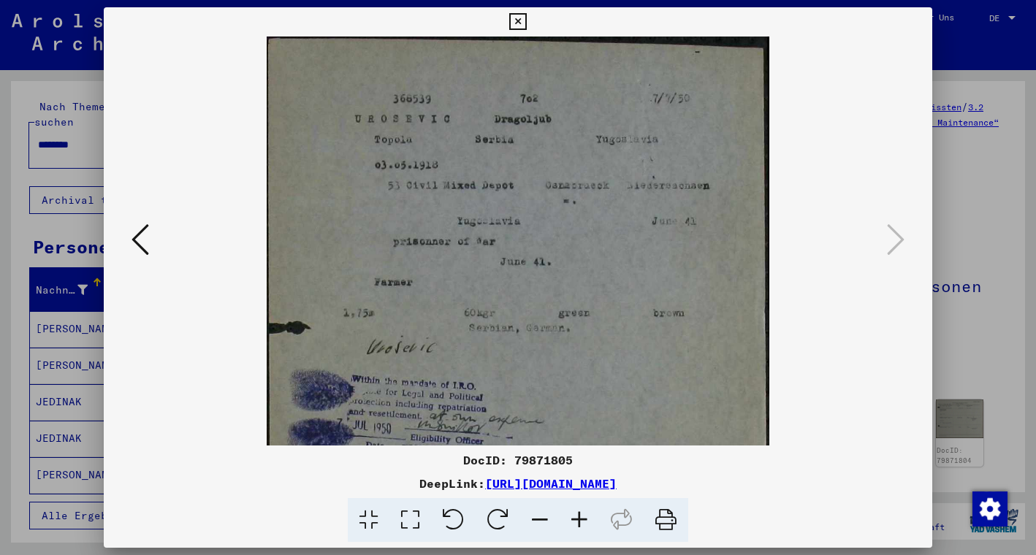
click at [580, 517] on icon at bounding box center [579, 520] width 39 height 45
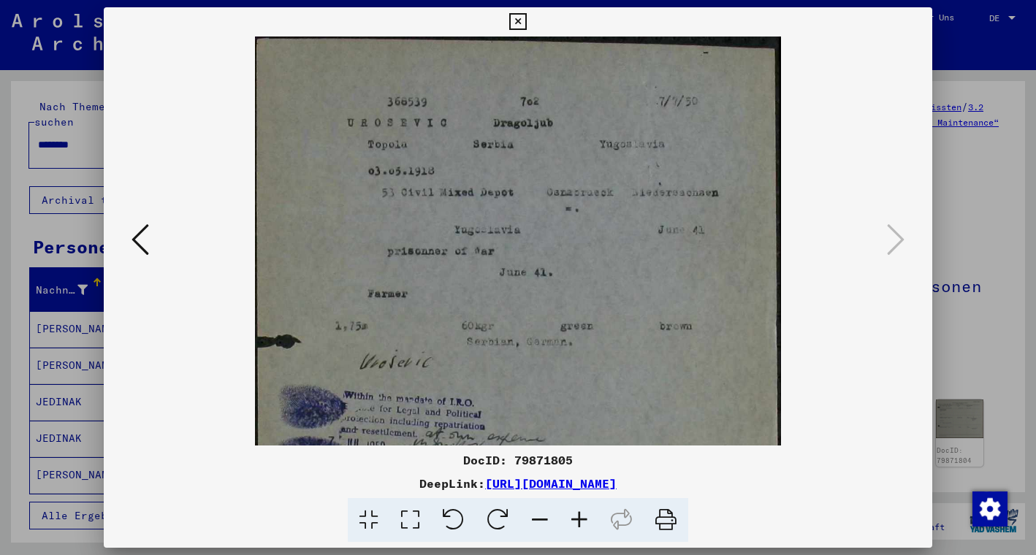
click at [689, 362] on img at bounding box center [518, 442] width 526 height 811
click at [580, 522] on icon at bounding box center [579, 520] width 39 height 45
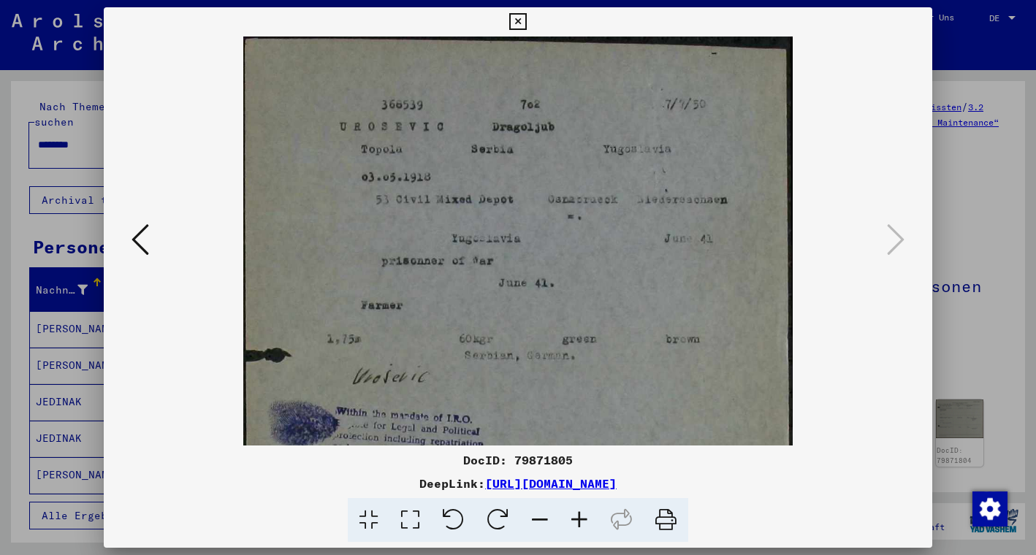
click at [580, 522] on icon at bounding box center [579, 520] width 39 height 45
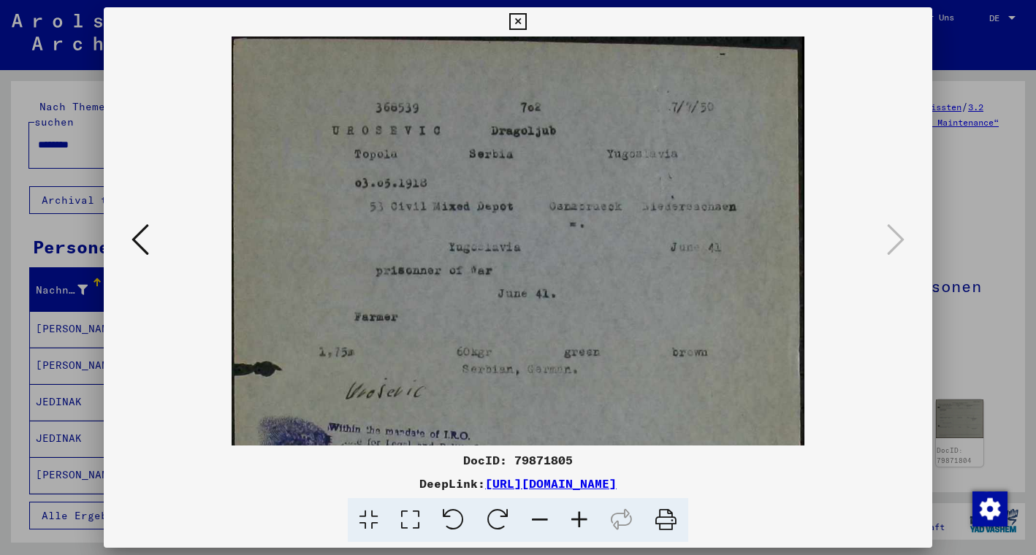
click at [580, 522] on icon at bounding box center [579, 520] width 39 height 45
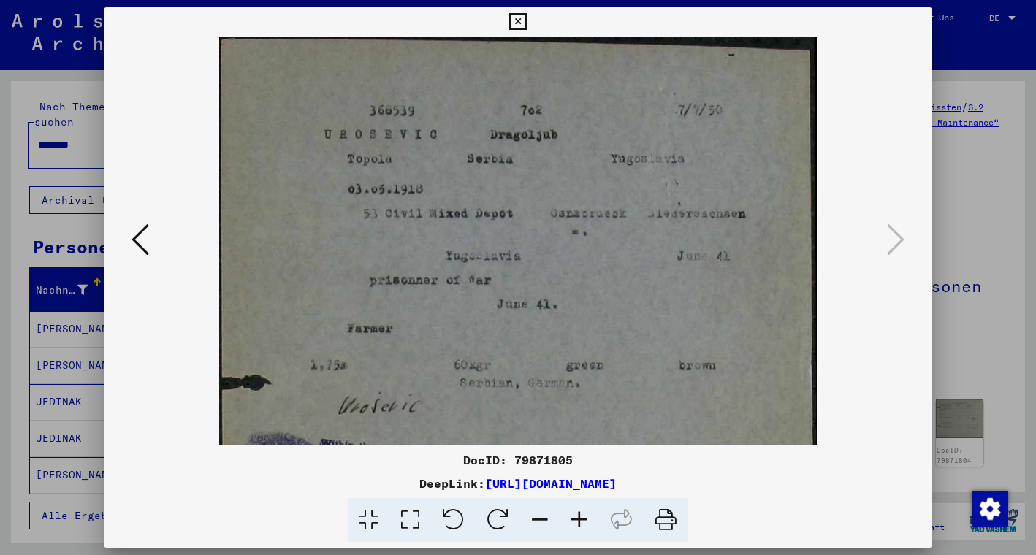
click at [580, 522] on icon at bounding box center [579, 520] width 39 height 45
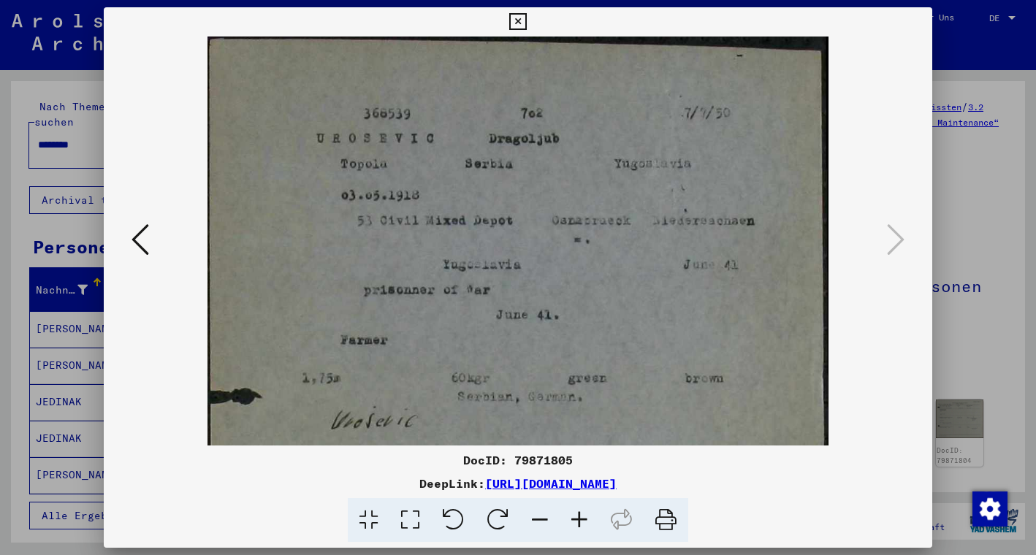
click at [580, 522] on icon at bounding box center [579, 520] width 39 height 45
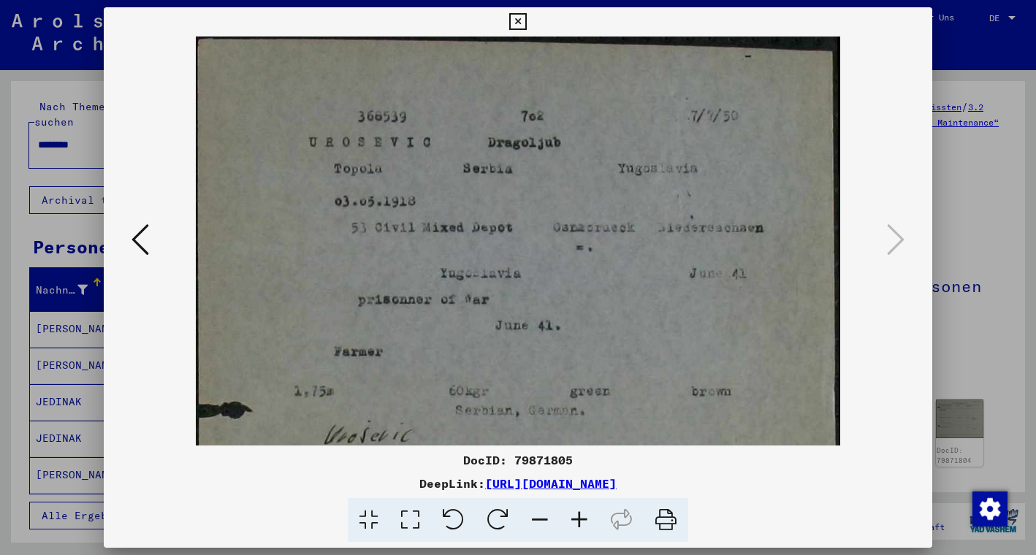
click at [580, 522] on icon at bounding box center [579, 520] width 39 height 45
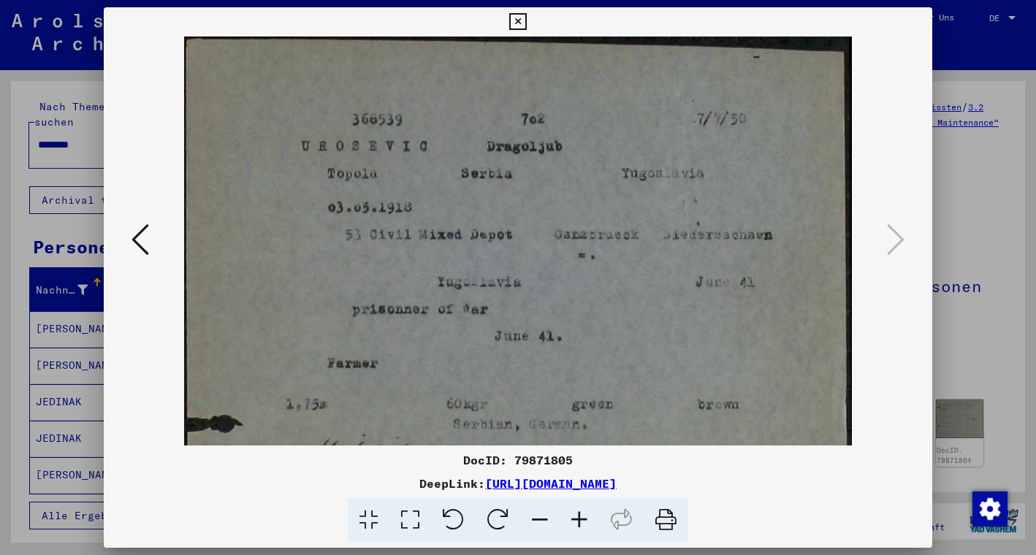
click at [580, 522] on icon at bounding box center [579, 520] width 39 height 45
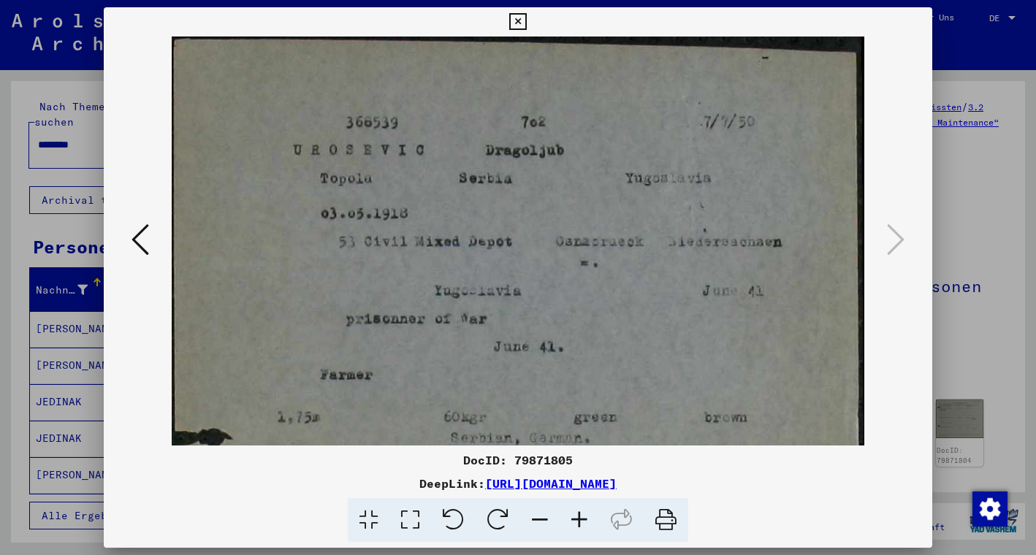
click at [580, 522] on icon at bounding box center [579, 520] width 39 height 45
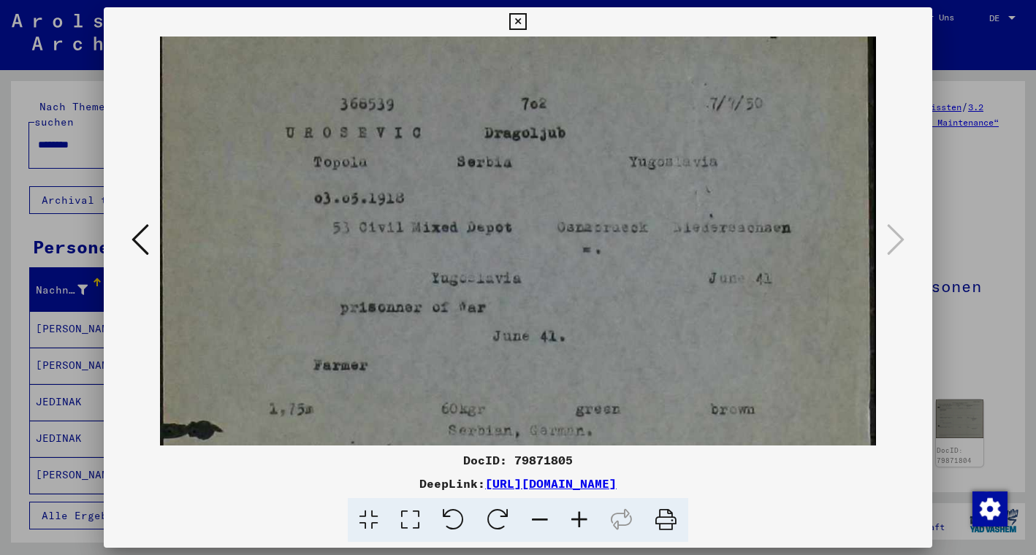
scroll to position [21, 0]
drag, startPoint x: 732, startPoint y: 398, endPoint x: 702, endPoint y: 376, distance: 36.7
click at [984, 153] on div at bounding box center [518, 277] width 1036 height 555
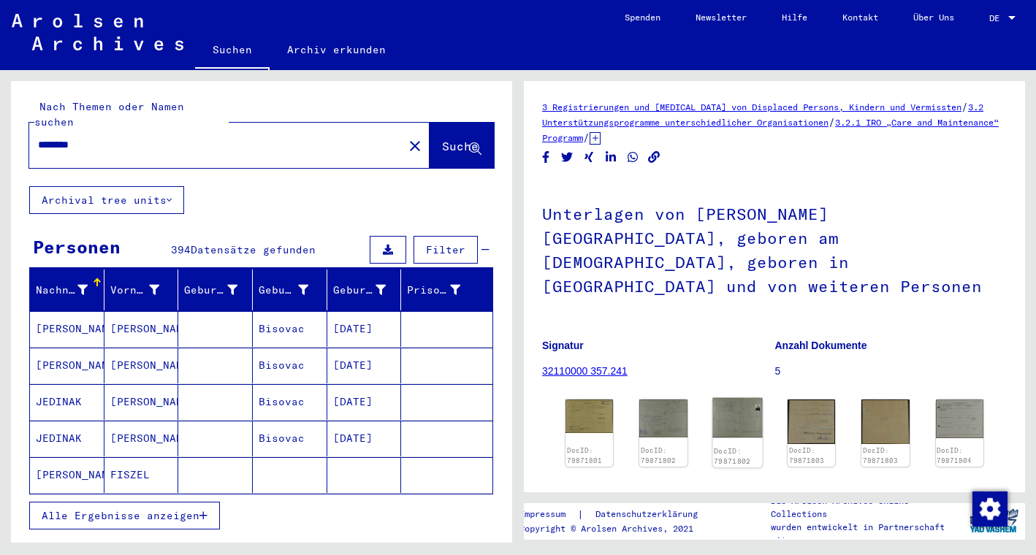
click at [740, 398] on img at bounding box center [738, 417] width 50 height 39
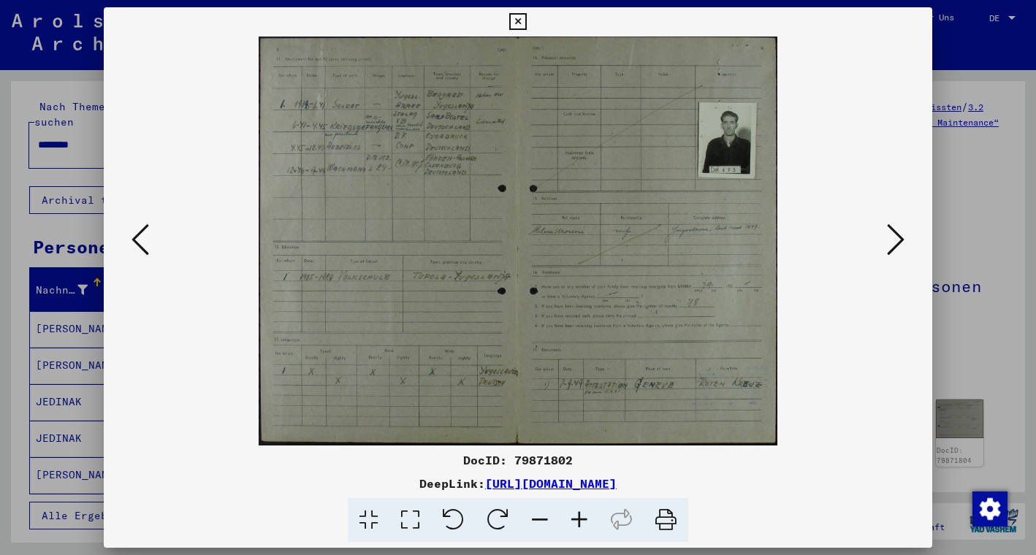
click at [895, 238] on icon at bounding box center [896, 239] width 18 height 35
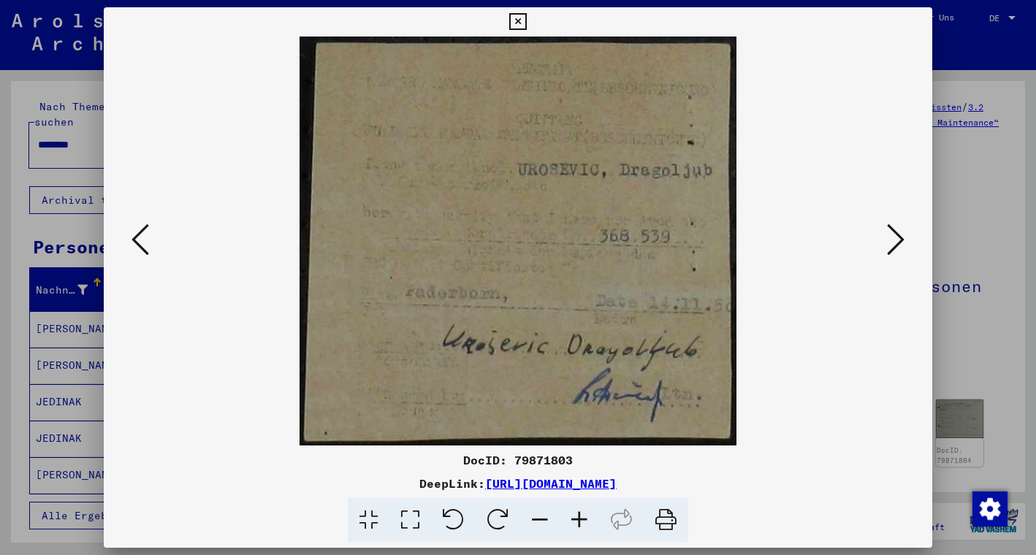
click at [895, 238] on icon at bounding box center [896, 239] width 18 height 35
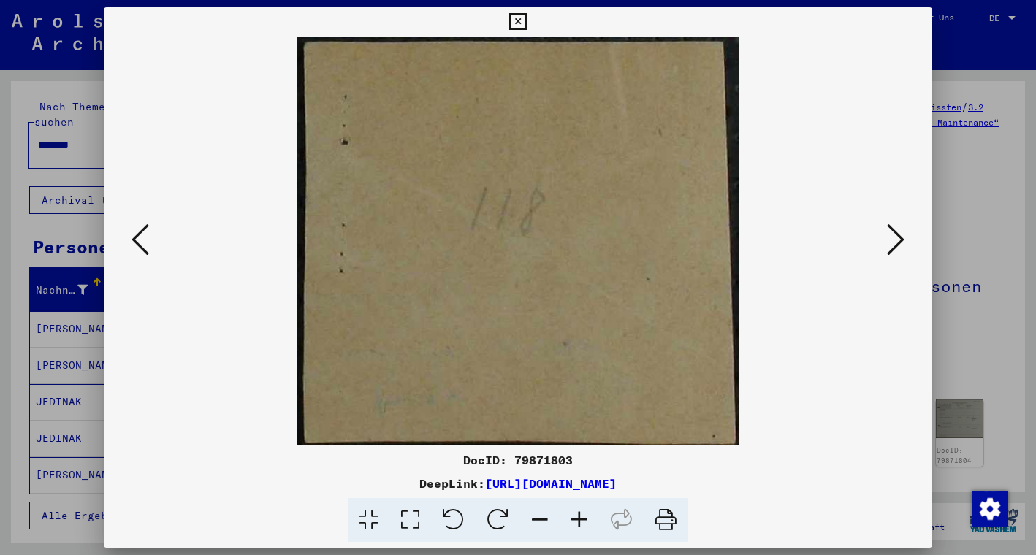
click at [895, 239] on icon at bounding box center [896, 239] width 18 height 35
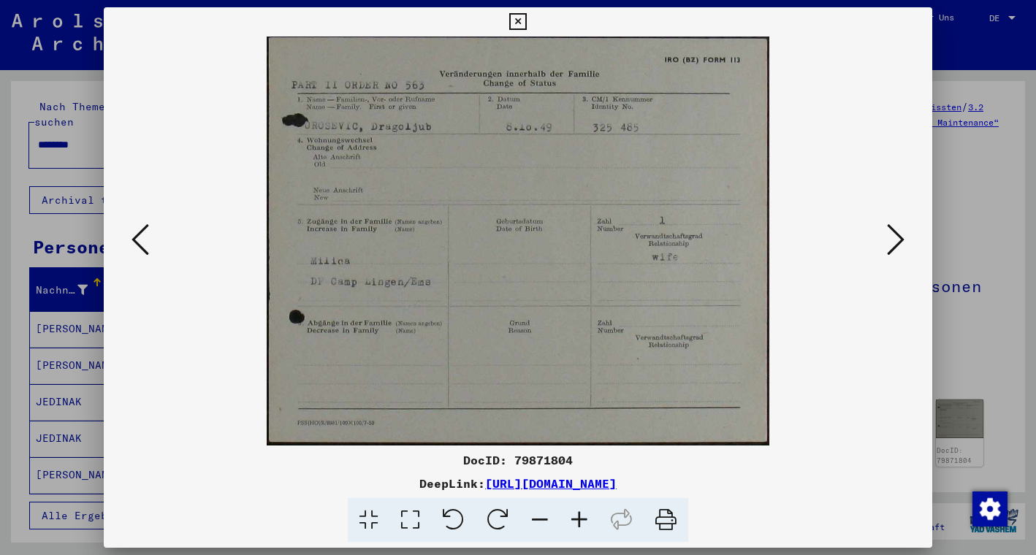
click at [895, 239] on icon at bounding box center [896, 239] width 18 height 35
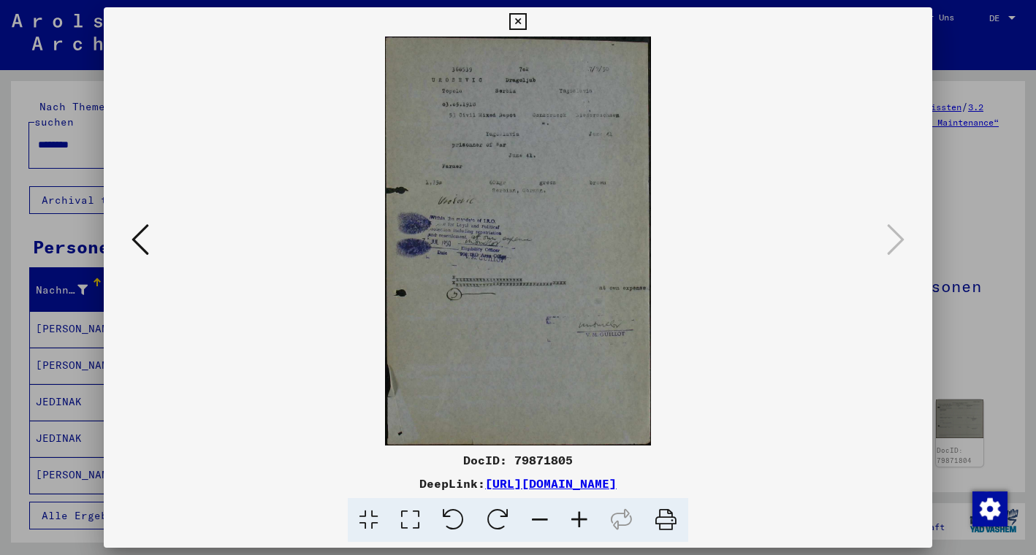
click at [582, 517] on icon at bounding box center [579, 520] width 39 height 45
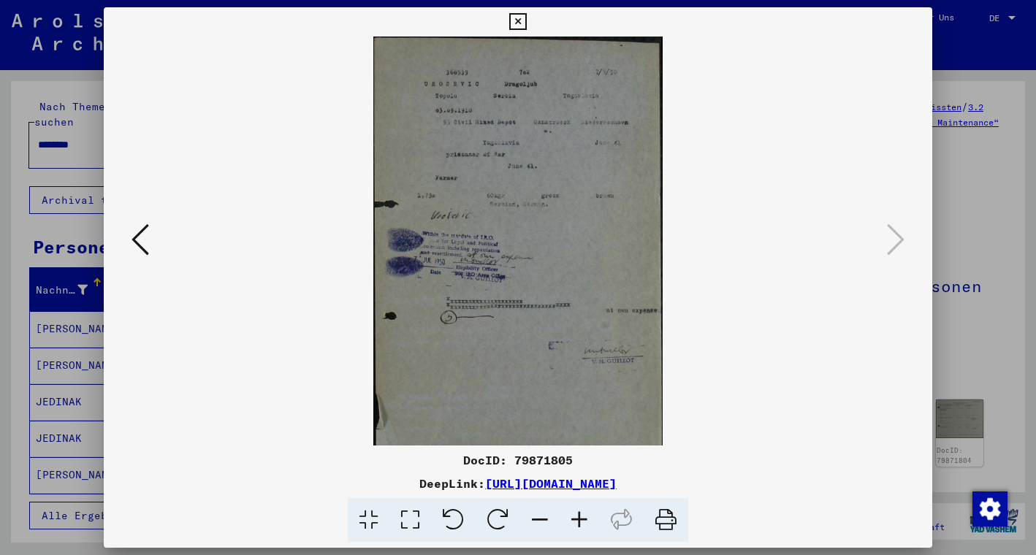
click at [582, 517] on icon at bounding box center [579, 520] width 39 height 45
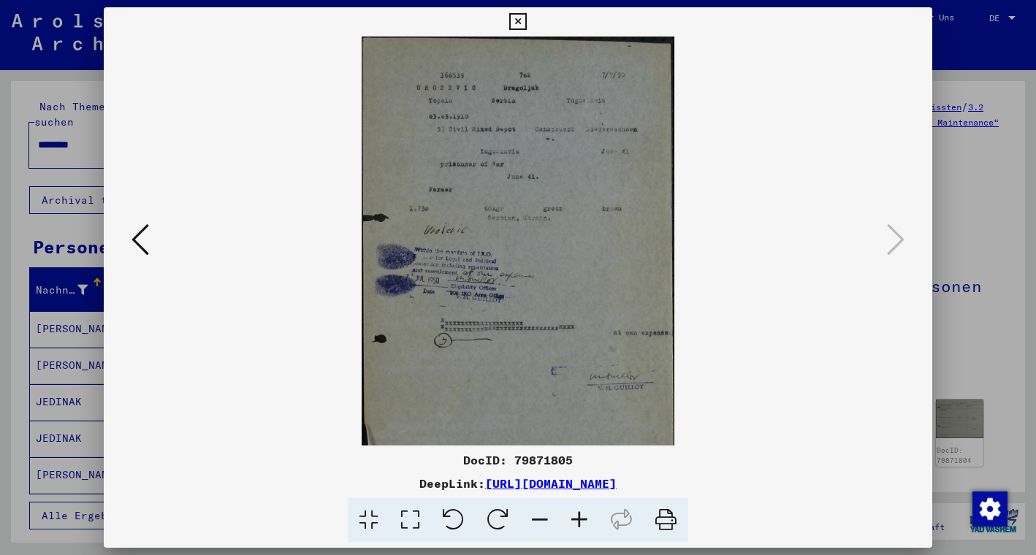
click at [582, 517] on icon at bounding box center [579, 520] width 39 height 45
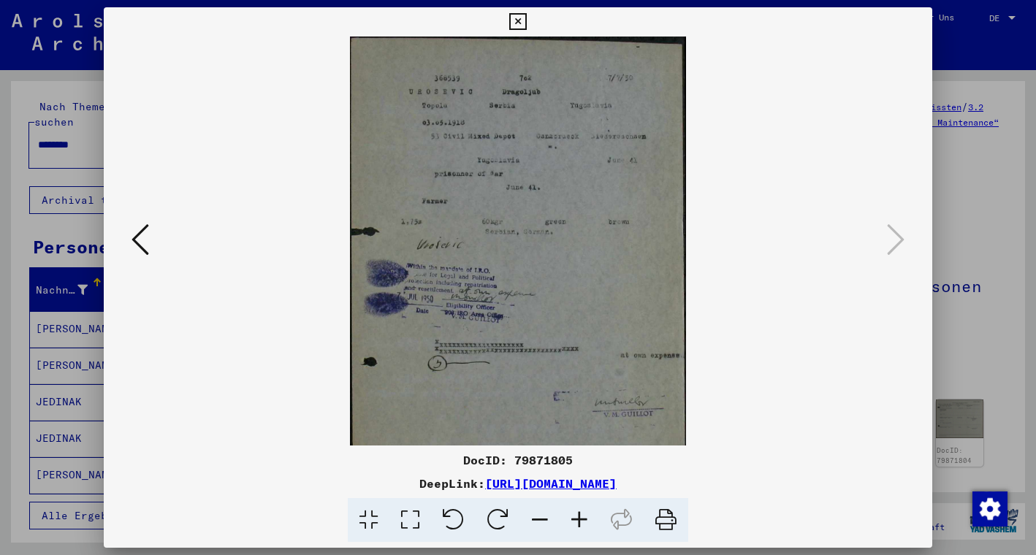
click at [582, 517] on icon at bounding box center [579, 520] width 39 height 45
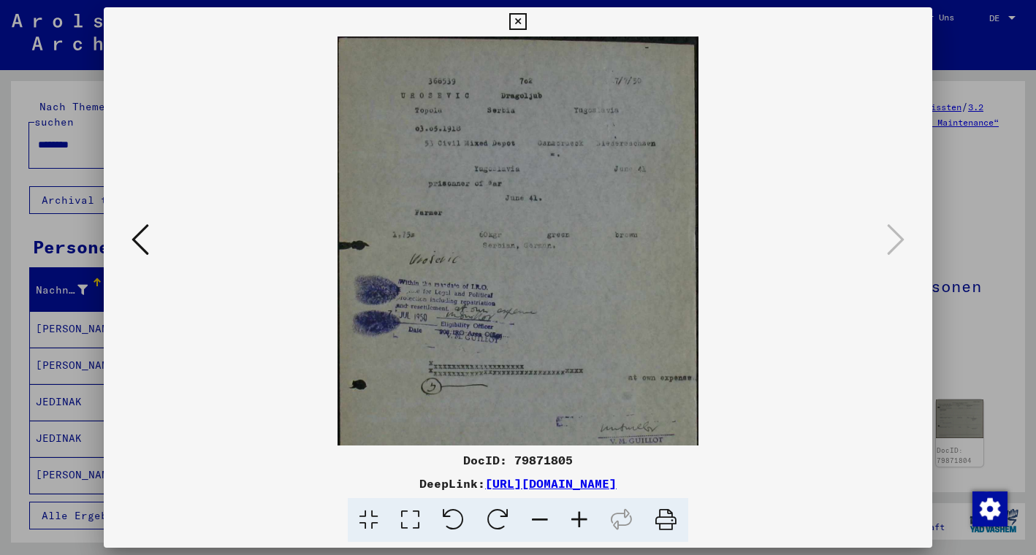
click at [582, 517] on icon at bounding box center [579, 520] width 39 height 45
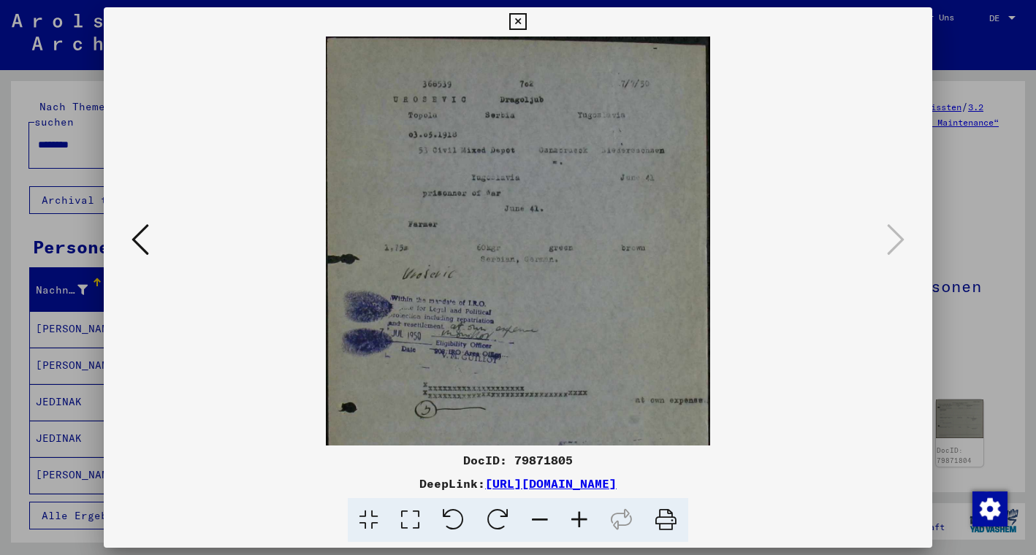
click at [582, 517] on icon at bounding box center [579, 520] width 39 height 45
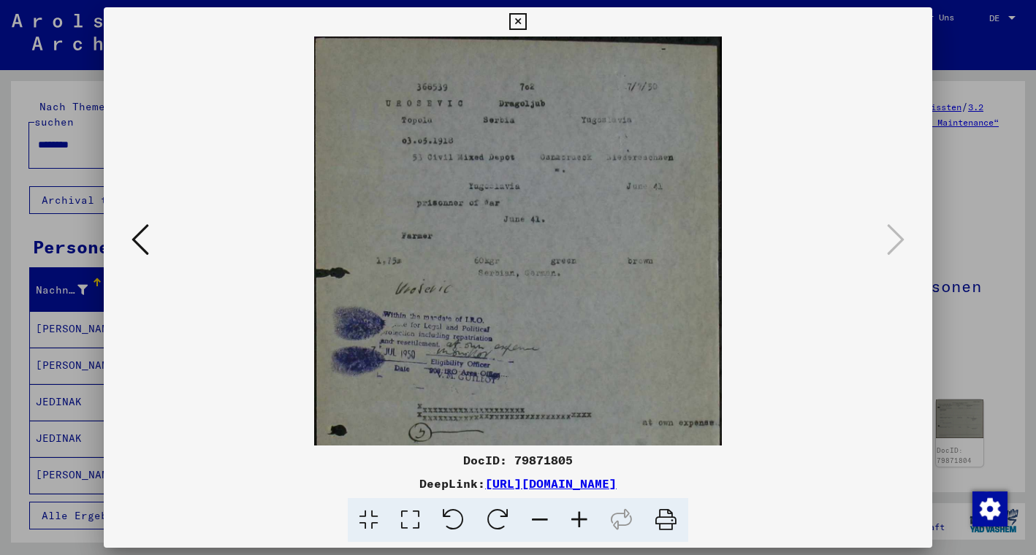
click at [582, 517] on icon at bounding box center [579, 520] width 39 height 45
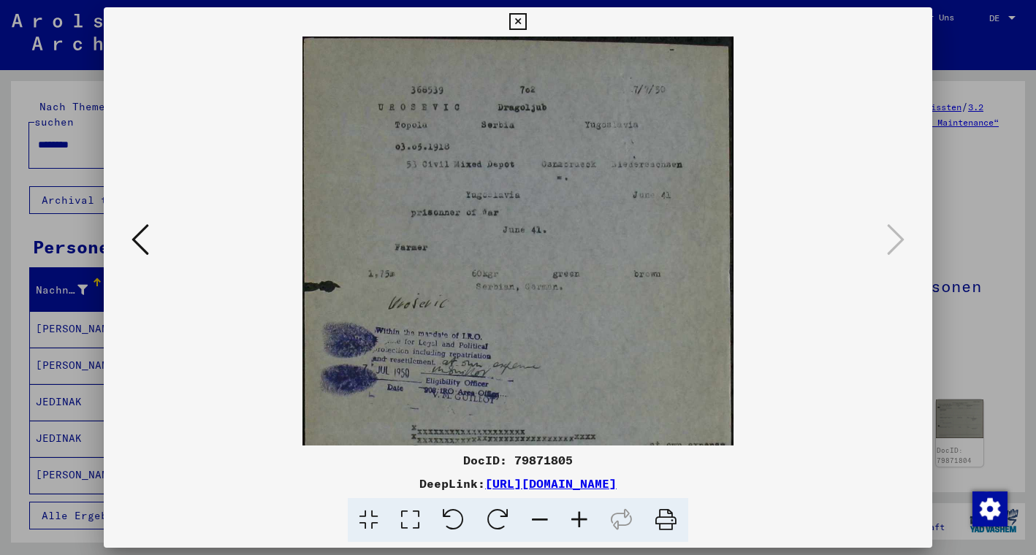
click at [582, 517] on icon at bounding box center [579, 520] width 39 height 45
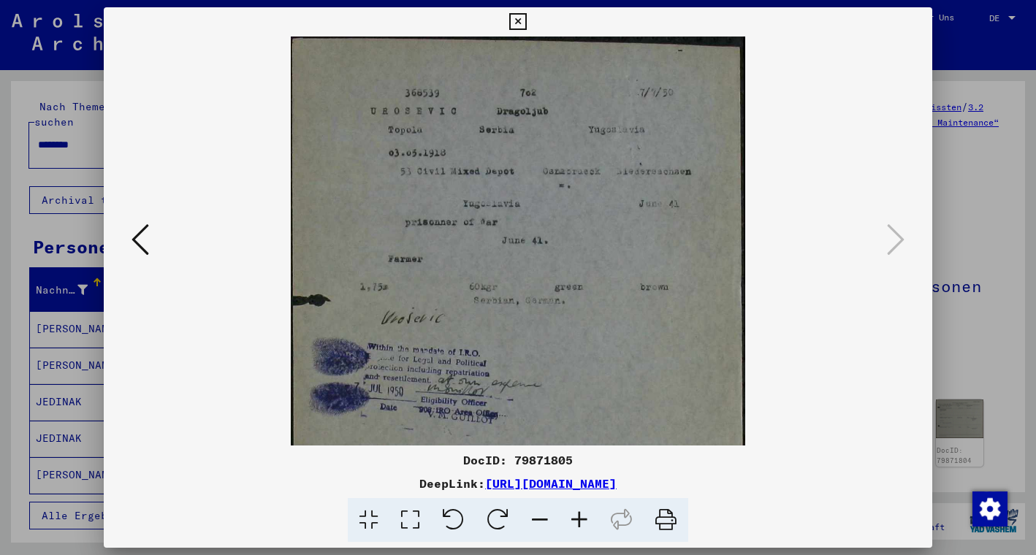
click at [582, 517] on icon at bounding box center [579, 520] width 39 height 45
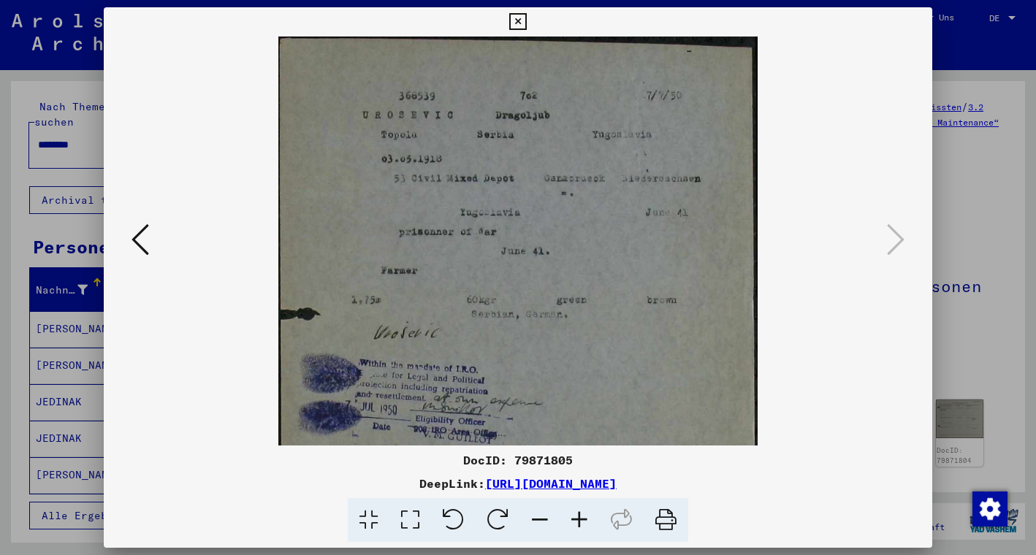
click at [582, 517] on icon at bounding box center [579, 520] width 39 height 45
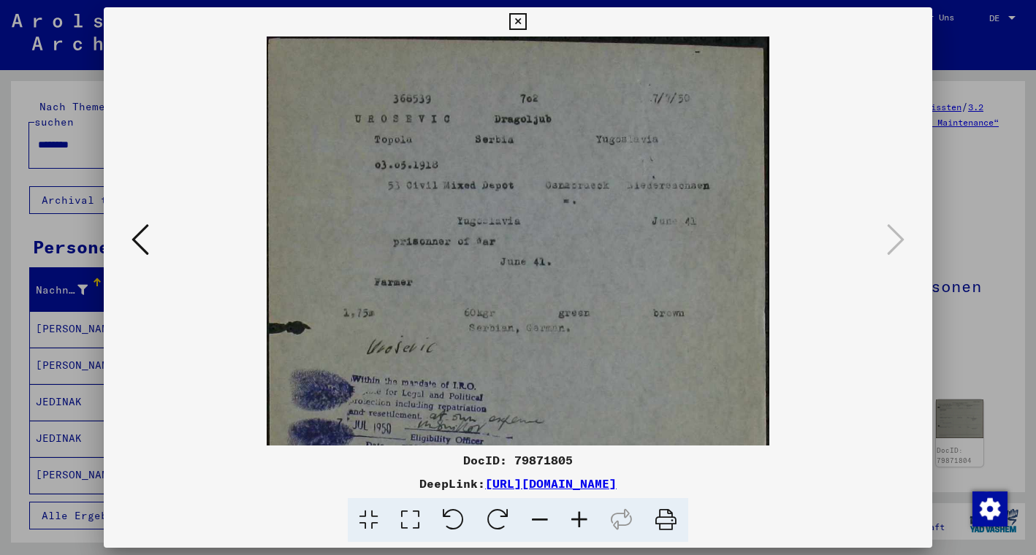
click at [582, 517] on icon at bounding box center [579, 520] width 39 height 45
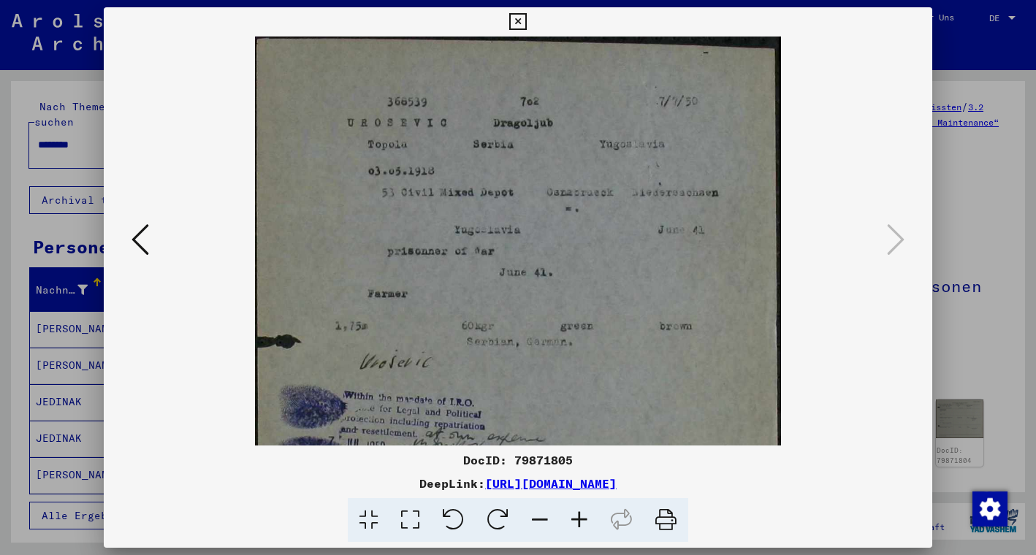
click at [582, 517] on icon at bounding box center [579, 520] width 39 height 45
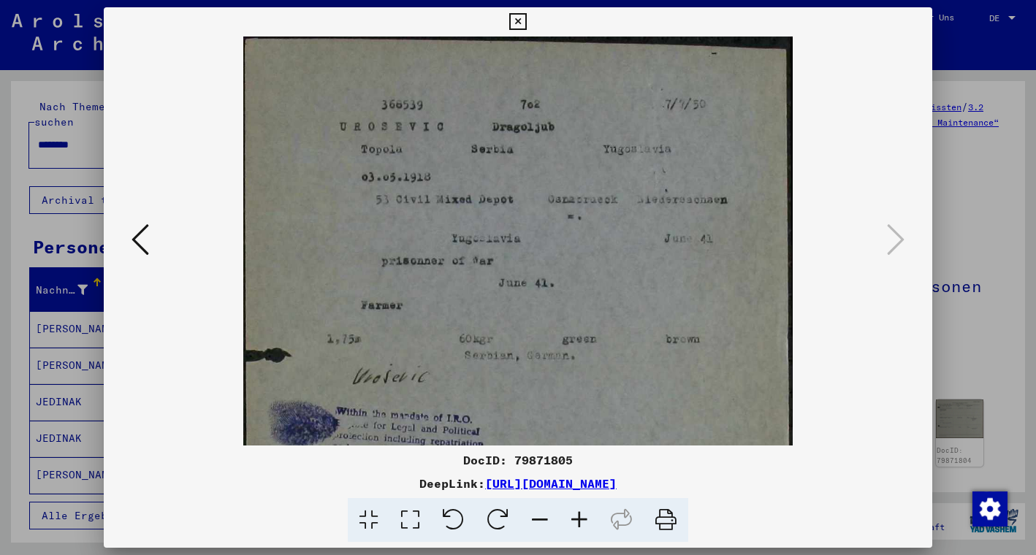
click at [582, 517] on icon at bounding box center [579, 520] width 39 height 45
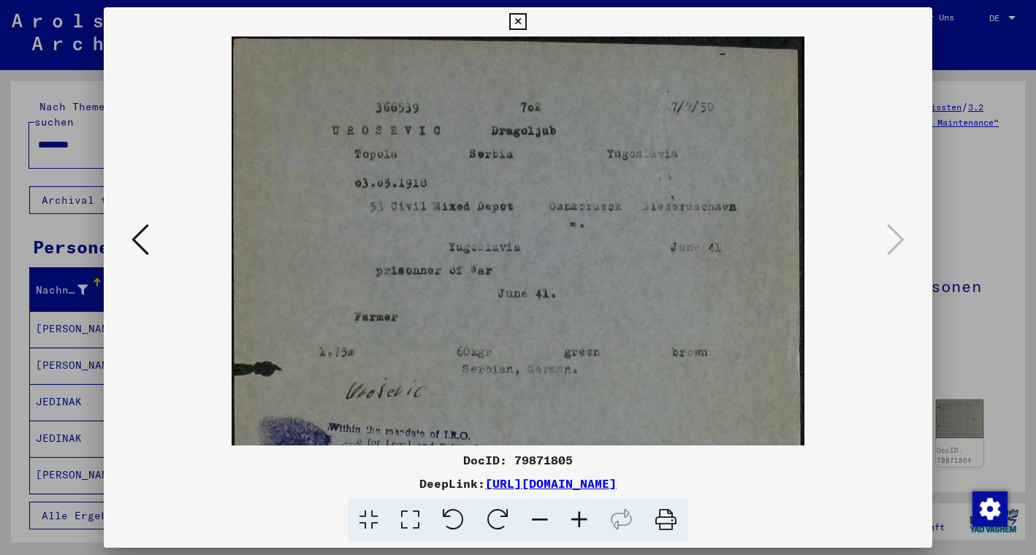
click at [582, 517] on icon at bounding box center [579, 520] width 39 height 45
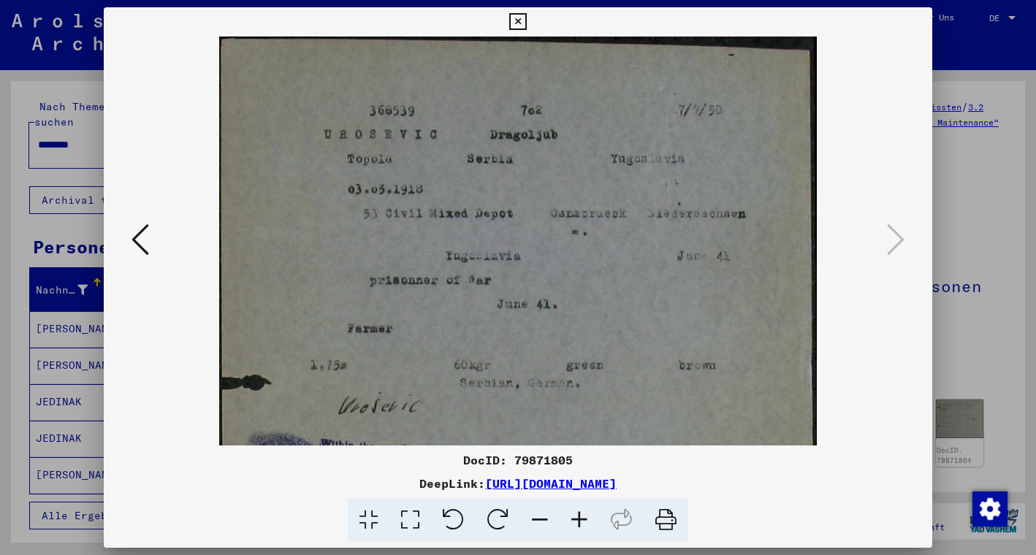
click at [582, 517] on icon at bounding box center [579, 520] width 39 height 45
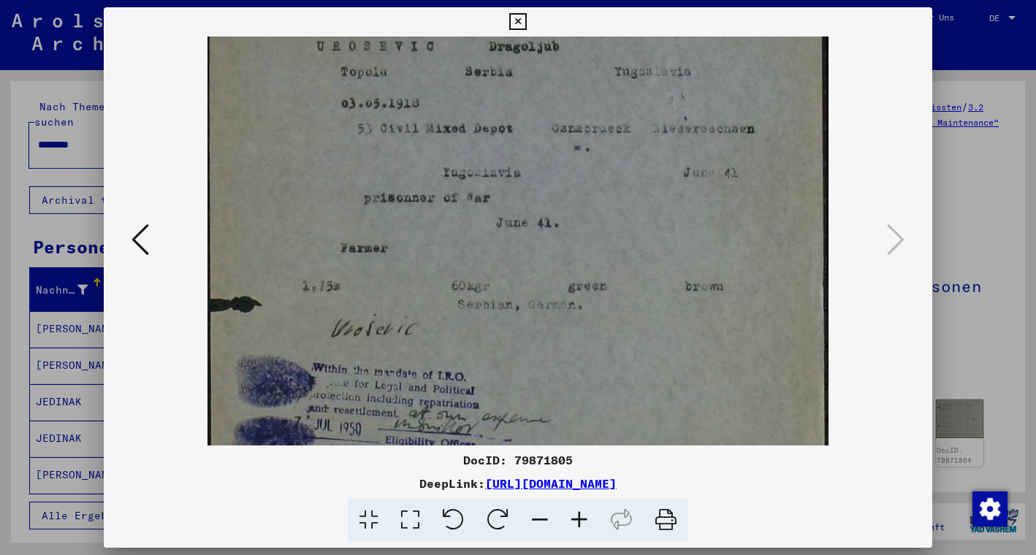
scroll to position [93, 0]
drag, startPoint x: 686, startPoint y: 314, endPoint x: 647, endPoint y: 221, distance: 100.6
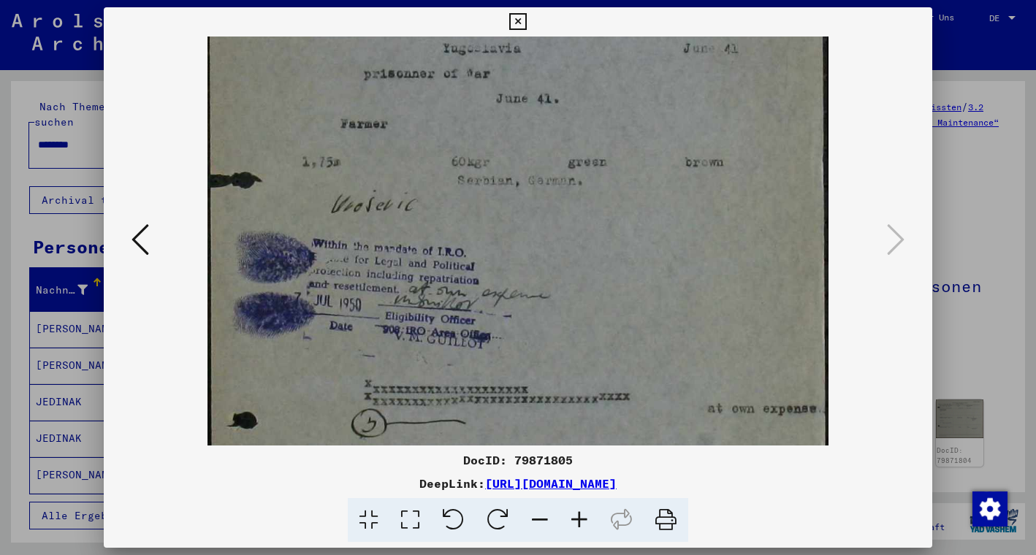
scroll to position [219, 0]
drag, startPoint x: 620, startPoint y: 358, endPoint x: 642, endPoint y: 232, distance: 128.3
click at [582, 519] on icon at bounding box center [579, 520] width 39 height 45
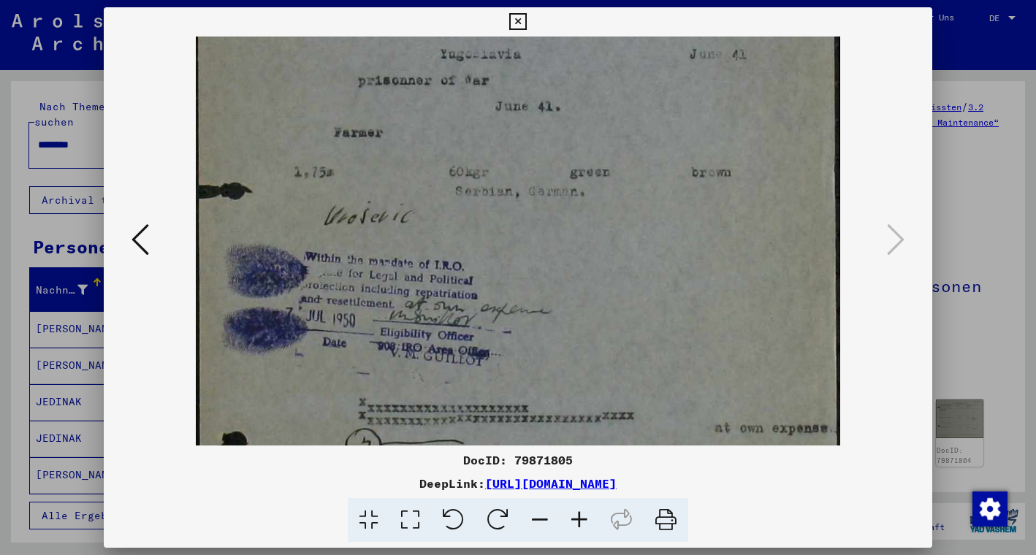
click at [582, 519] on icon at bounding box center [579, 520] width 39 height 45
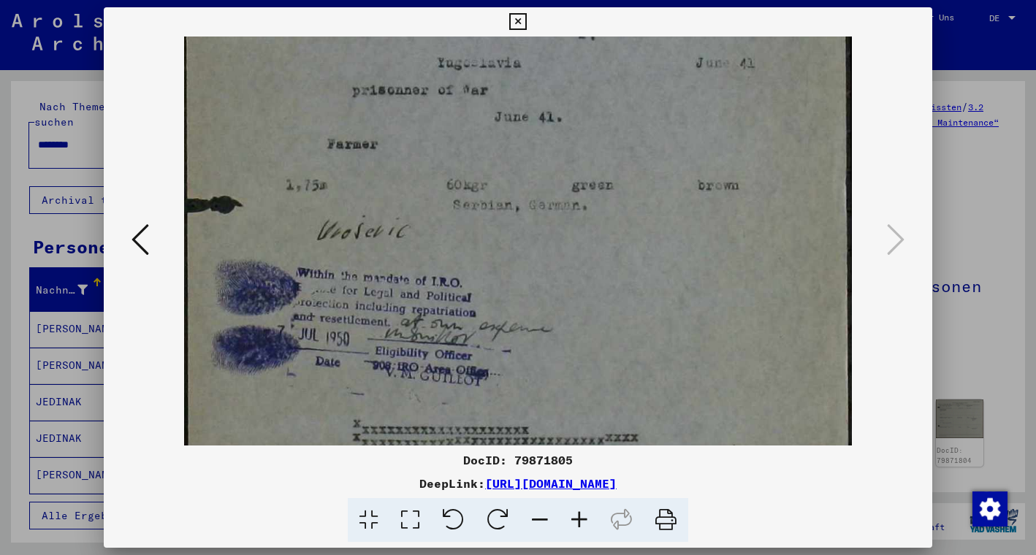
click at [582, 519] on icon at bounding box center [579, 520] width 39 height 45
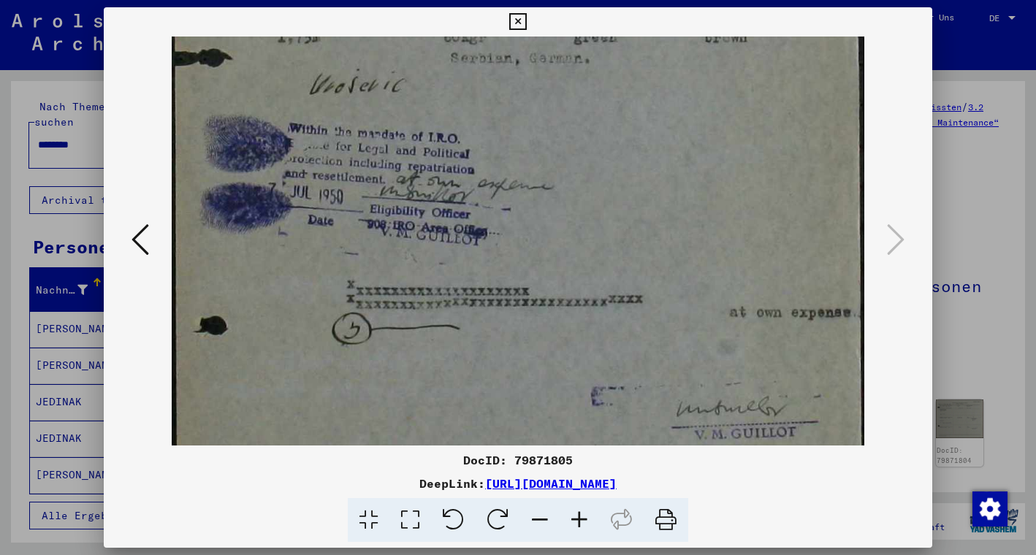
scroll to position [379, 0]
drag, startPoint x: 559, startPoint y: 365, endPoint x: 533, endPoint y: 205, distance: 162.2
